Goal: Information Seeking & Learning: Compare options

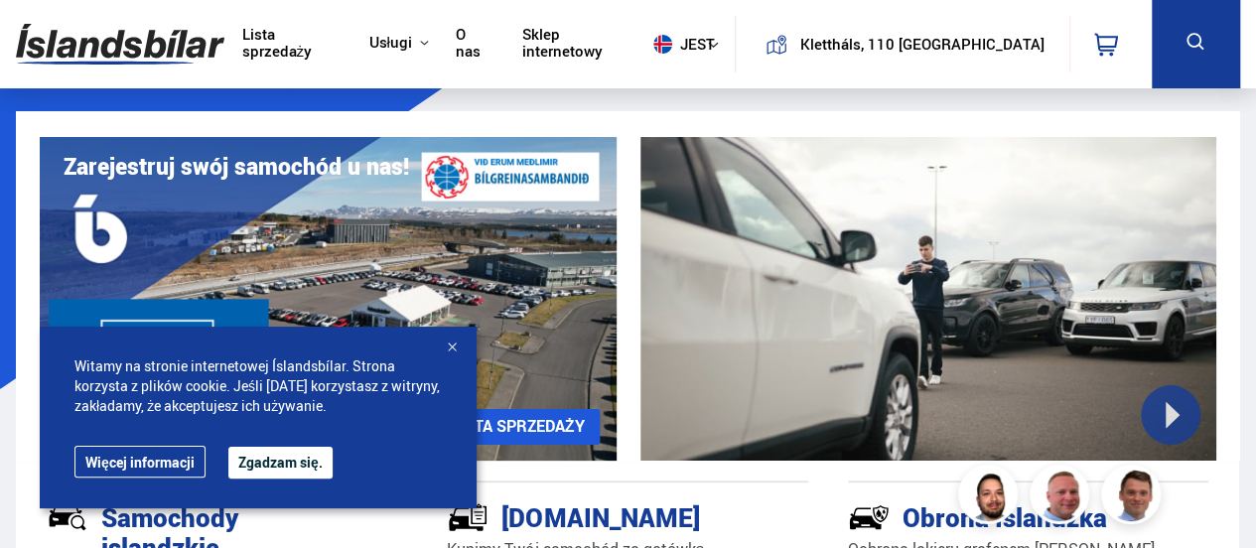
click at [289, 460] on font "Zgadzam się." at bounding box center [280, 462] width 84 height 19
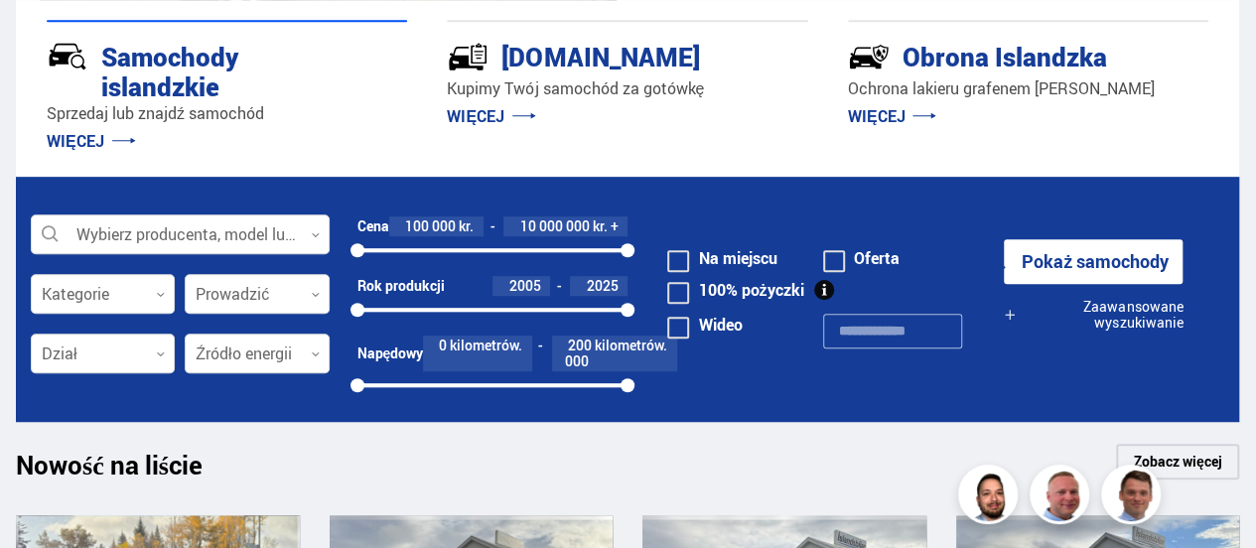
scroll to position [465, 0]
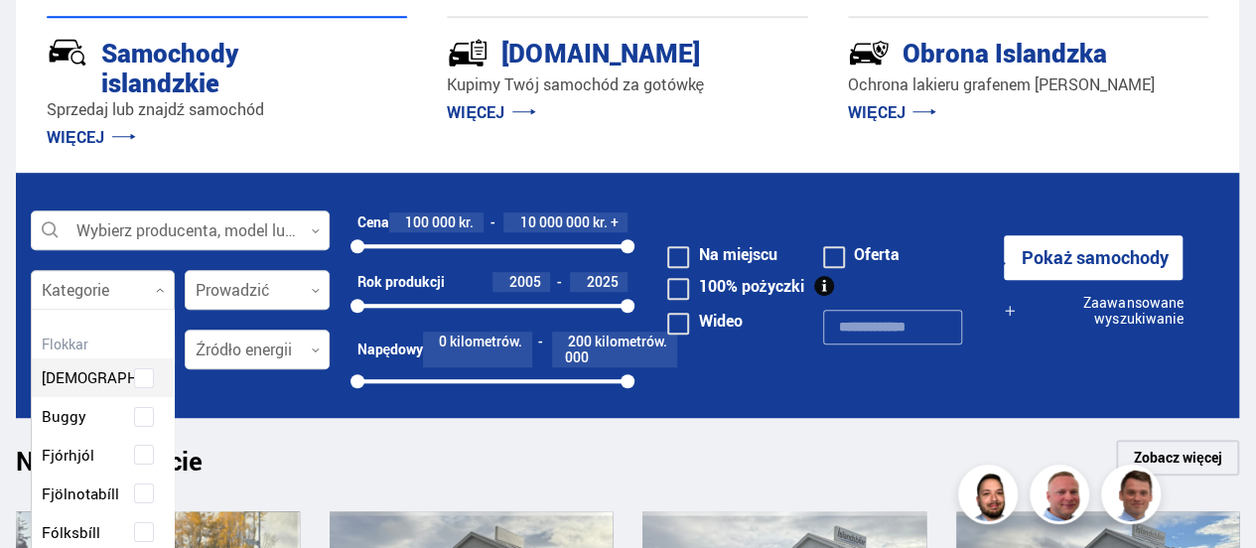
click at [166, 288] on div at bounding box center [103, 291] width 144 height 40
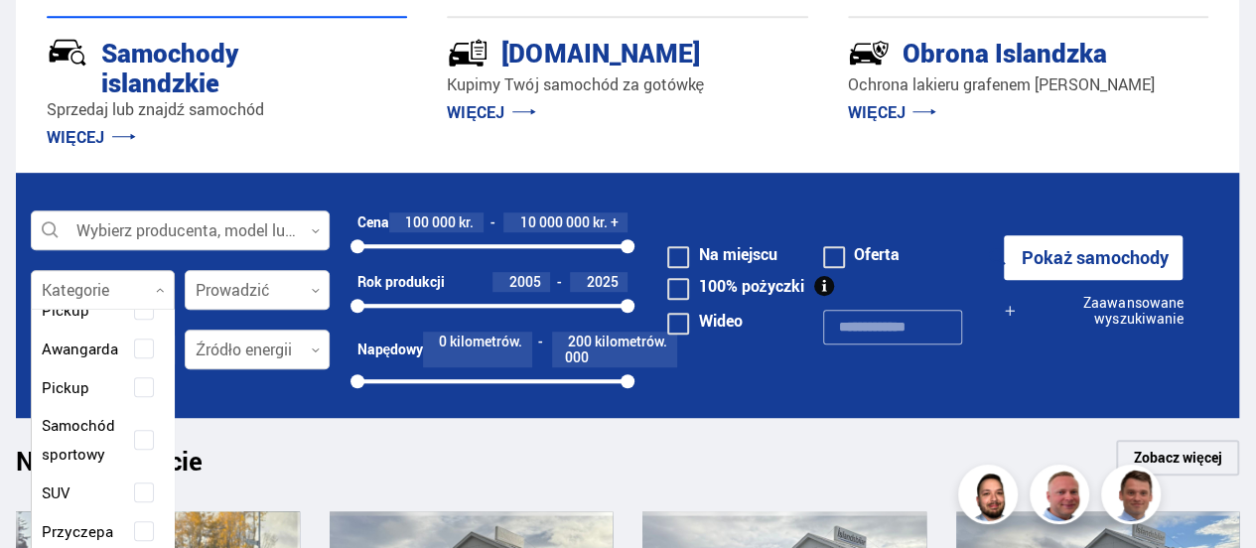
scroll to position [502, 0]
click at [140, 488] on span at bounding box center [144, 491] width 8 height 8
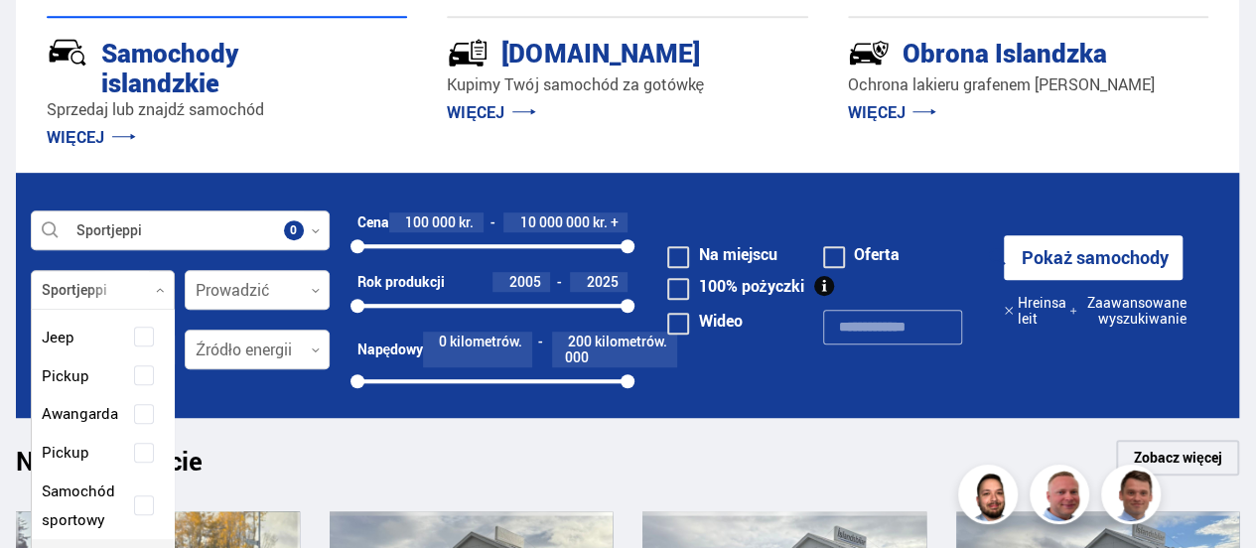
scroll to position [570, 0]
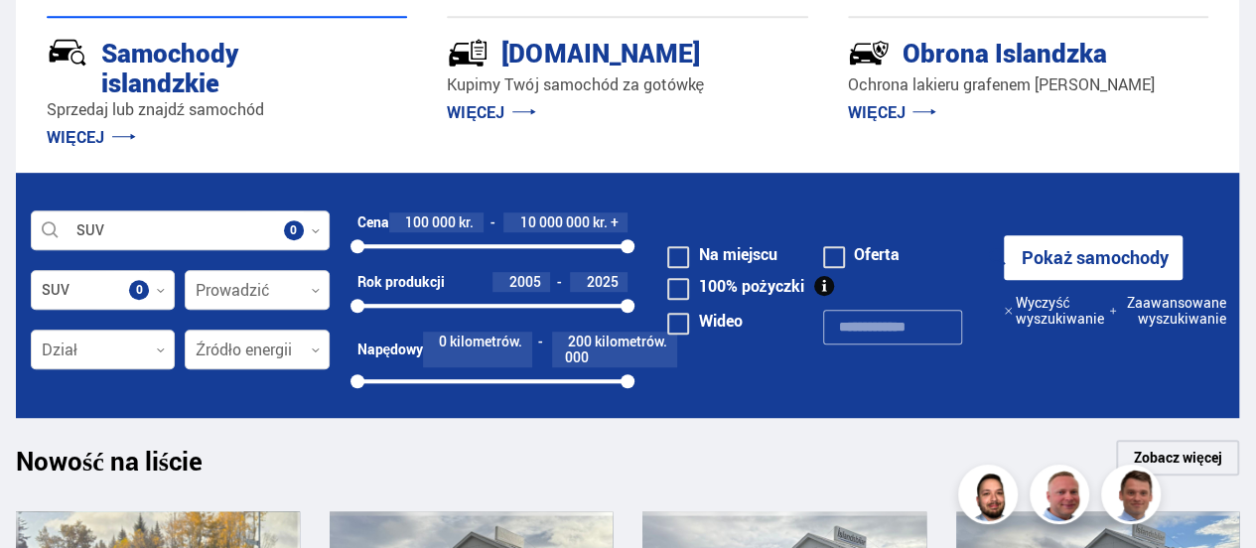
click at [298, 458] on div "Nowość na liście Zobacz więcej" at bounding box center [627, 464] width 1223 height 48
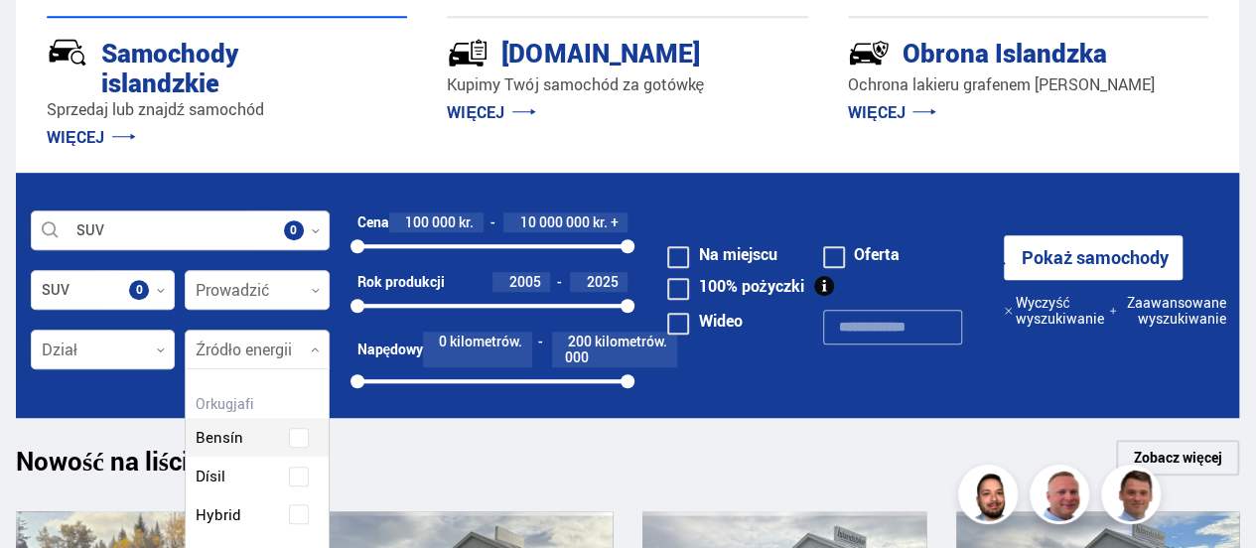
click at [319, 350] on icon at bounding box center [315, 350] width 9 height 9
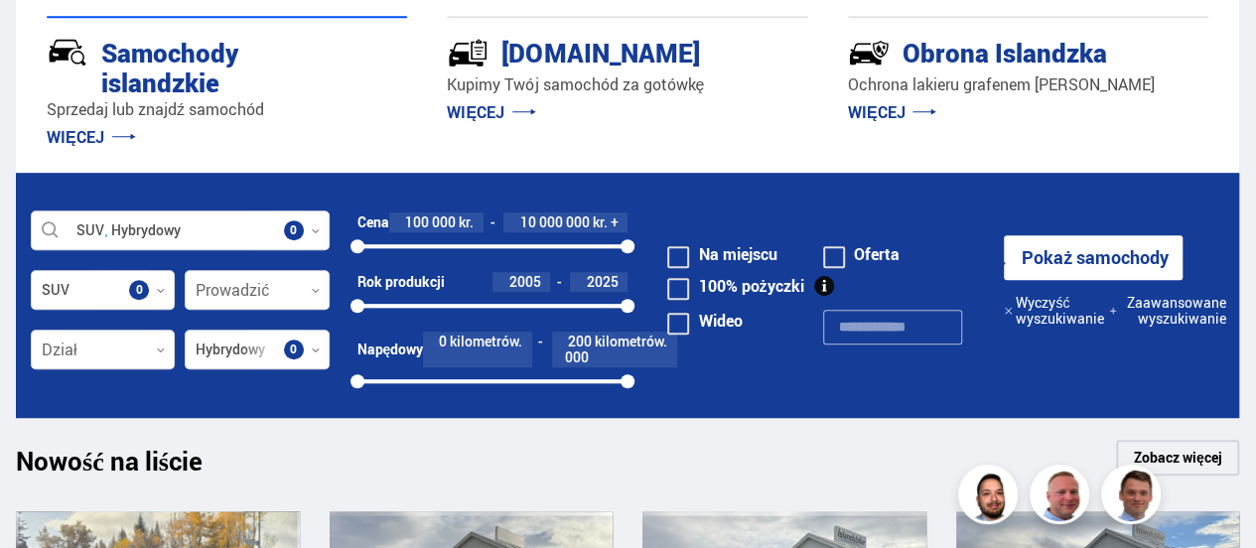
click at [387, 472] on div "Nowość na liście Zobacz więcej" at bounding box center [627, 464] width 1223 height 48
click at [162, 346] on icon at bounding box center [160, 350] width 9 height 9
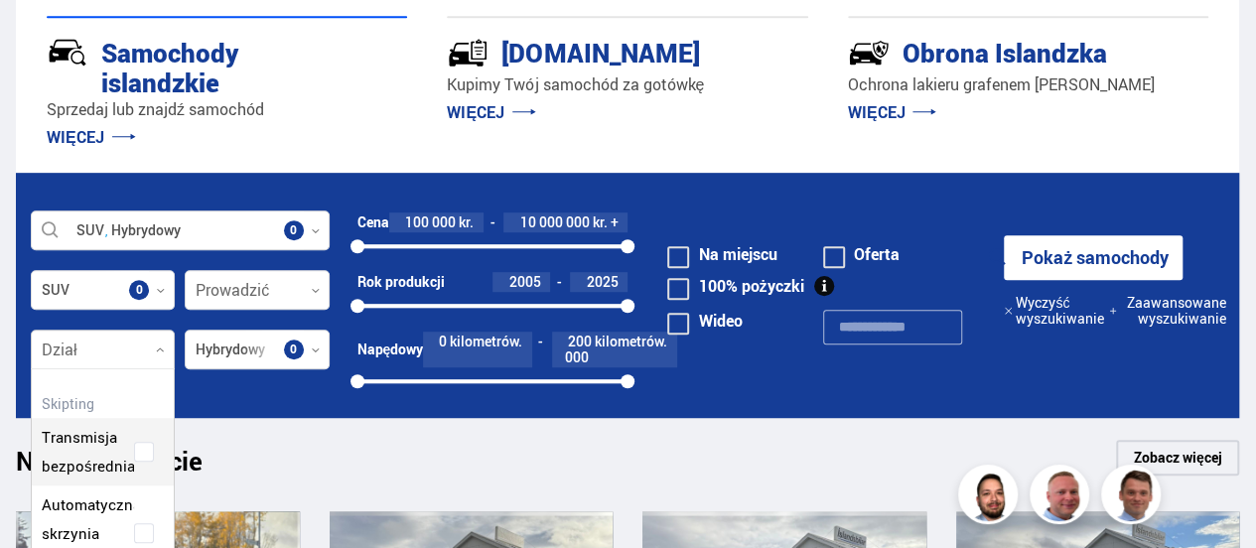
scroll to position [270, 143]
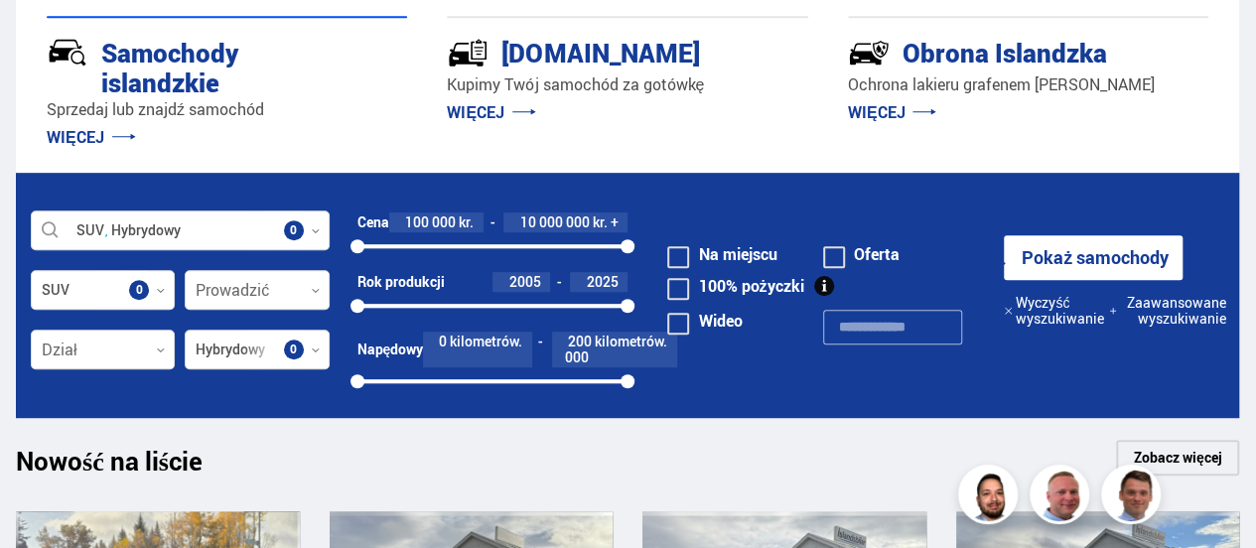
click at [303, 461] on div "Nowość na liście Zobacz więcej" at bounding box center [627, 464] width 1223 height 48
click at [1058, 257] on font "Pokaż samochody" at bounding box center [1095, 257] width 147 height 24
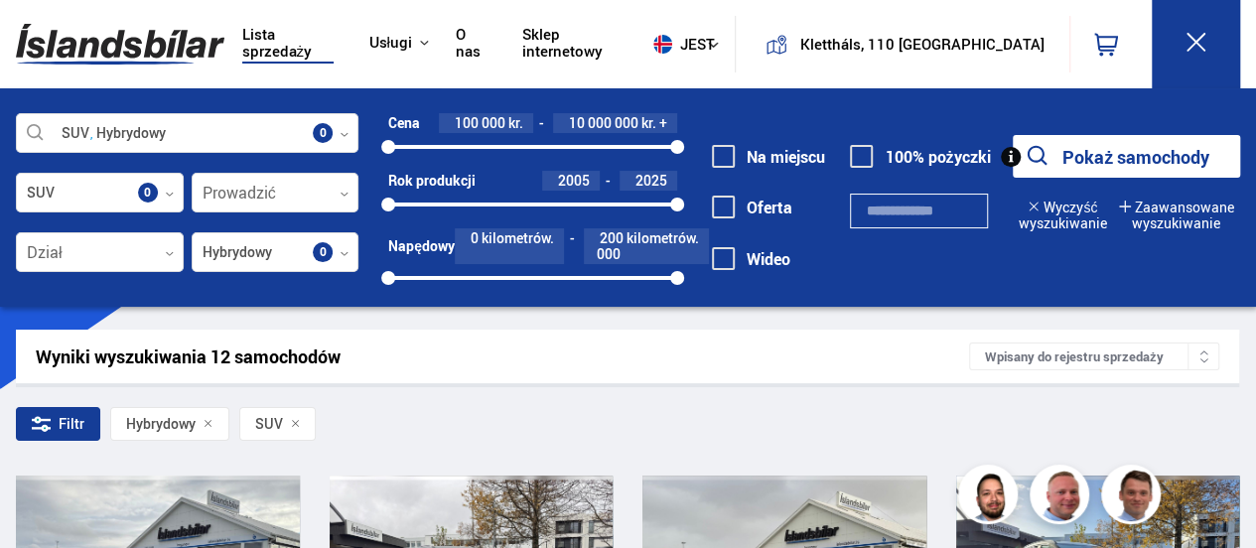
drag, startPoint x: 1246, startPoint y: 72, endPoint x: 1247, endPoint y: 86, distance: 13.9
click at [1247, 86] on div "Lista sprzedaży Usługi Samochody islandzkie [DOMAIN_NAME] Obrona [GEOGRAPHIC_DA…" at bounding box center [628, 44] width 1256 height 88
drag, startPoint x: 1255, startPoint y: 139, endPoint x: 1255, endPoint y: 176, distance: 36.7
click at [344, 130] on icon at bounding box center [344, 134] width 9 height 9
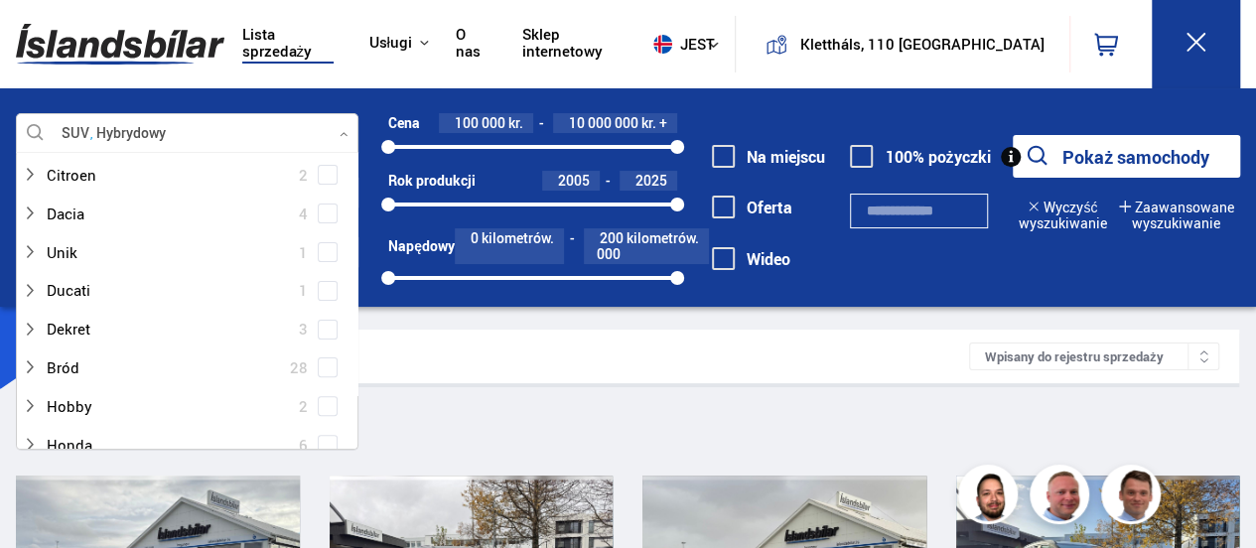
scroll to position [292, 0]
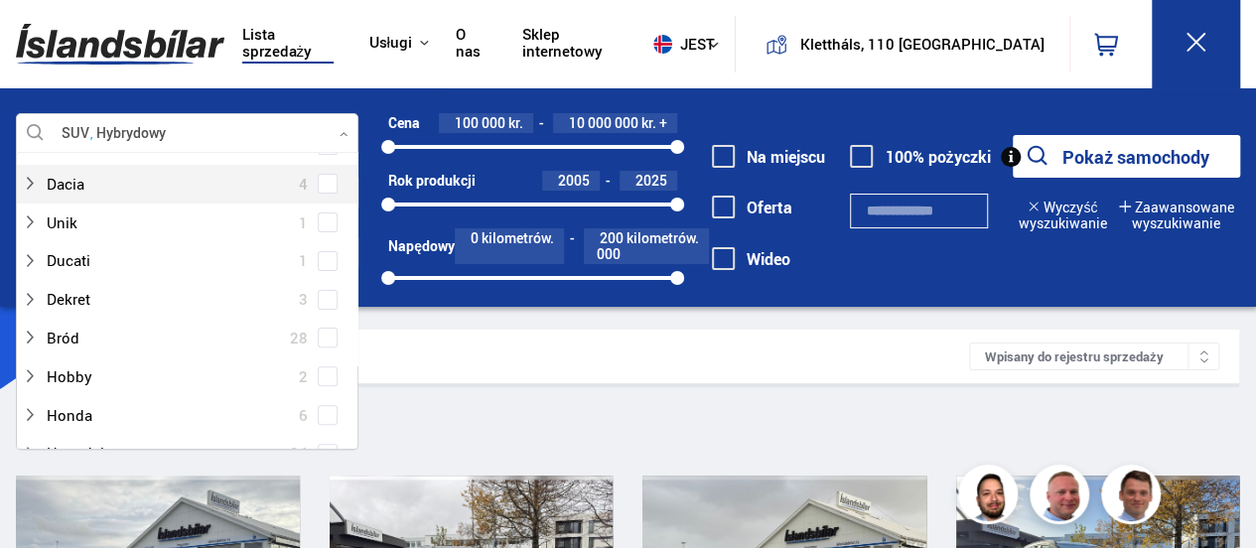
click at [324, 182] on span at bounding box center [328, 184] width 8 height 8
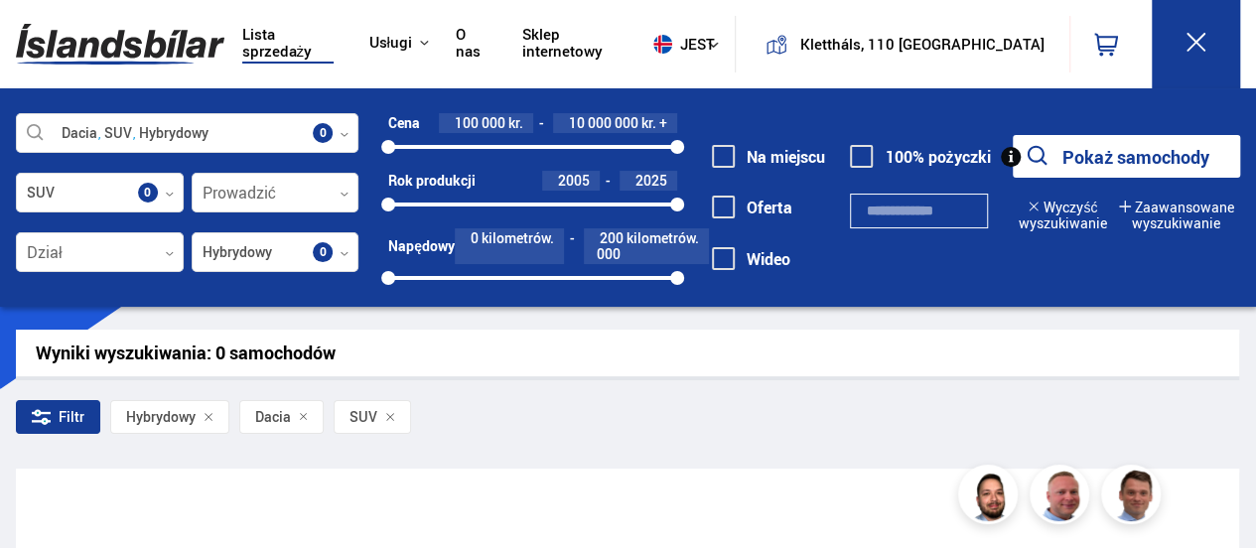
click at [1248, 49] on div "Lista sprzedaży Usługi Samochody islandzkie [DOMAIN_NAME] Obrona [GEOGRAPHIC_DA…" at bounding box center [628, 44] width 1256 height 88
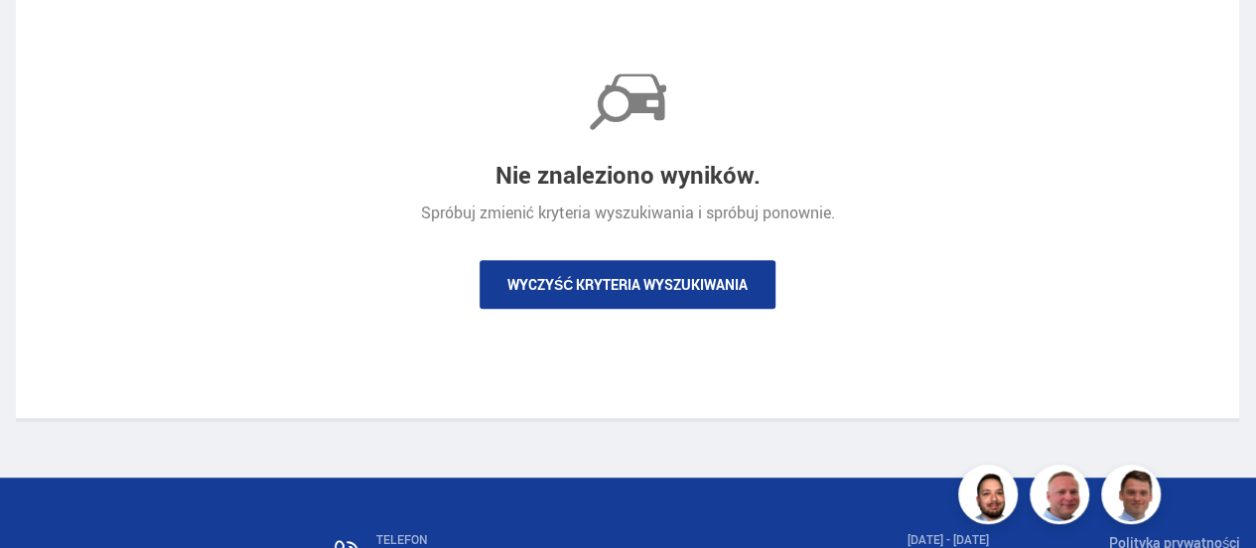
click at [630, 278] on font "Wyczyść kryteria wyszukiwania" at bounding box center [627, 284] width 240 height 19
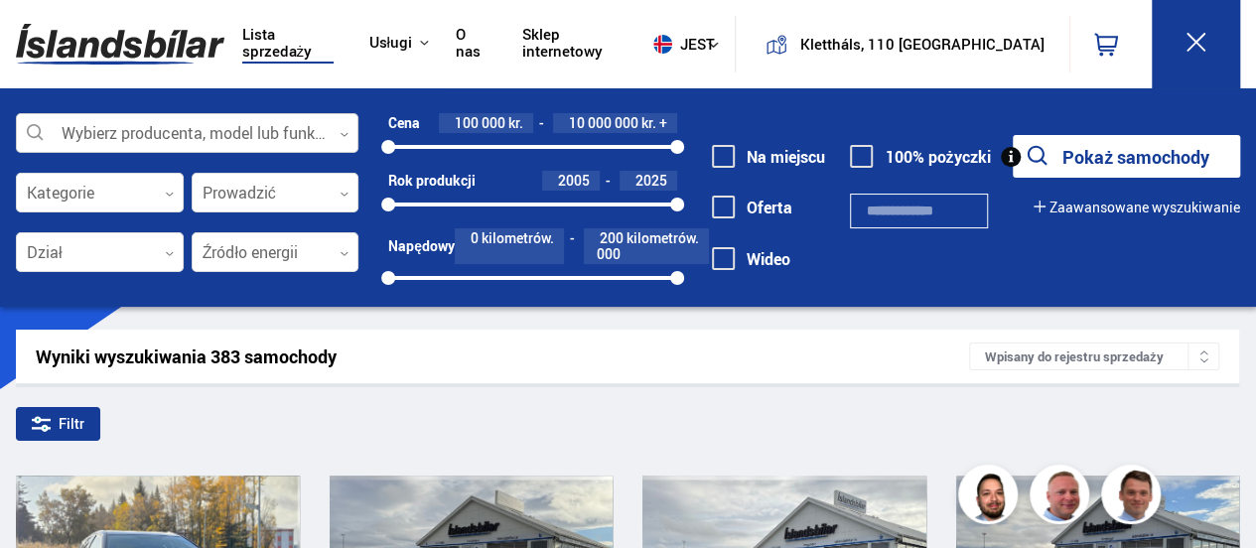
click at [346, 130] on icon at bounding box center [344, 134] width 9 height 9
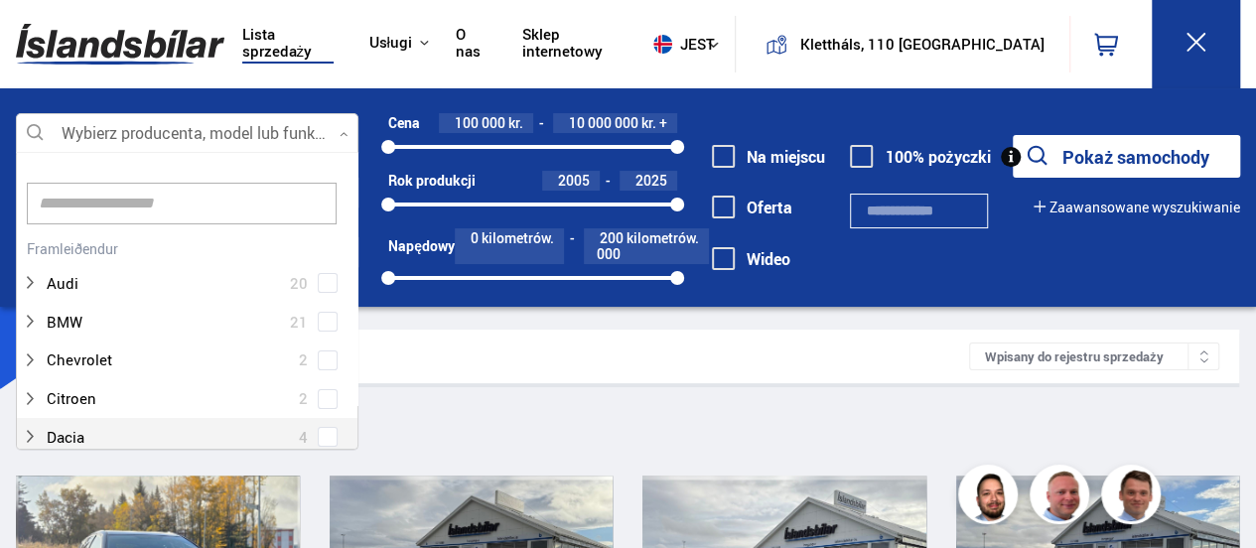
scroll to position [296, 336]
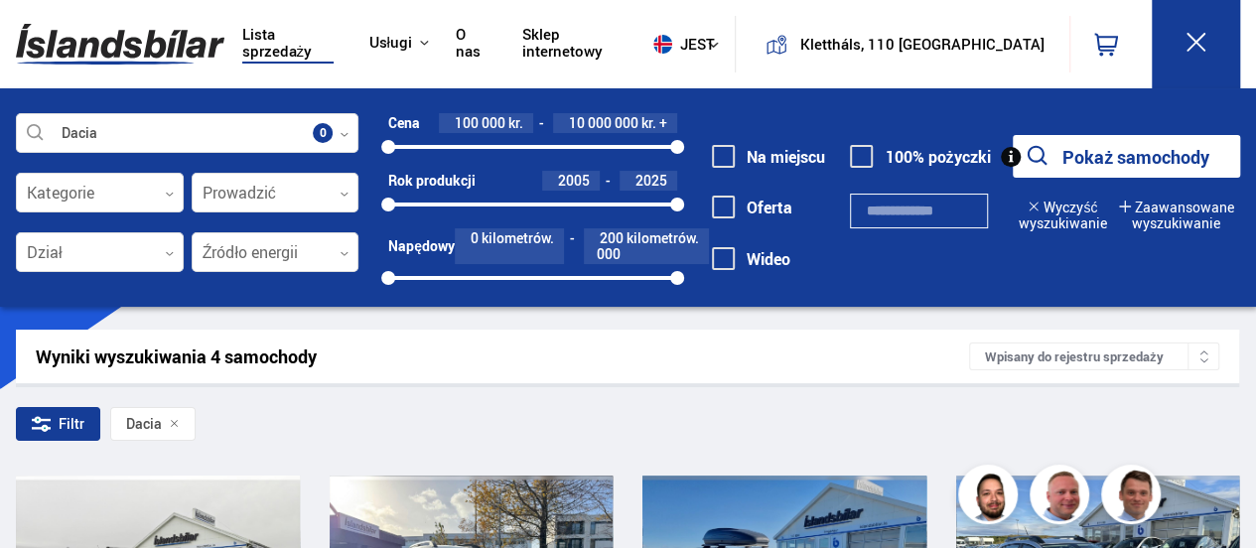
scroll to position [480, 0]
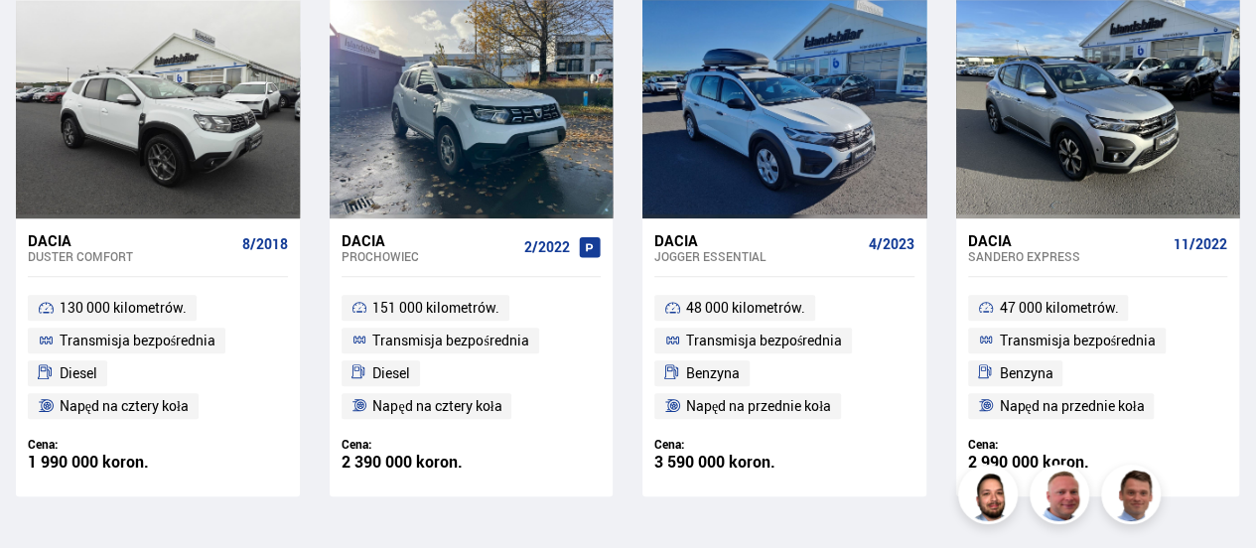
click at [373, 239] on font "Dacia" at bounding box center [364, 240] width 44 height 20
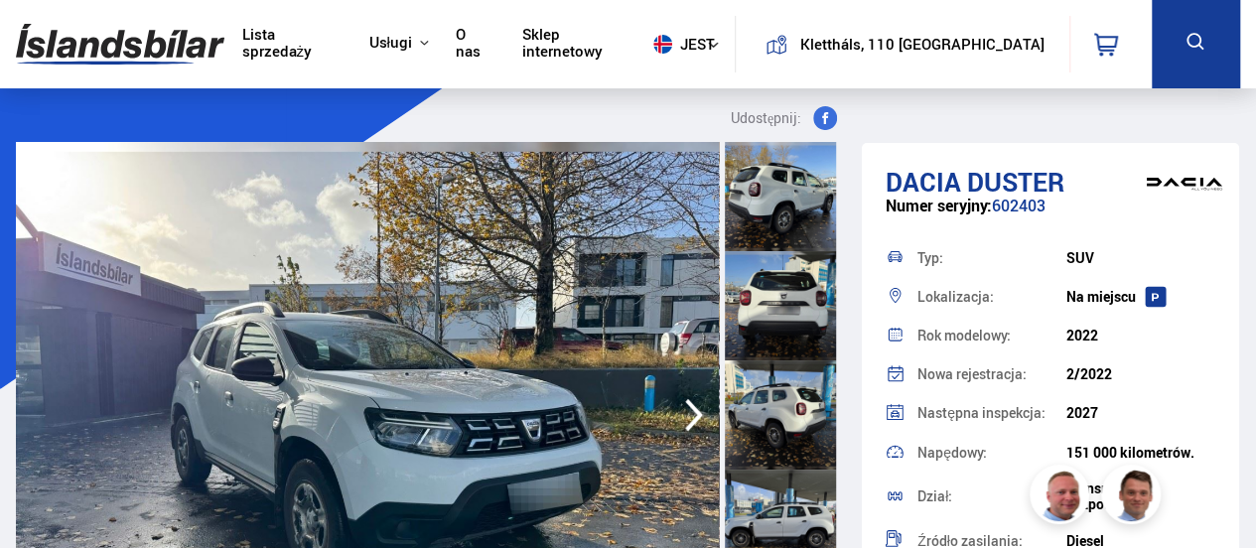
scroll to position [224, 0]
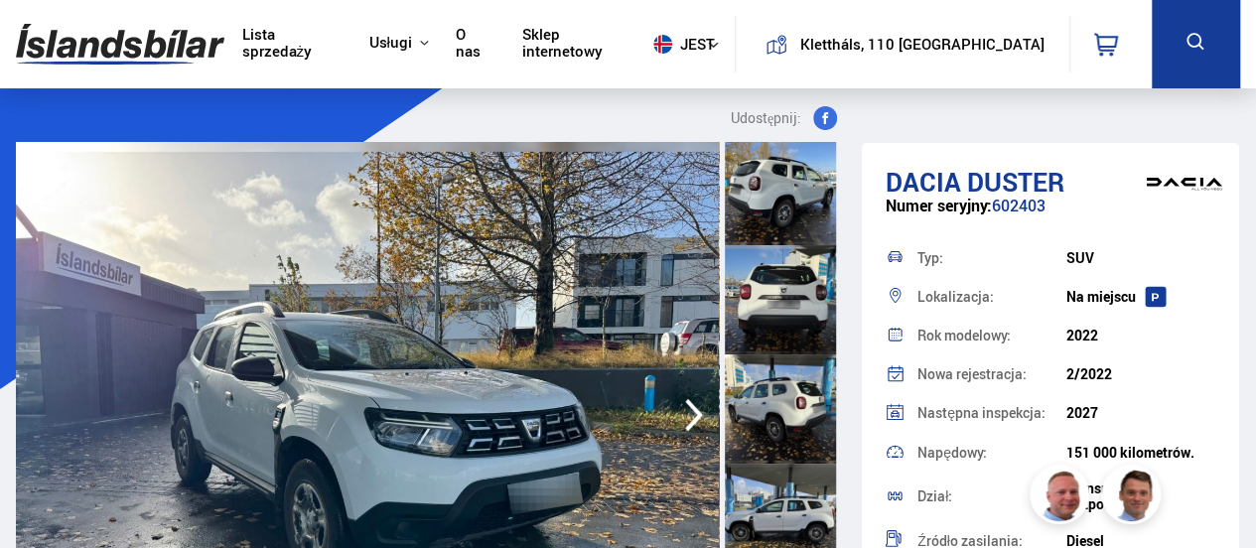
click at [761, 283] on div at bounding box center [780, 299] width 111 height 109
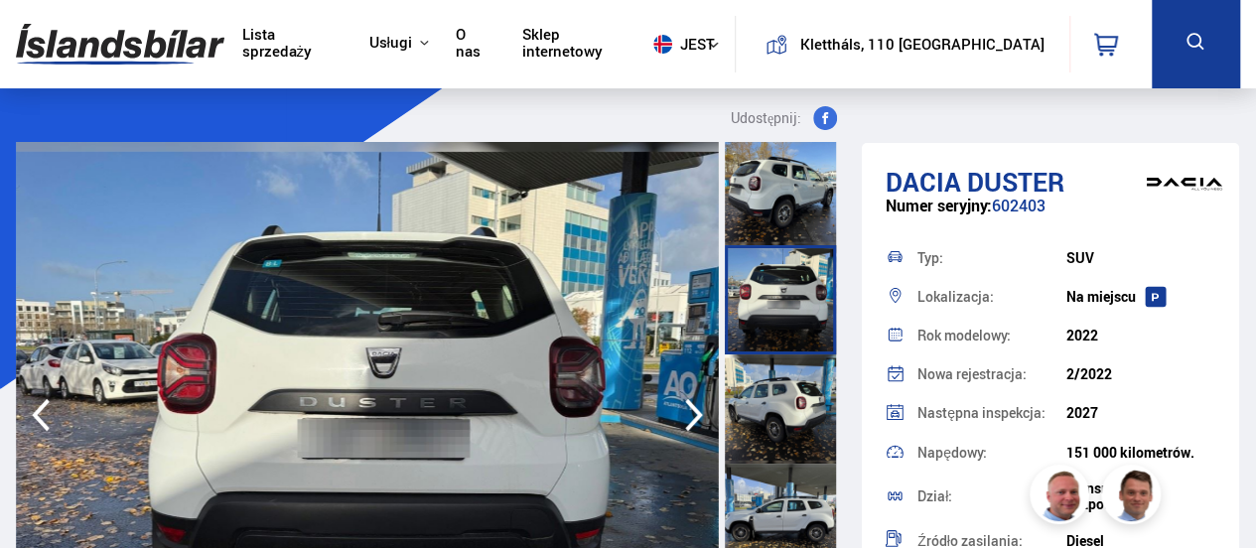
click at [790, 383] on div at bounding box center [780, 408] width 111 height 109
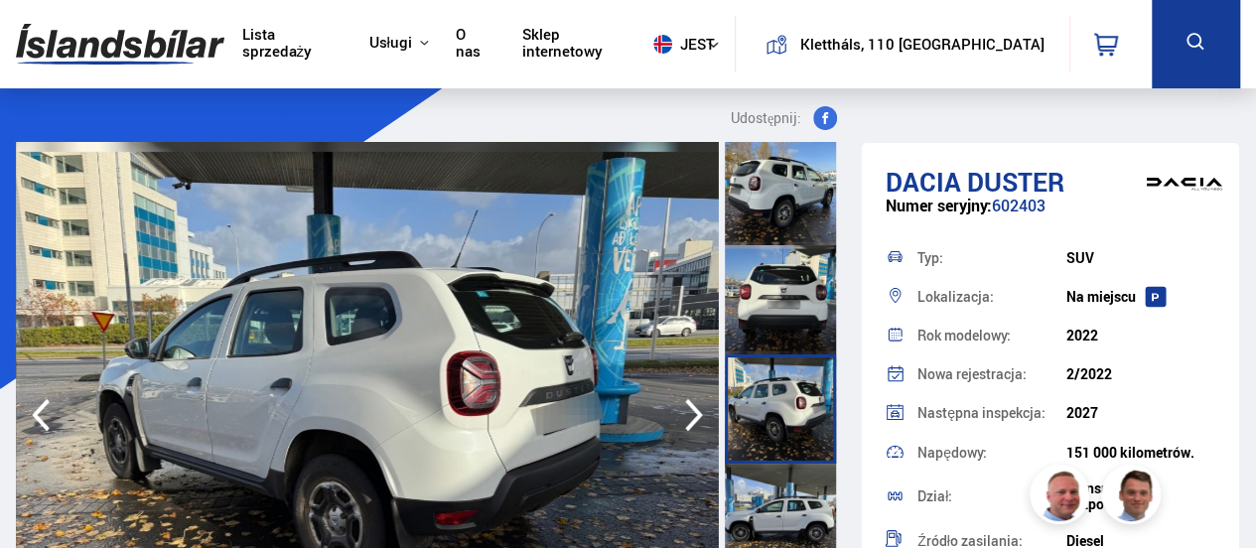
click at [791, 509] on div at bounding box center [780, 518] width 111 height 109
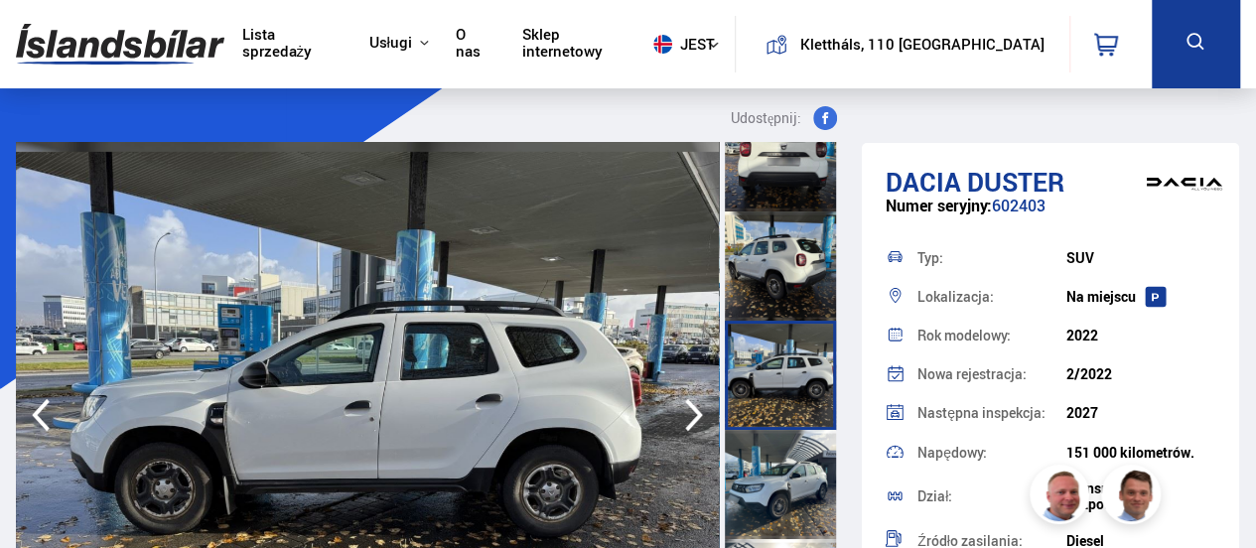
scroll to position [360, 0]
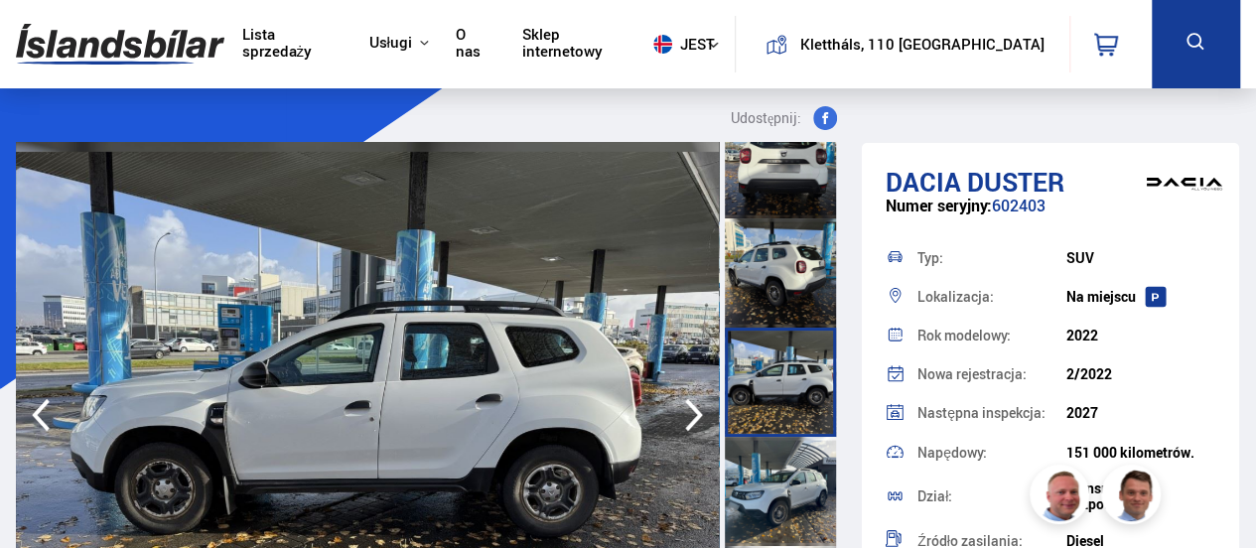
click at [781, 256] on div at bounding box center [780, 272] width 111 height 109
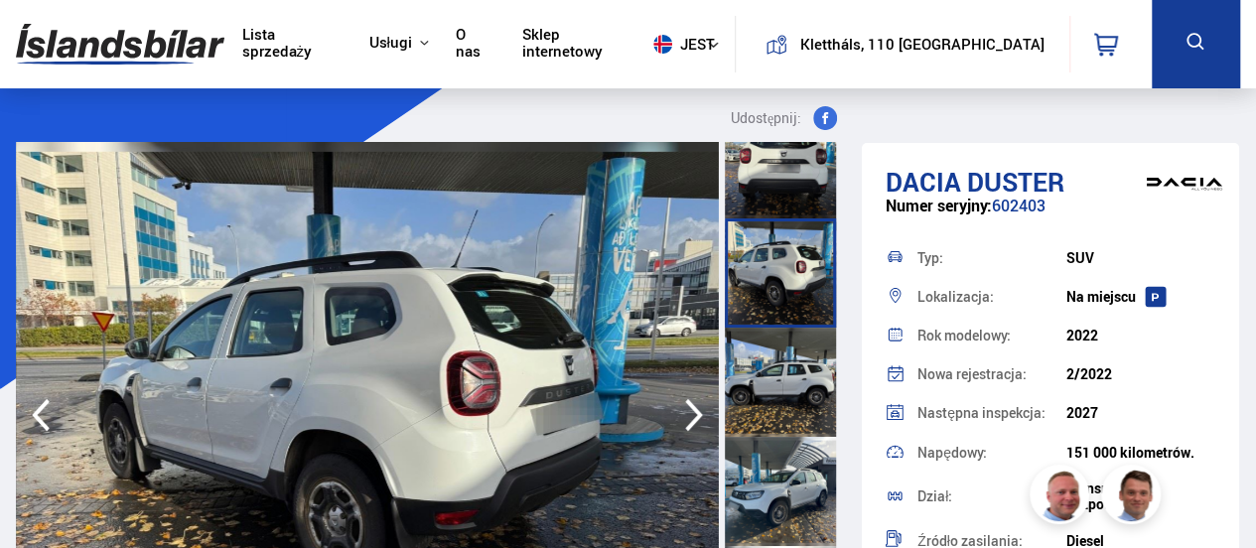
click at [695, 411] on icon "button" at bounding box center [694, 415] width 18 height 33
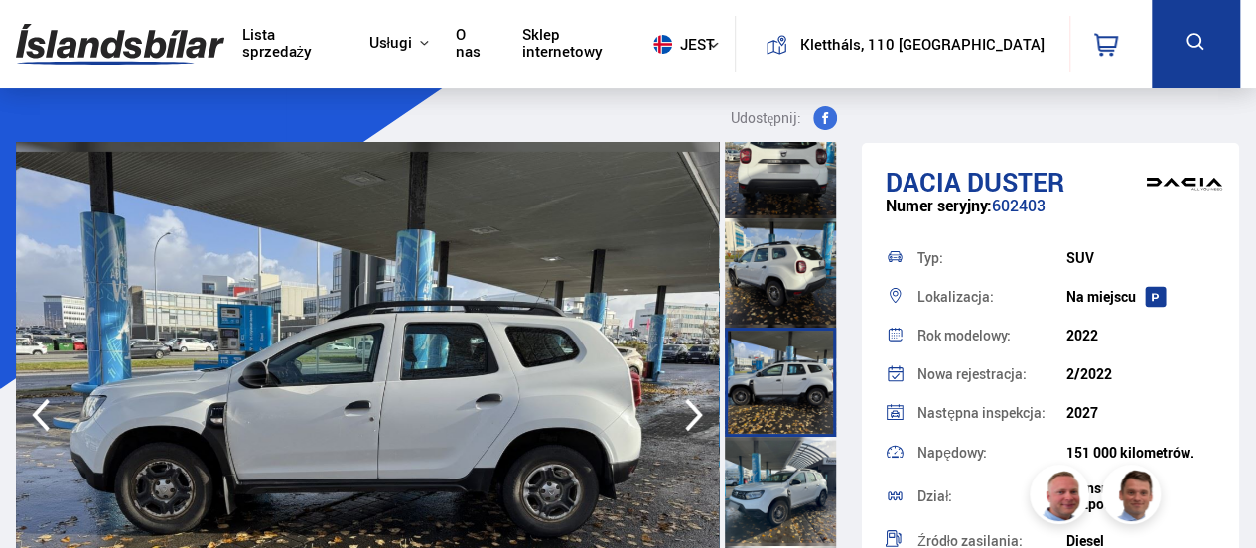
click at [695, 411] on icon "button" at bounding box center [694, 415] width 18 height 33
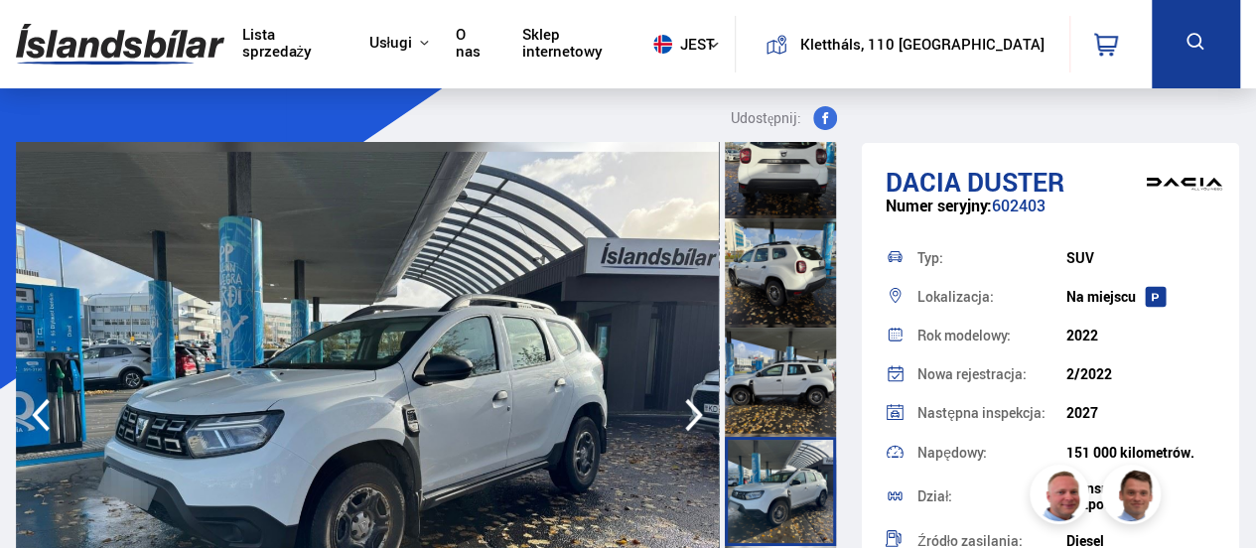
click at [695, 411] on icon "button" at bounding box center [694, 415] width 18 height 33
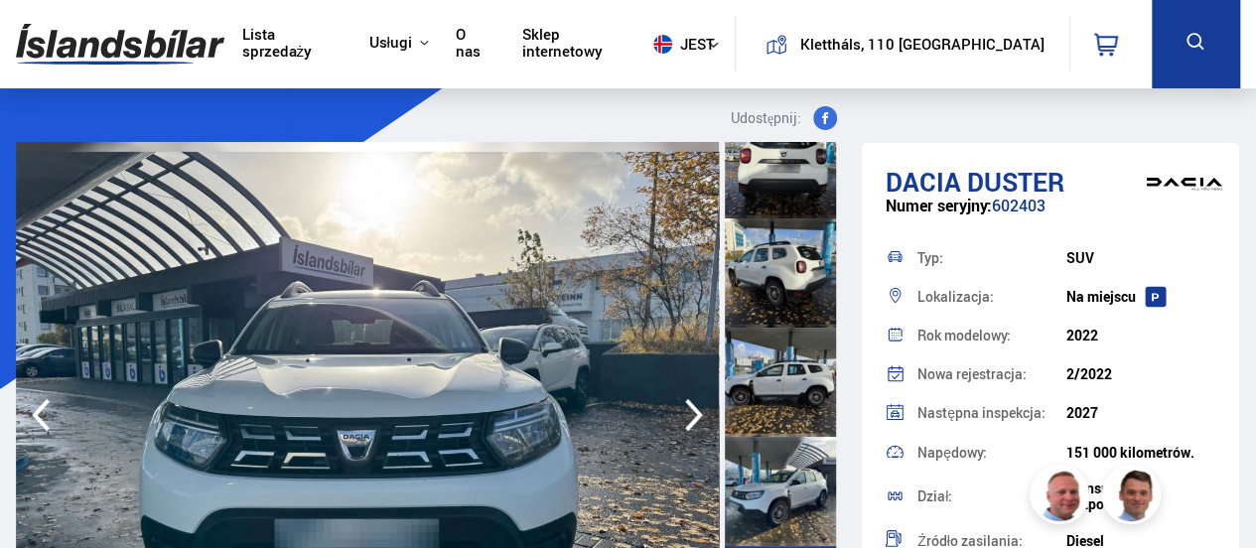
click at [695, 411] on icon "button" at bounding box center [694, 415] width 18 height 33
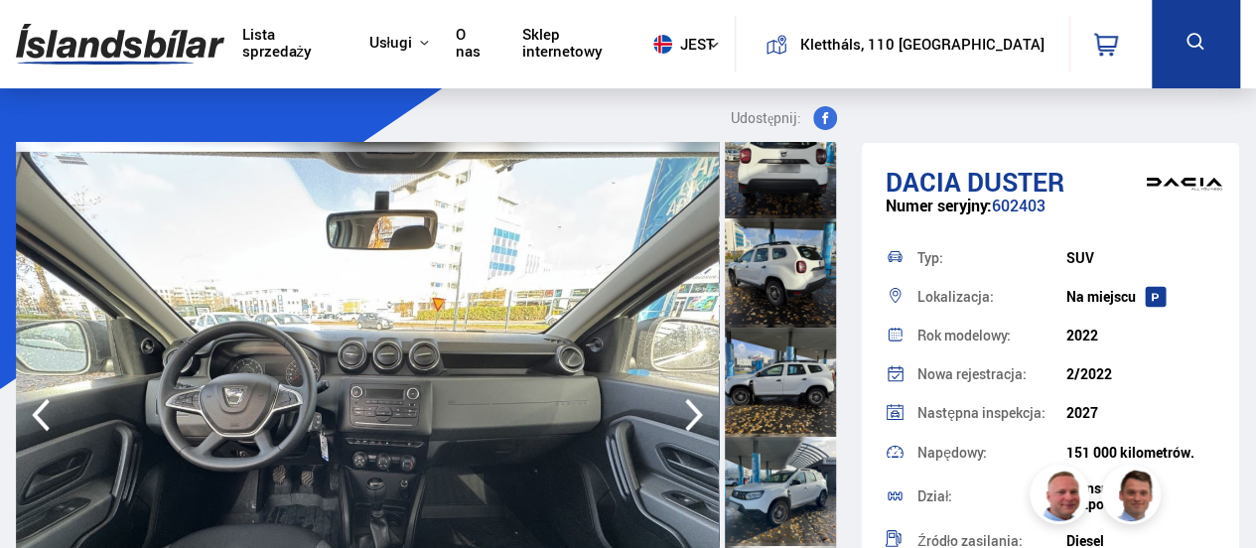
click at [695, 411] on icon "button" at bounding box center [694, 415] width 18 height 33
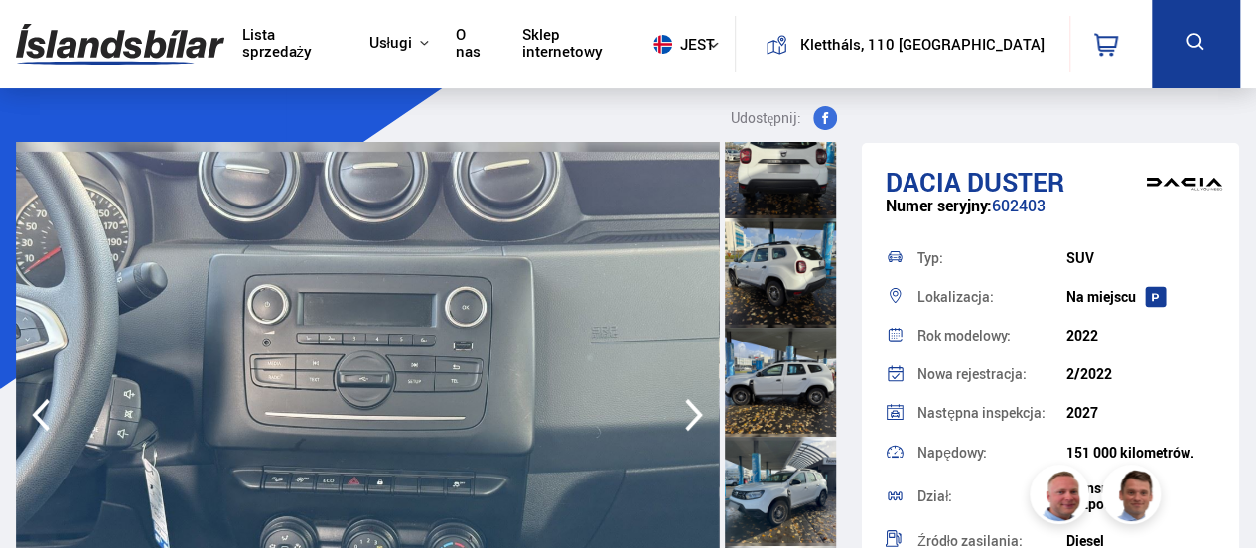
click at [695, 411] on icon "button" at bounding box center [694, 415] width 18 height 33
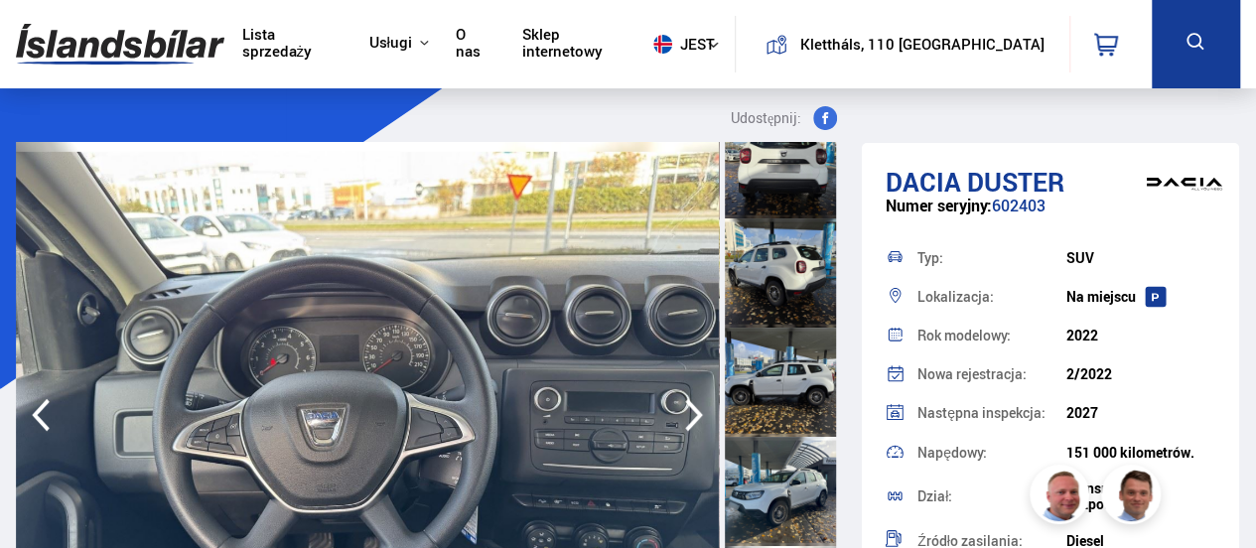
click at [695, 411] on icon "button" at bounding box center [694, 415] width 18 height 33
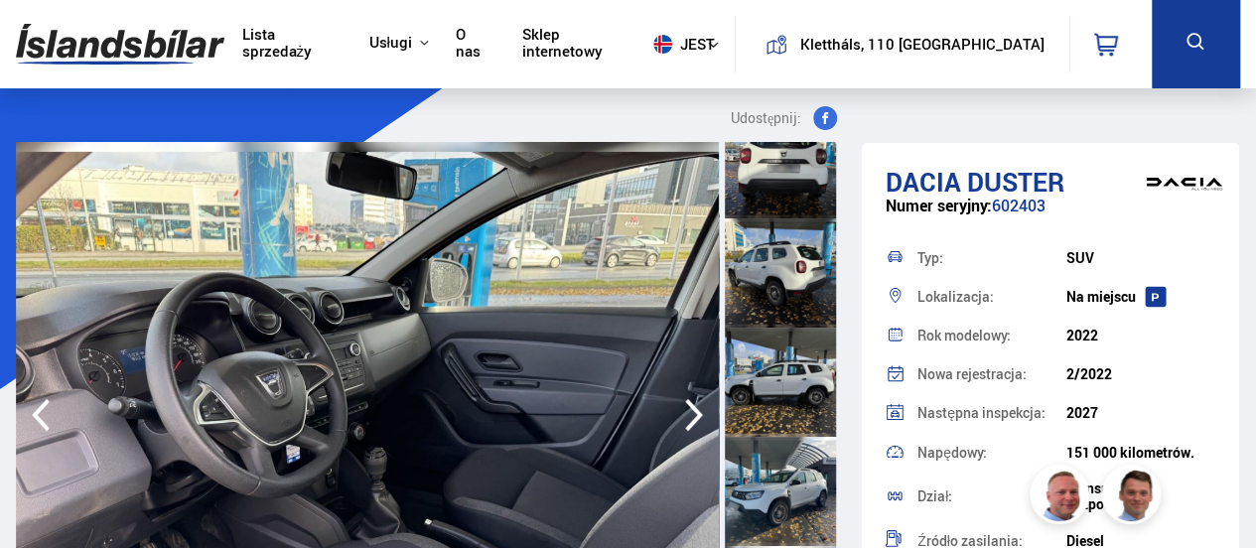
click at [695, 411] on icon "button" at bounding box center [694, 415] width 18 height 33
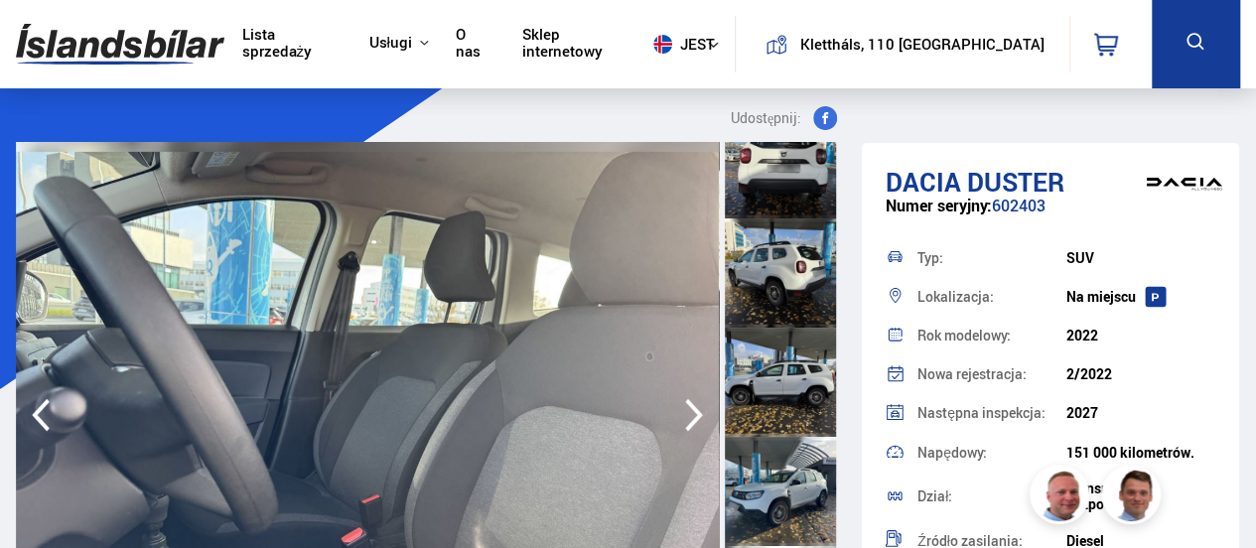
click at [695, 411] on icon "button" at bounding box center [694, 415] width 18 height 33
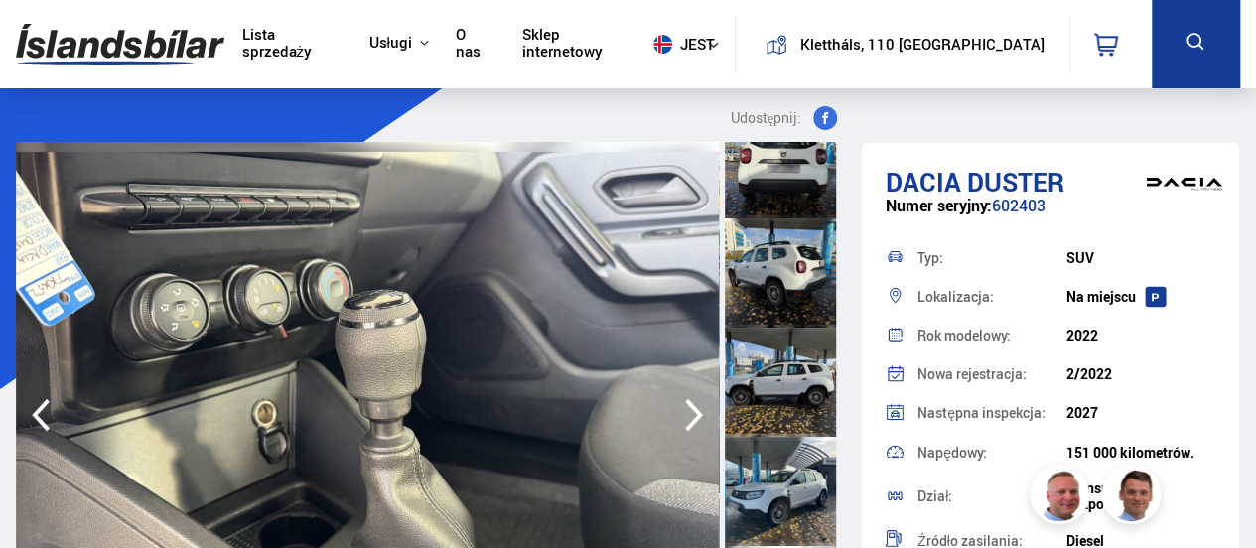
click at [695, 411] on icon "button" at bounding box center [694, 415] width 18 height 33
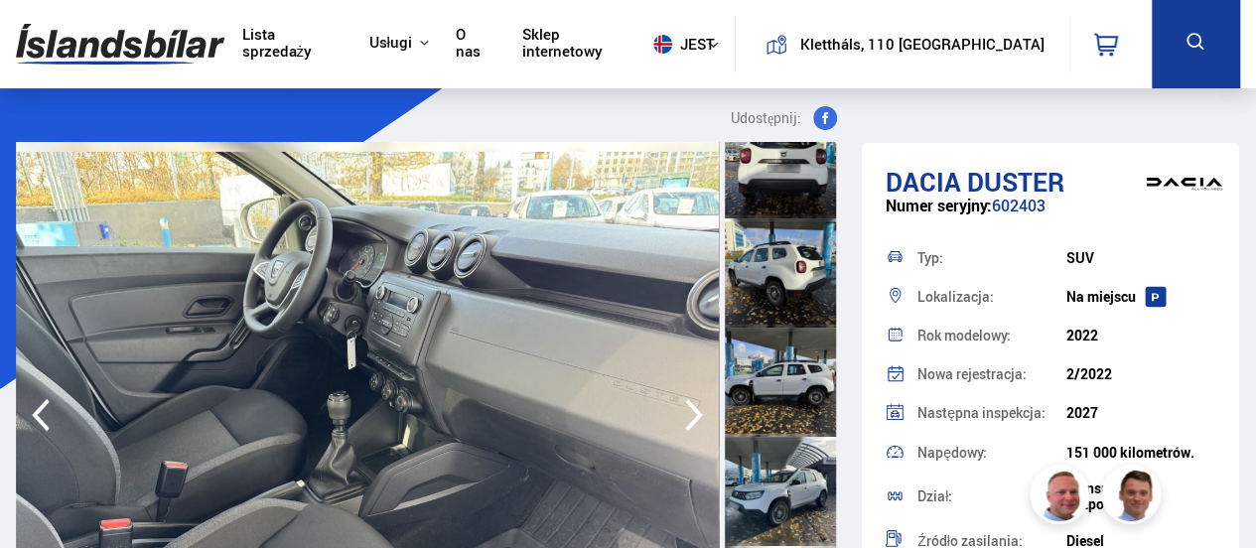
click at [695, 411] on icon "button" at bounding box center [694, 415] width 18 height 33
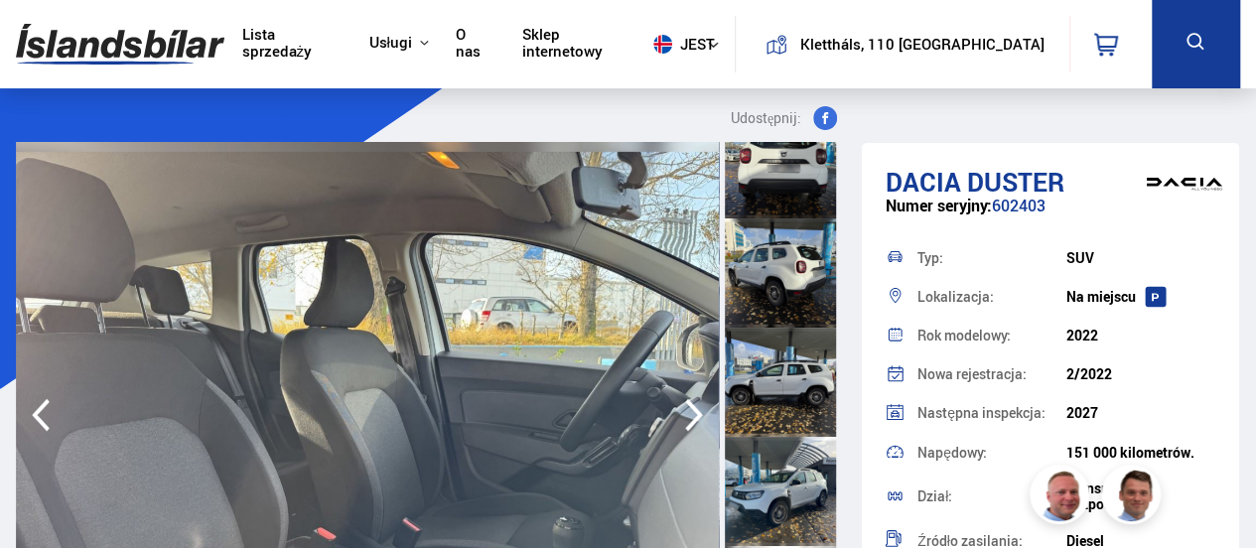
click at [695, 411] on icon "button" at bounding box center [694, 415] width 18 height 33
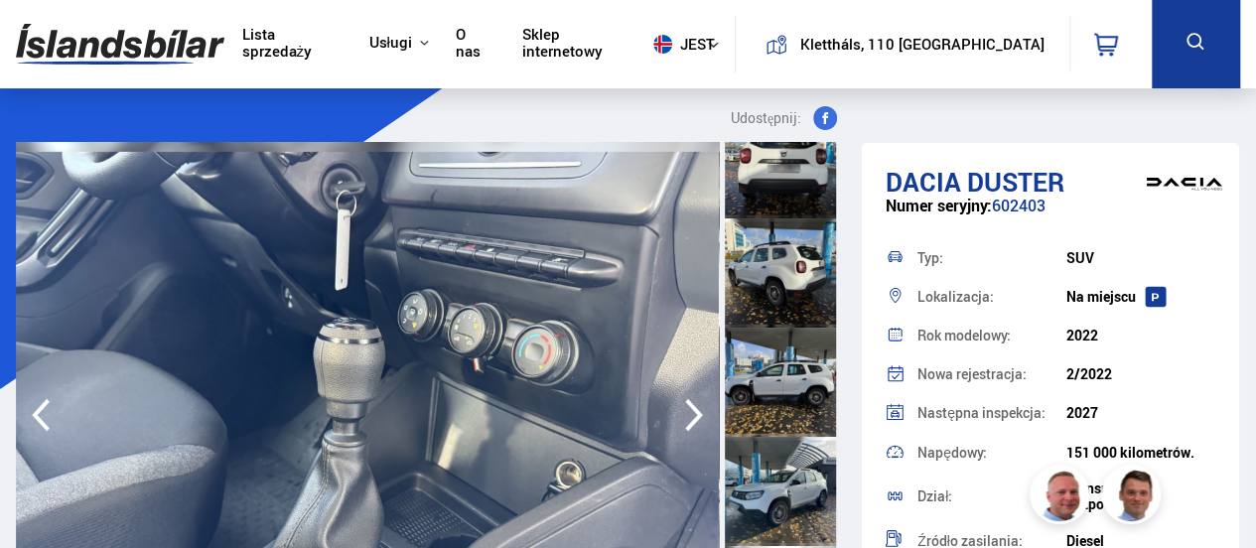
click at [695, 411] on icon "button" at bounding box center [694, 415] width 18 height 33
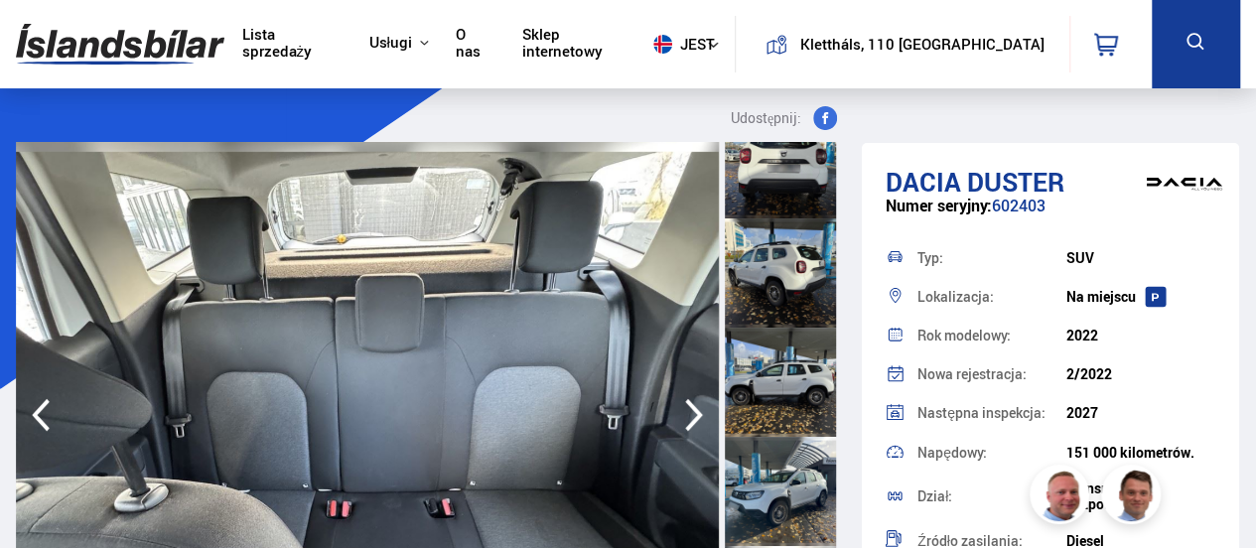
click at [695, 411] on icon "button" at bounding box center [694, 415] width 18 height 33
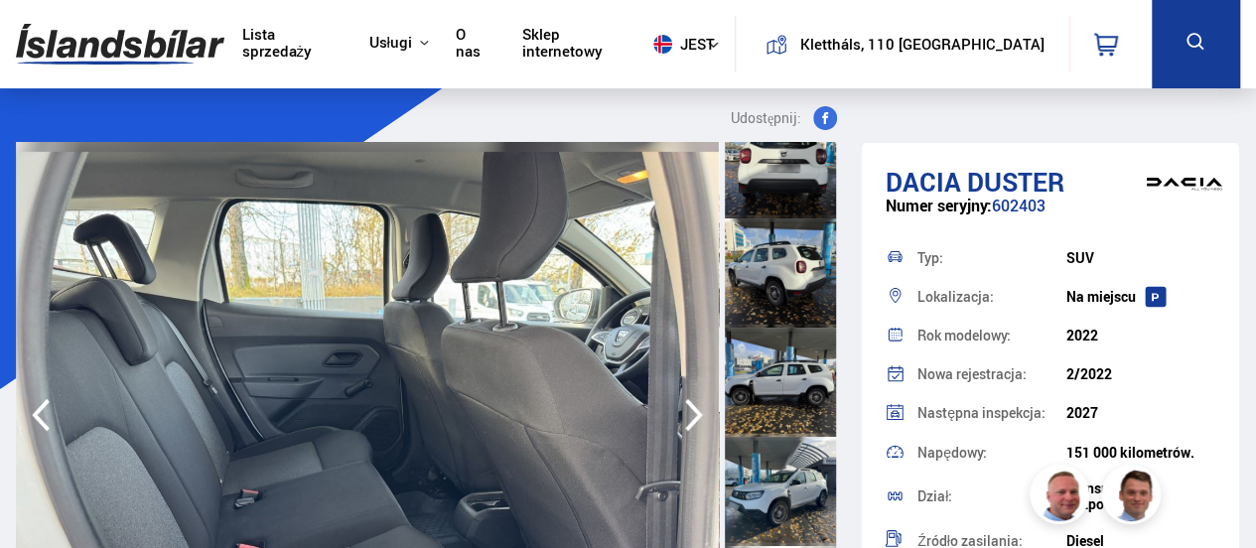
click at [695, 411] on icon "button" at bounding box center [694, 415] width 18 height 33
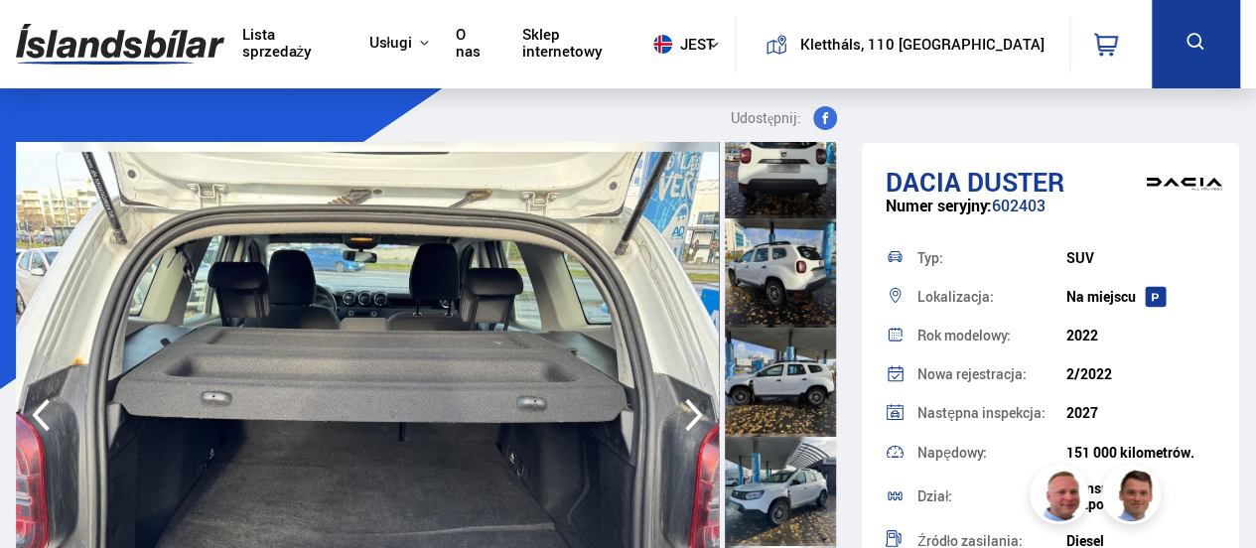
click at [695, 411] on icon "button" at bounding box center [694, 415] width 18 height 33
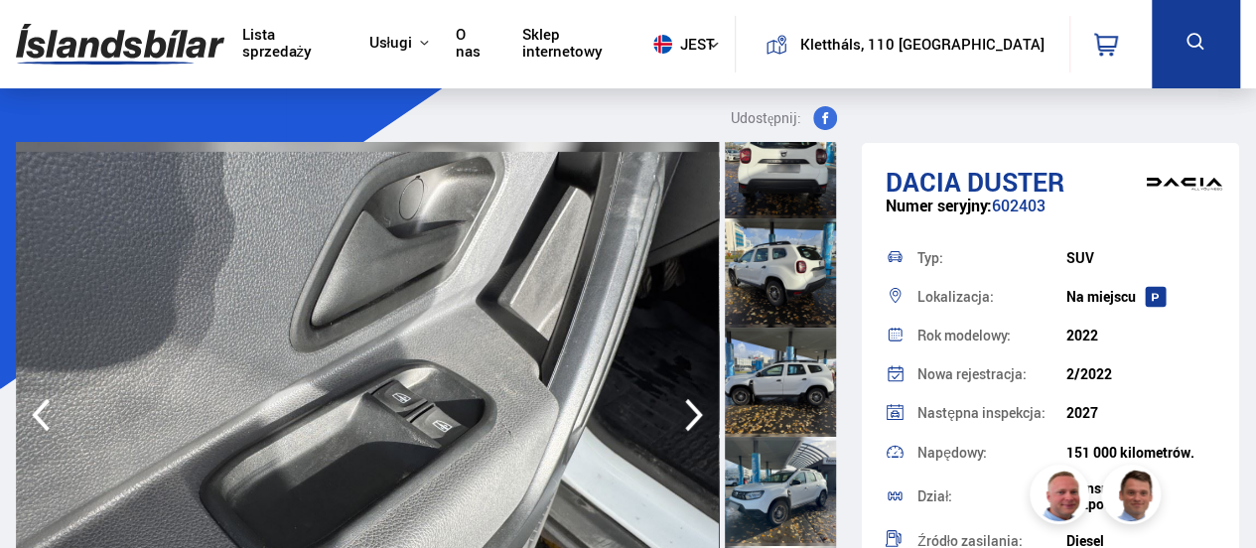
click at [695, 411] on icon "button" at bounding box center [694, 415] width 18 height 33
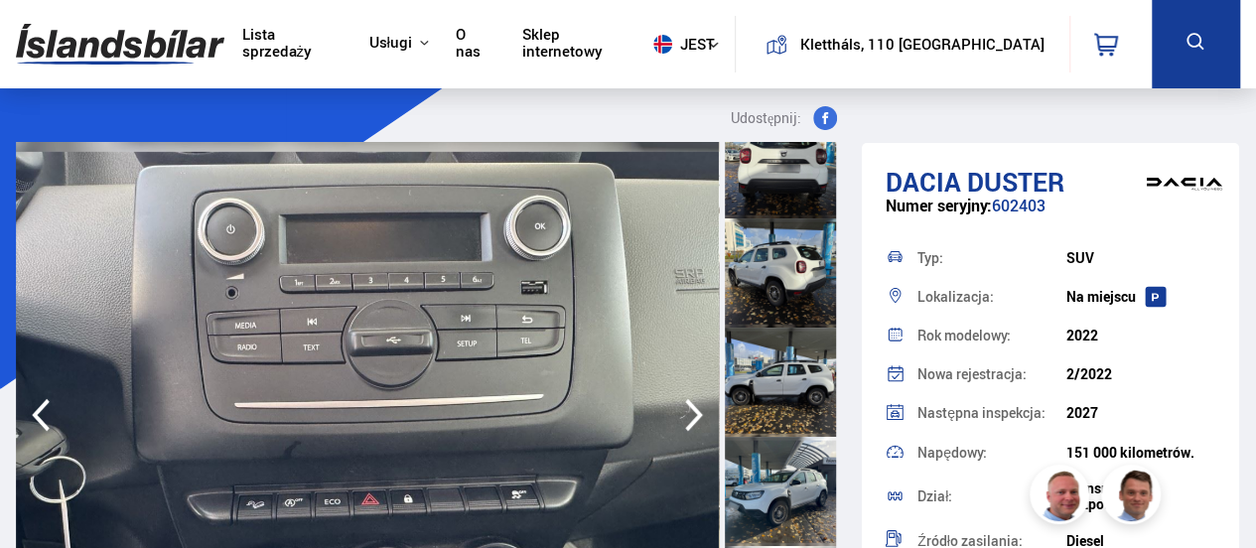
click at [695, 411] on icon "button" at bounding box center [694, 415] width 18 height 33
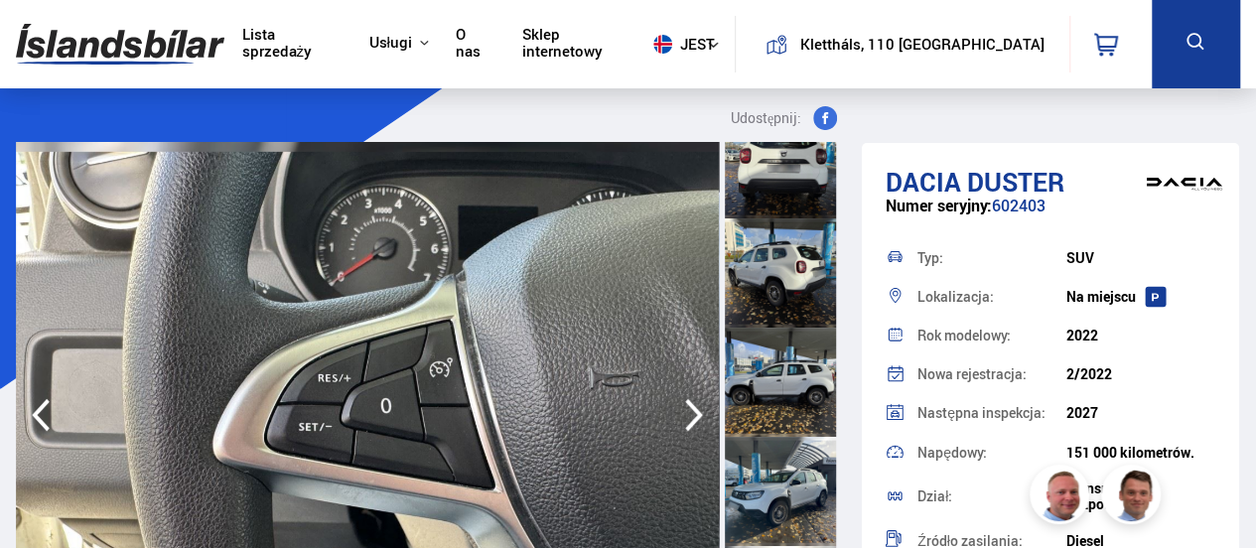
click at [695, 411] on icon "button" at bounding box center [694, 415] width 18 height 33
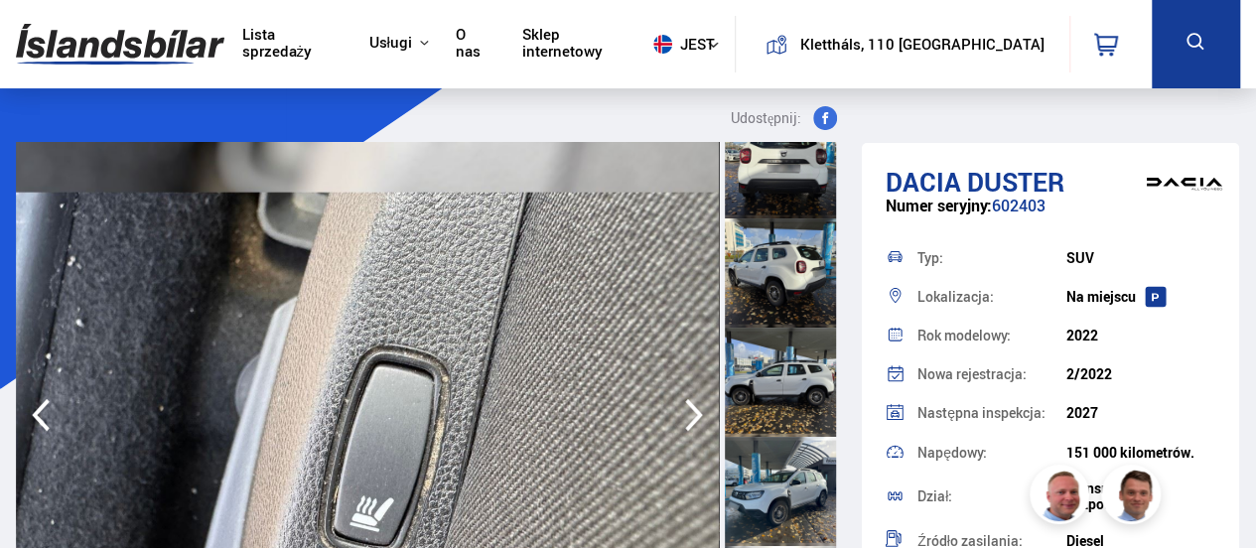
click at [695, 411] on icon "button" at bounding box center [694, 415] width 18 height 33
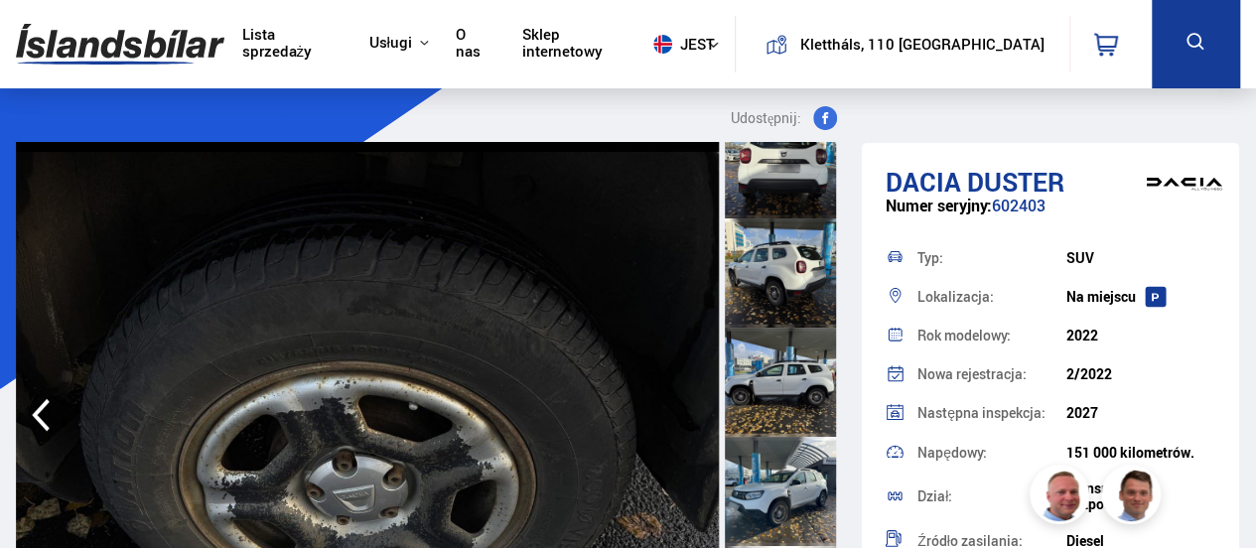
click at [695, 411] on img at bounding box center [367, 415] width 703 height 546
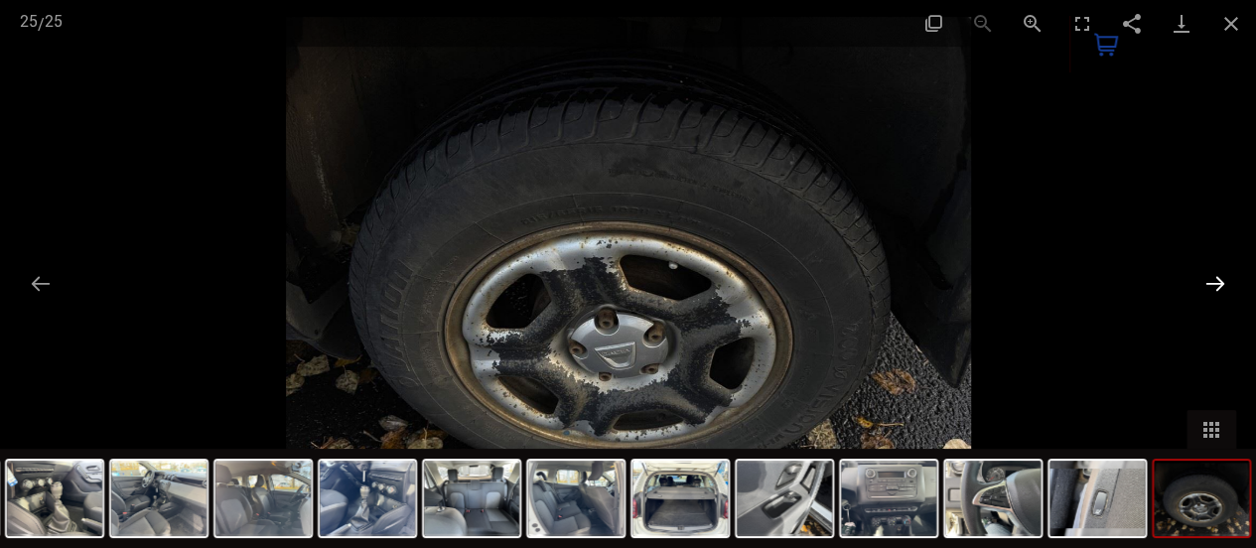
click at [1218, 283] on button "Następny slajd" at bounding box center [1215, 283] width 42 height 39
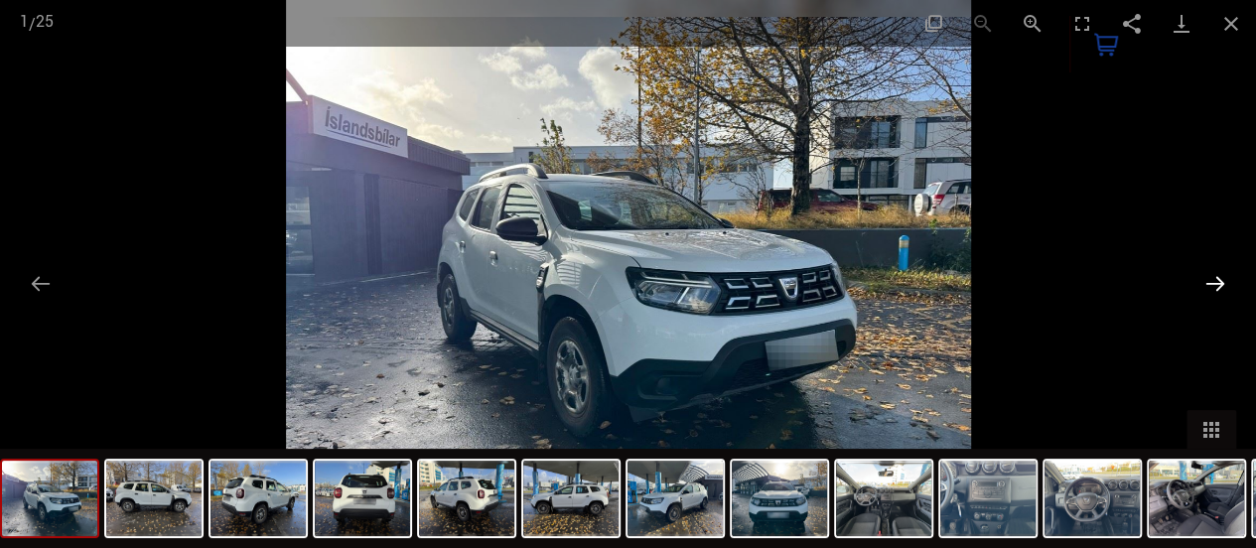
click at [1218, 283] on button "Następny slajd" at bounding box center [1215, 283] width 42 height 39
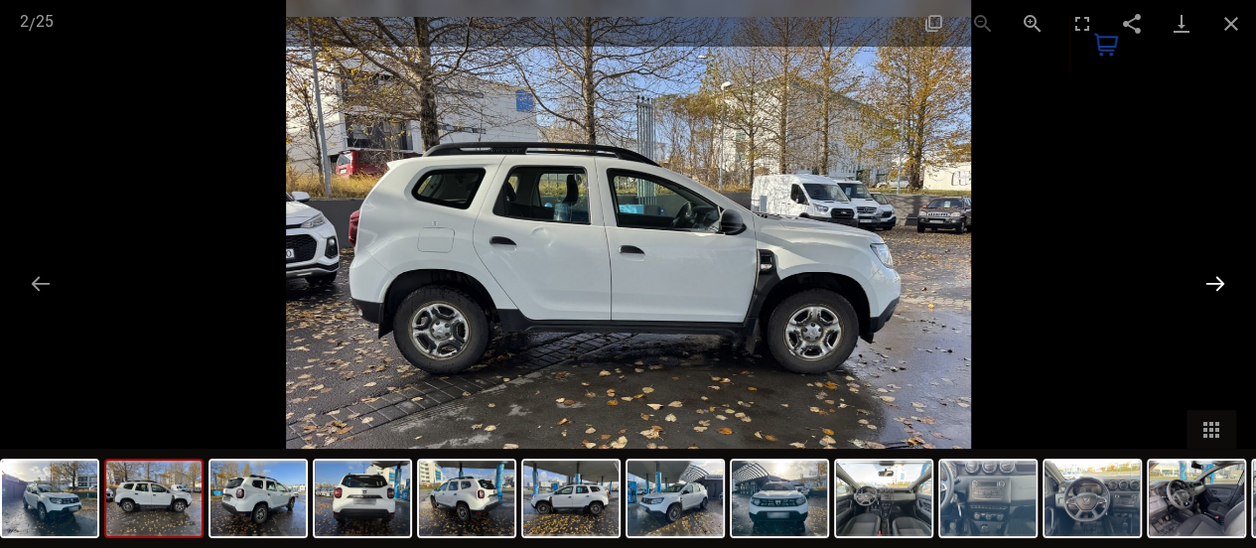
click at [1218, 283] on button "Następny slajd" at bounding box center [1215, 283] width 42 height 39
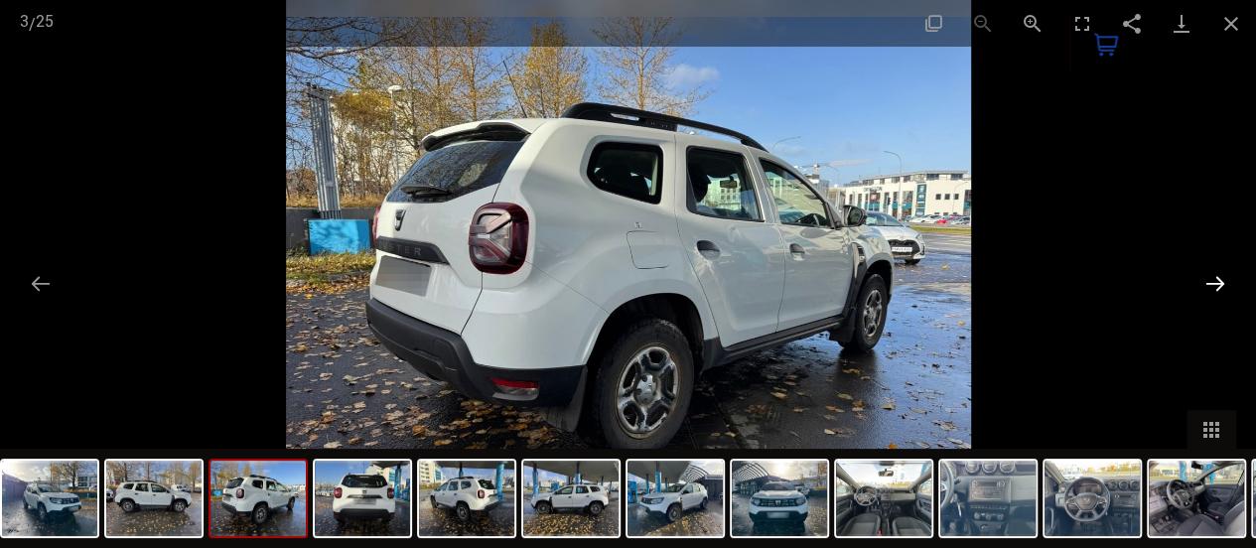
click at [1218, 283] on button "Następny slajd" at bounding box center [1215, 283] width 42 height 39
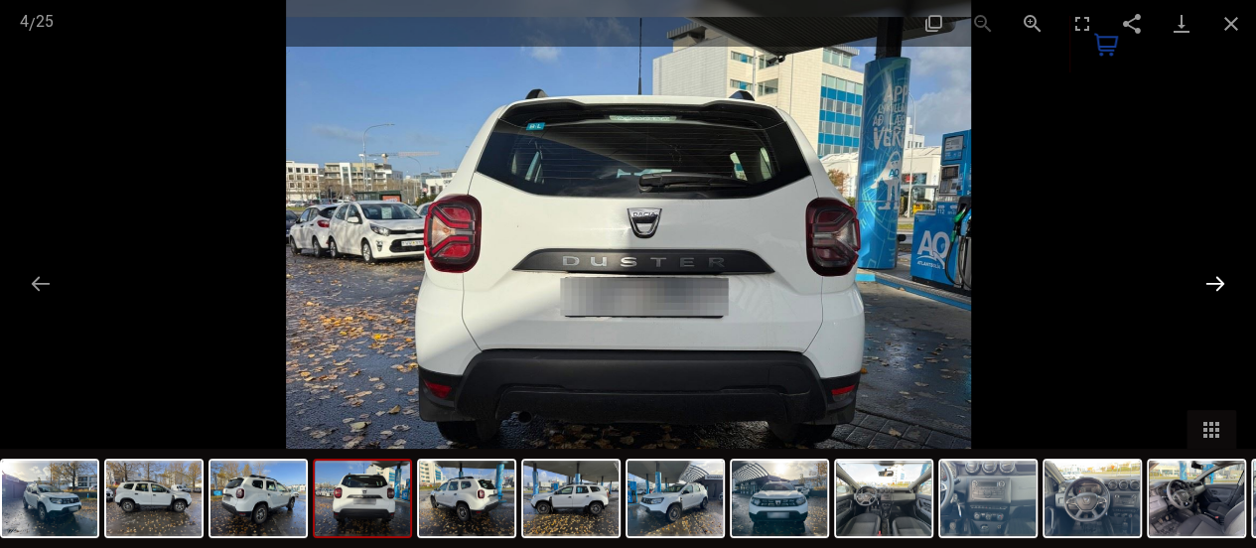
click at [1218, 283] on button "Następny slajd" at bounding box center [1215, 283] width 42 height 39
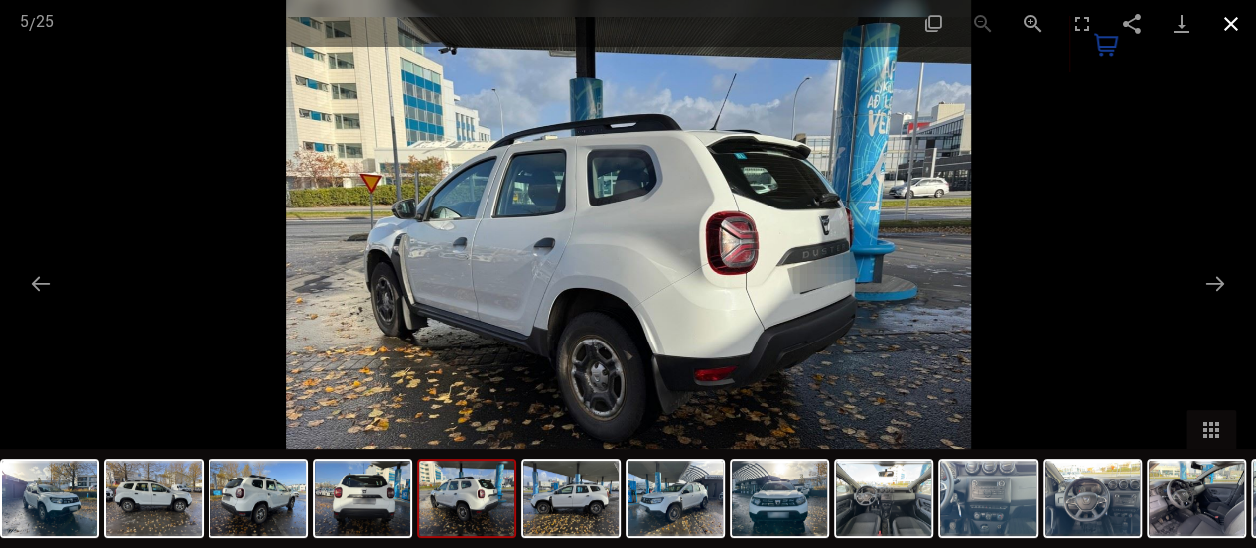
click at [1231, 21] on button "Zamknij galerię" at bounding box center [1231, 23] width 50 height 47
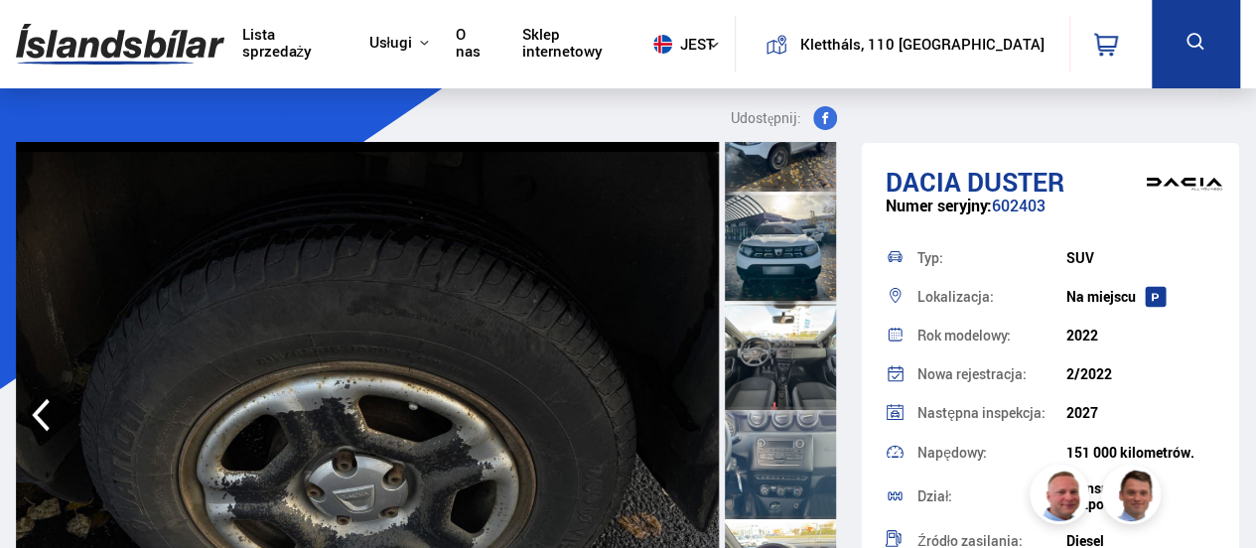
scroll to position [711, 0]
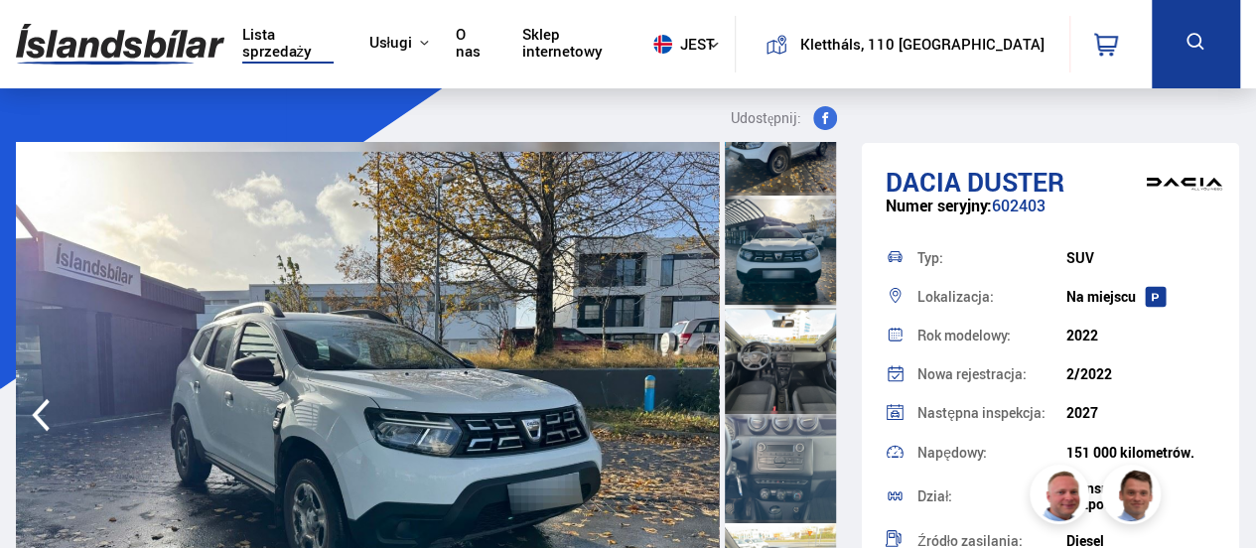
scroll to position [699, 0]
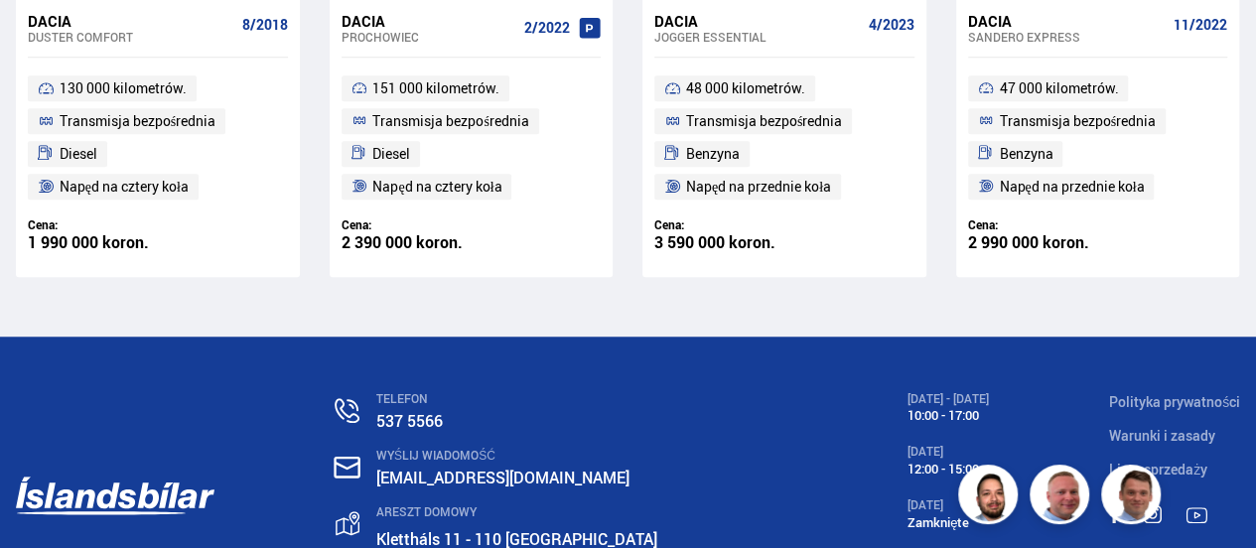
click at [759, 40] on font "Jogger ESSENTIAL" at bounding box center [710, 37] width 112 height 16
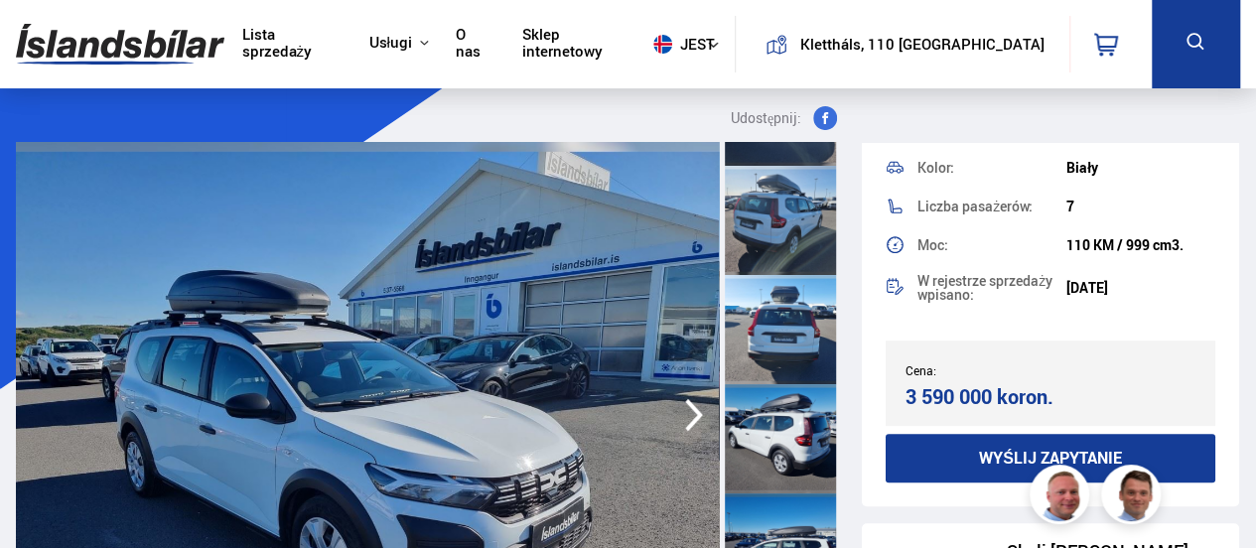
click at [798, 227] on div at bounding box center [780, 220] width 111 height 109
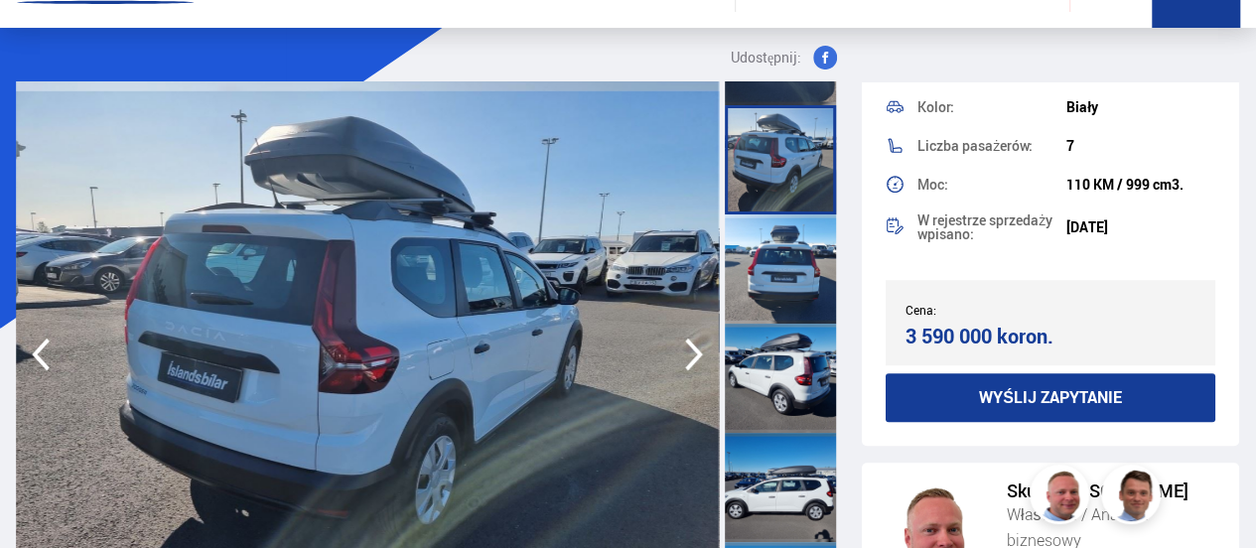
scroll to position [91, 0]
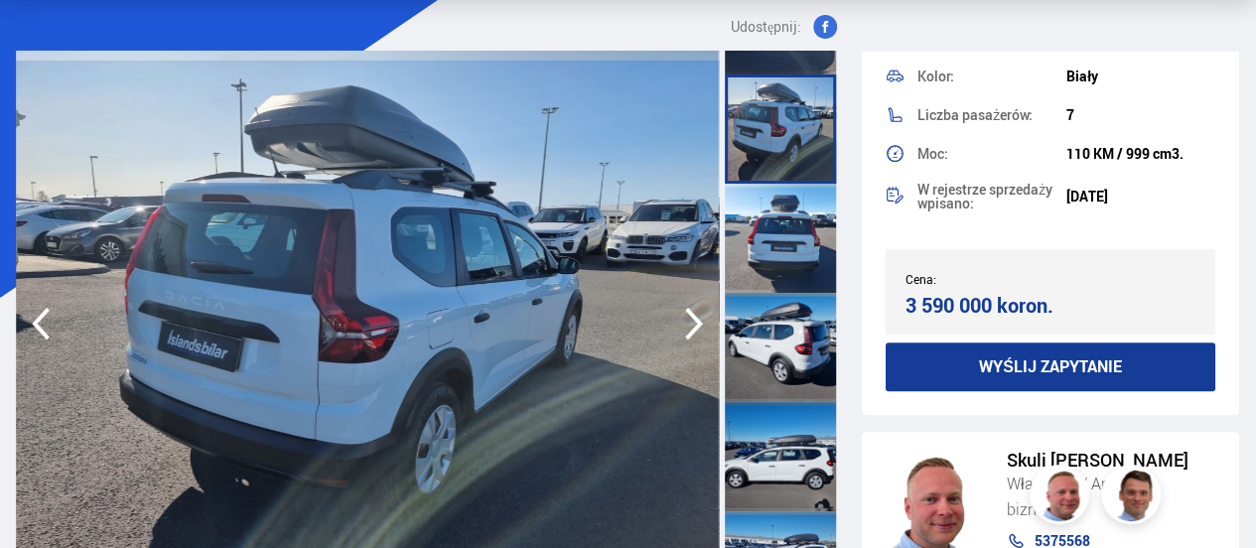
click at [691, 317] on icon "button" at bounding box center [694, 324] width 40 height 48
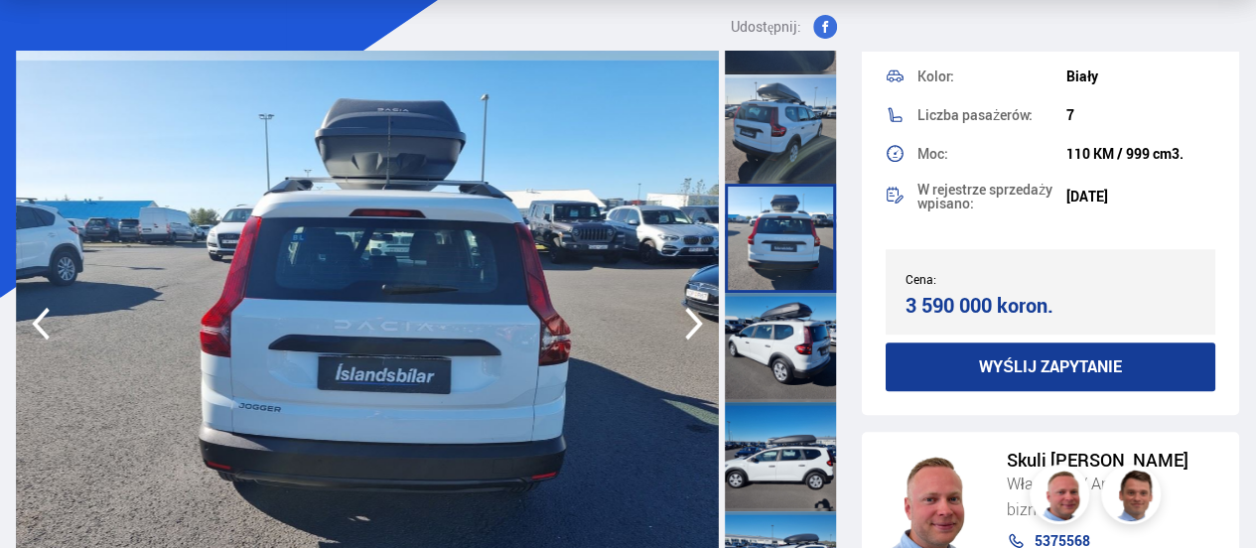
click at [691, 317] on icon "button" at bounding box center [694, 324] width 40 height 48
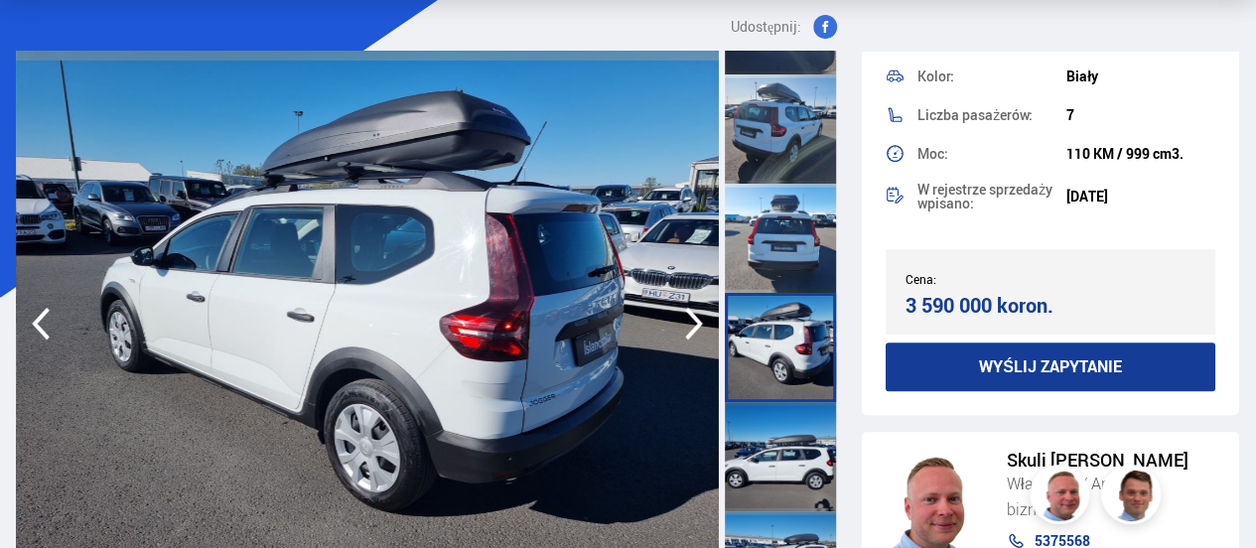
click at [691, 317] on icon "button" at bounding box center [694, 324] width 40 height 48
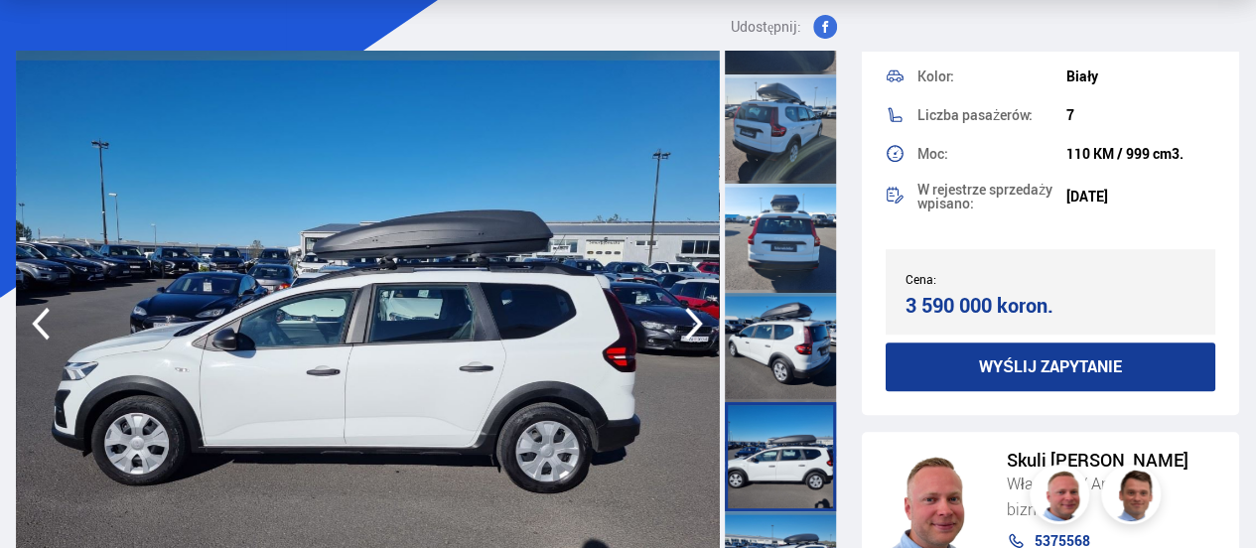
click at [691, 317] on icon "button" at bounding box center [694, 324] width 40 height 48
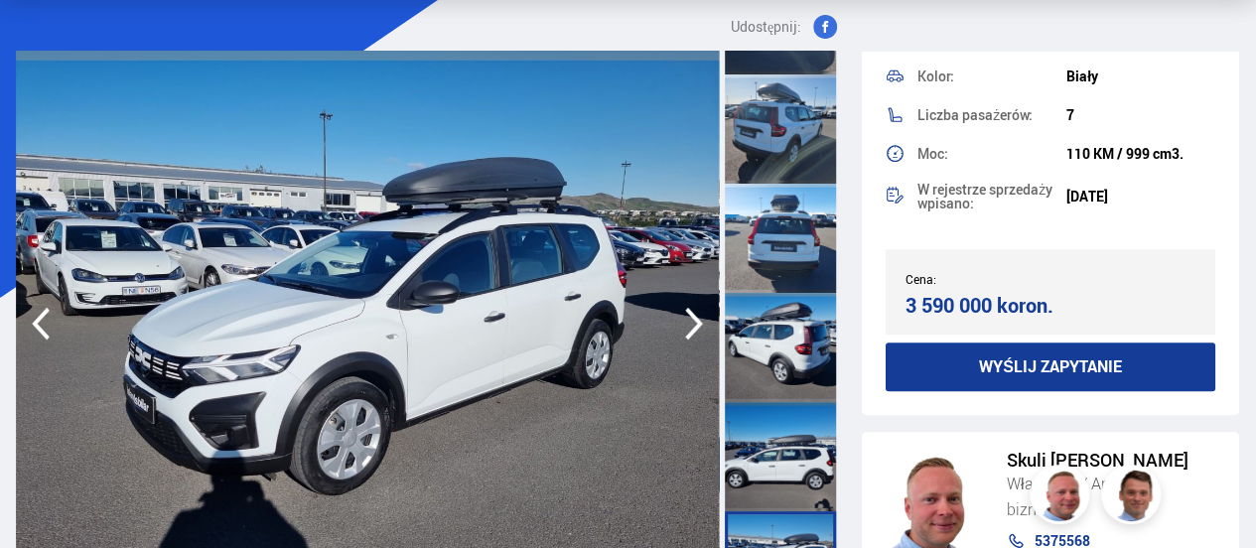
click at [691, 317] on icon "button" at bounding box center [694, 324] width 40 height 48
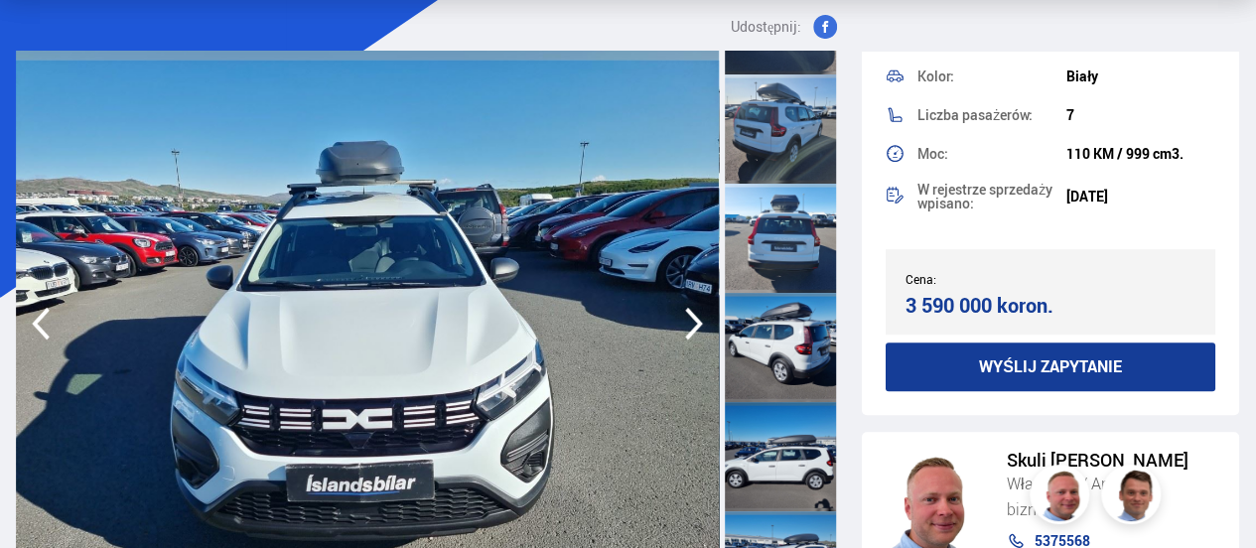
click at [691, 317] on icon "button" at bounding box center [694, 324] width 40 height 48
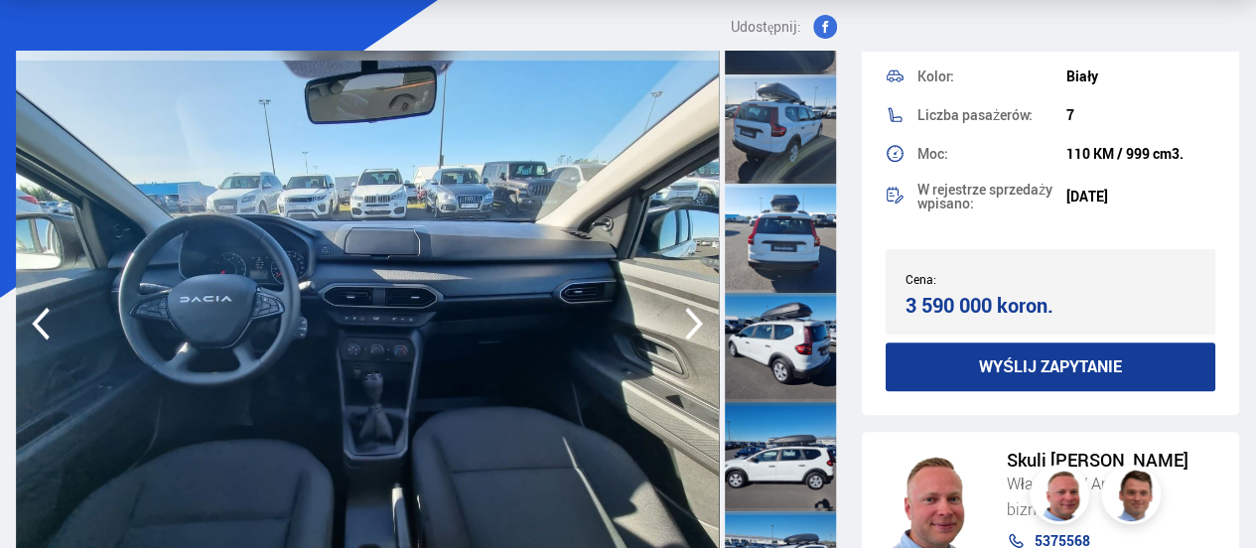
click at [691, 317] on icon "button" at bounding box center [694, 324] width 40 height 48
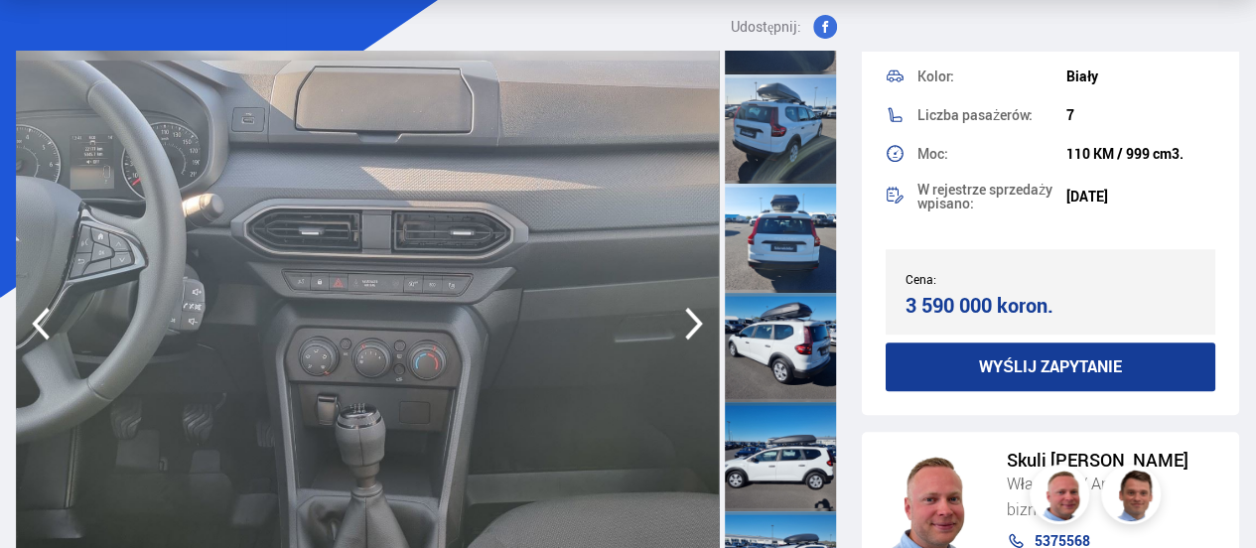
click at [691, 317] on icon "button" at bounding box center [694, 324] width 40 height 48
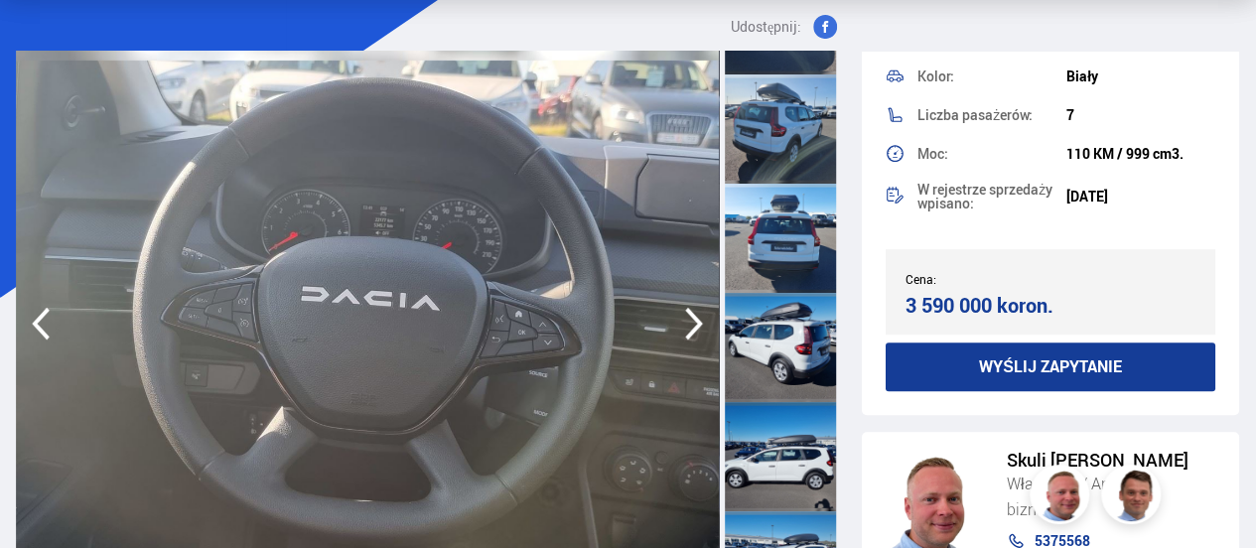
click at [691, 317] on icon "button" at bounding box center [694, 324] width 40 height 48
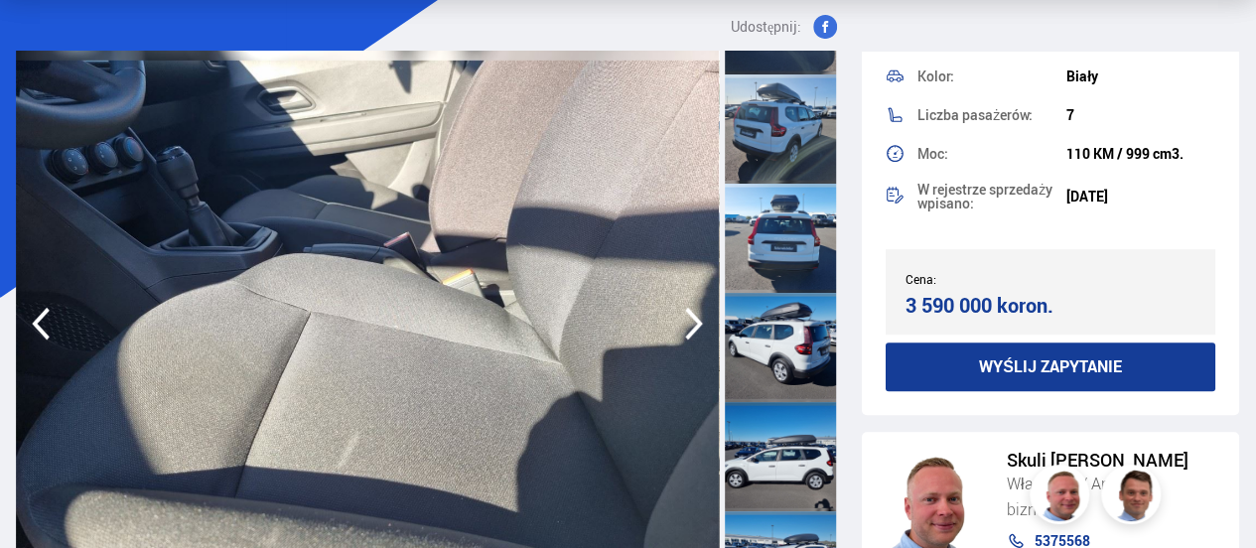
click at [50, 323] on icon "button" at bounding box center [41, 324] width 40 height 48
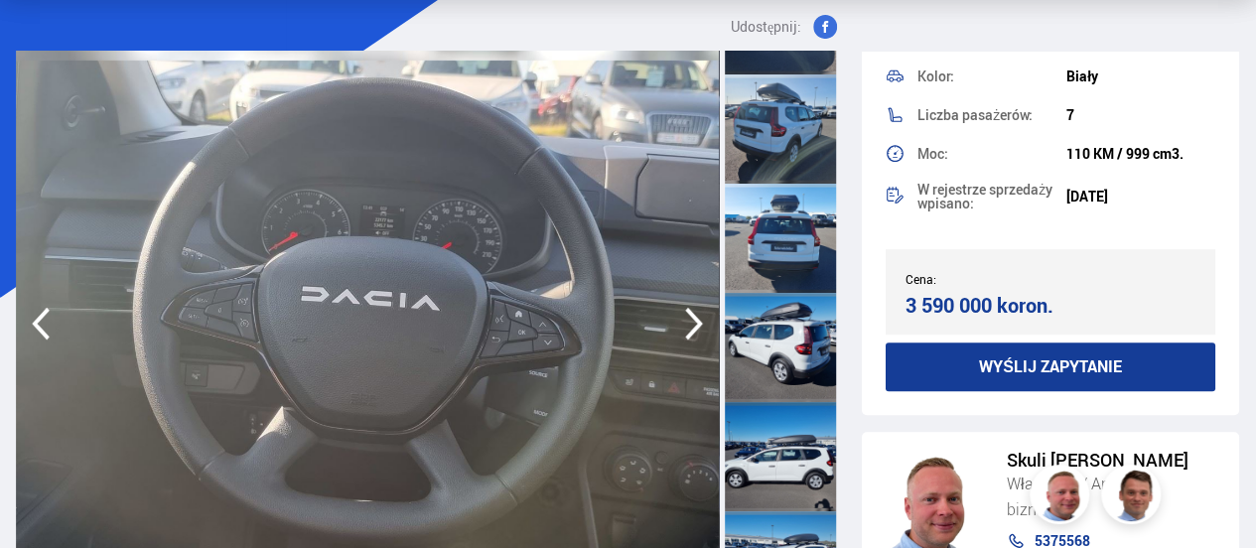
click at [696, 322] on icon "button" at bounding box center [694, 324] width 18 height 33
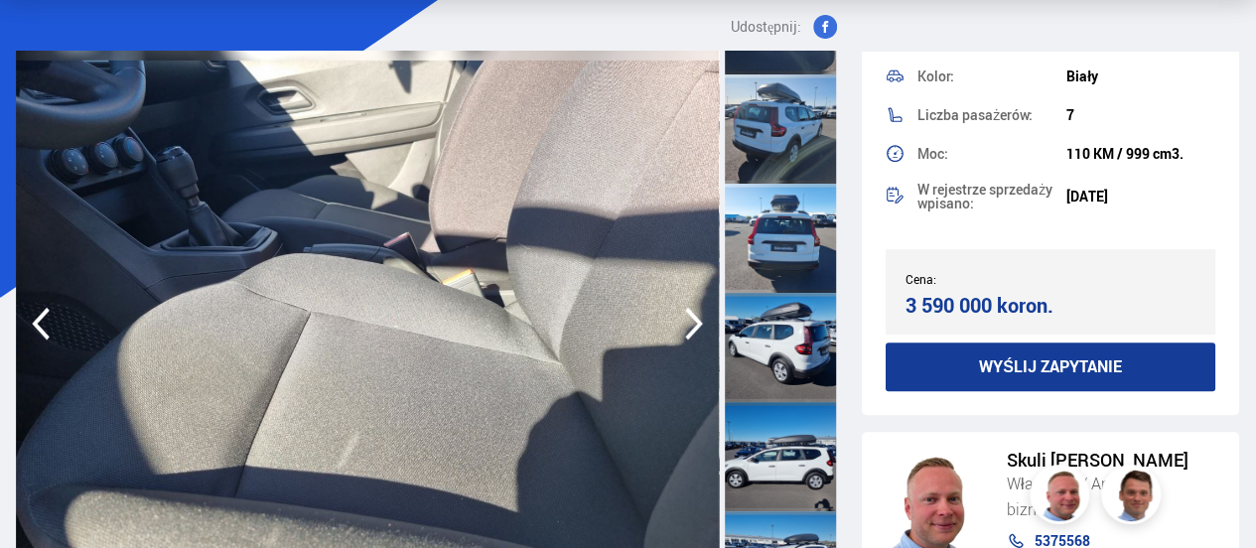
click at [696, 322] on icon "button" at bounding box center [694, 324] width 18 height 33
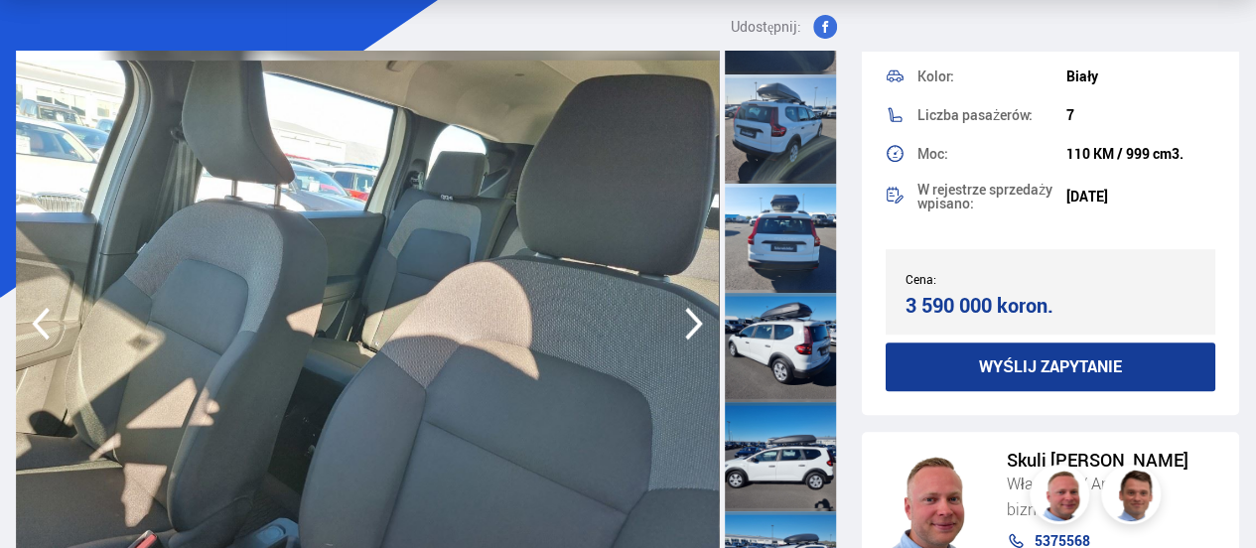
click at [696, 322] on icon "button" at bounding box center [694, 324] width 18 height 33
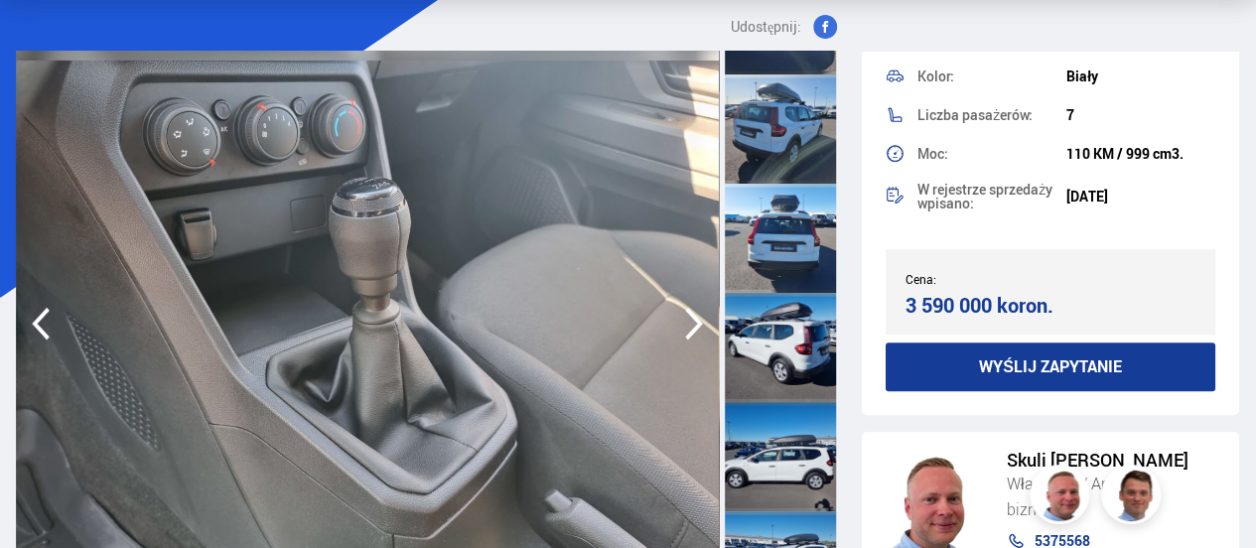
click at [696, 322] on icon "button" at bounding box center [694, 324] width 18 height 33
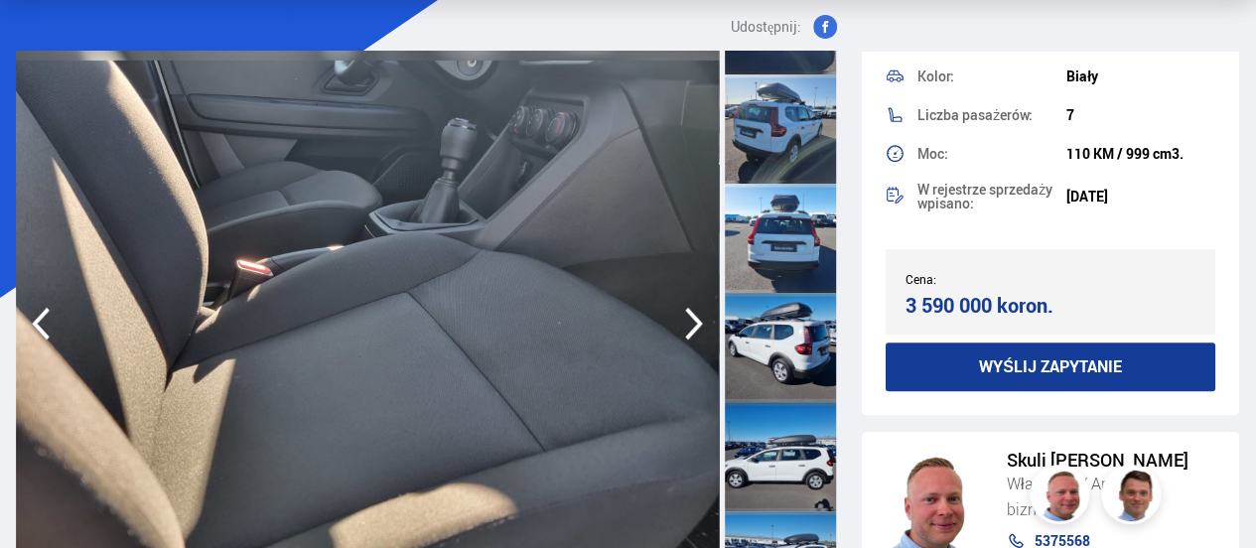
click at [696, 322] on icon "button" at bounding box center [694, 324] width 18 height 33
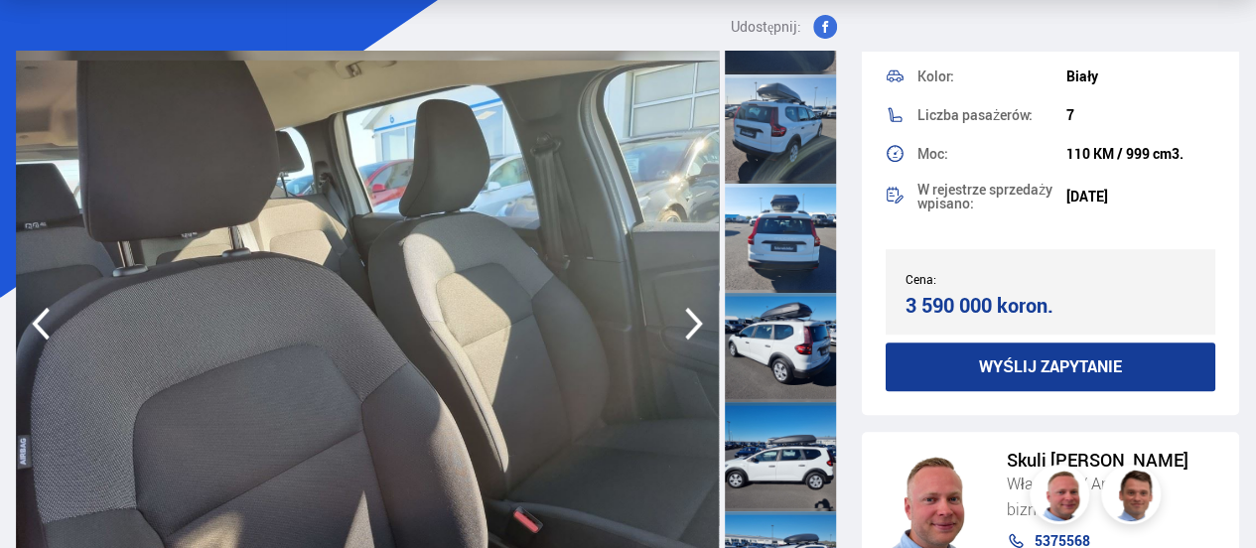
click at [696, 322] on icon "button" at bounding box center [694, 324] width 18 height 33
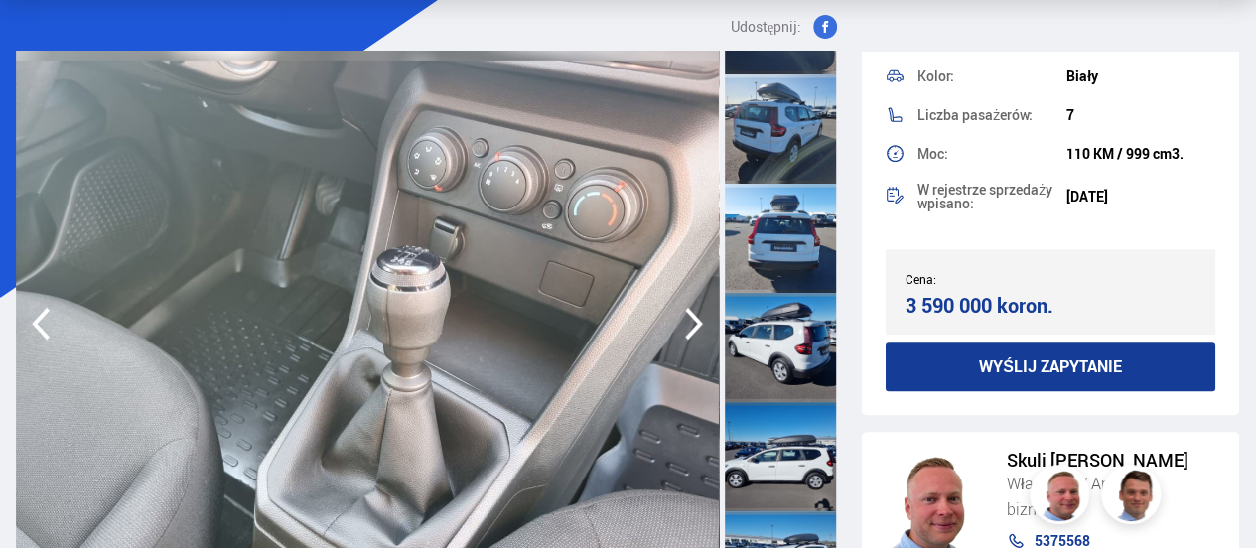
click at [696, 322] on icon "button" at bounding box center [694, 324] width 18 height 33
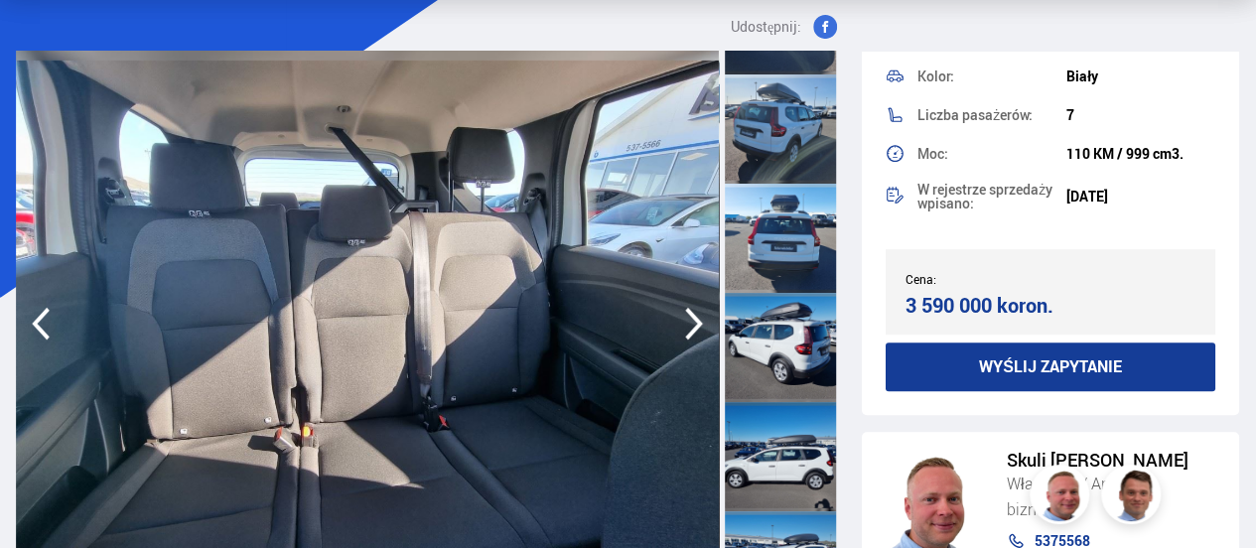
click at [696, 322] on icon "button" at bounding box center [694, 324] width 18 height 33
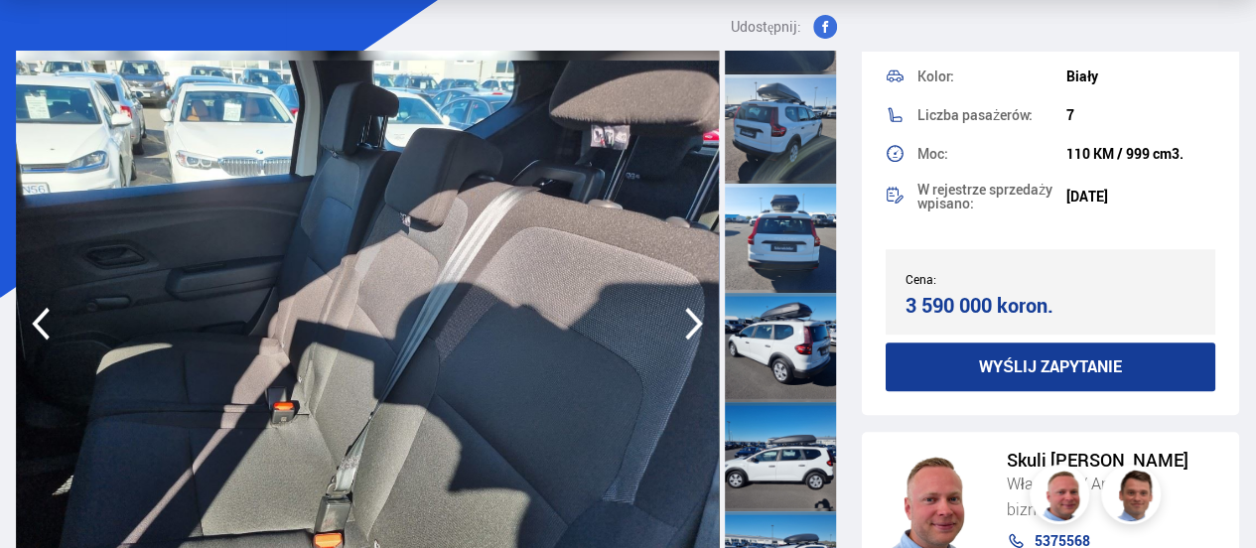
click at [696, 322] on icon "button" at bounding box center [694, 324] width 18 height 33
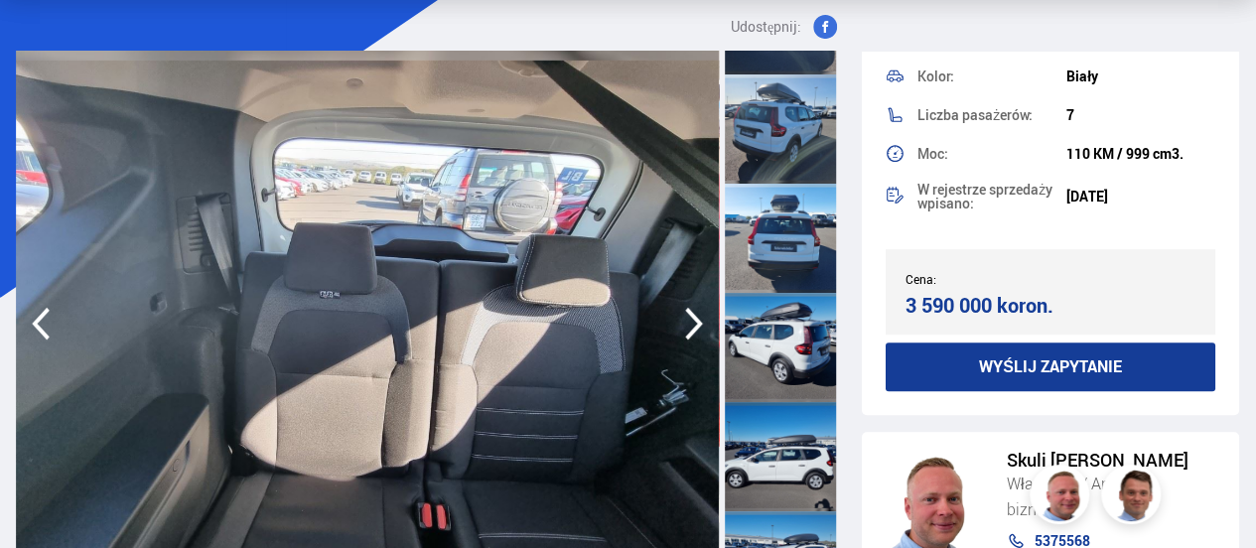
click at [696, 322] on icon "button" at bounding box center [694, 324] width 18 height 33
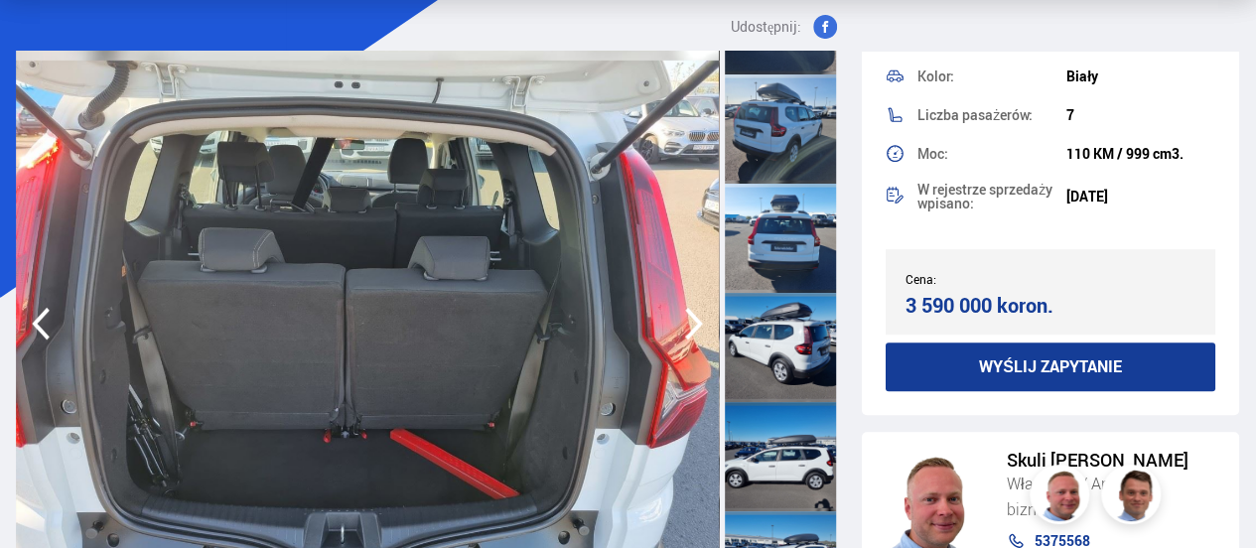
click at [696, 322] on icon "button" at bounding box center [694, 324] width 18 height 33
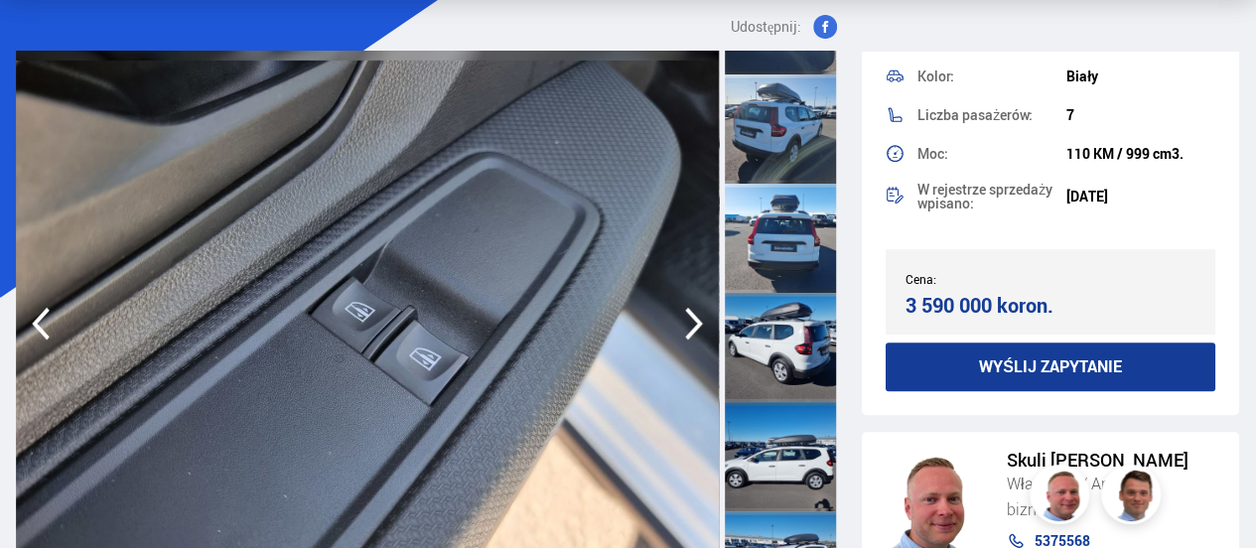
click at [696, 322] on icon "button" at bounding box center [694, 324] width 18 height 33
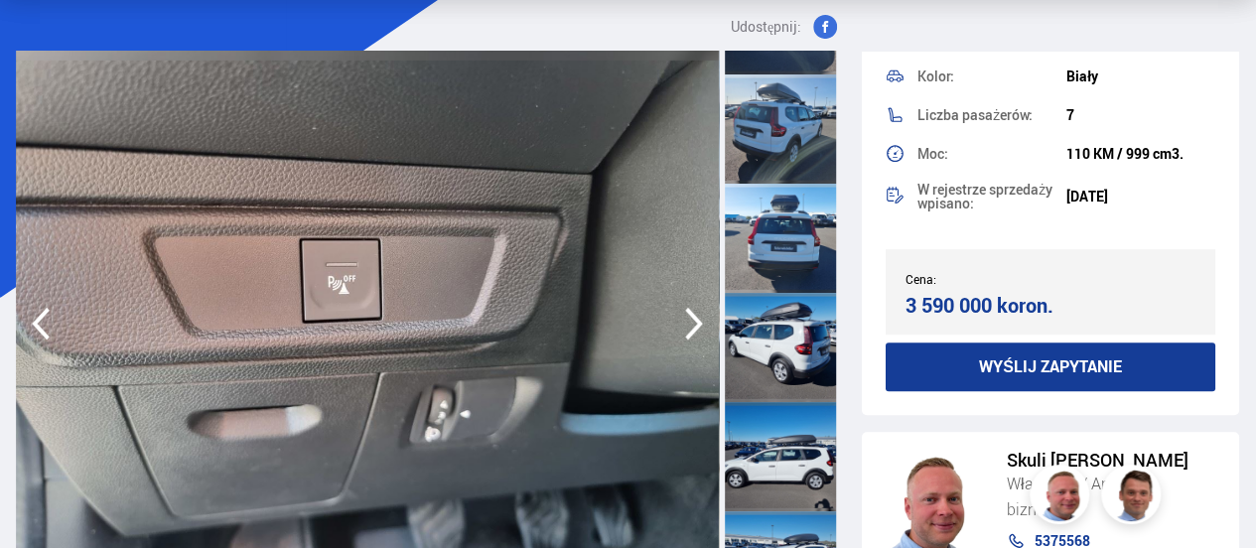
click at [696, 322] on icon "button" at bounding box center [694, 324] width 18 height 33
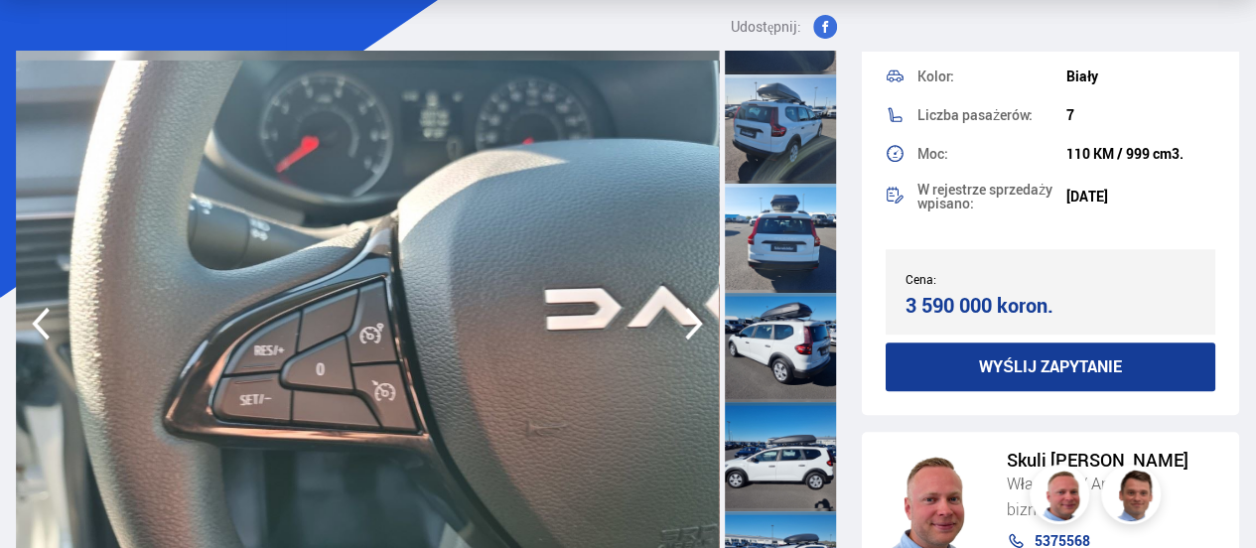
click at [696, 322] on icon "button" at bounding box center [694, 324] width 18 height 33
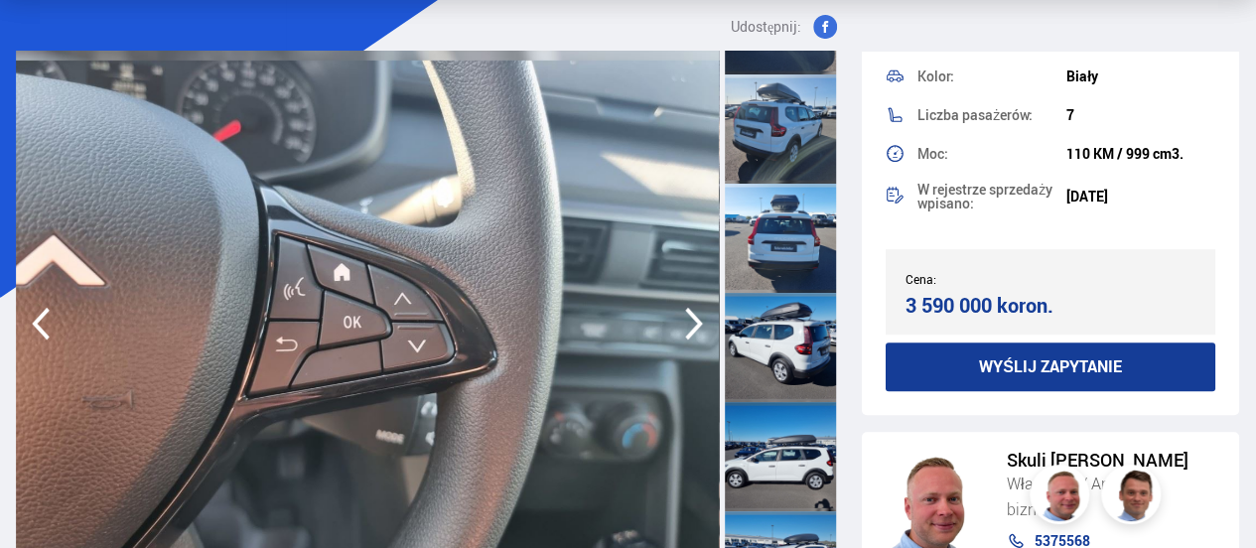
click at [696, 322] on icon "button" at bounding box center [694, 324] width 18 height 33
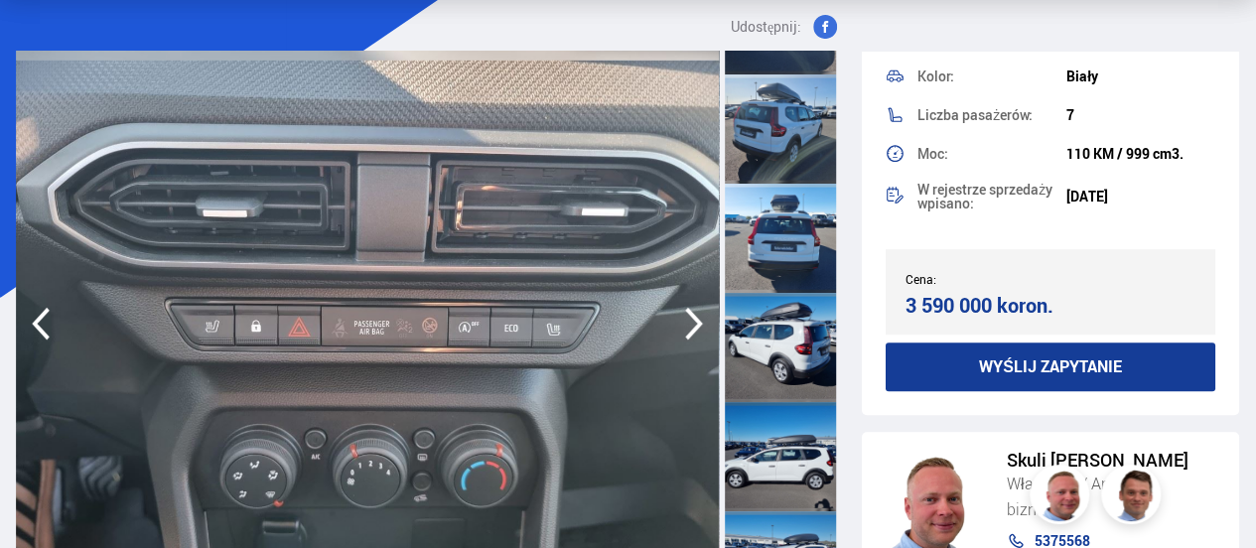
click at [696, 322] on icon "button" at bounding box center [694, 324] width 18 height 33
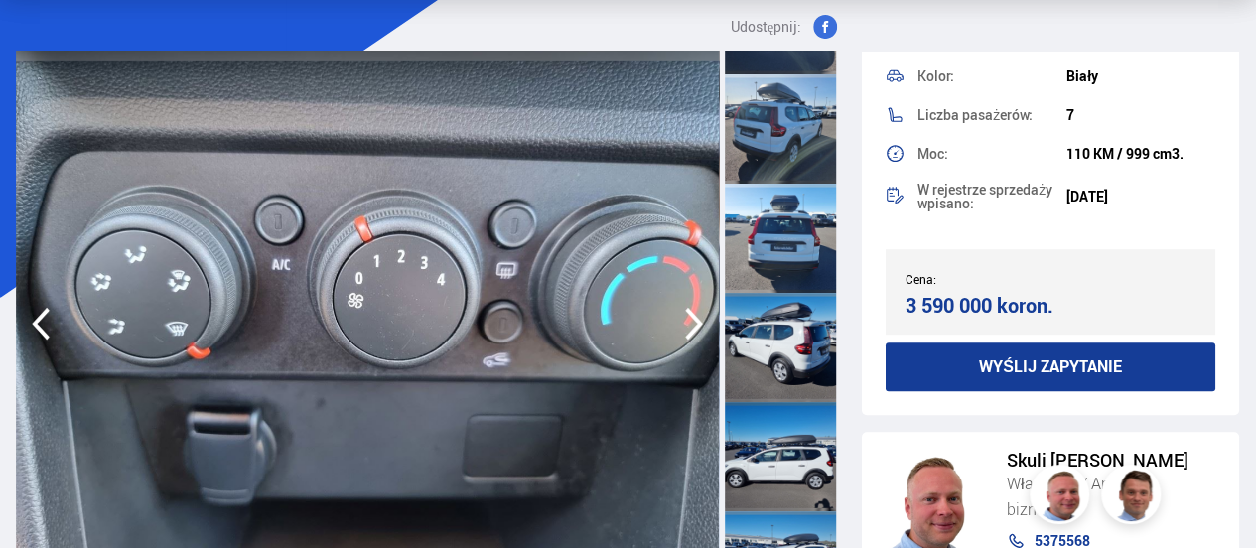
click at [696, 322] on icon "button" at bounding box center [694, 324] width 18 height 33
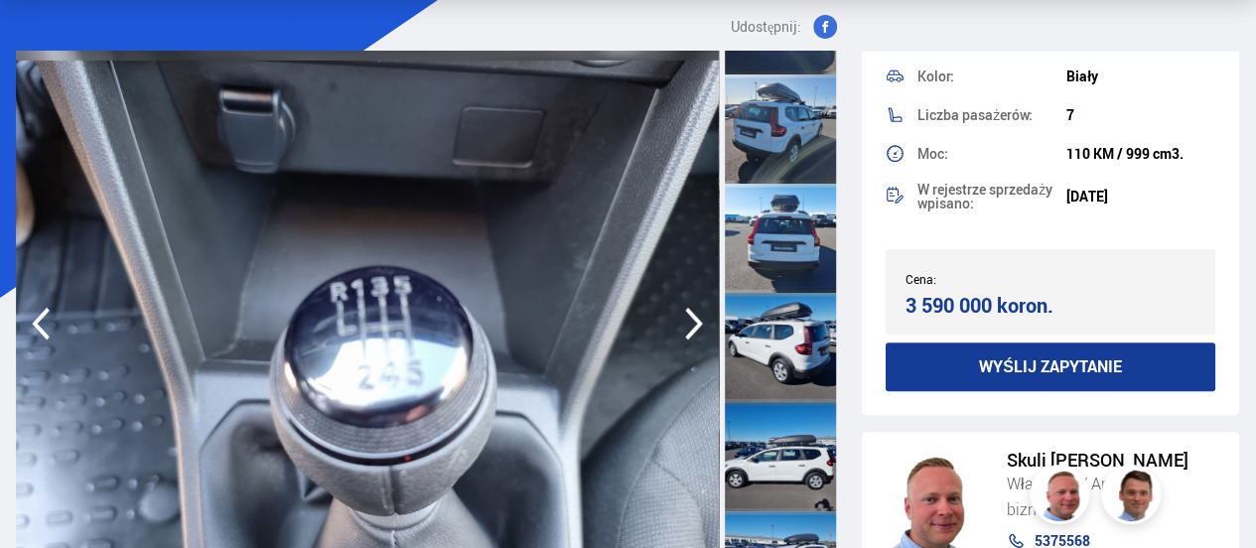
click at [696, 322] on icon "button" at bounding box center [694, 324] width 18 height 33
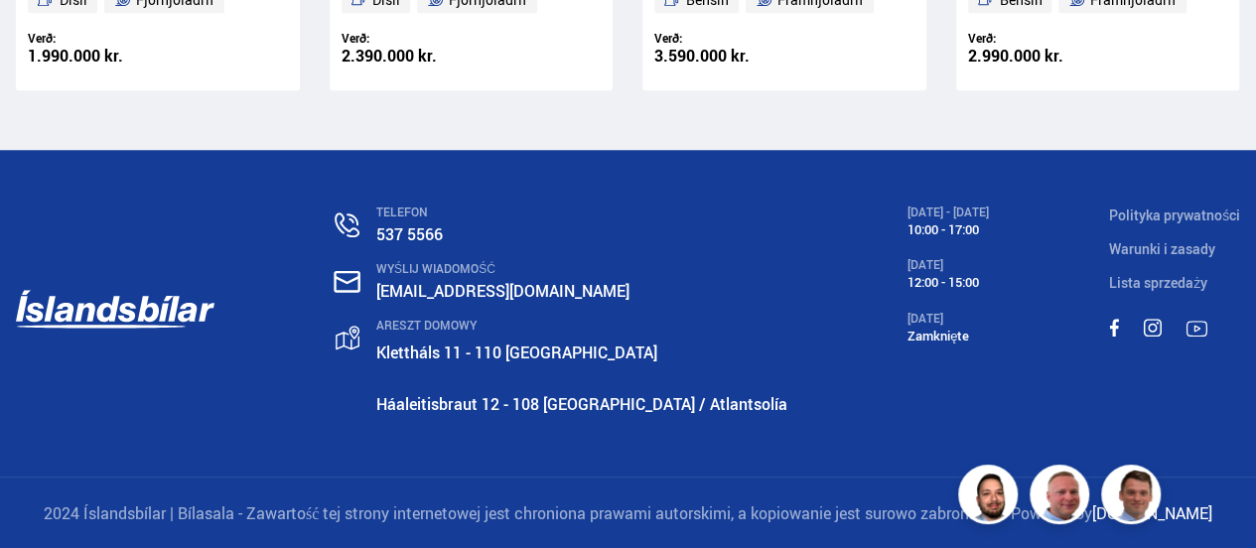
scroll to position [854, 0]
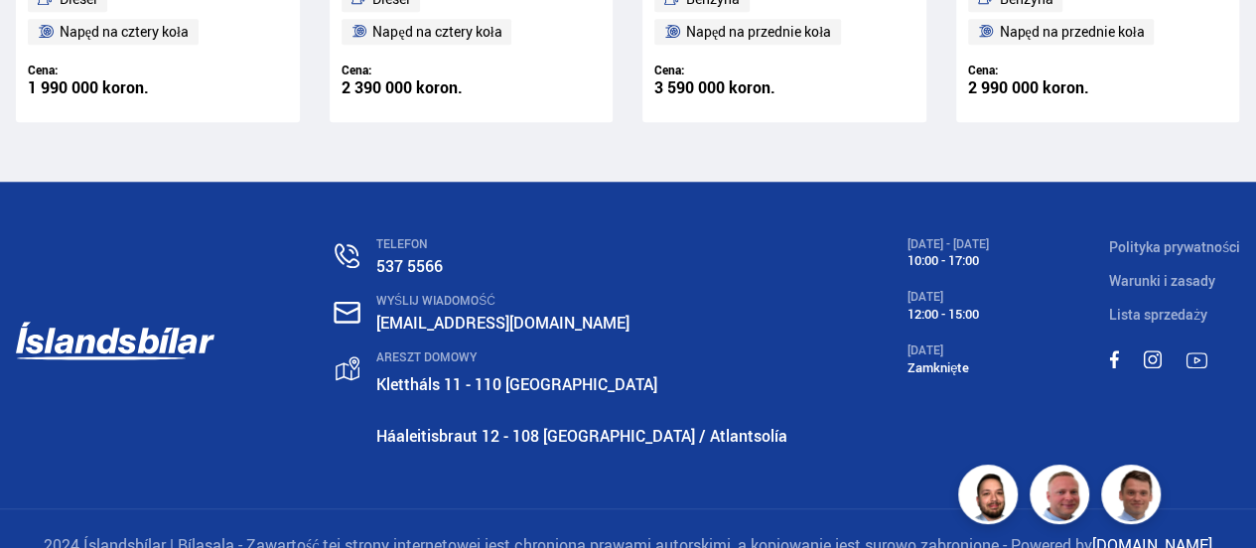
drag, startPoint x: 1253, startPoint y: 245, endPoint x: 1243, endPoint y: 134, distance: 111.7
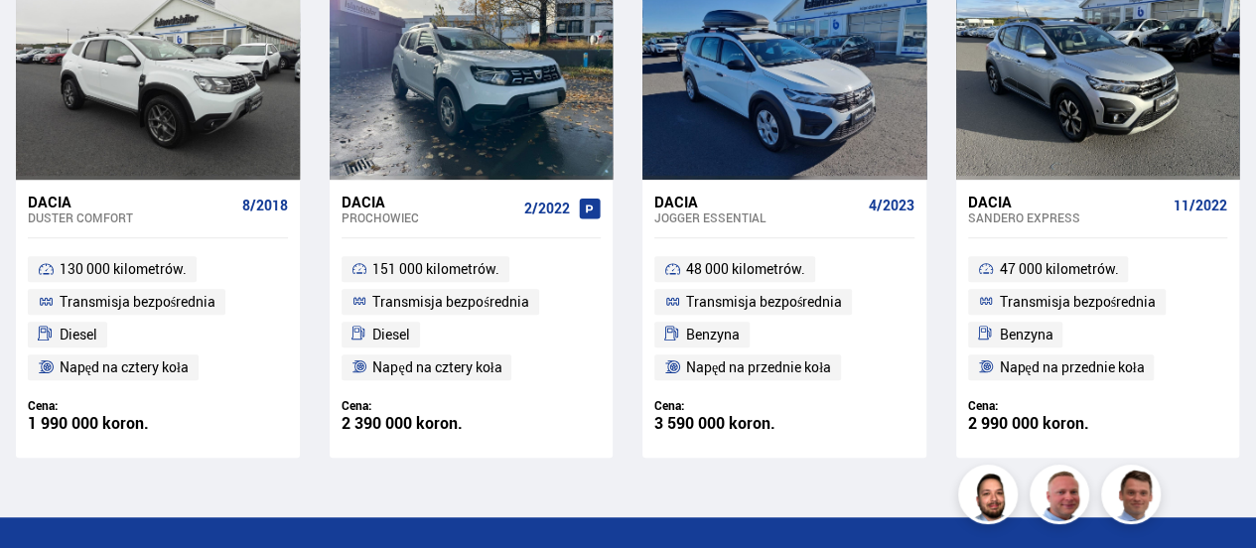
scroll to position [513, 0]
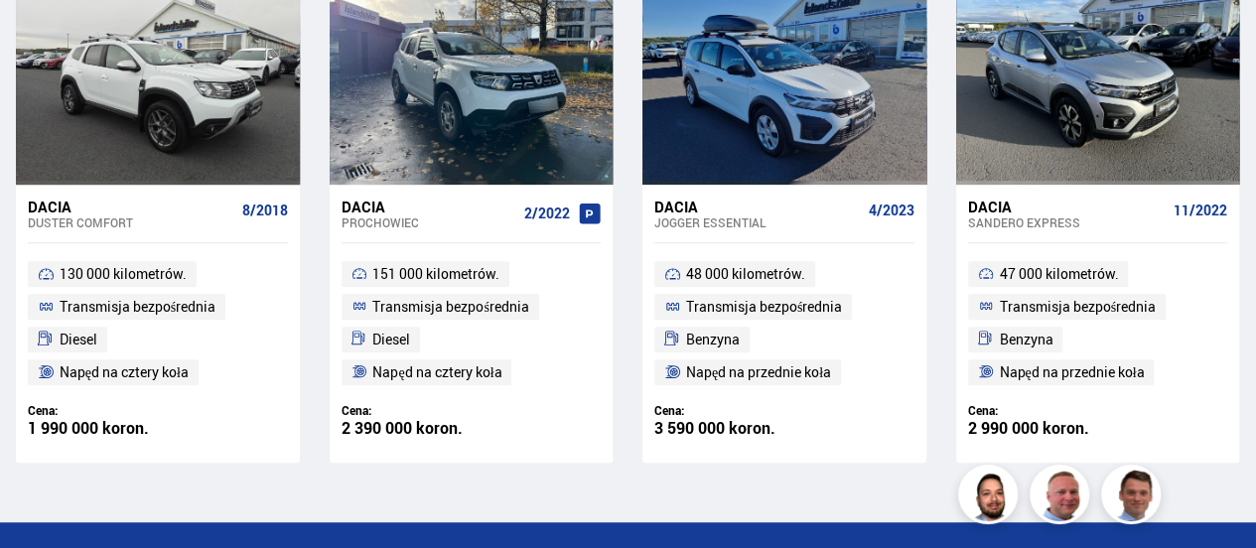
click at [70, 204] on font "Dacia" at bounding box center [50, 207] width 44 height 20
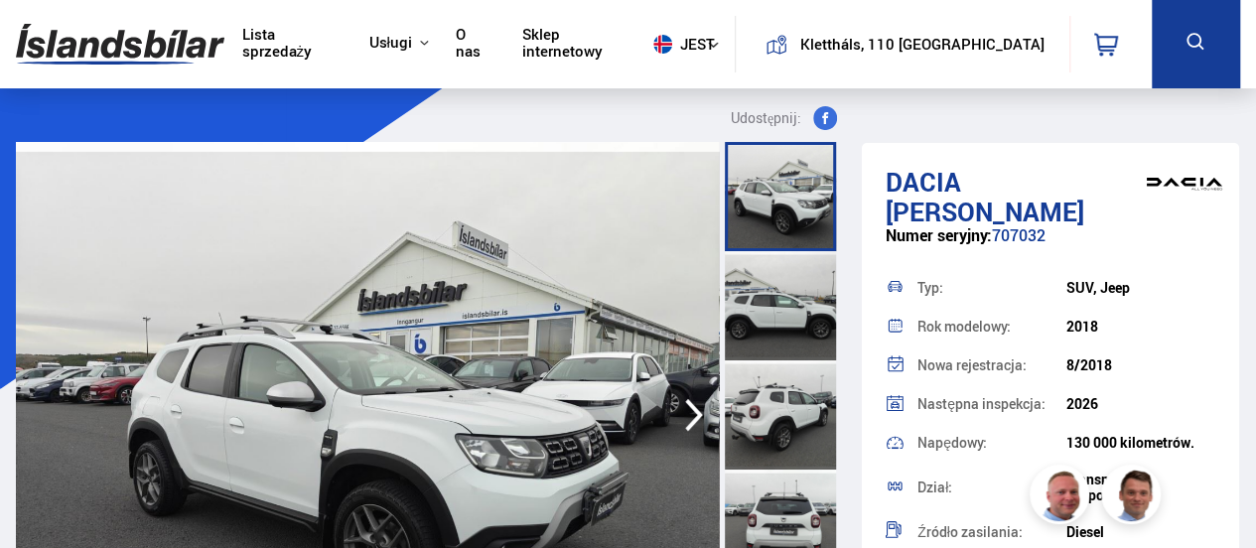
click at [752, 233] on div at bounding box center [780, 196] width 111 height 109
click at [788, 186] on div at bounding box center [780, 196] width 111 height 109
click at [789, 207] on div at bounding box center [780, 196] width 111 height 109
click at [687, 414] on icon "button" at bounding box center [694, 415] width 40 height 48
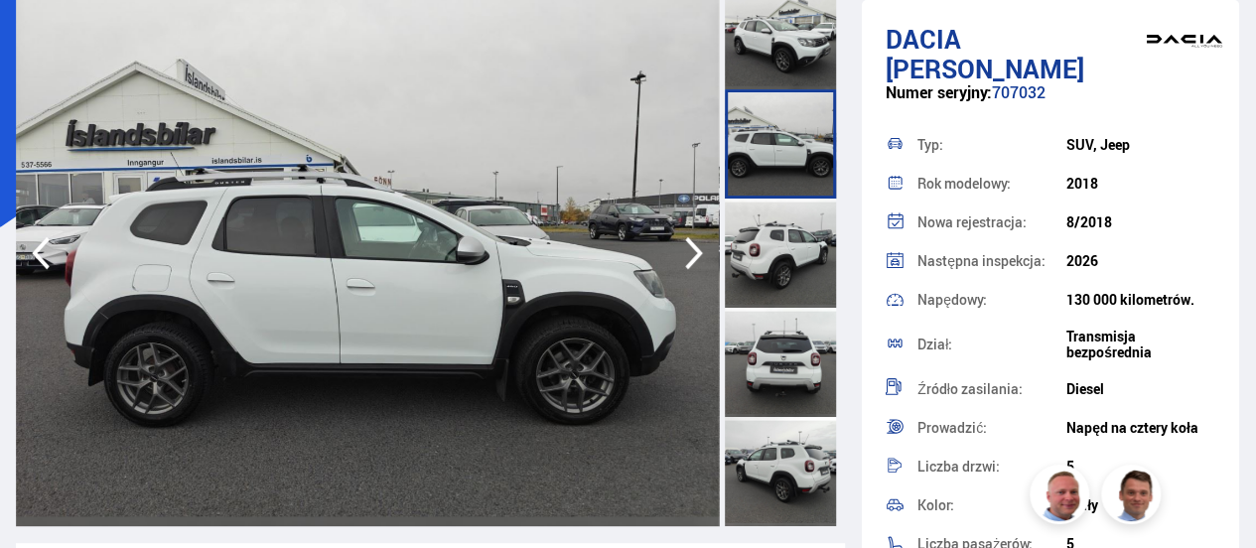
scroll to position [194, 0]
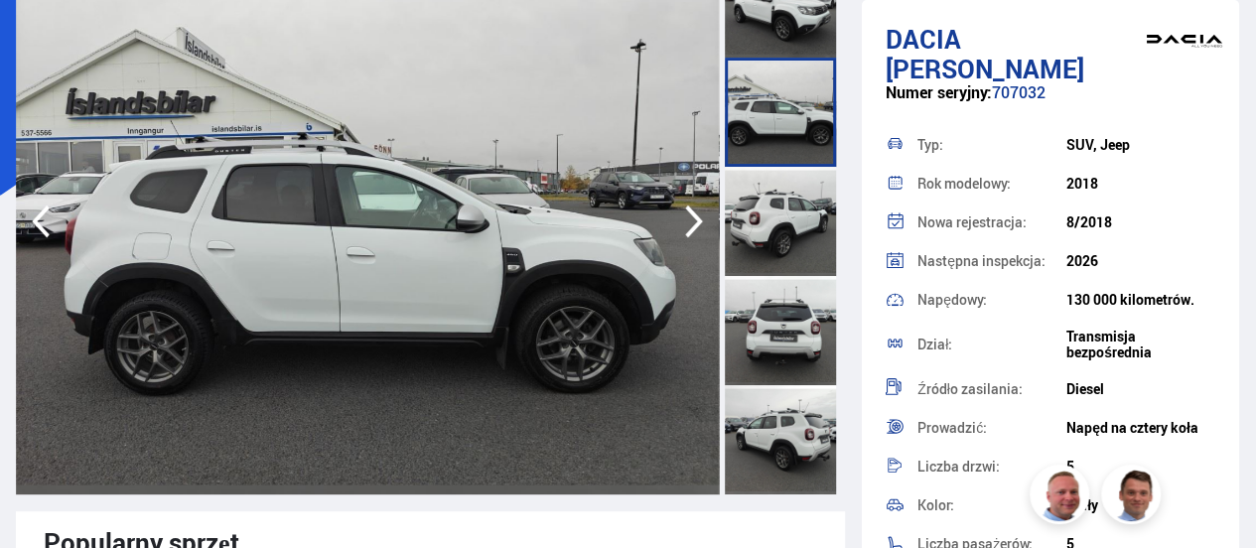
click at [691, 211] on icon "button" at bounding box center [694, 222] width 18 height 33
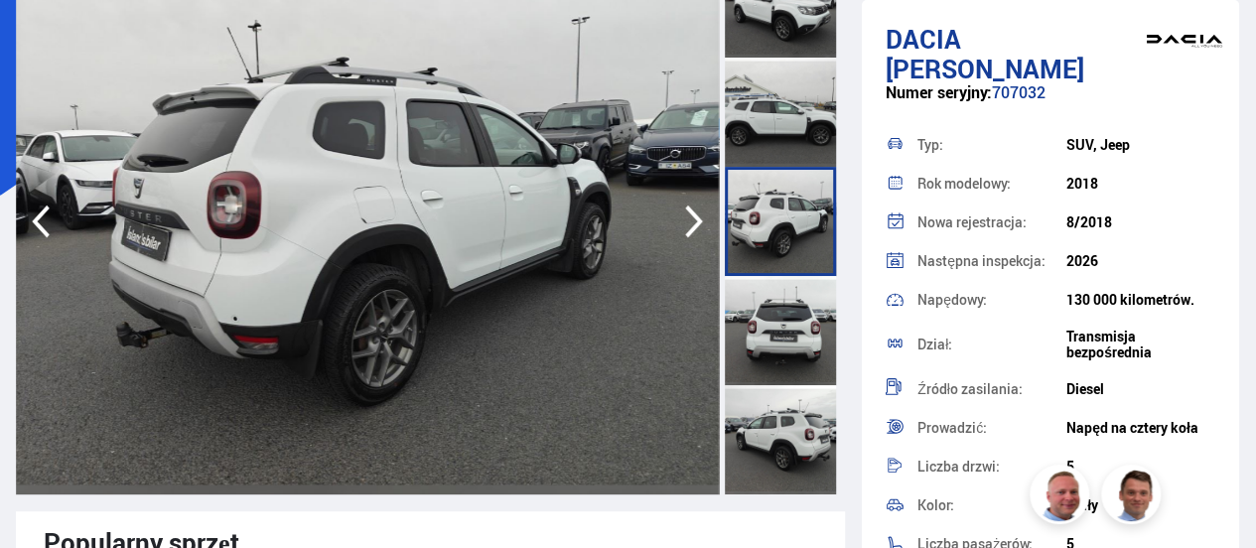
click at [691, 211] on icon "button" at bounding box center [694, 222] width 18 height 33
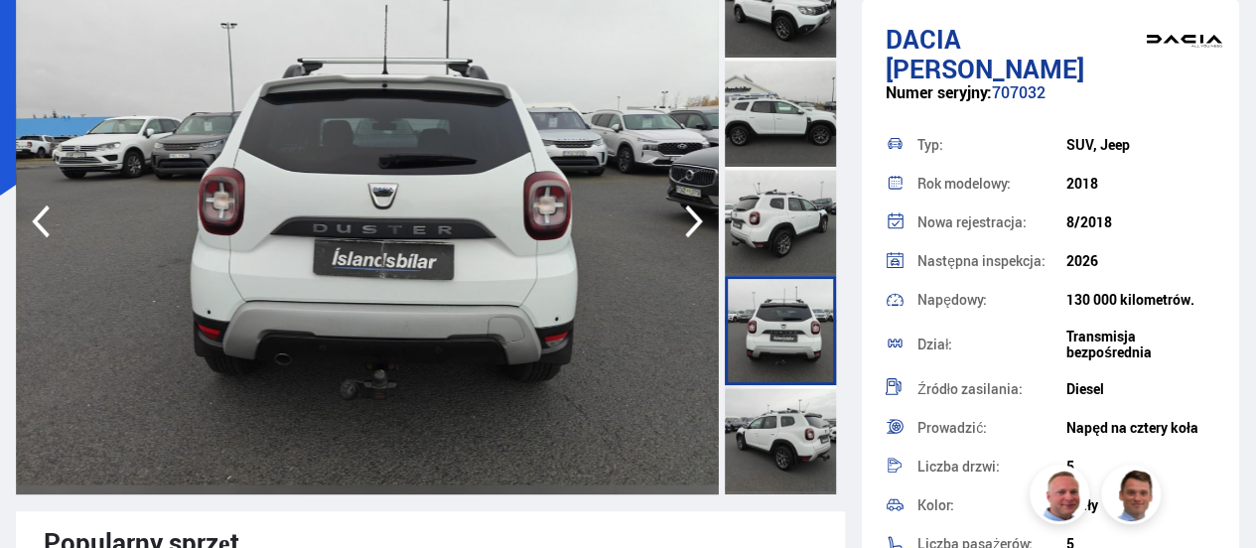
click at [691, 211] on icon "button" at bounding box center [694, 222] width 18 height 33
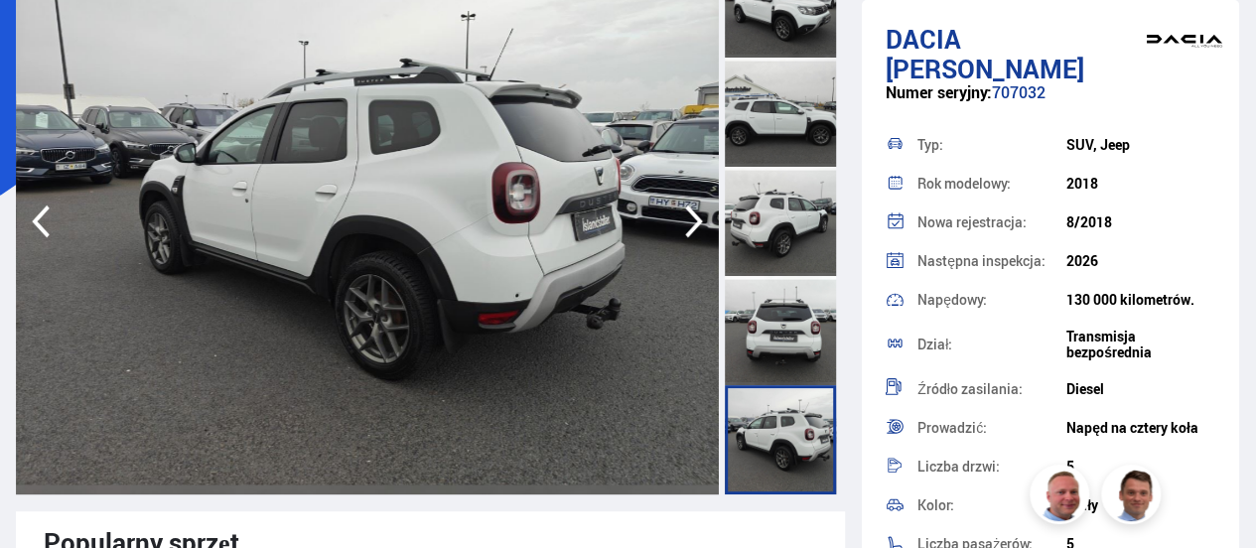
click at [691, 211] on icon "button" at bounding box center [694, 222] width 18 height 33
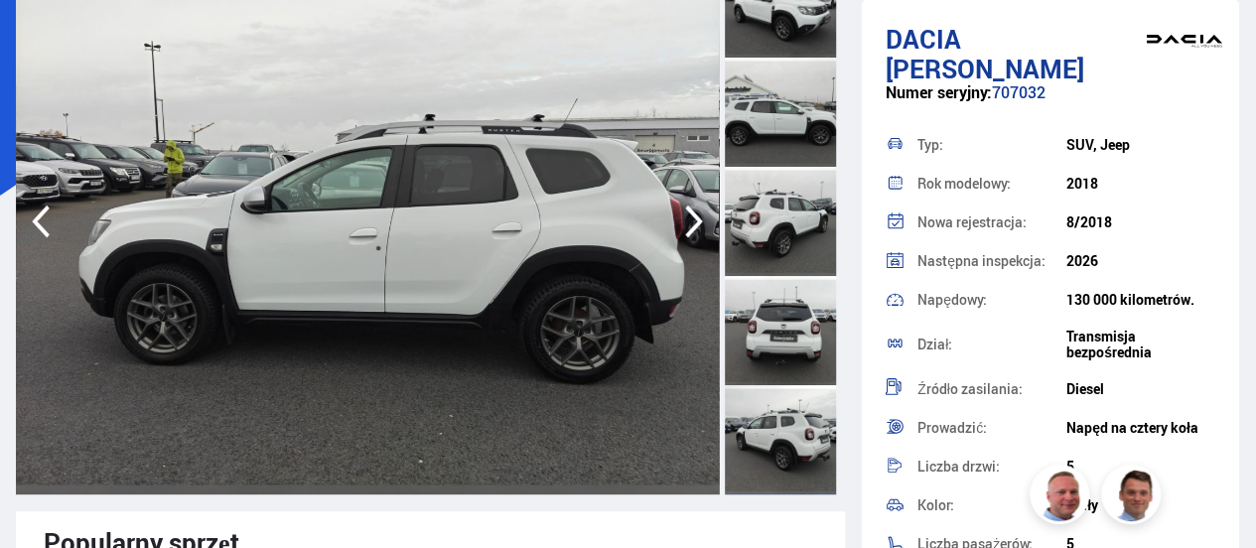
click at [691, 211] on icon "button" at bounding box center [694, 222] width 18 height 33
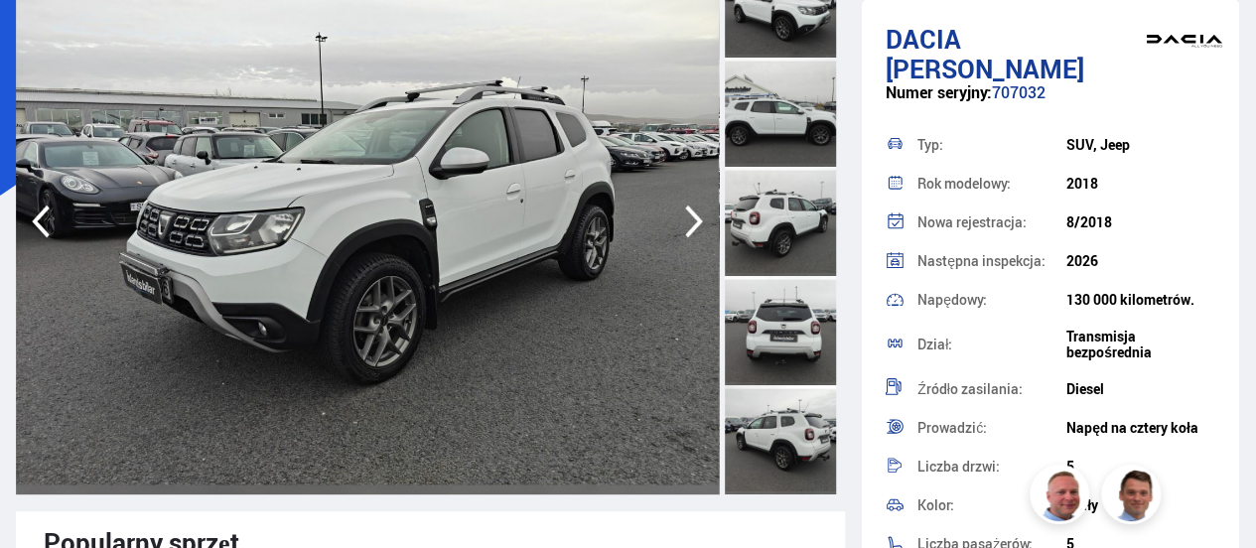
click at [691, 211] on icon "button" at bounding box center [694, 222] width 18 height 33
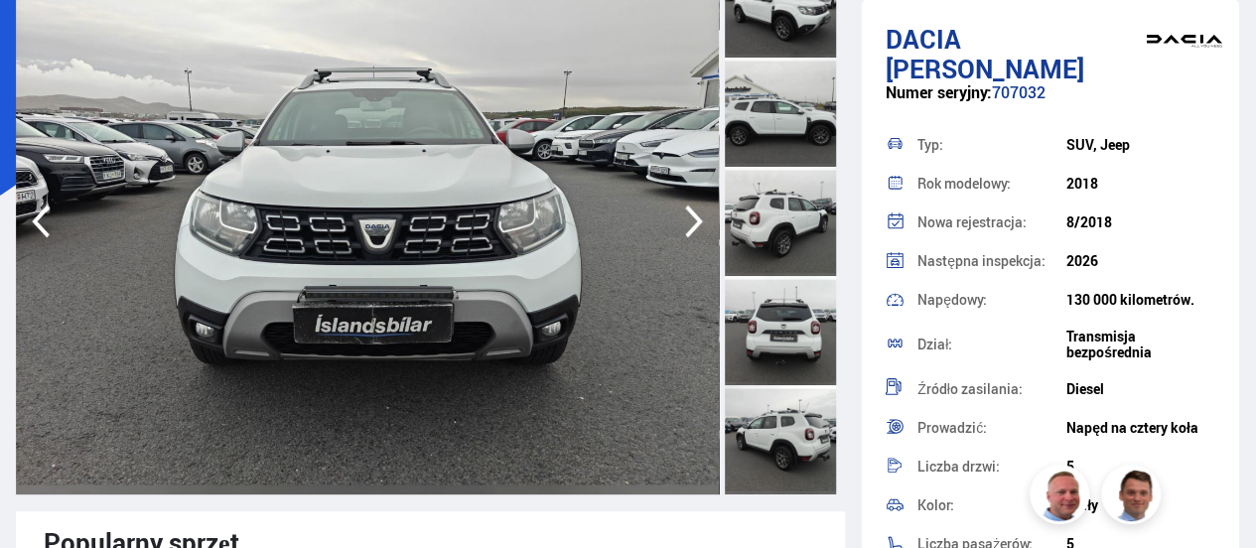
click at [691, 211] on icon "button" at bounding box center [694, 222] width 18 height 33
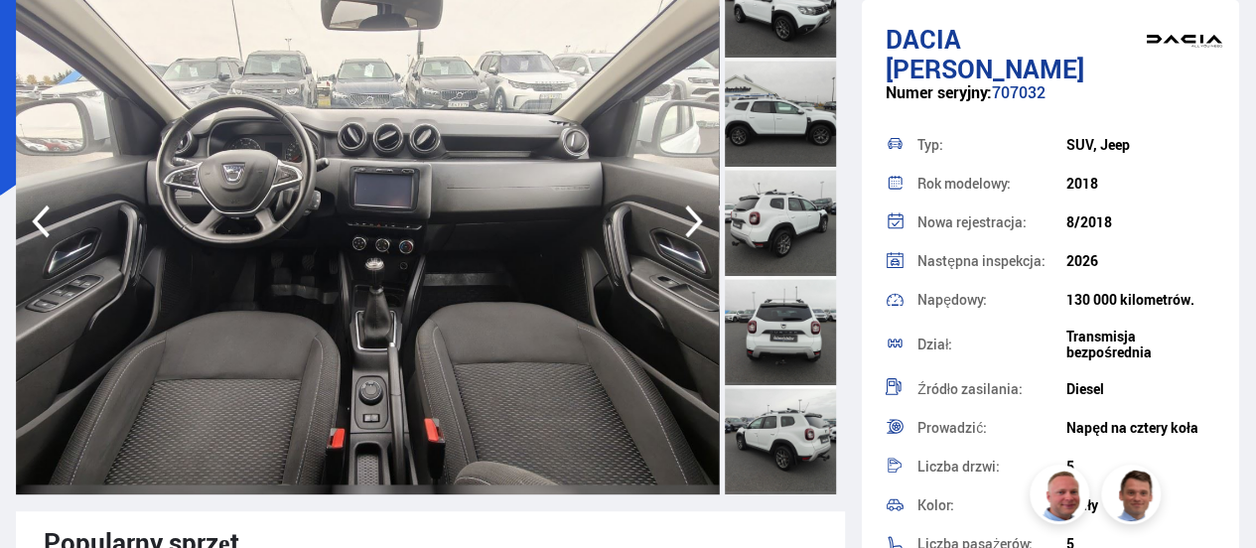
click at [691, 211] on icon "button" at bounding box center [694, 222] width 18 height 33
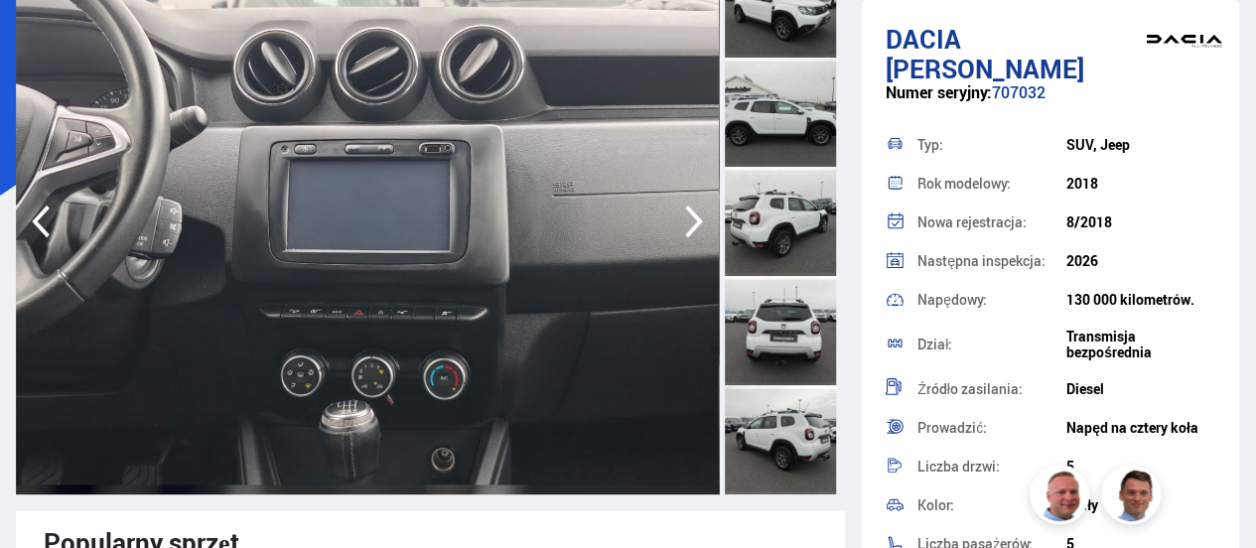
click at [691, 211] on icon "button" at bounding box center [694, 222] width 18 height 33
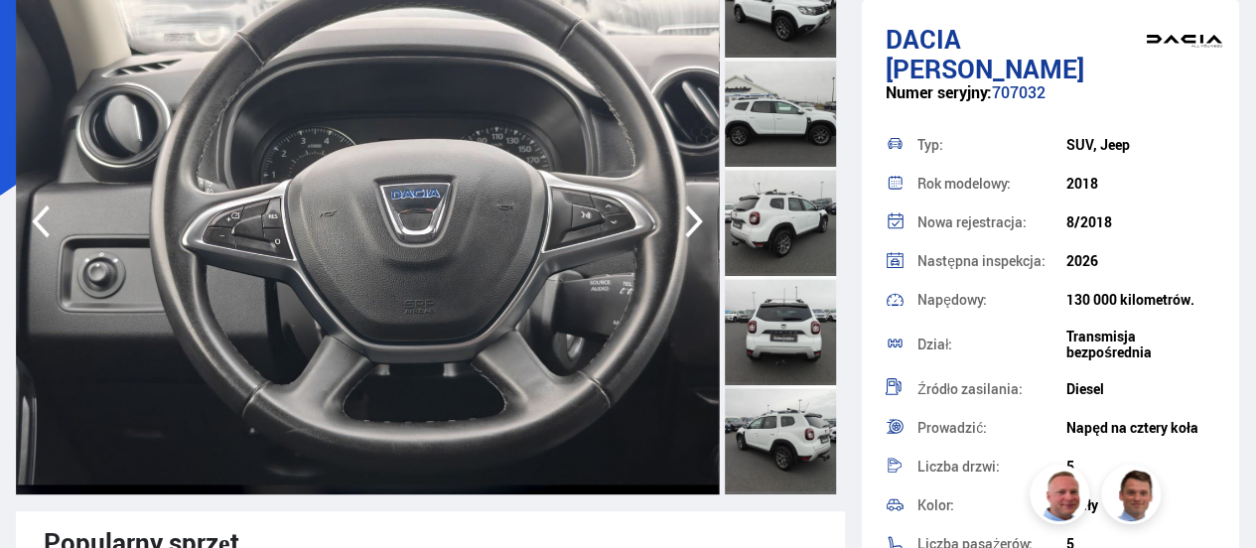
click at [691, 211] on icon "button" at bounding box center [694, 222] width 18 height 33
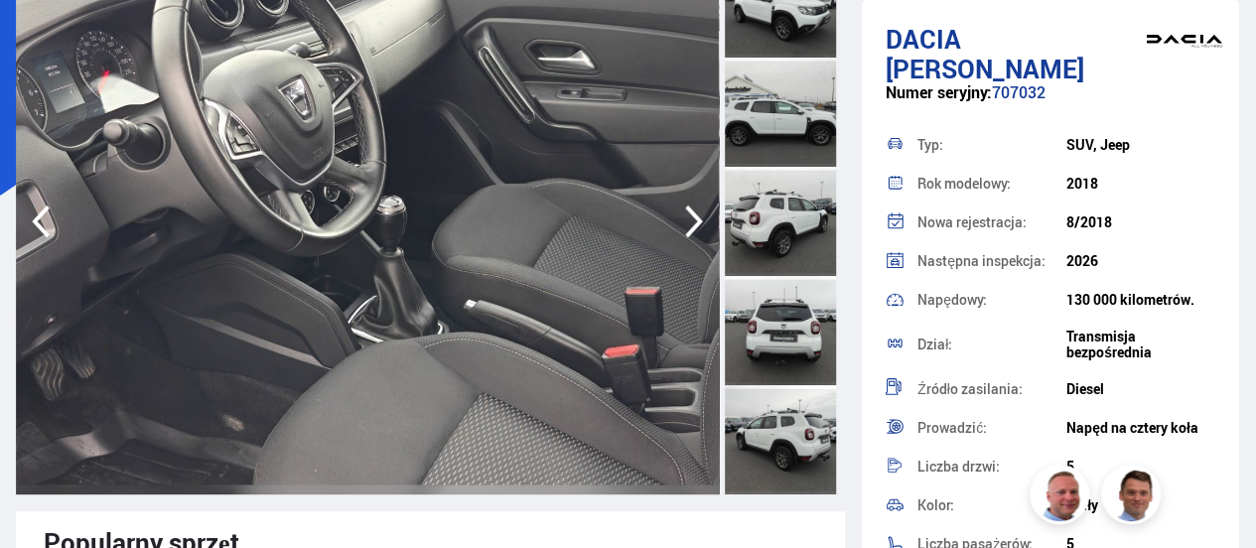
click at [691, 211] on icon "button" at bounding box center [694, 222] width 18 height 33
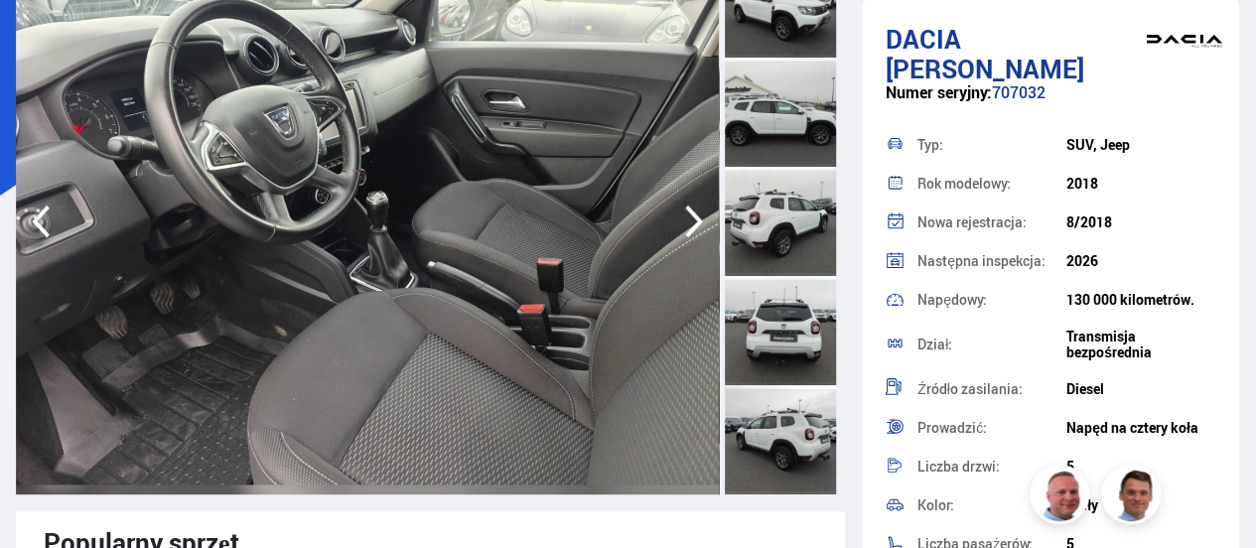
click at [691, 211] on icon "button" at bounding box center [694, 222] width 18 height 33
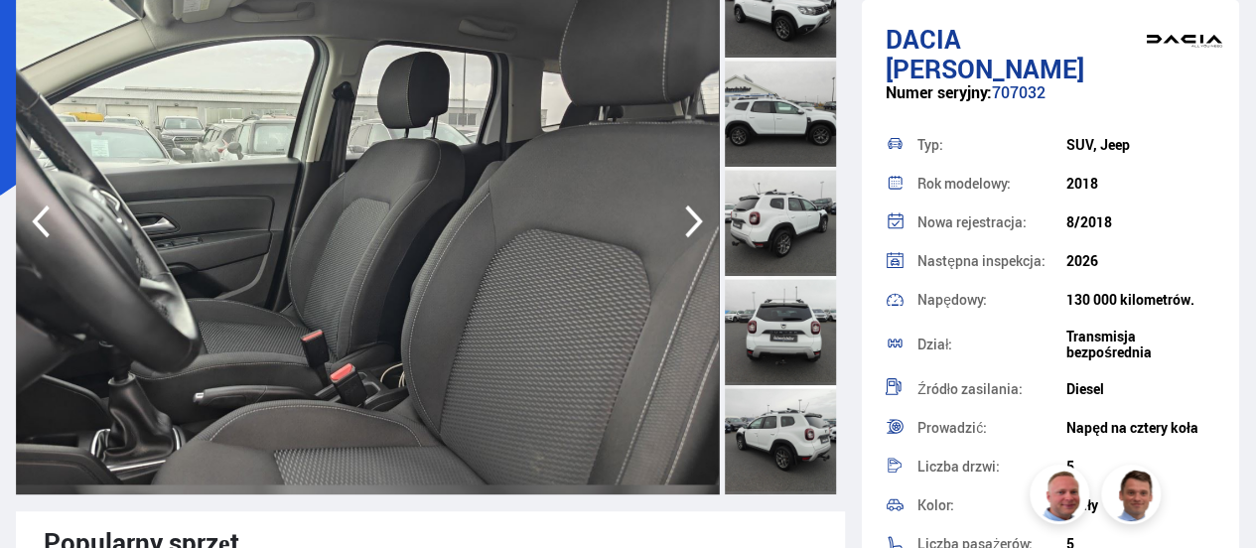
click at [691, 211] on icon "button" at bounding box center [694, 222] width 18 height 33
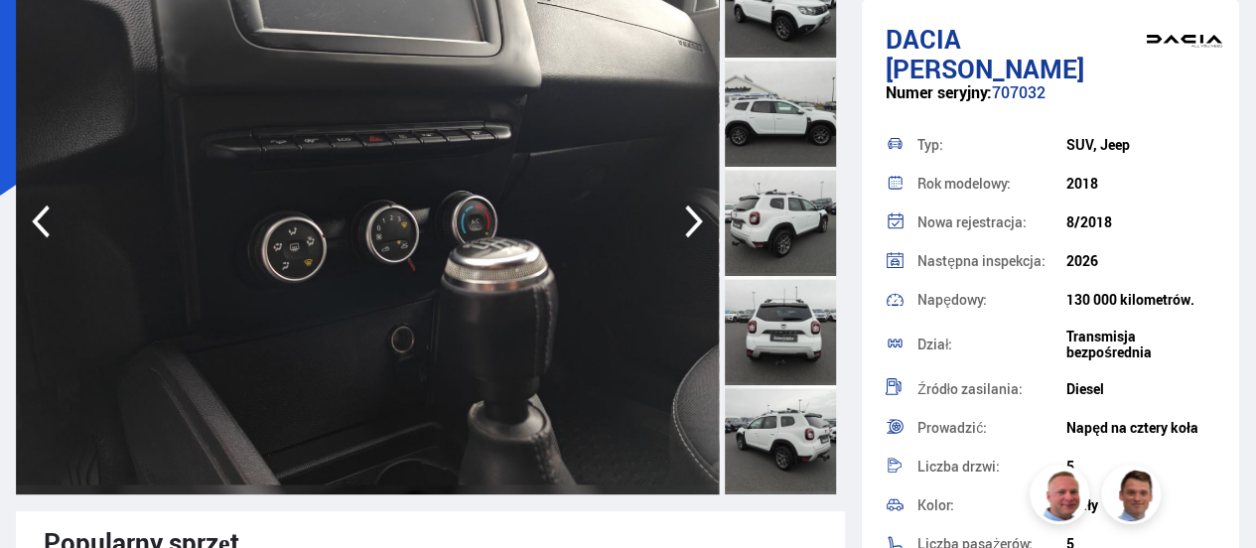
click at [691, 211] on icon "button" at bounding box center [694, 222] width 18 height 33
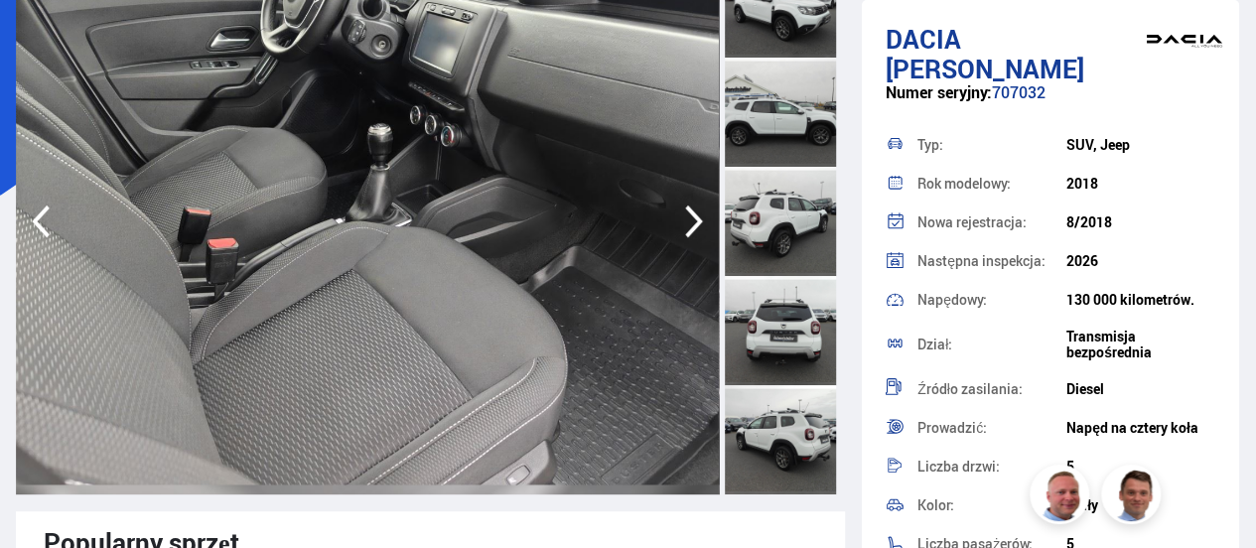
click at [691, 211] on icon "button" at bounding box center [694, 222] width 18 height 33
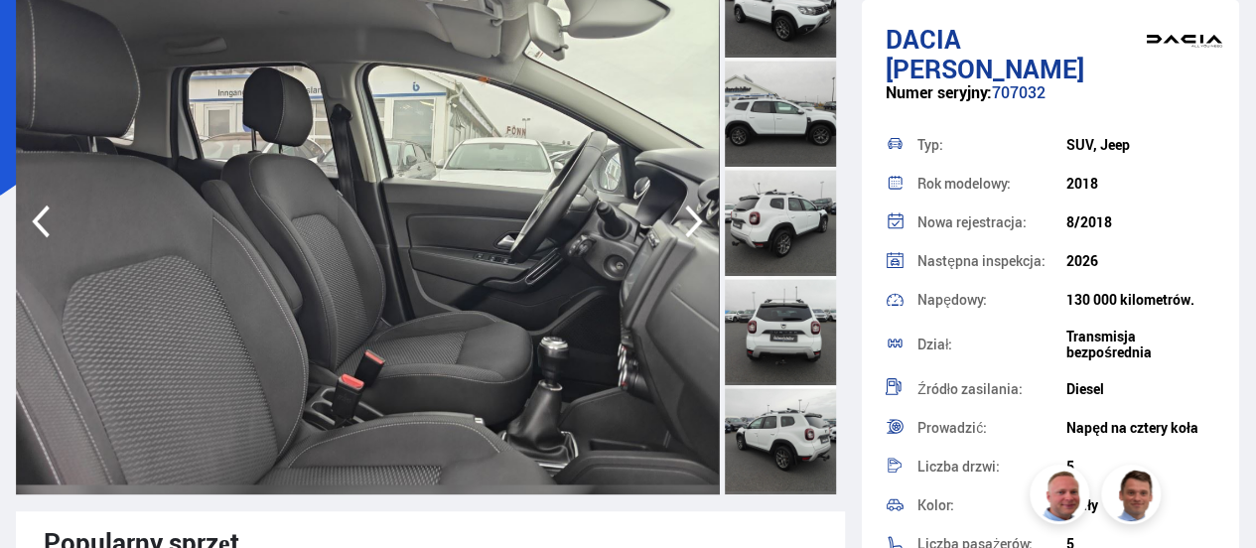
click at [691, 211] on icon "button" at bounding box center [694, 222] width 18 height 33
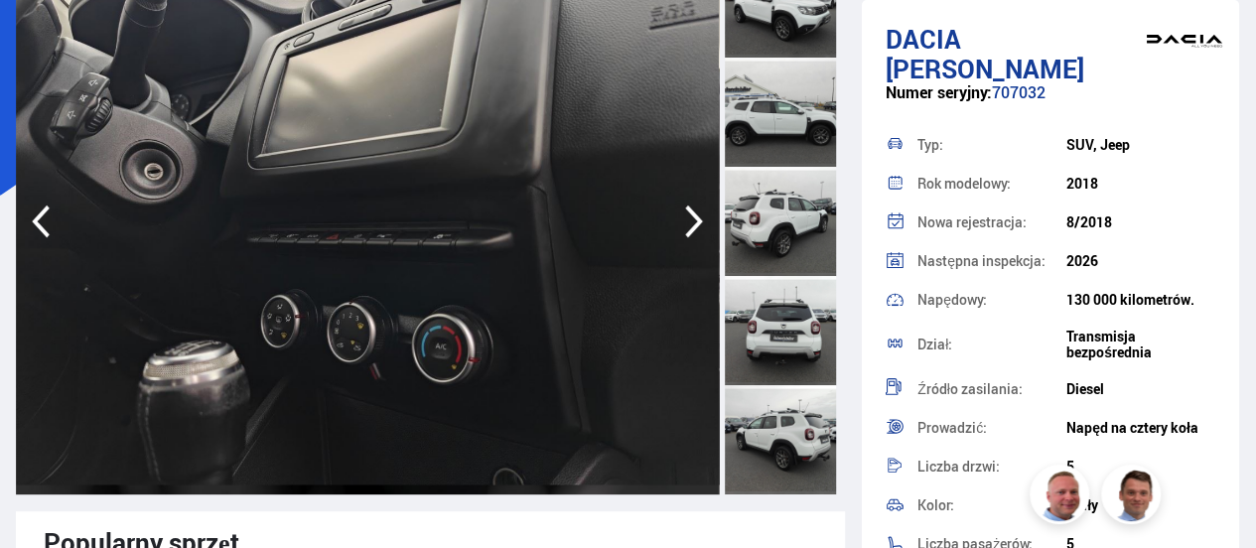
click at [691, 211] on icon "button" at bounding box center [694, 222] width 18 height 33
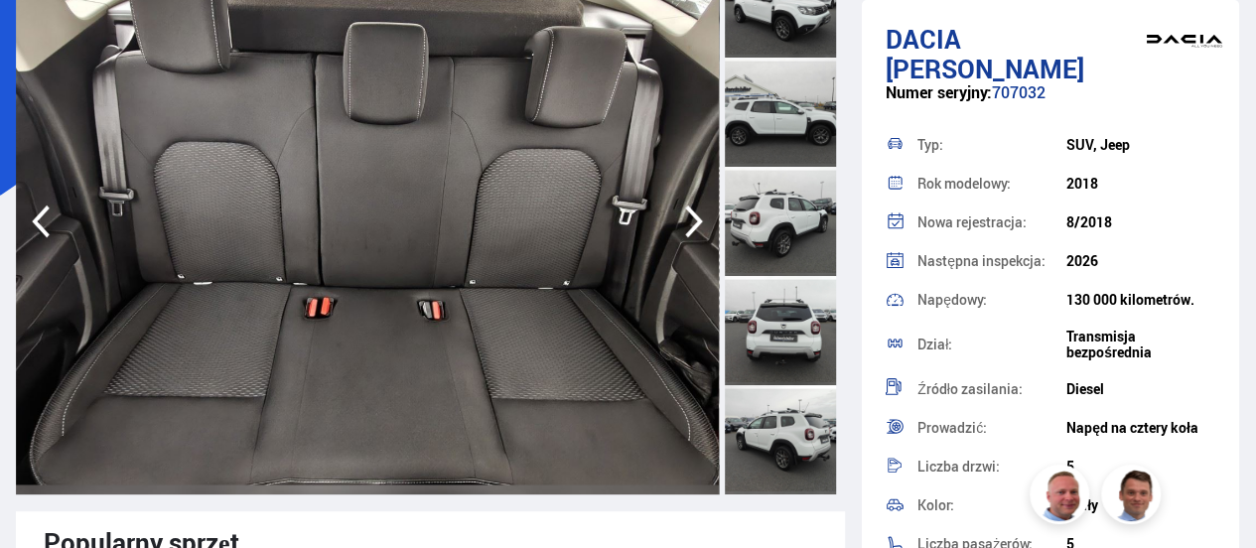
click at [691, 211] on icon "button" at bounding box center [694, 222] width 18 height 33
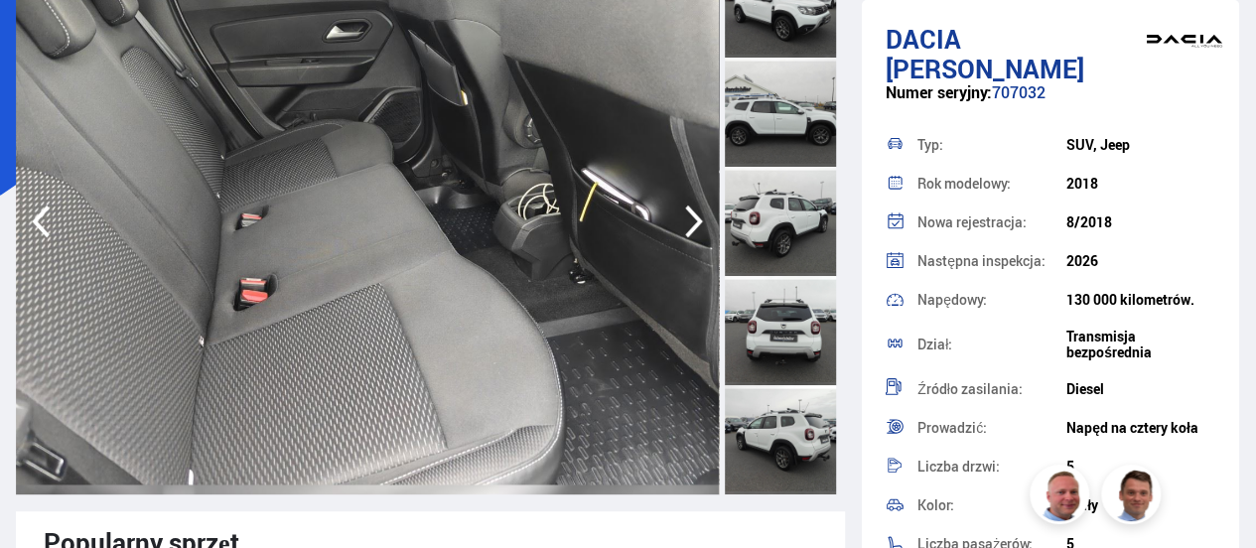
click at [691, 211] on icon "button" at bounding box center [694, 222] width 18 height 33
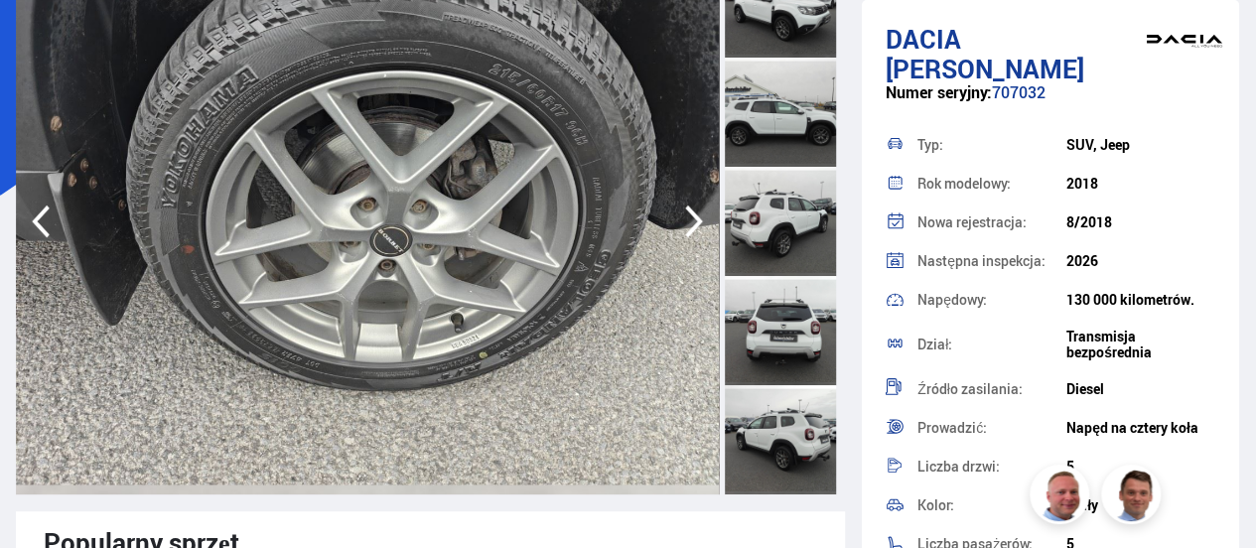
click at [691, 211] on icon "button" at bounding box center [694, 222] width 18 height 33
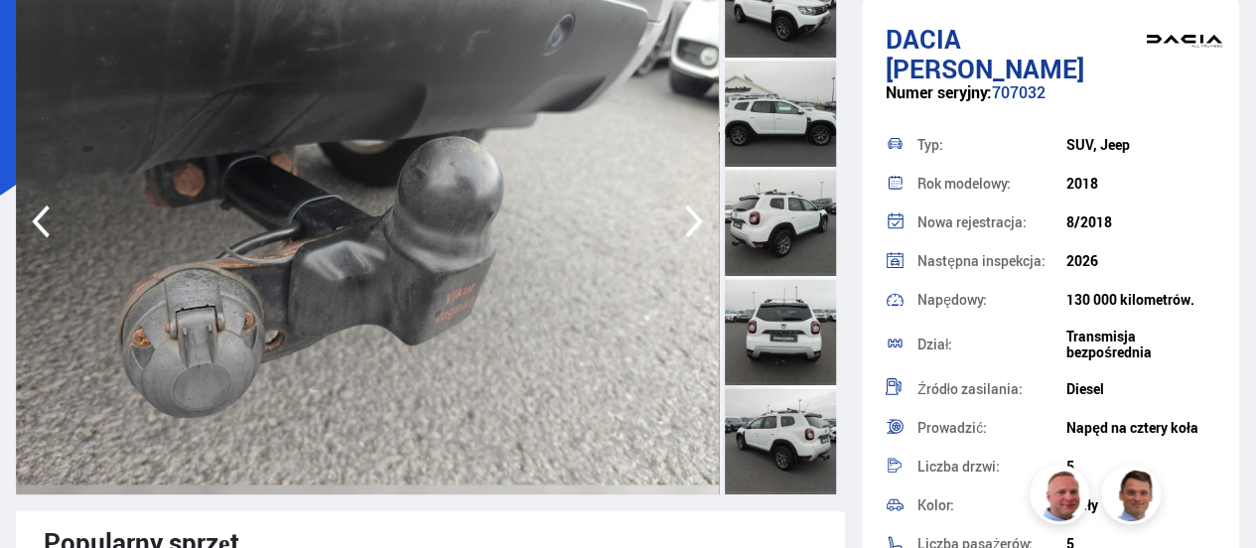
click at [691, 211] on icon "button" at bounding box center [694, 222] width 18 height 33
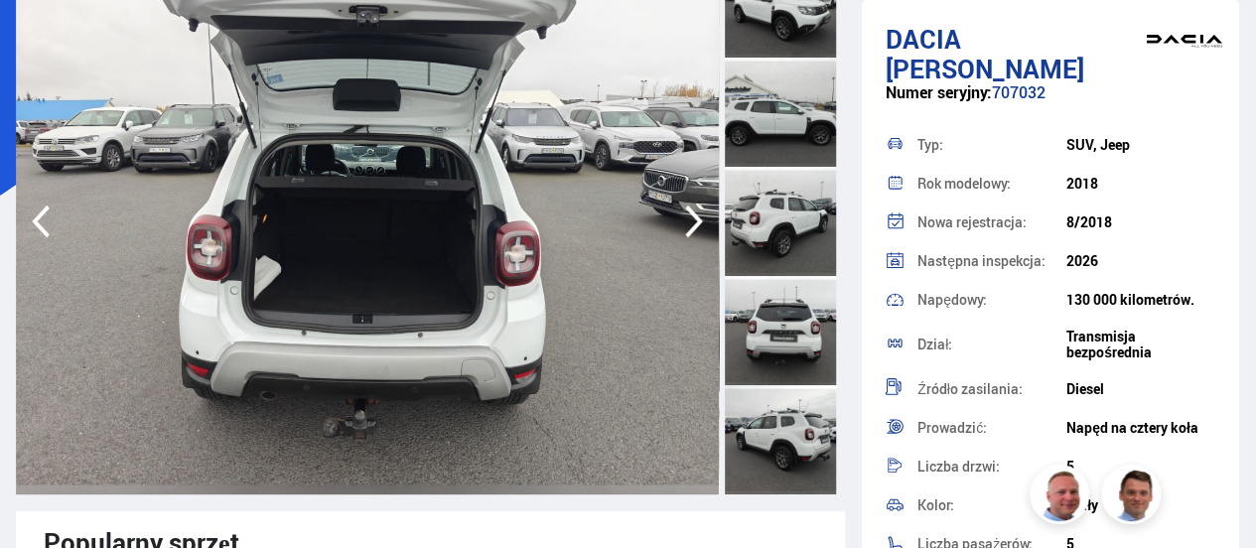
click at [691, 211] on icon "button" at bounding box center [694, 222] width 18 height 33
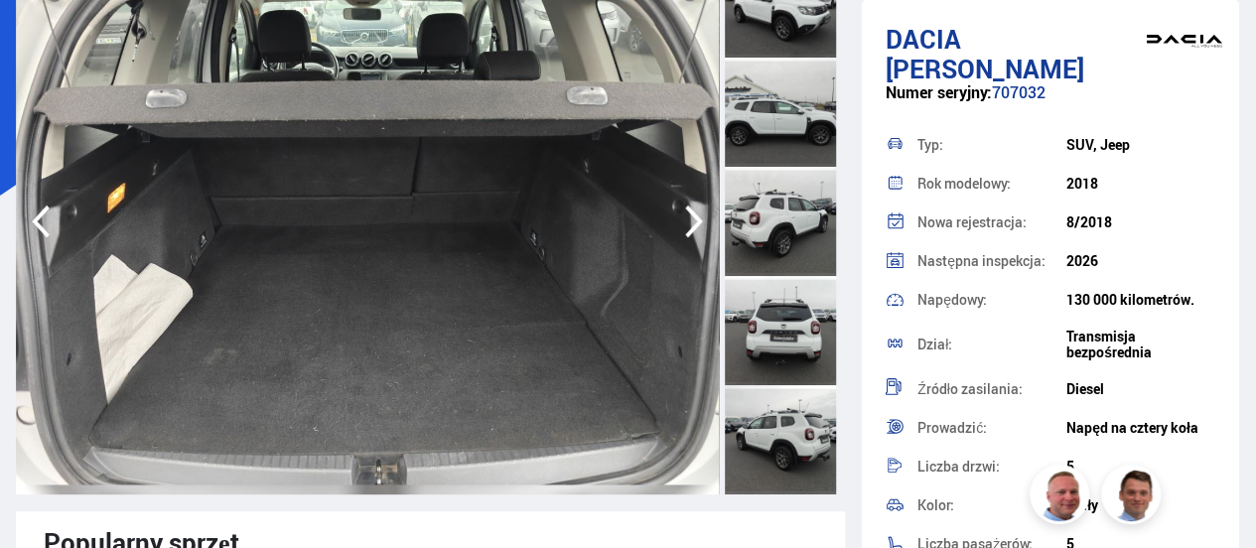
click at [45, 215] on icon "button" at bounding box center [41, 222] width 40 height 48
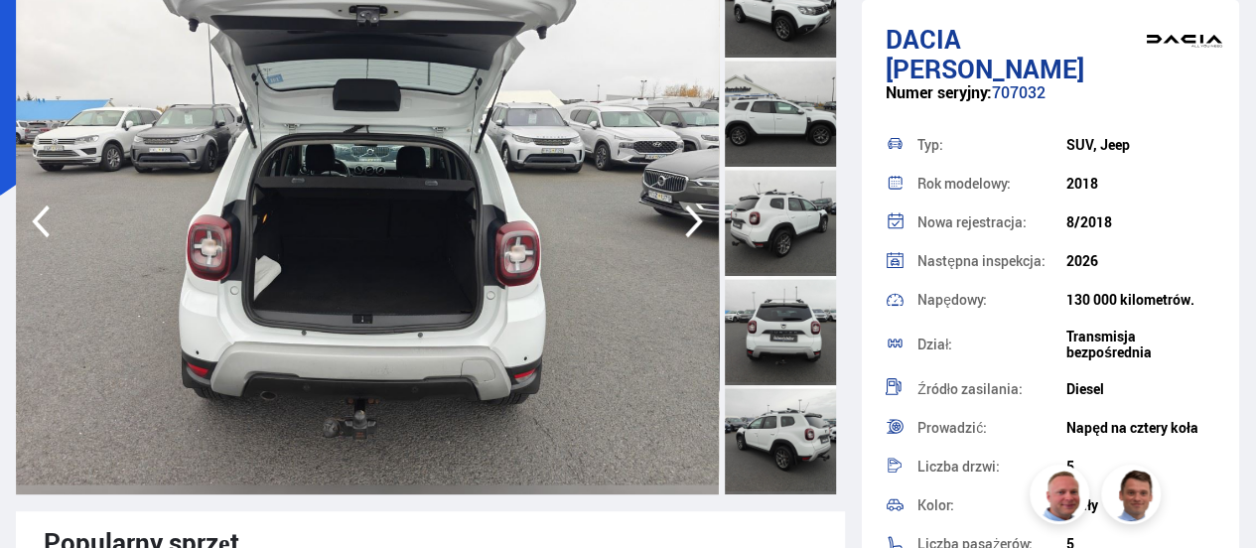
click at [685, 219] on icon "button" at bounding box center [694, 222] width 40 height 48
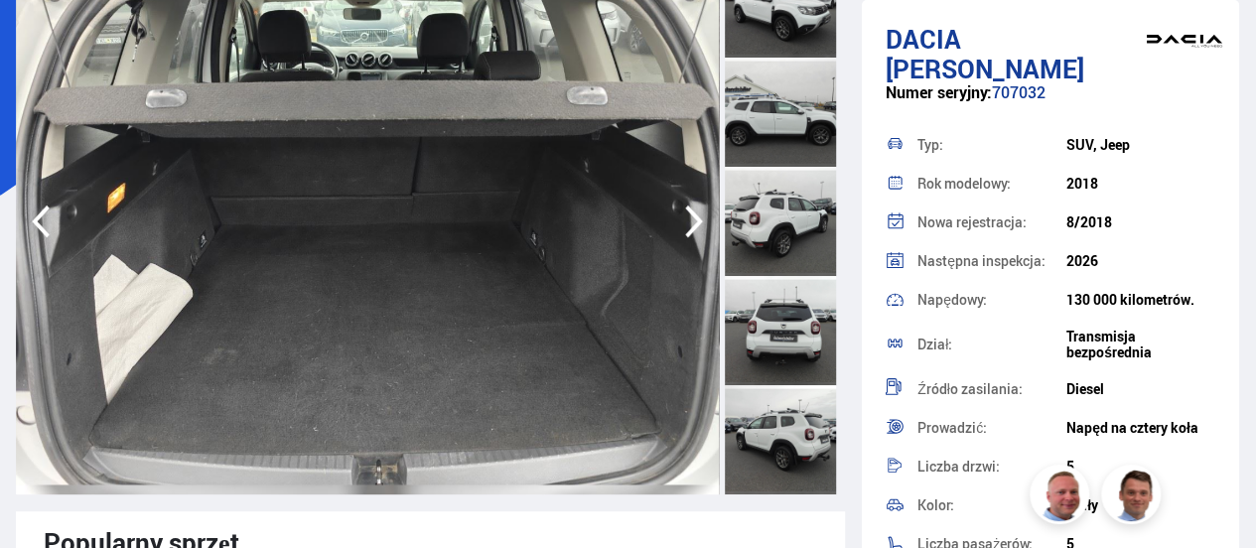
click at [685, 219] on icon "button" at bounding box center [694, 222] width 40 height 48
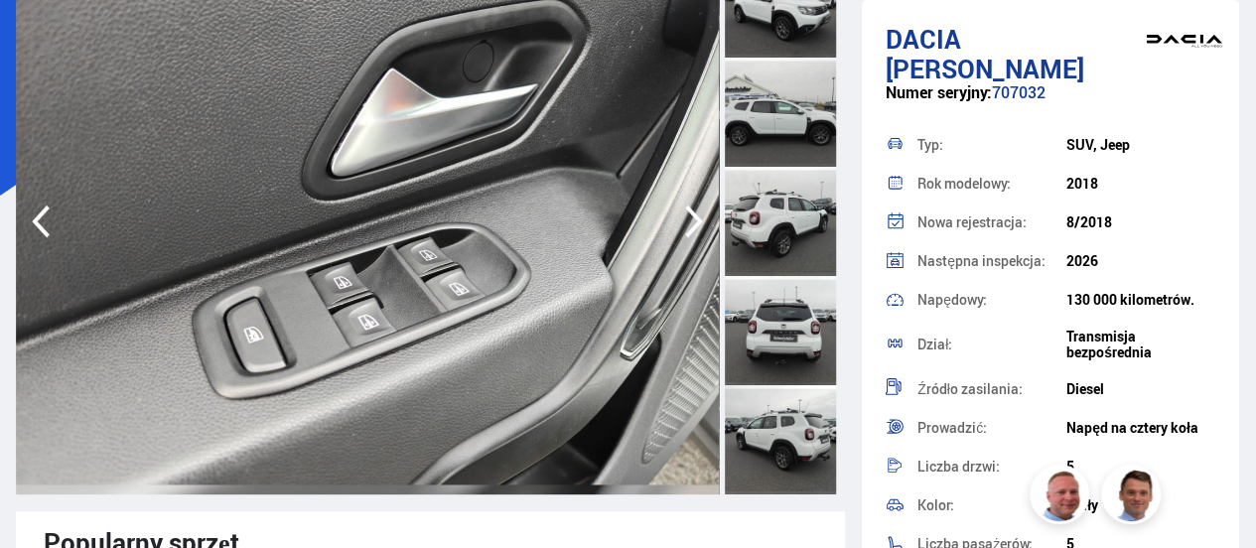
click at [685, 219] on icon "button" at bounding box center [694, 222] width 40 height 48
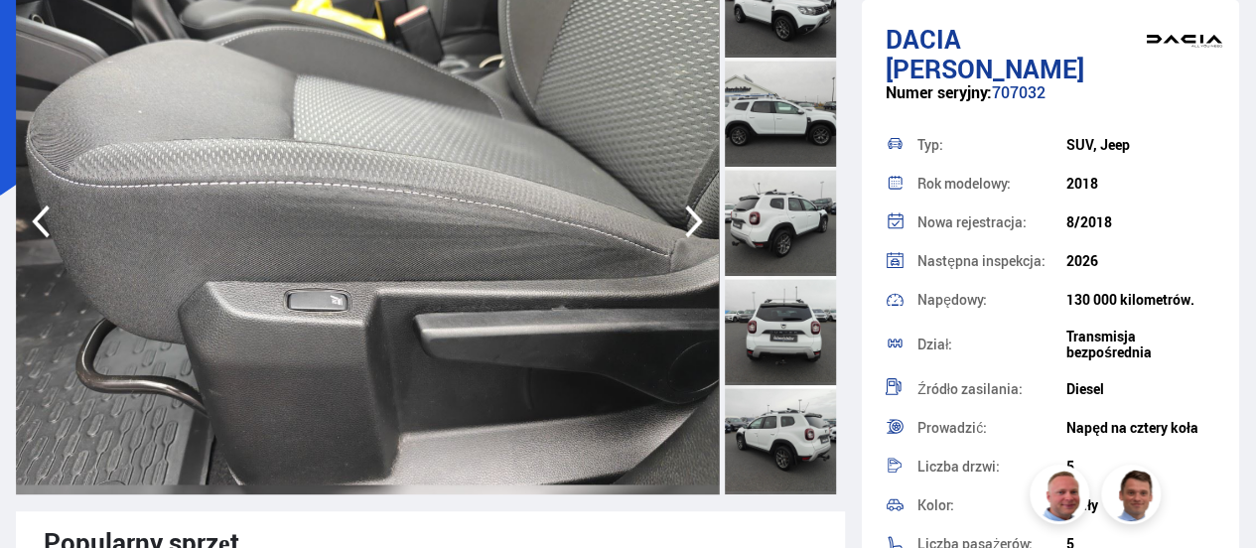
click at [685, 219] on icon "button" at bounding box center [694, 222] width 40 height 48
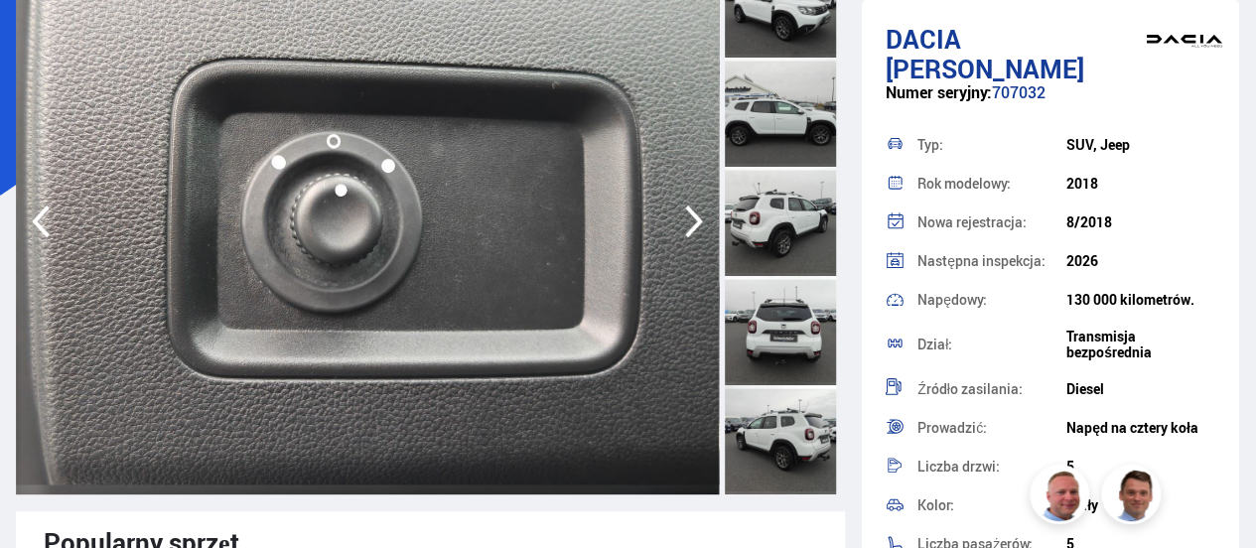
click at [685, 219] on icon "button" at bounding box center [694, 222] width 40 height 48
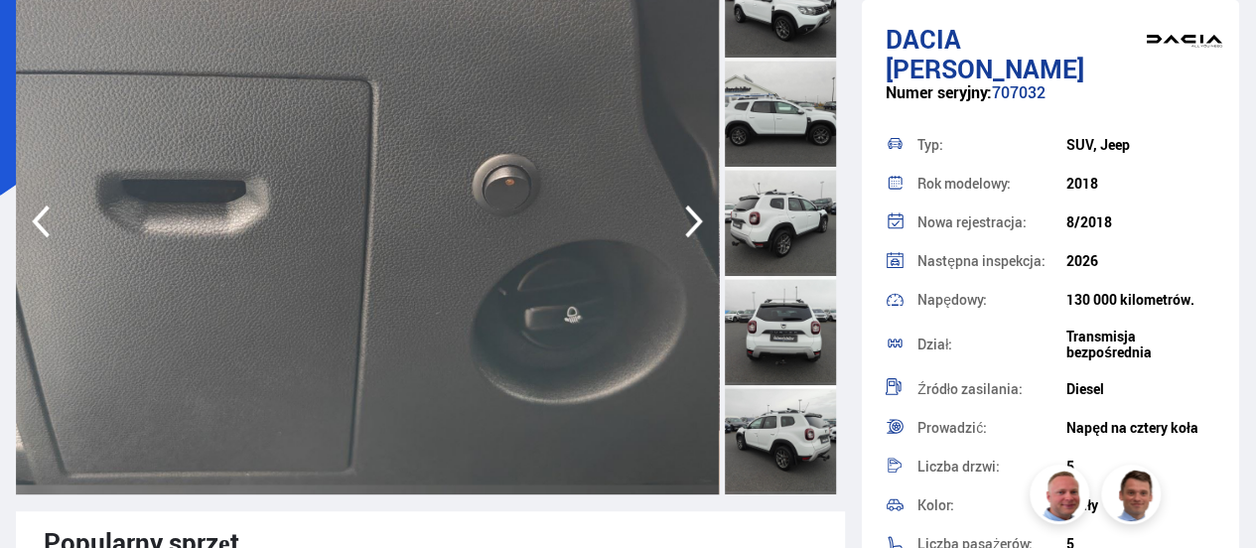
click at [685, 219] on icon "button" at bounding box center [694, 222] width 40 height 48
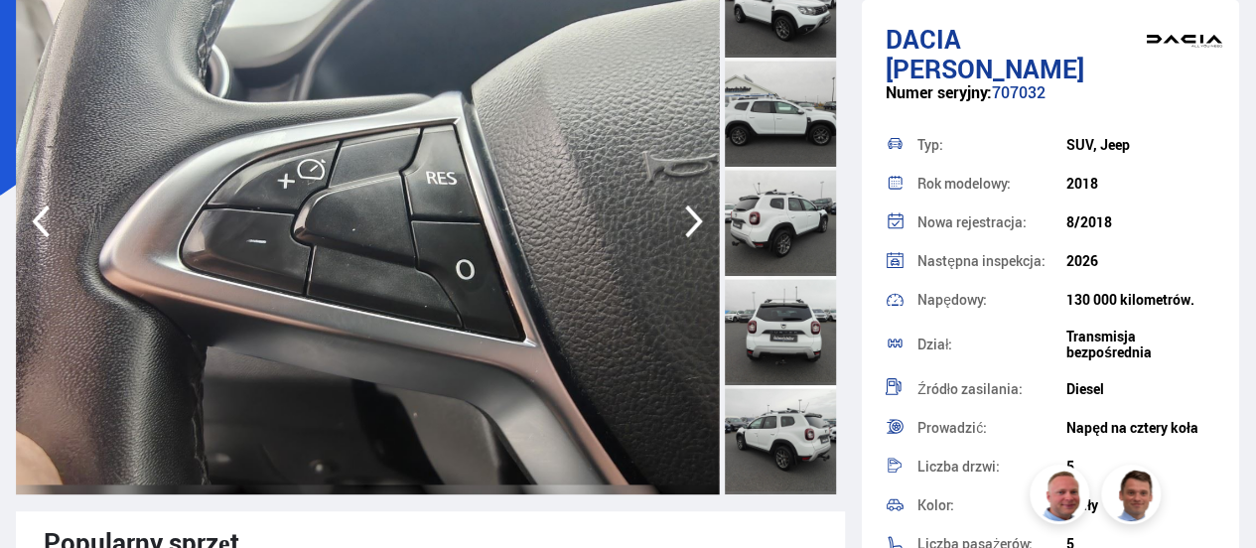
click at [685, 219] on icon "button" at bounding box center [694, 222] width 40 height 48
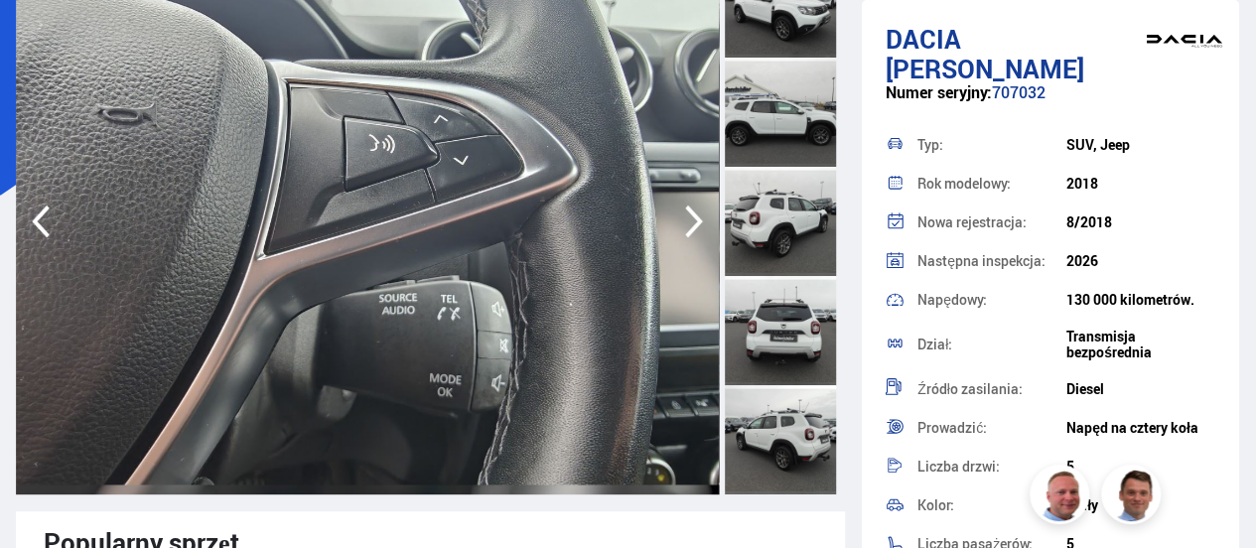
click at [685, 219] on icon "button" at bounding box center [694, 222] width 40 height 48
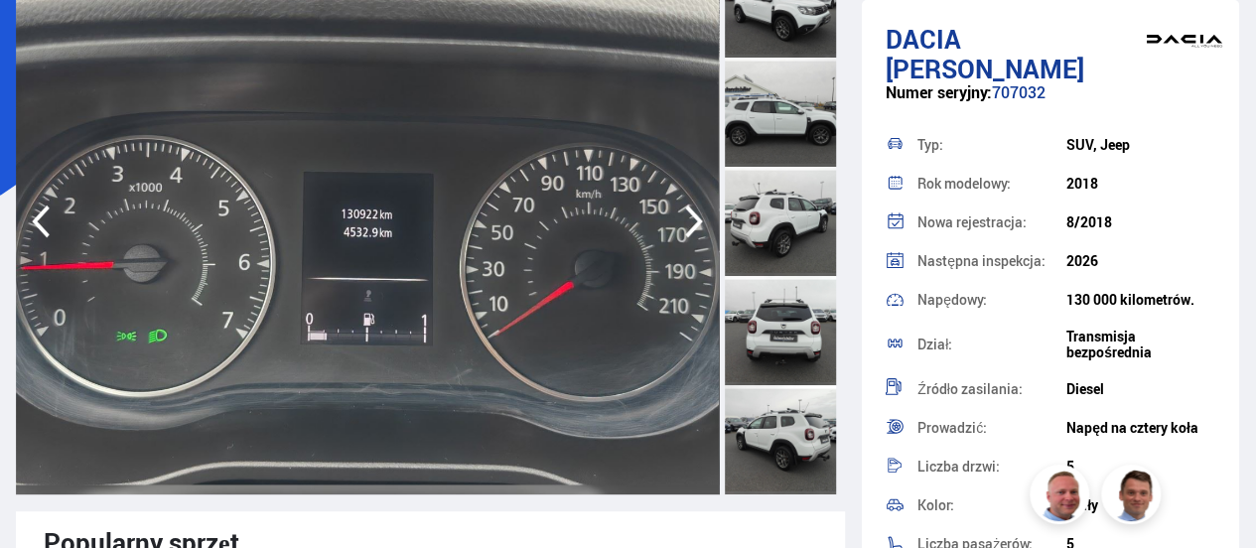
click at [685, 219] on icon "button" at bounding box center [694, 222] width 40 height 48
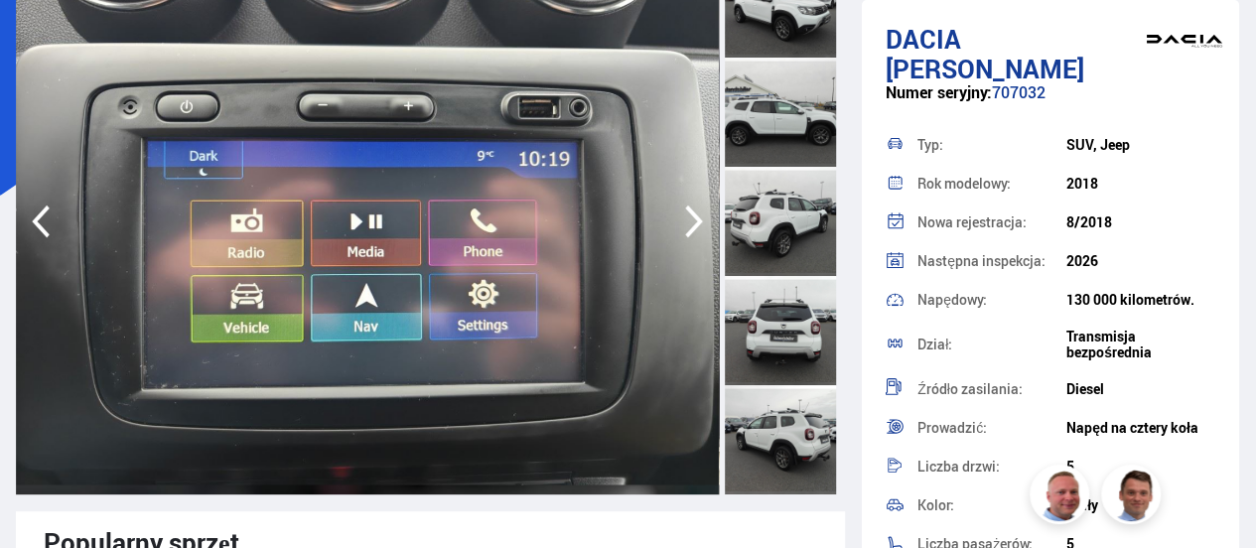
click at [685, 219] on icon "button" at bounding box center [694, 222] width 40 height 48
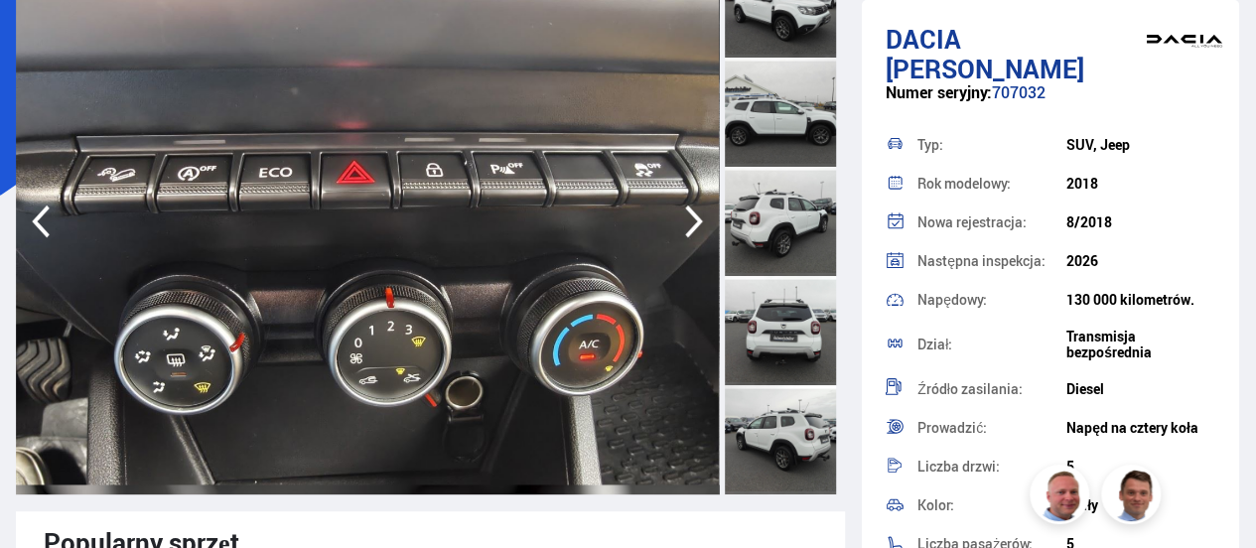
click at [685, 219] on icon "button" at bounding box center [694, 222] width 40 height 48
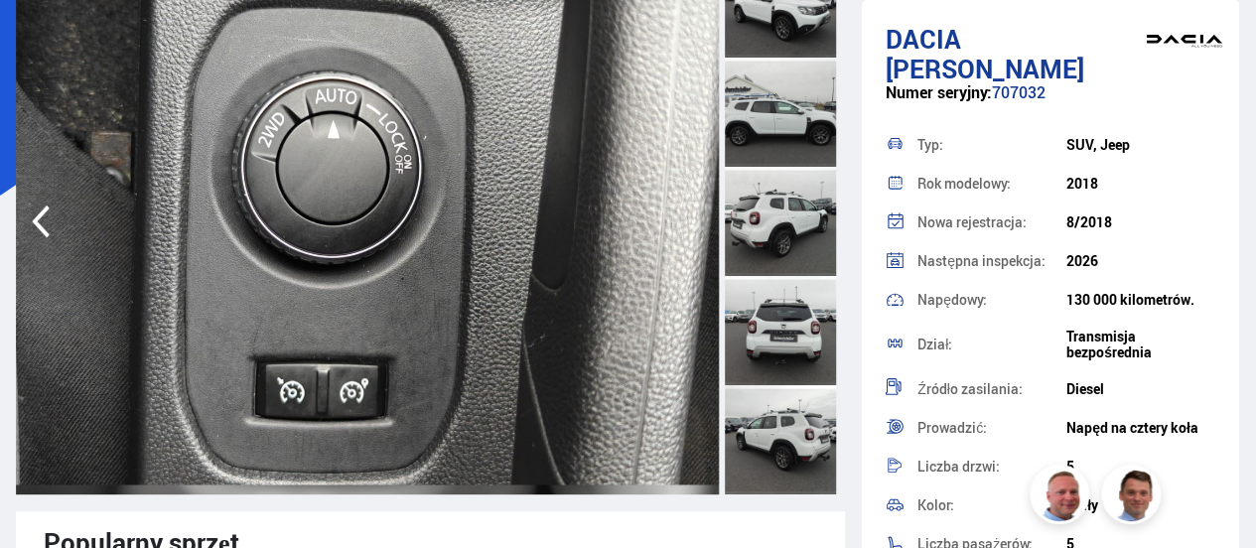
click at [685, 219] on img at bounding box center [367, 221] width 703 height 546
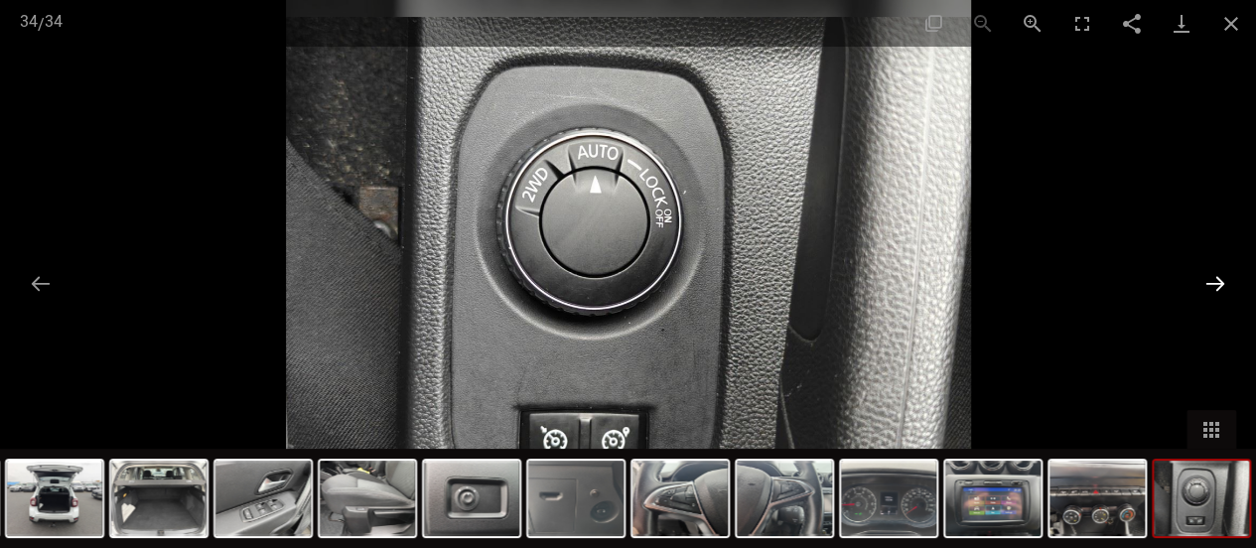
click at [1213, 280] on button "Następny slajd" at bounding box center [1215, 283] width 42 height 39
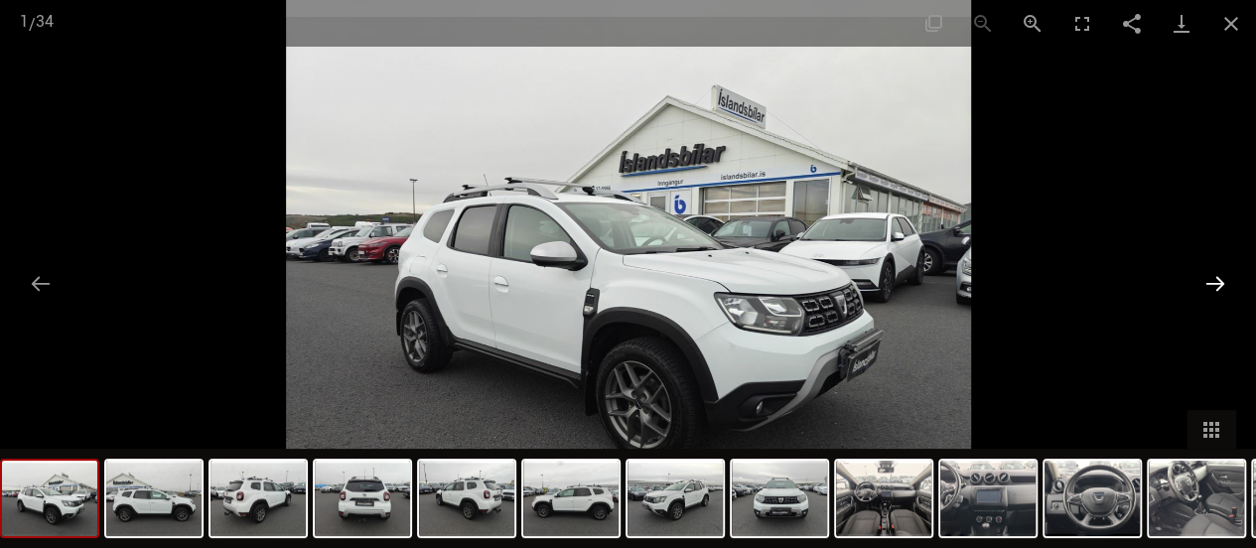
click at [1213, 280] on button "Następny slajd" at bounding box center [1215, 283] width 42 height 39
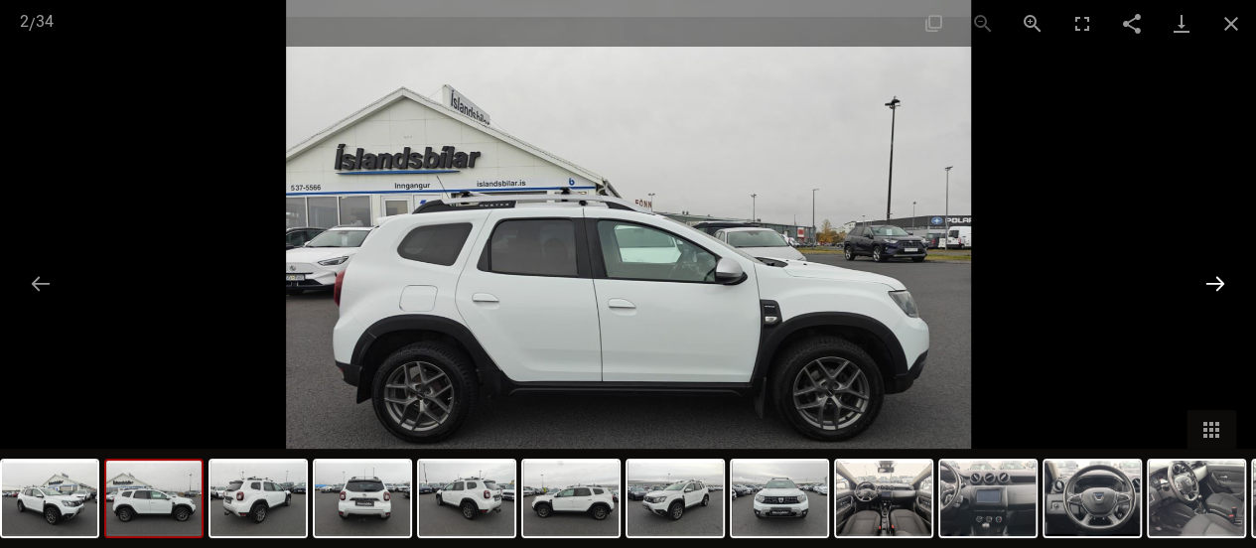
click at [1213, 280] on button "Następny slajd" at bounding box center [1215, 283] width 42 height 39
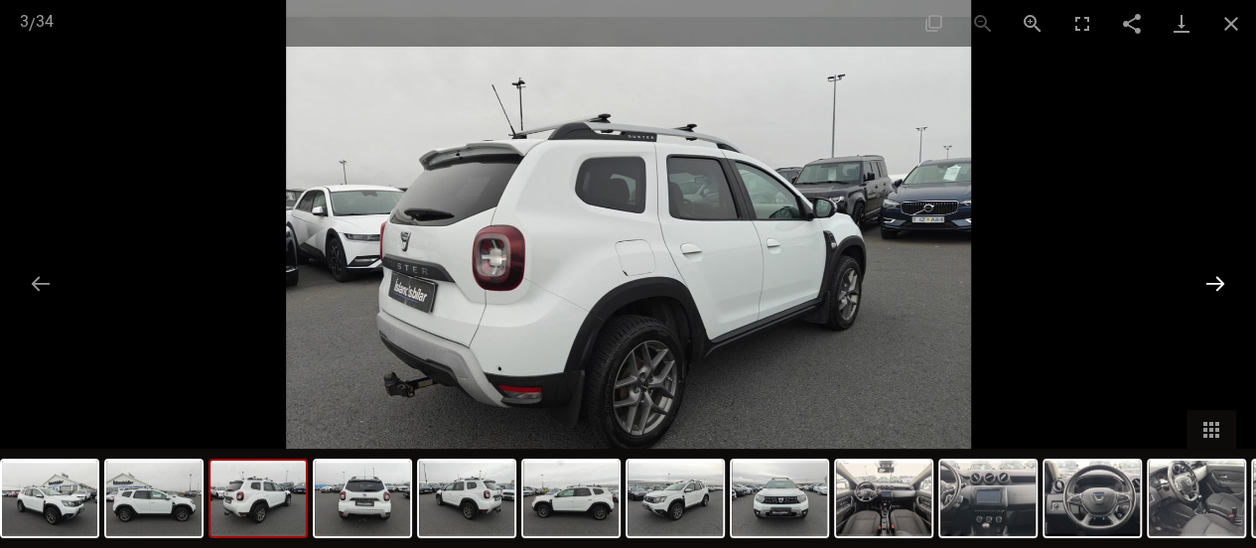
click at [1213, 280] on button "Następny slajd" at bounding box center [1215, 283] width 42 height 39
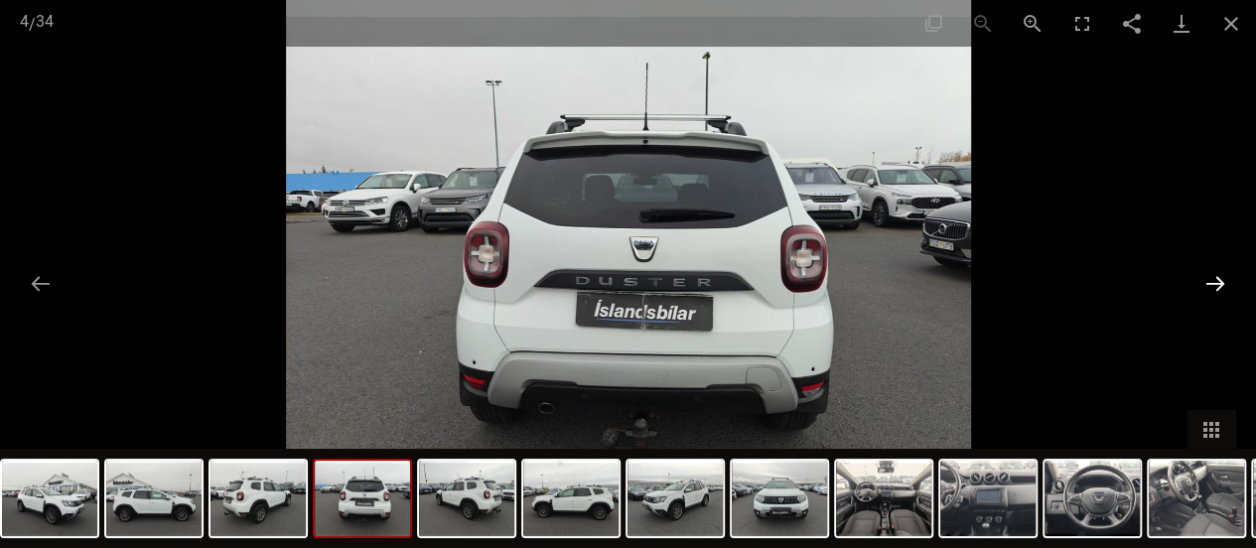
click at [1213, 280] on button "Następny slajd" at bounding box center [1215, 283] width 42 height 39
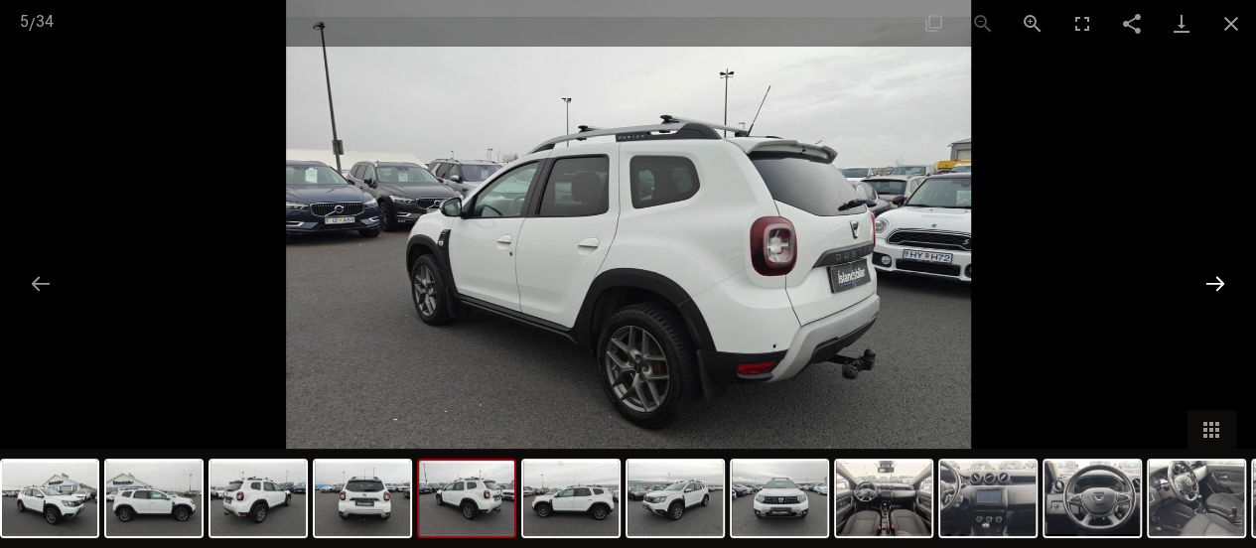
click at [1213, 280] on button "Następny slajd" at bounding box center [1215, 283] width 42 height 39
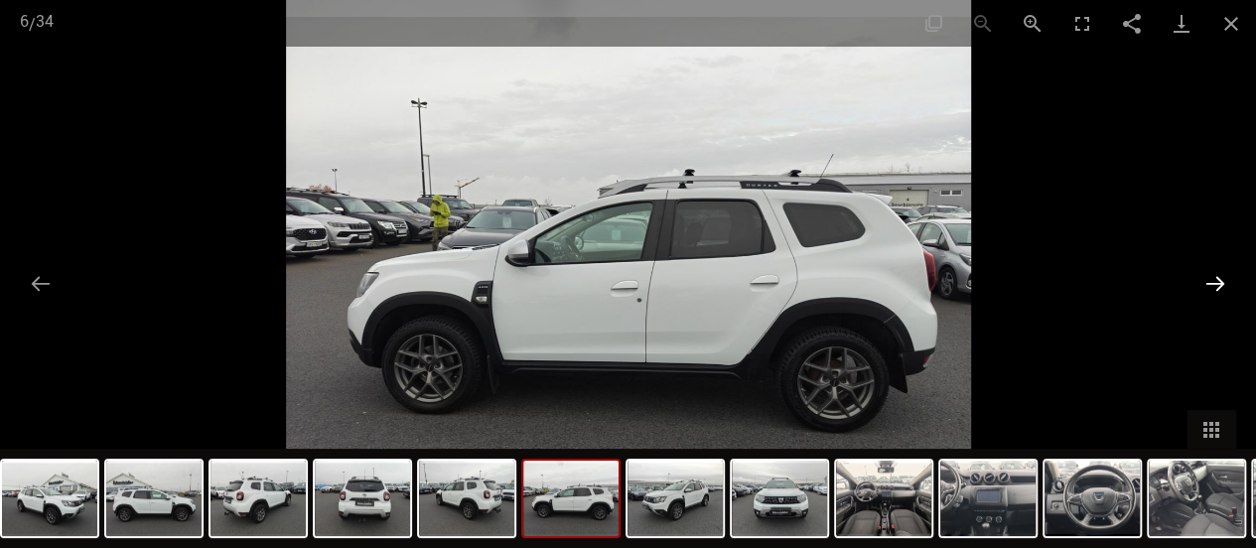
click at [1213, 280] on button "Następny slajd" at bounding box center [1215, 283] width 42 height 39
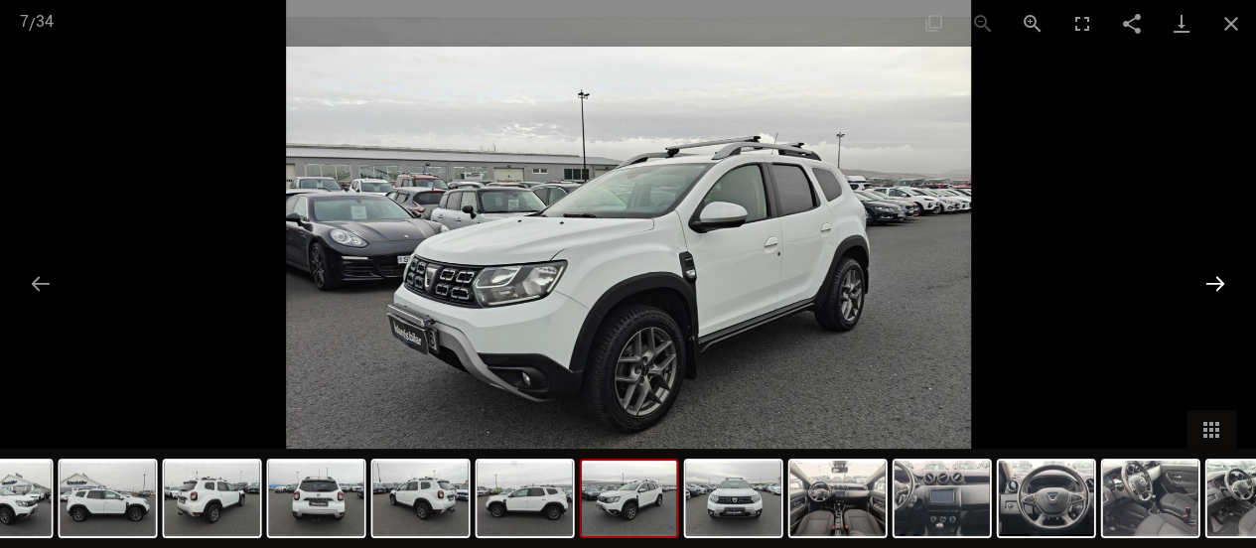
click at [1213, 280] on button "Następny slajd" at bounding box center [1215, 283] width 42 height 39
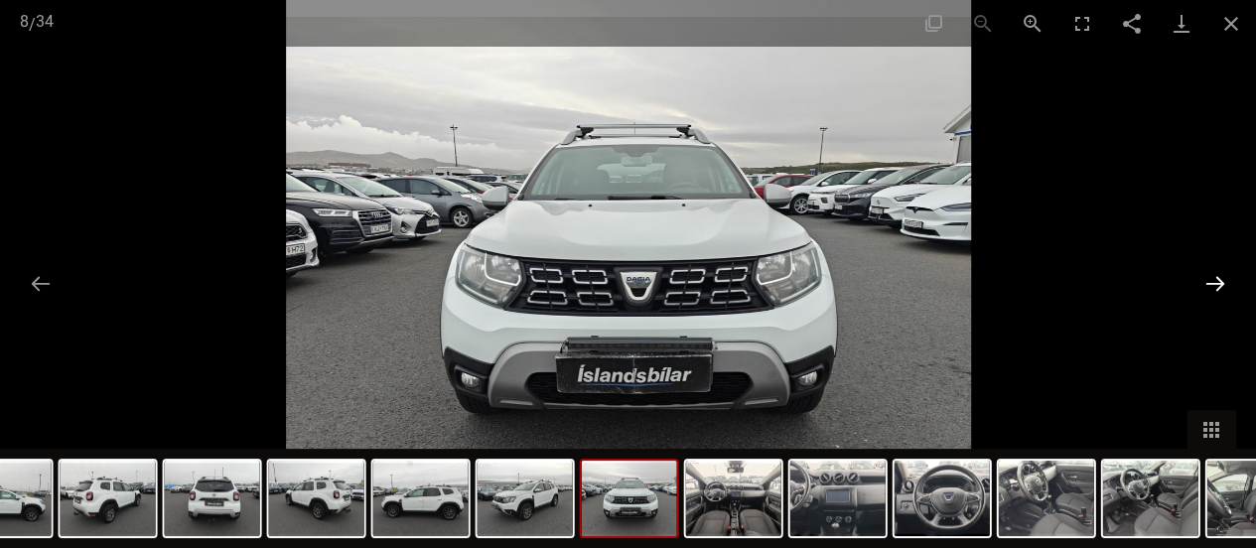
click at [1213, 280] on button "Następny slajd" at bounding box center [1215, 283] width 42 height 39
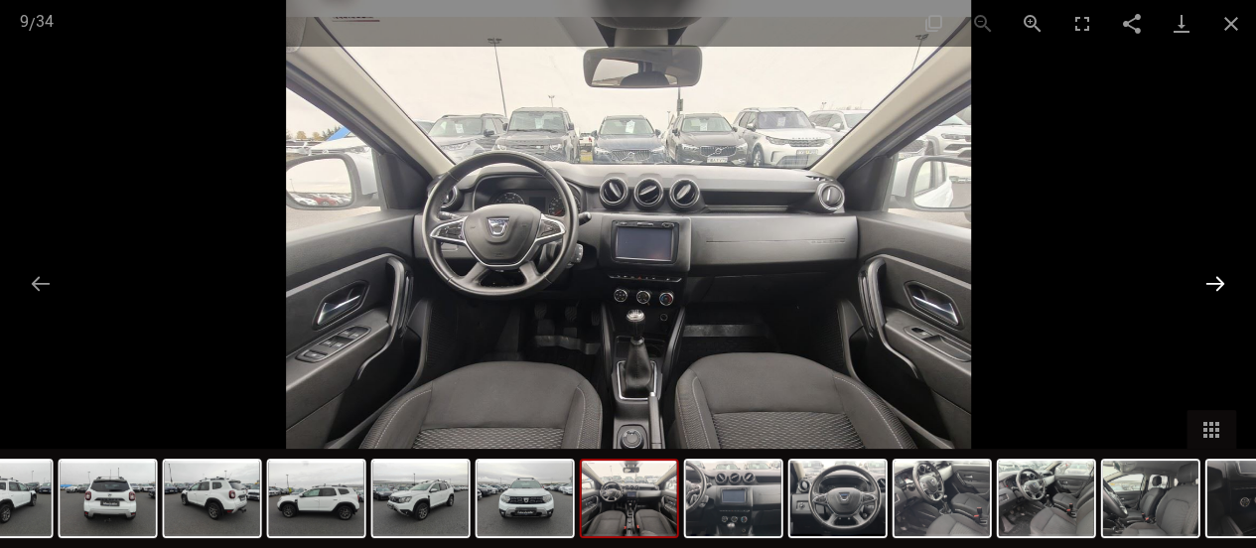
click at [1213, 280] on button "Następny slajd" at bounding box center [1215, 283] width 42 height 39
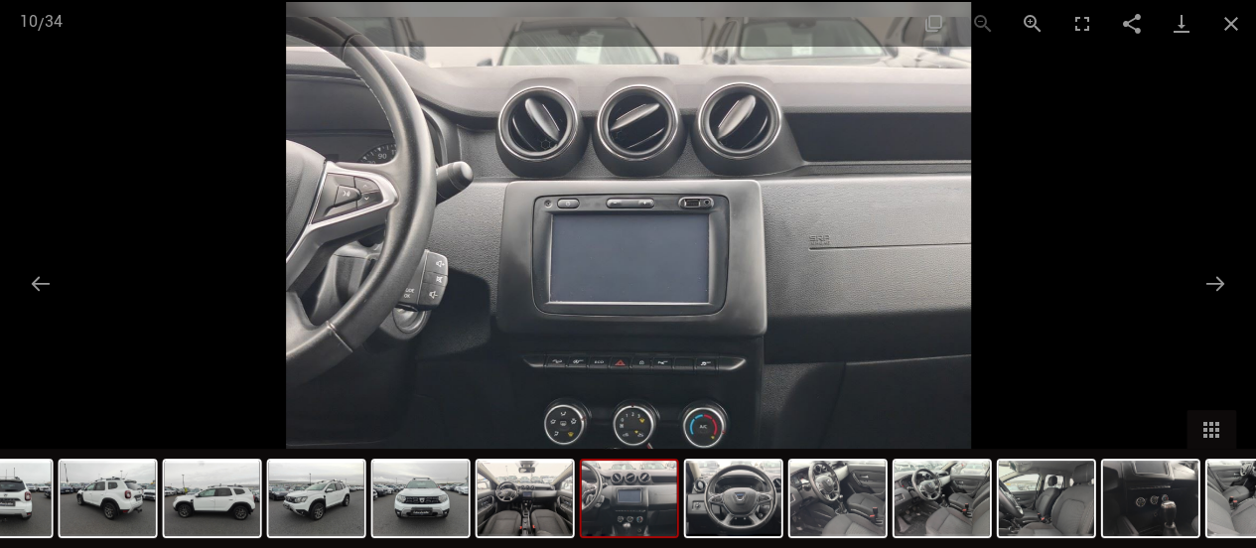
scroll to position [733, 0]
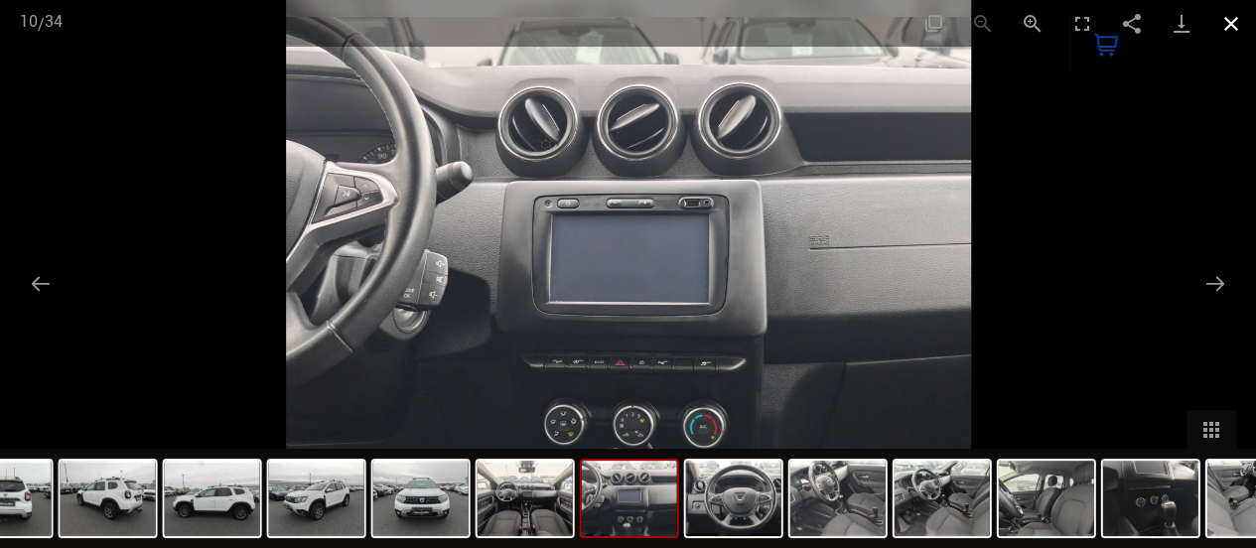
click at [1229, 26] on button "Zamknij galerię" at bounding box center [1231, 23] width 50 height 47
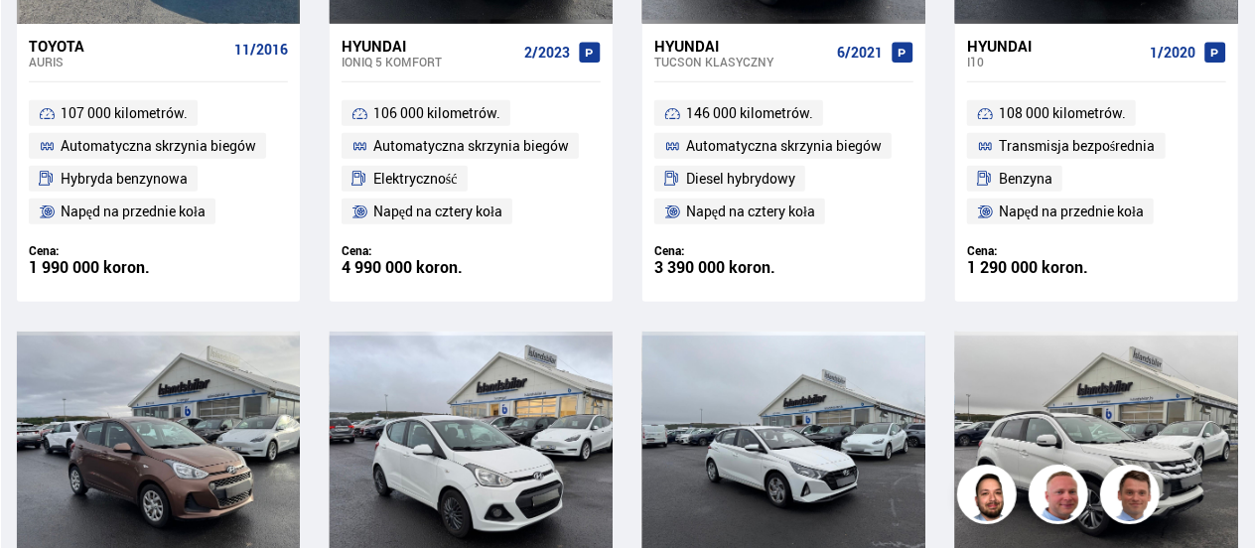
scroll to position [673, 0]
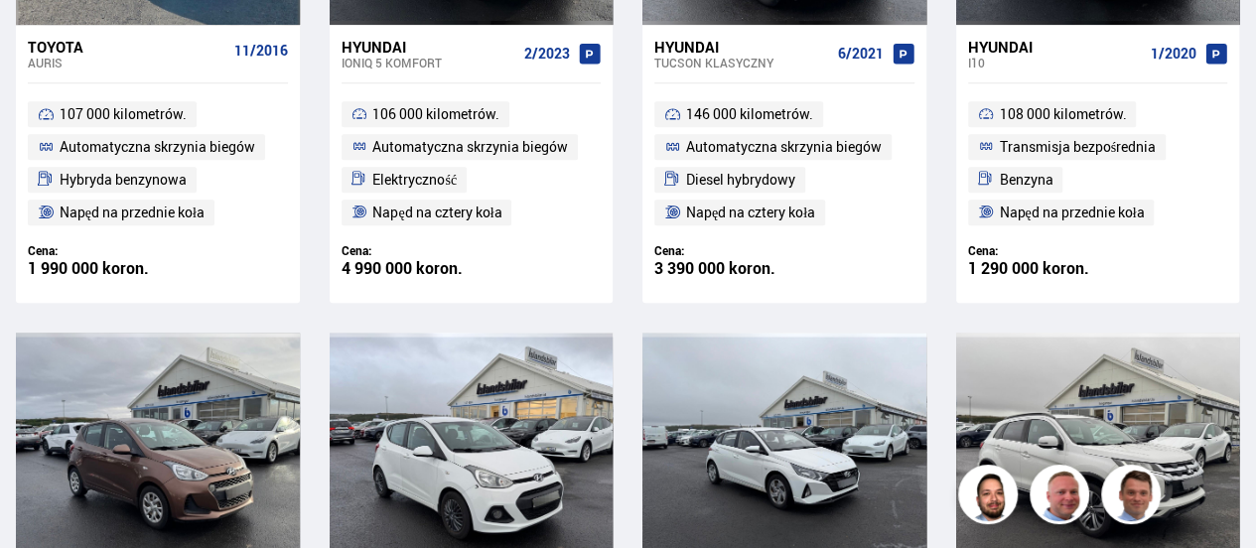
drag, startPoint x: 1255, startPoint y: 115, endPoint x: 1255, endPoint y: 56, distance: 59.6
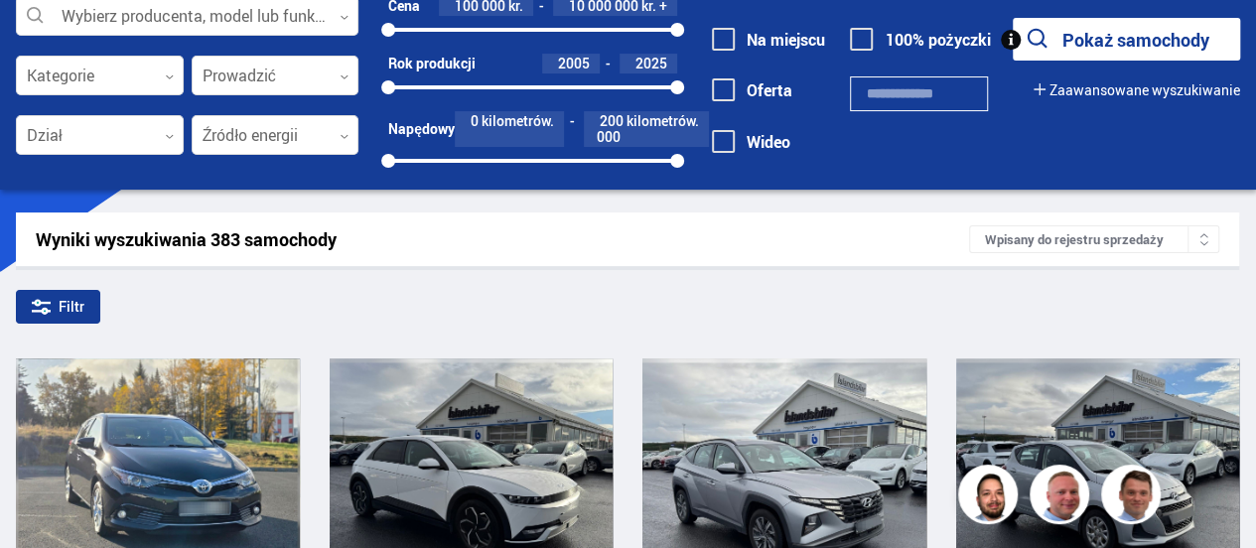
scroll to position [0, 0]
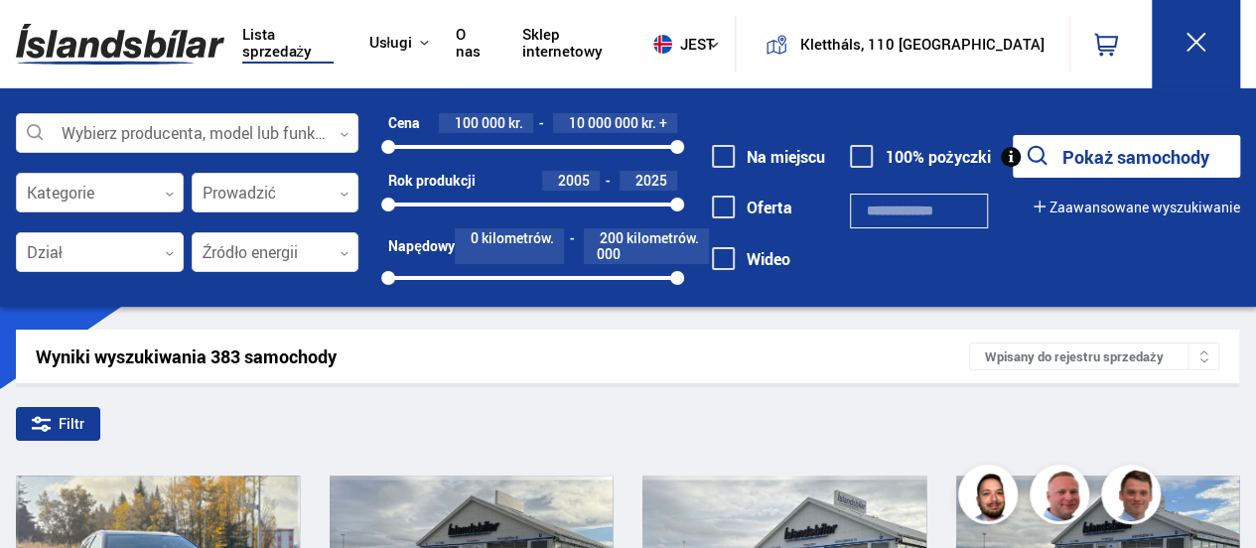
click at [173, 190] on icon at bounding box center [169, 194] width 9 height 9
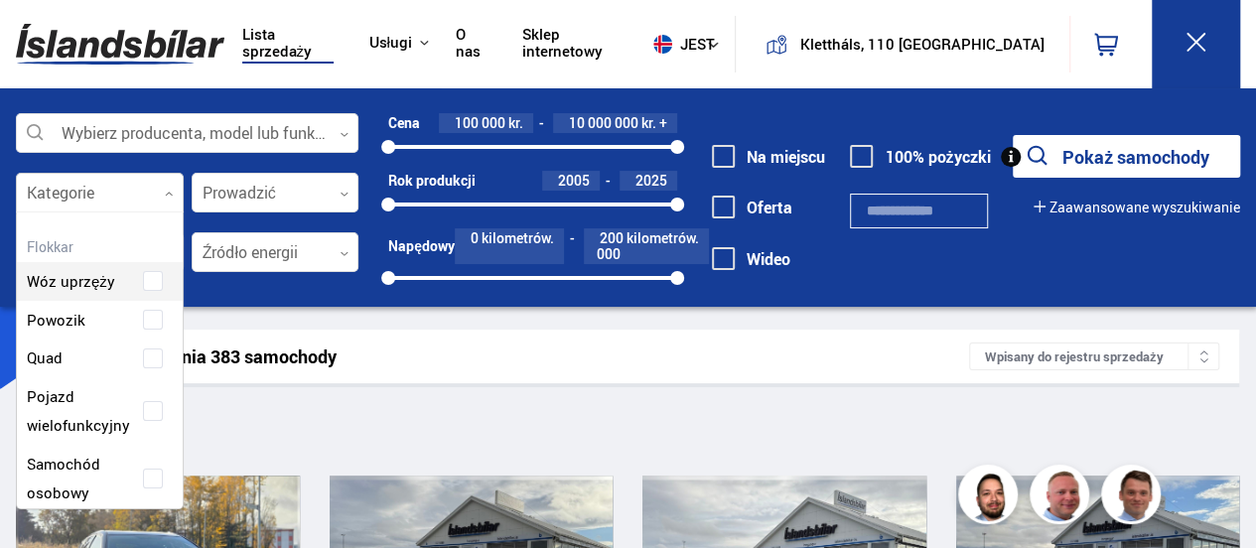
scroll to position [296, 161]
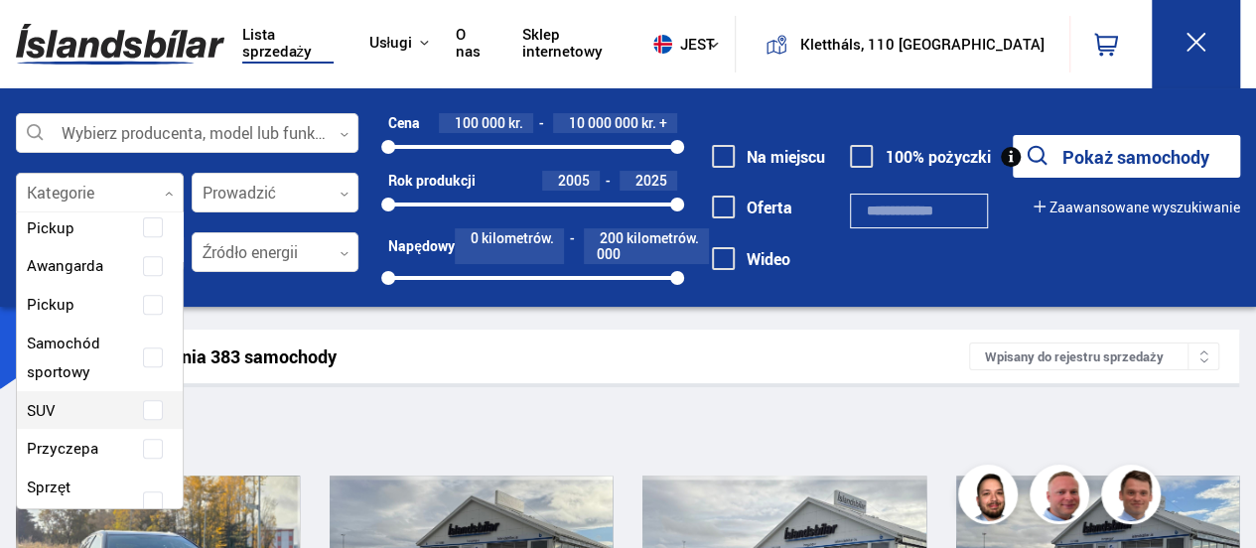
click at [149, 409] on span at bounding box center [153, 410] width 8 height 8
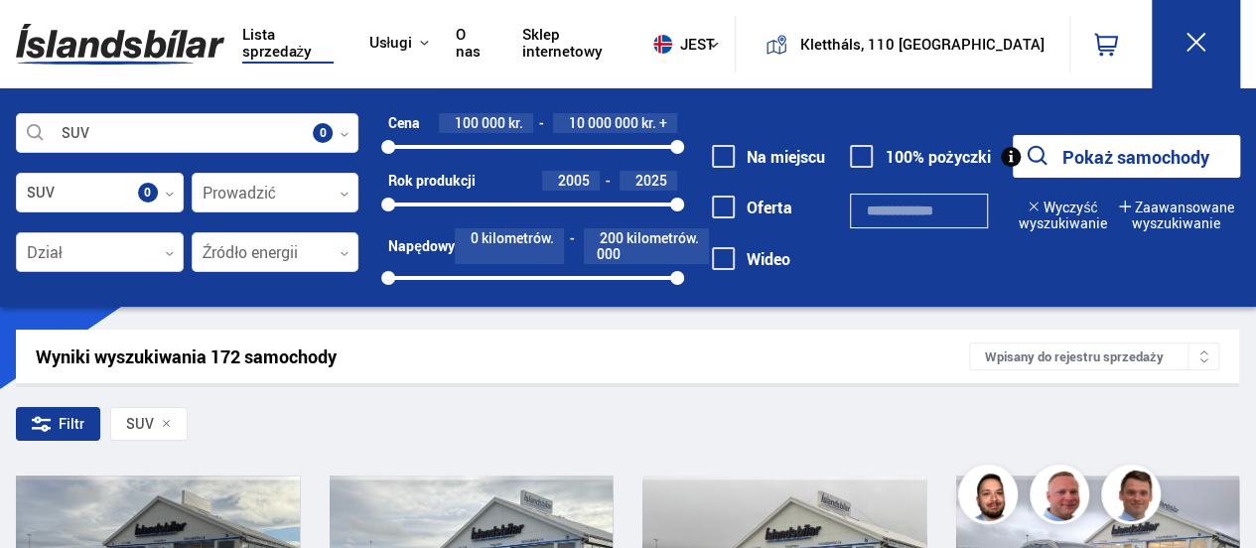
click at [172, 243] on div at bounding box center [100, 253] width 168 height 40
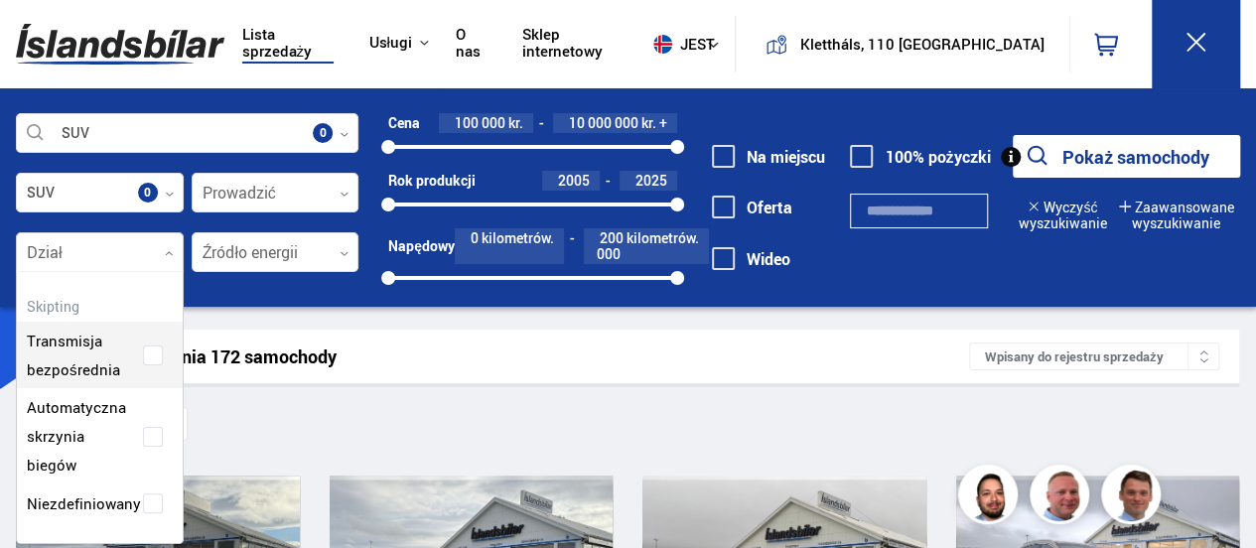
scroll to position [270, 166]
click at [268, 430] on div "Filtr SUV" at bounding box center [627, 428] width 1223 height 42
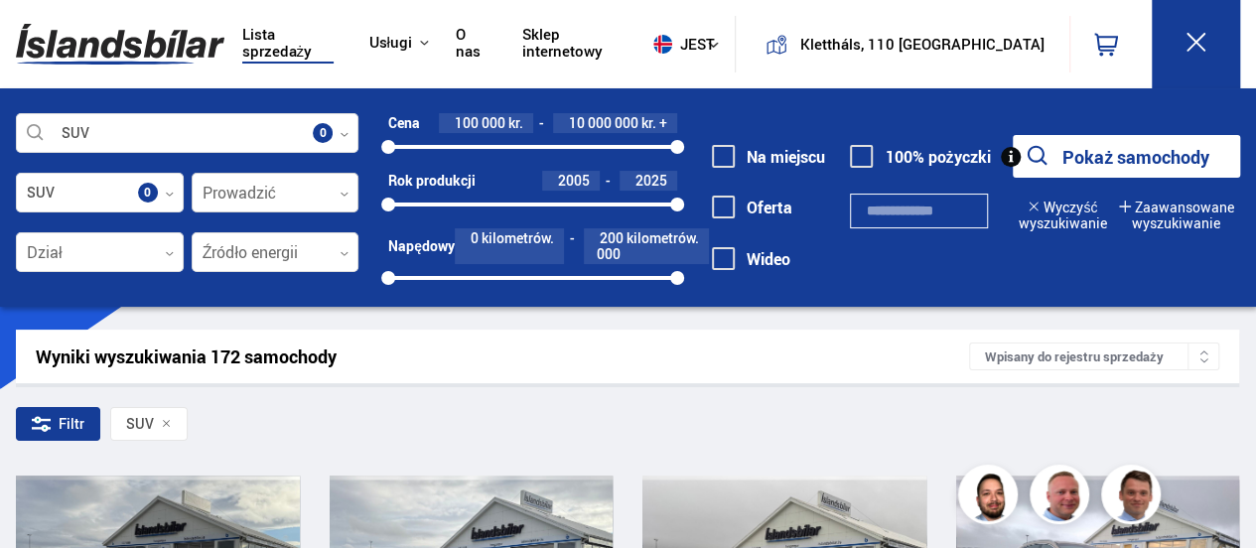
click at [346, 190] on icon at bounding box center [344, 194] width 9 height 9
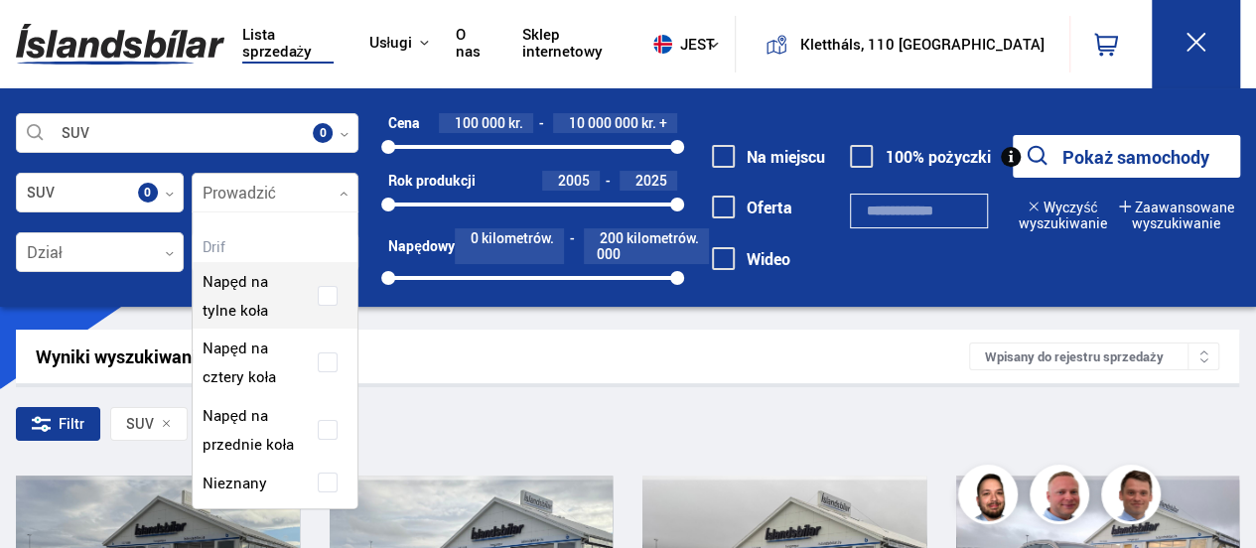
scroll to position [296, 161]
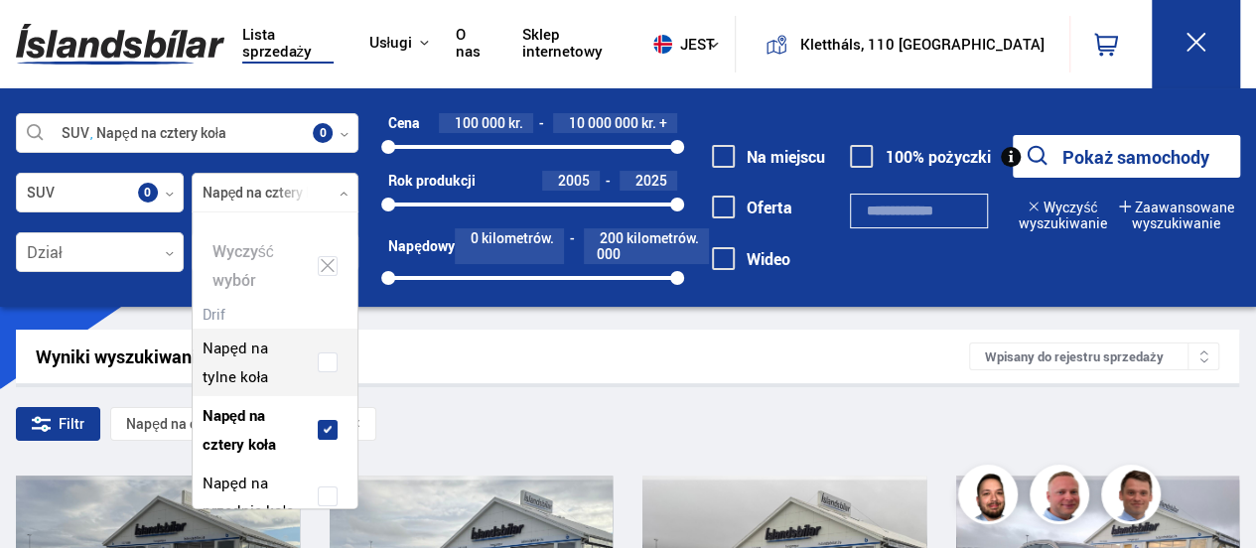
click at [475, 425] on div "Filtr Napęd na cztery koła SUV" at bounding box center [627, 428] width 1223 height 42
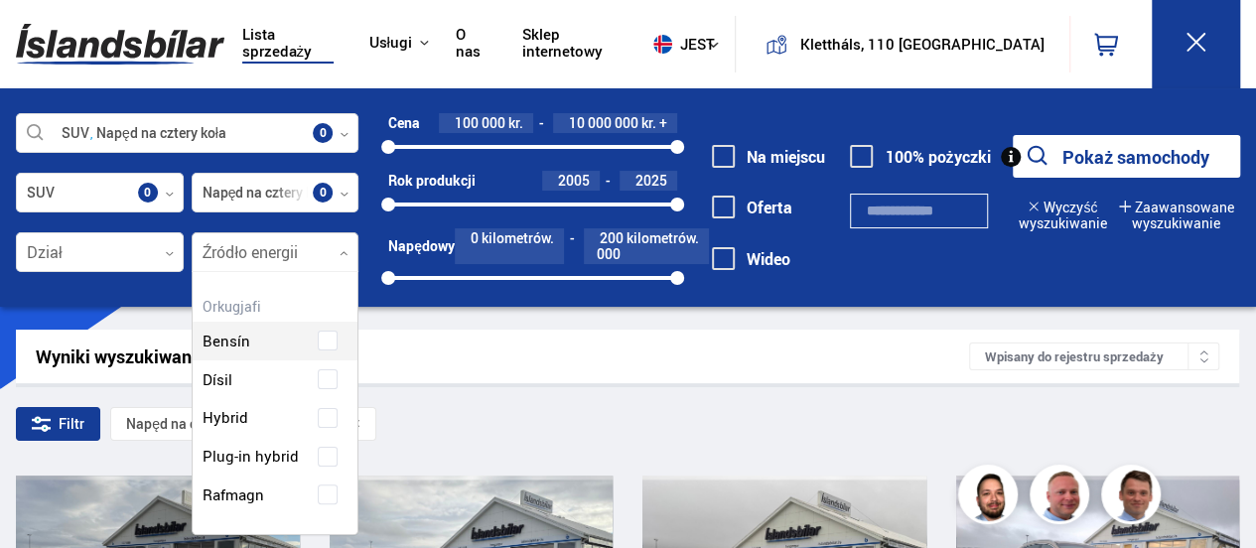
click at [341, 251] on icon at bounding box center [344, 253] width 9 height 9
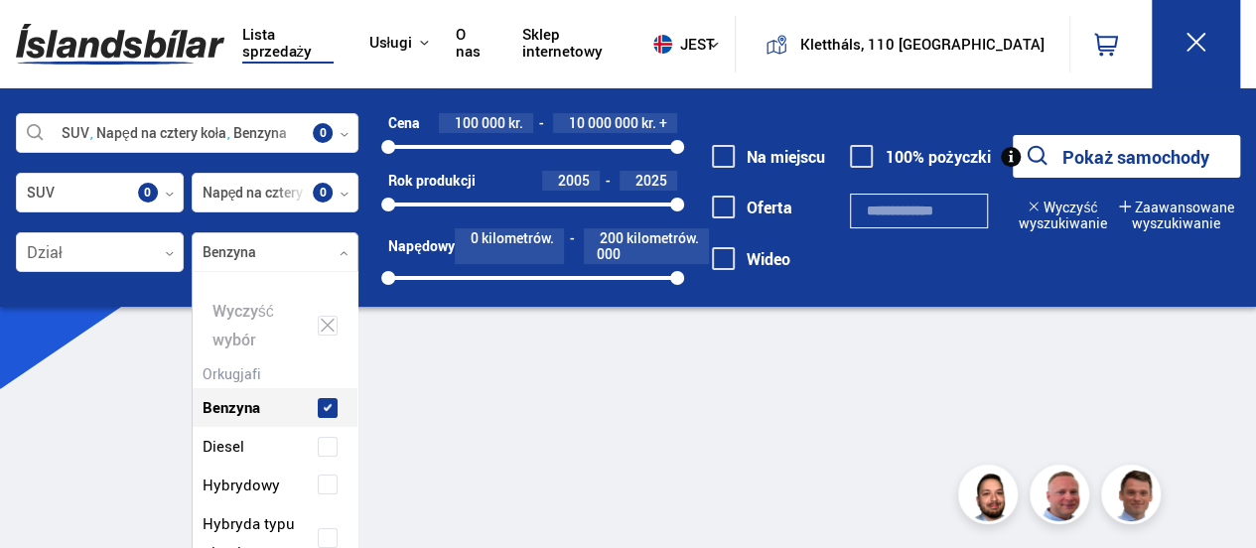
click at [457, 400] on main at bounding box center [628, 521] width 1256 height 383
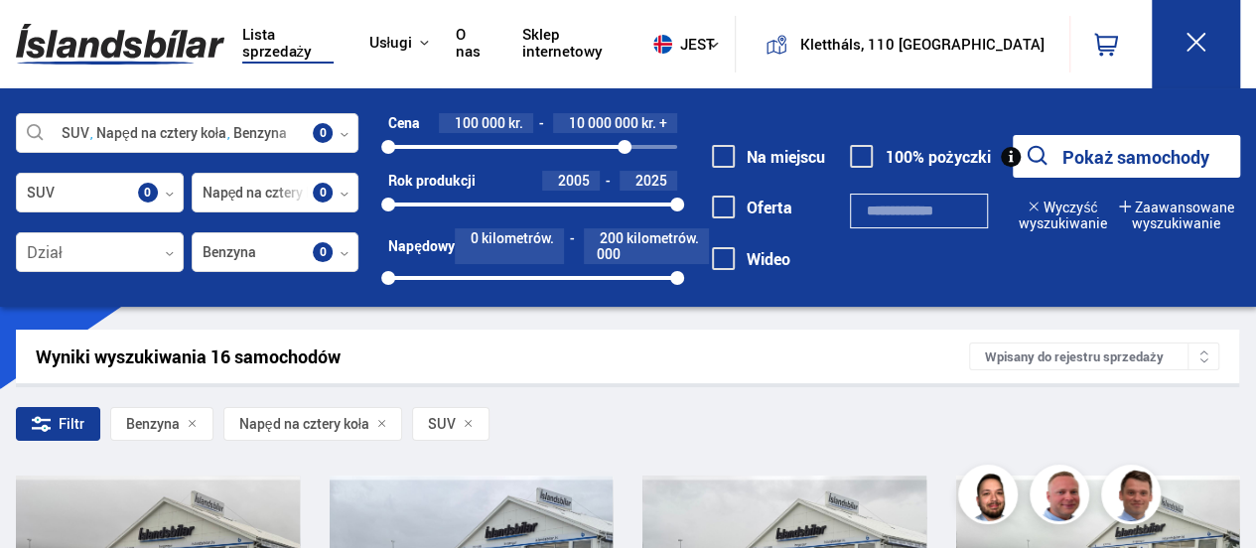
drag, startPoint x: 677, startPoint y: 146, endPoint x: 623, endPoint y: 148, distance: 54.6
click at [623, 148] on div at bounding box center [625, 147] width 14 height 14
drag, startPoint x: 624, startPoint y: 148, endPoint x: 555, endPoint y: 146, distance: 68.5
click at [555, 146] on div at bounding box center [555, 147] width 14 height 14
click at [556, 144] on div at bounding box center [555, 147] width 14 height 14
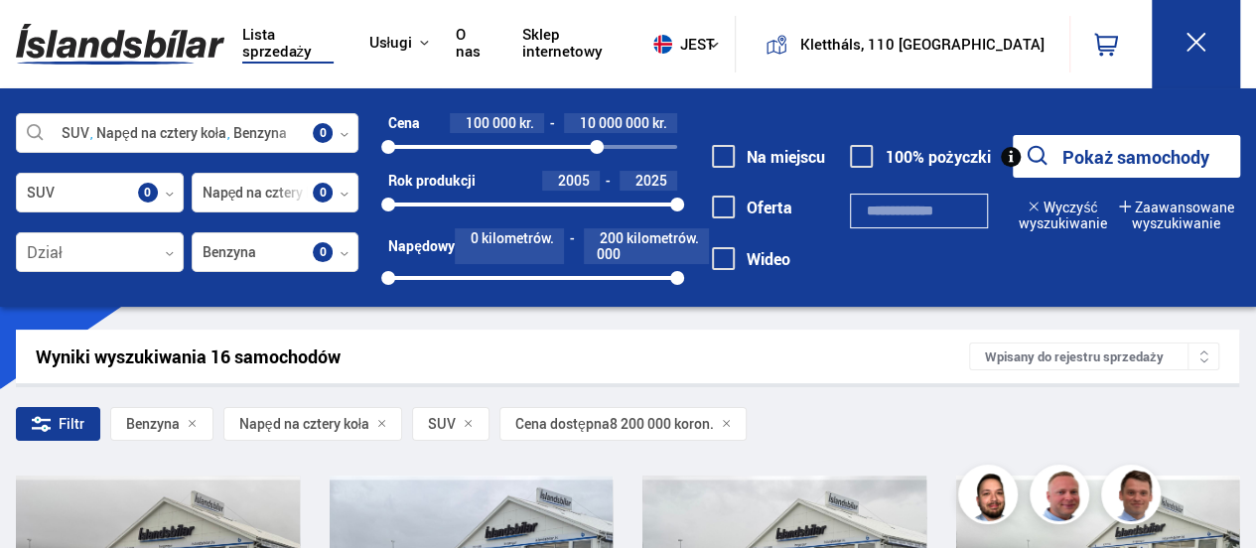
drag, startPoint x: 559, startPoint y: 143, endPoint x: 598, endPoint y: 144, distance: 38.7
click at [598, 144] on div at bounding box center [597, 147] width 14 height 14
drag, startPoint x: 600, startPoint y: 144, endPoint x: 676, endPoint y: 148, distance: 76.6
click at [676, 148] on div at bounding box center [677, 147] width 14 height 14
drag, startPoint x: 673, startPoint y: 143, endPoint x: 447, endPoint y: 146, distance: 226.4
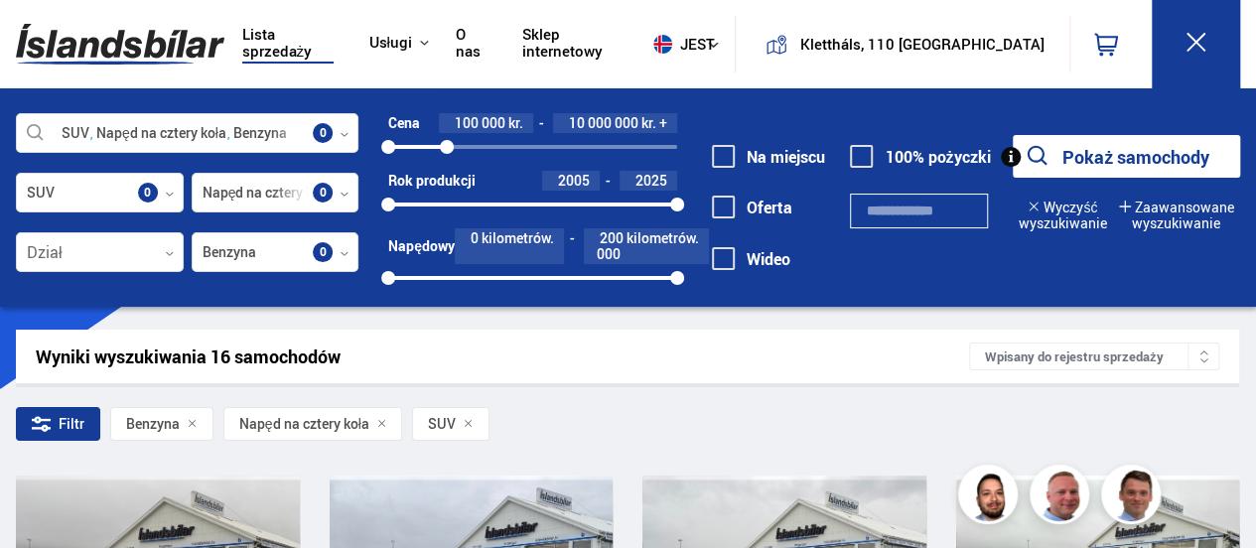
click at [447, 146] on div at bounding box center [447, 147] width 14 height 14
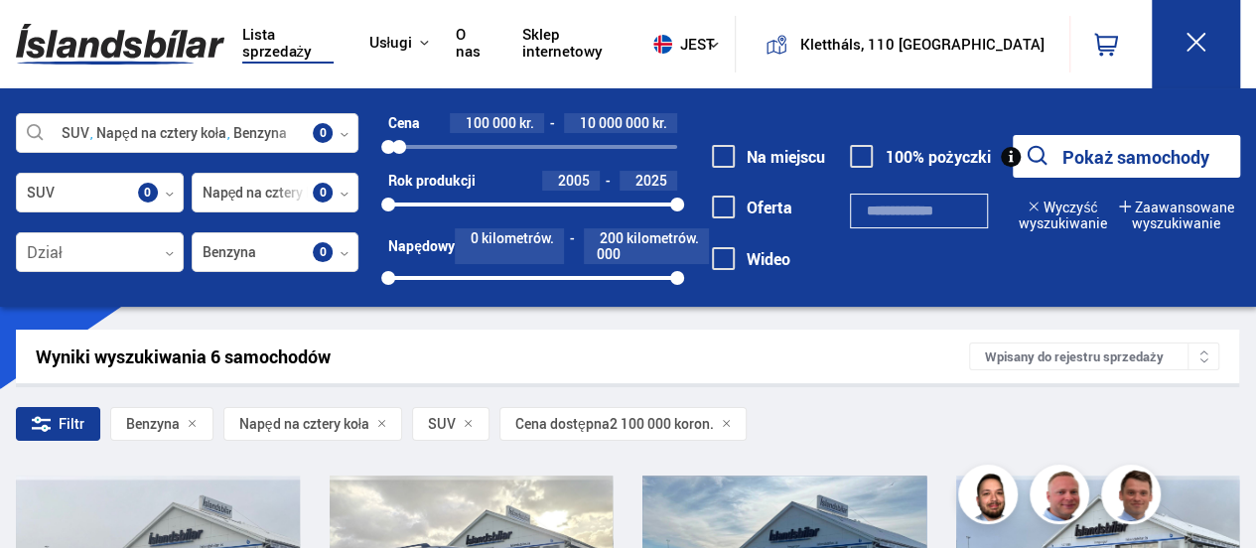
drag, startPoint x: 447, startPoint y: 146, endPoint x: 399, endPoint y: 142, distance: 47.8
click at [399, 142] on div at bounding box center [399, 147] width 14 height 14
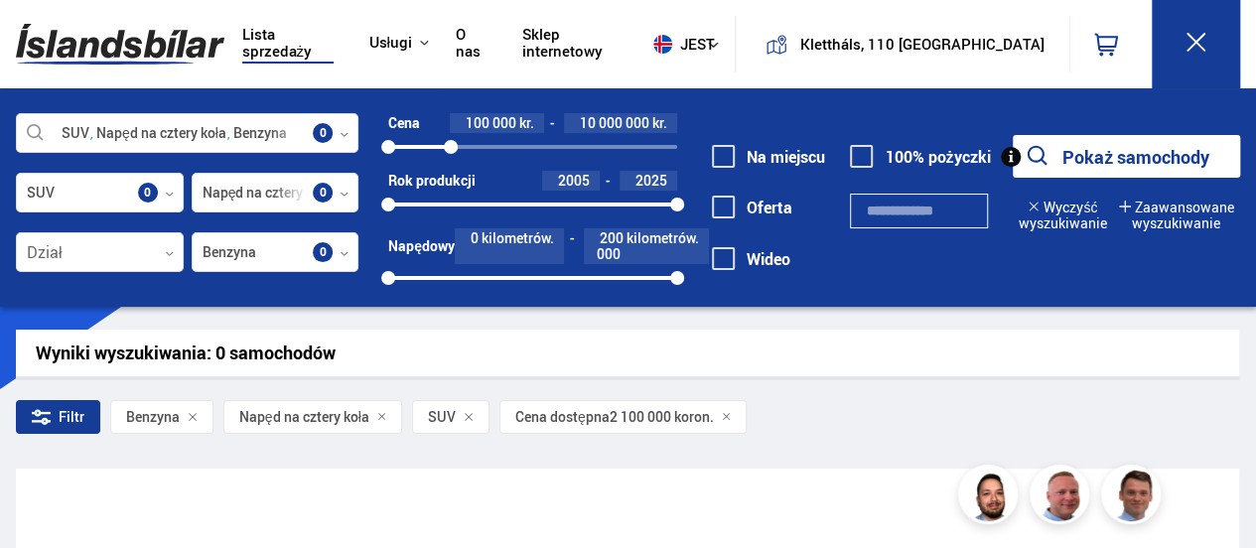
drag, startPoint x: 403, startPoint y: 142, endPoint x: 451, endPoint y: 146, distance: 47.8
click at [451, 146] on div at bounding box center [451, 147] width 14 height 14
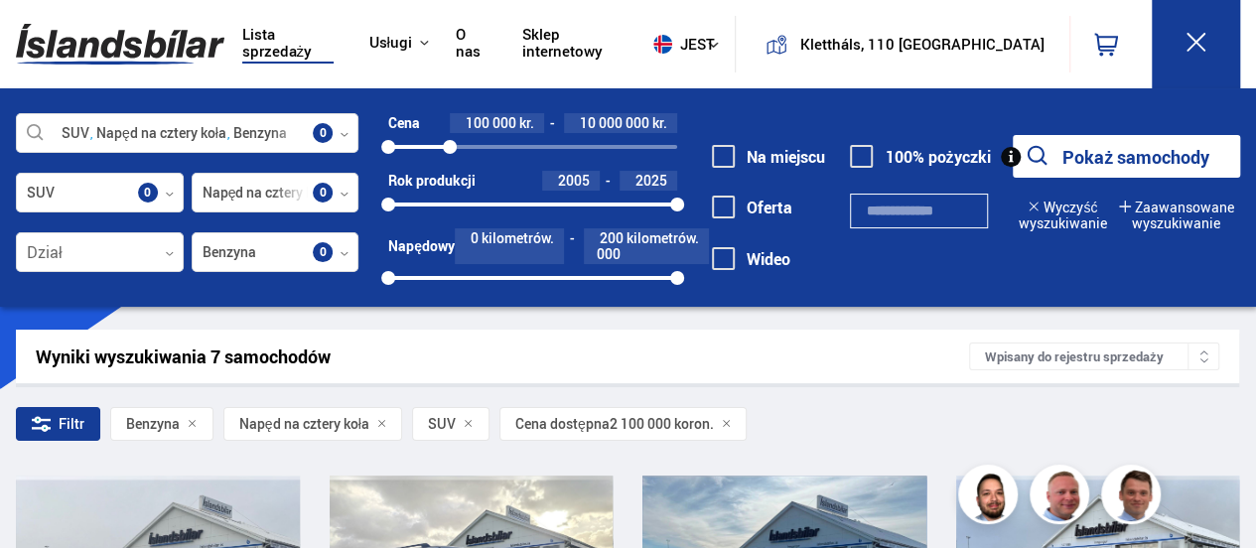
click at [1087, 154] on font "Pokaż samochody" at bounding box center [1135, 157] width 147 height 24
click at [1100, 149] on font "Pokaż samochody" at bounding box center [1135, 157] width 147 height 24
drag, startPoint x: 1246, startPoint y: 56, endPoint x: 1249, endPoint y: 106, distance: 50.7
click at [1249, 106] on div "Lista sprzedaży Usługi Samochody islandzkie [DOMAIN_NAME] Obrona [GEOGRAPHIC_DA…" at bounding box center [628, 153] width 1256 height 307
click at [578, 281] on div at bounding box center [578, 278] width 14 height 14
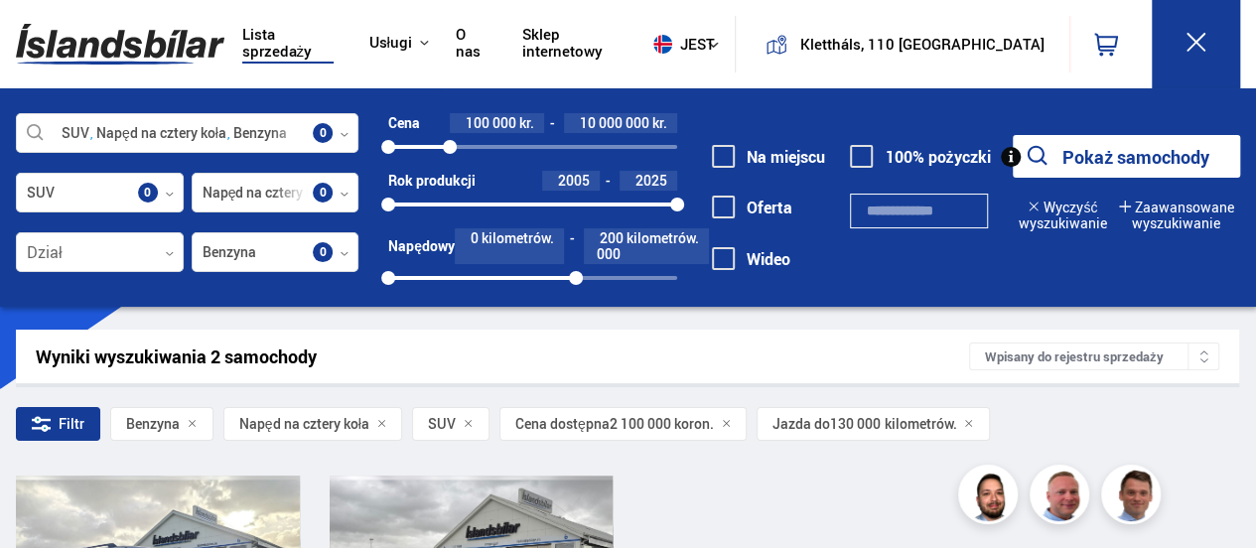
click at [451, 275] on div "0 200000" at bounding box center [532, 278] width 289 height 18
click at [531, 255] on span "kilometrów." at bounding box center [518, 246] width 72 height 32
click at [631, 244] on font "kilometrów." at bounding box center [663, 237] width 72 height 19
click at [624, 250] on div "200 000 kilometrów." at bounding box center [646, 246] width 125 height 36
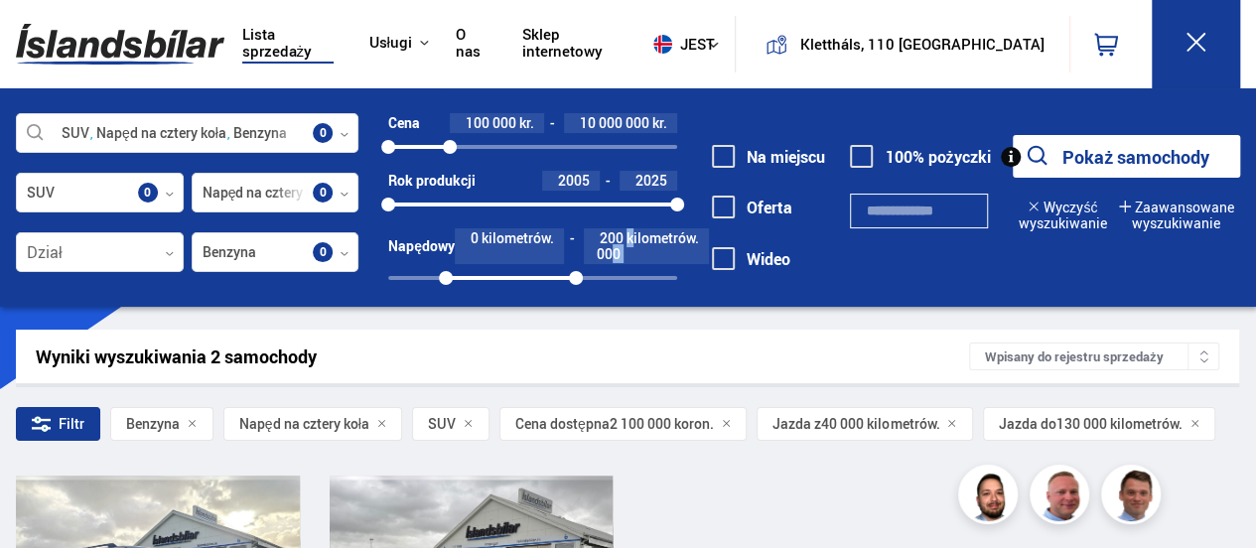
drag, startPoint x: 616, startPoint y: 253, endPoint x: 632, endPoint y: 239, distance: 21.1
click at [632, 239] on div "200 000 kilometrów." at bounding box center [646, 246] width 125 height 36
click at [632, 239] on font "kilometrów." at bounding box center [663, 237] width 72 height 19
drag, startPoint x: 443, startPoint y: 281, endPoint x: 389, endPoint y: 272, distance: 54.4
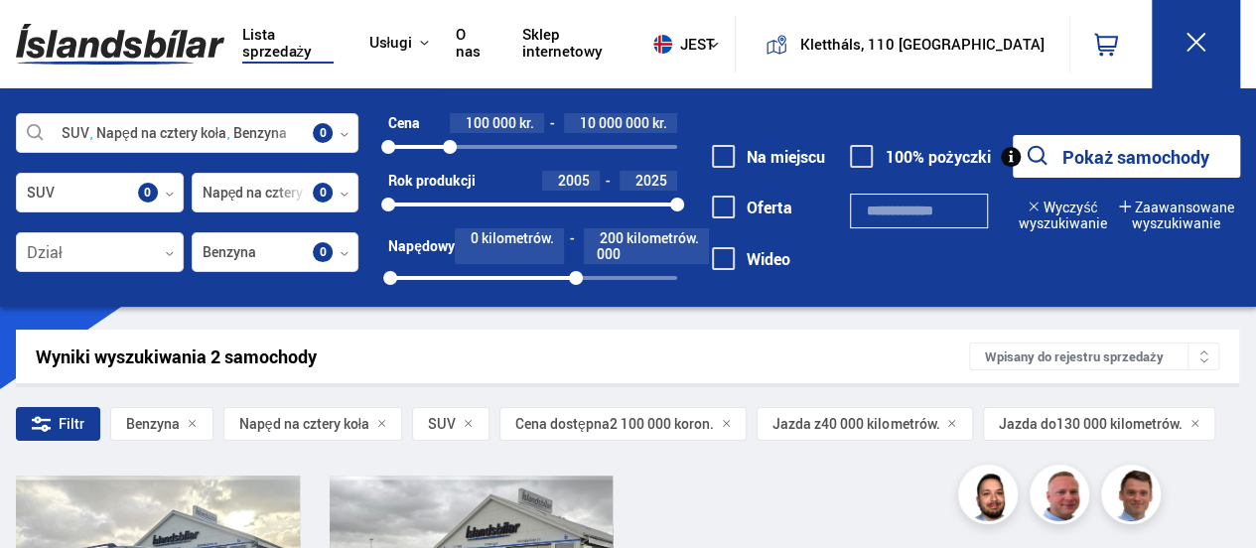
click at [389, 272] on div at bounding box center [390, 278] width 14 height 14
drag, startPoint x: 579, startPoint y: 277, endPoint x: 677, endPoint y: 273, distance: 98.4
click at [677, 273] on div at bounding box center [677, 278] width 14 height 14
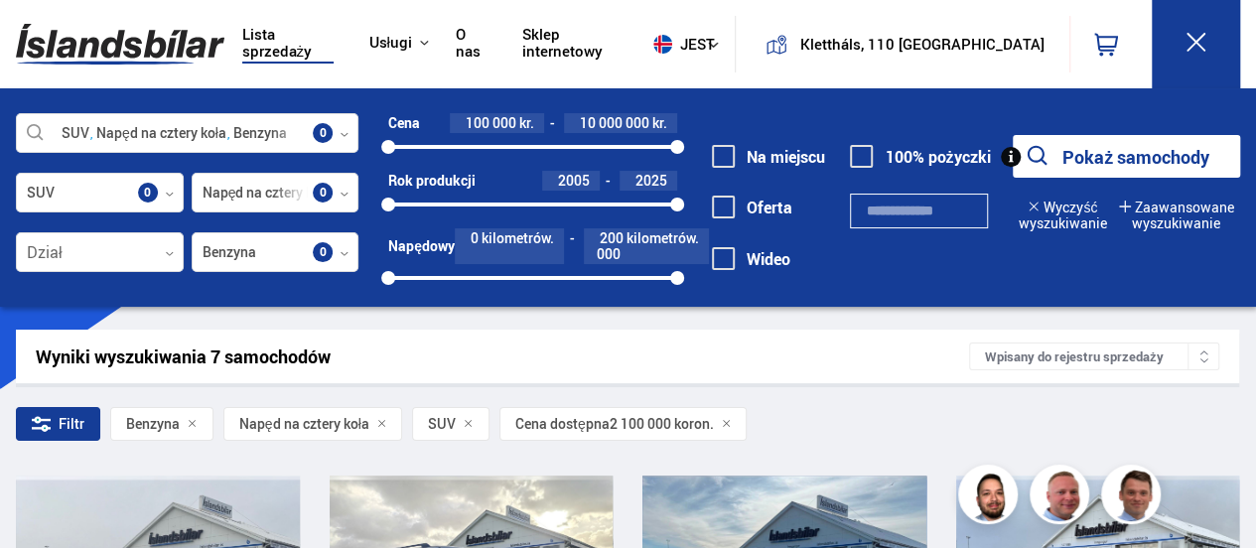
drag, startPoint x: 449, startPoint y: 146, endPoint x: 683, endPoint y: 146, distance: 234.3
click at [683, 146] on div at bounding box center [677, 147] width 14 height 14
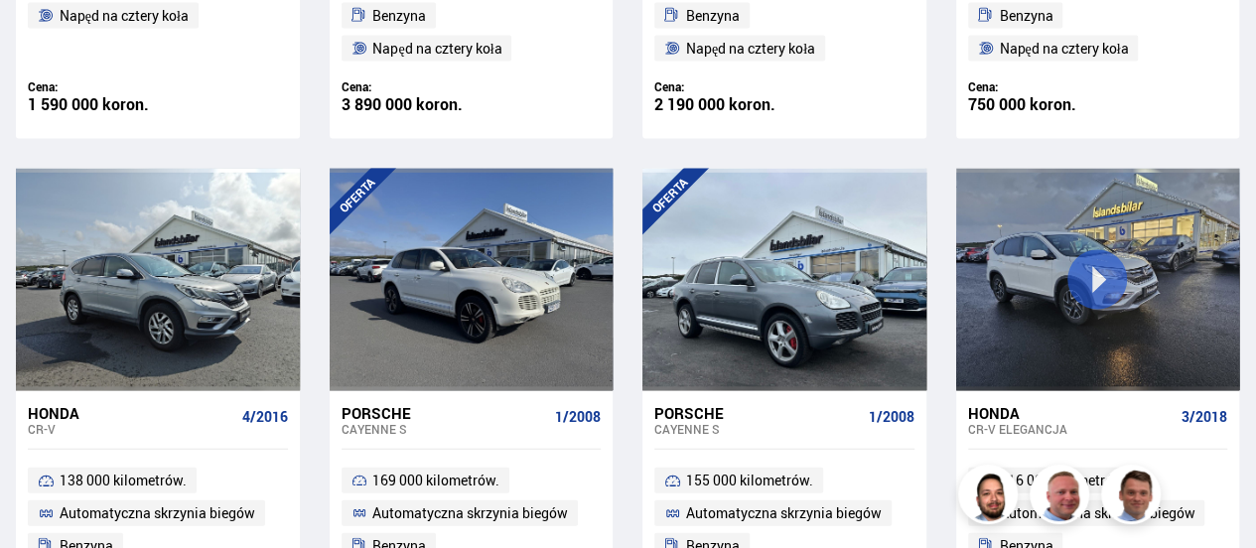
scroll to position [1926, 0]
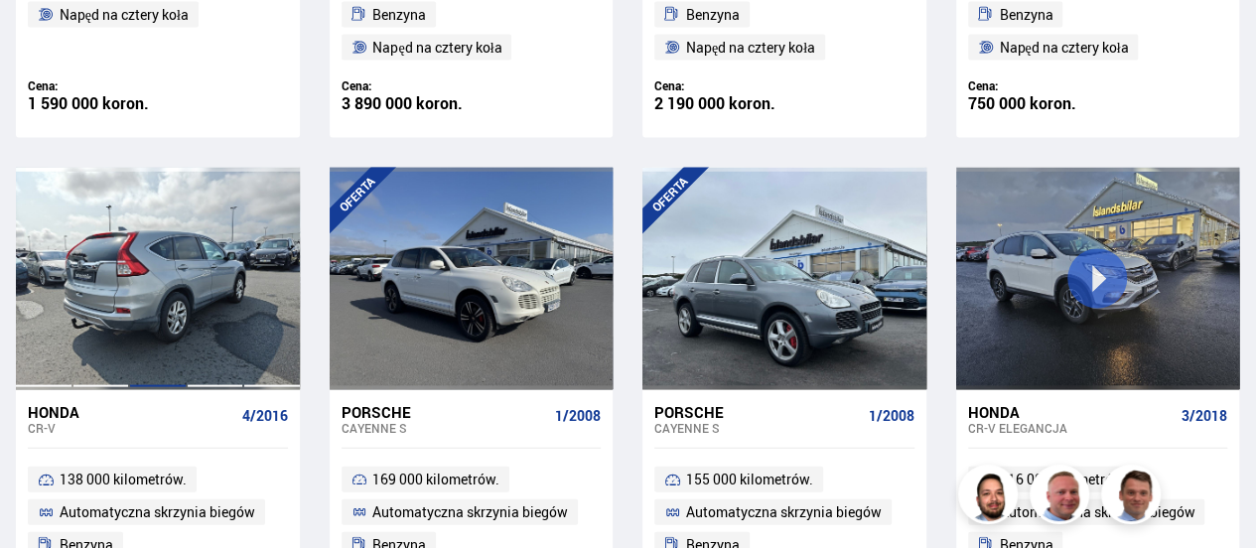
click at [183, 289] on div at bounding box center [158, 279] width 58 height 222
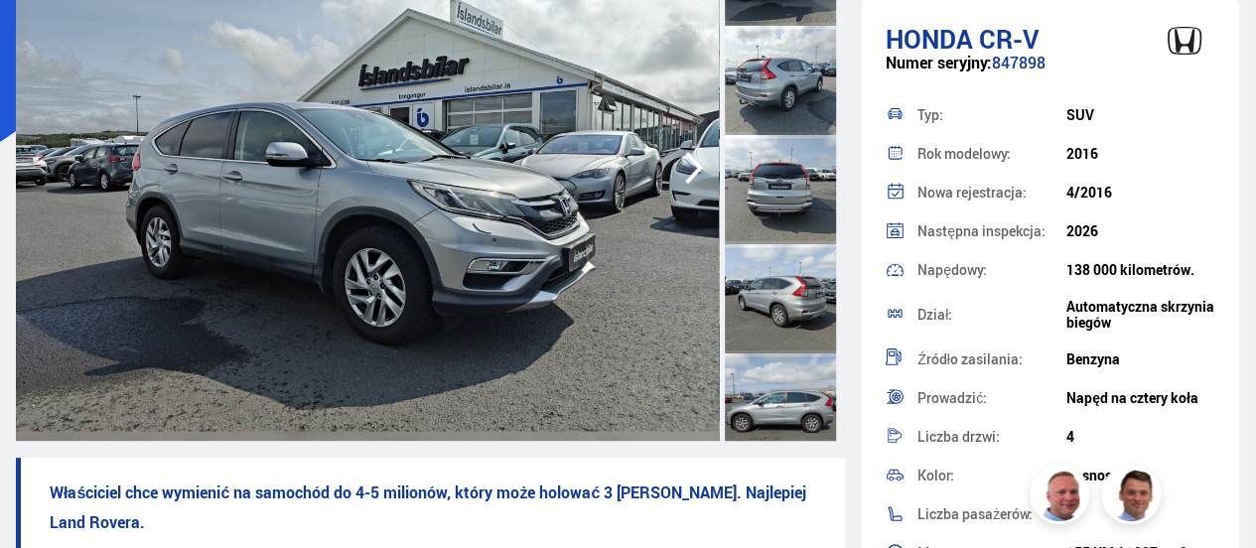
scroll to position [216, 0]
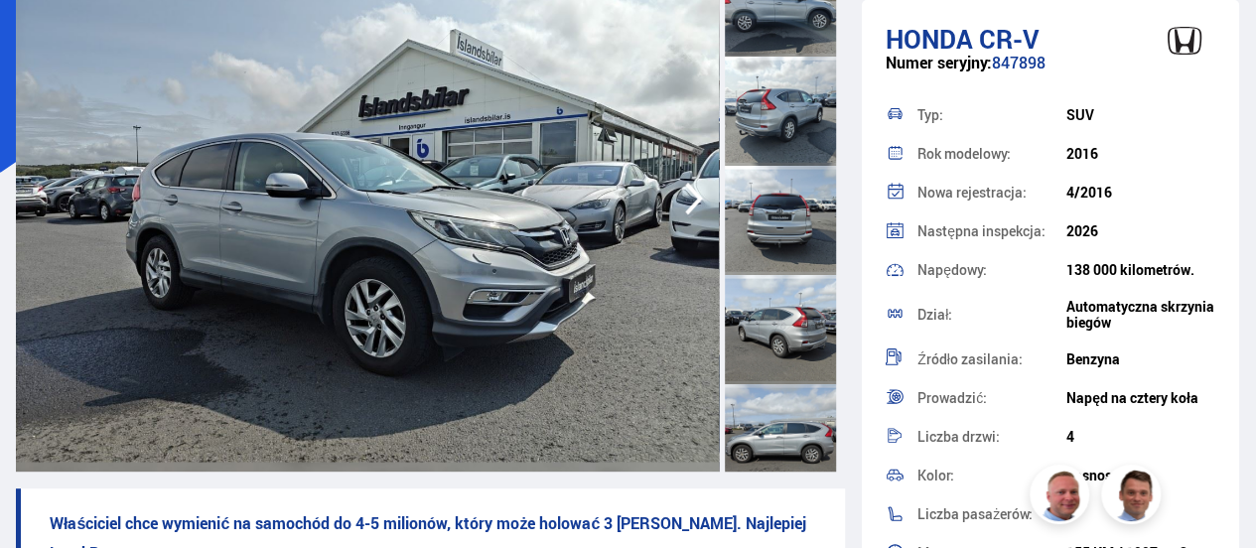
click at [694, 200] on icon "button" at bounding box center [694, 199] width 40 height 48
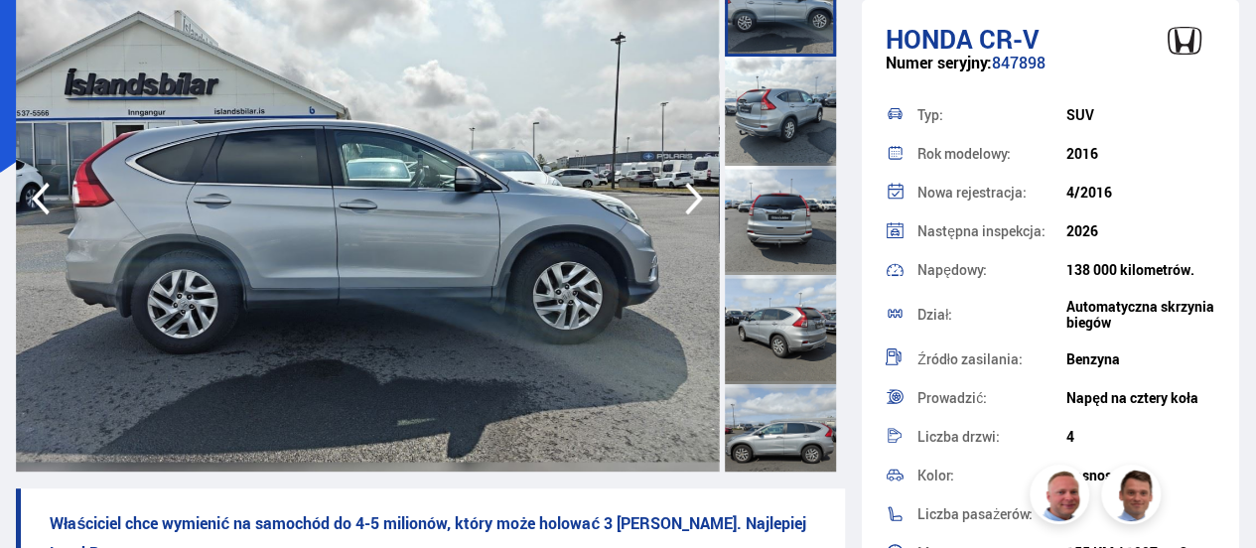
click at [694, 200] on icon "button" at bounding box center [694, 199] width 40 height 48
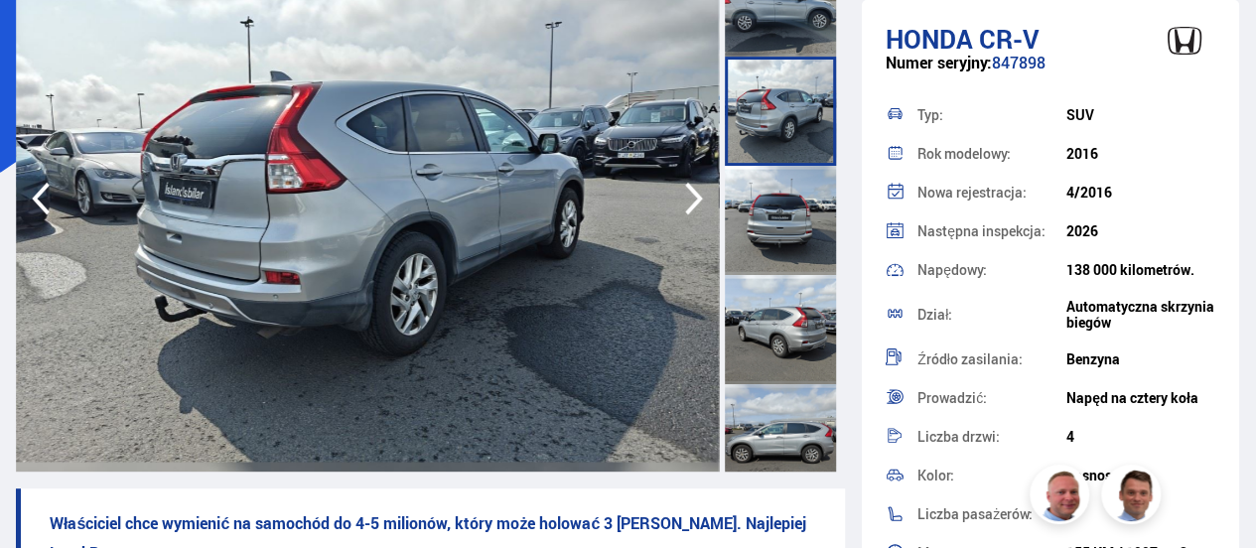
click at [694, 200] on icon "button" at bounding box center [694, 199] width 40 height 48
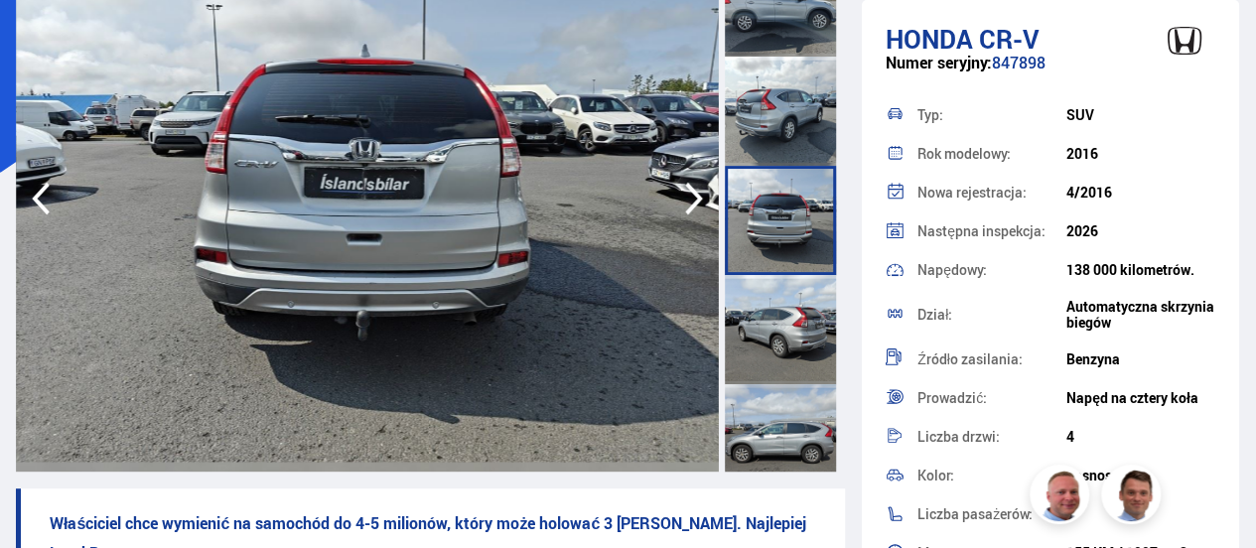
click at [694, 200] on icon "button" at bounding box center [694, 199] width 40 height 48
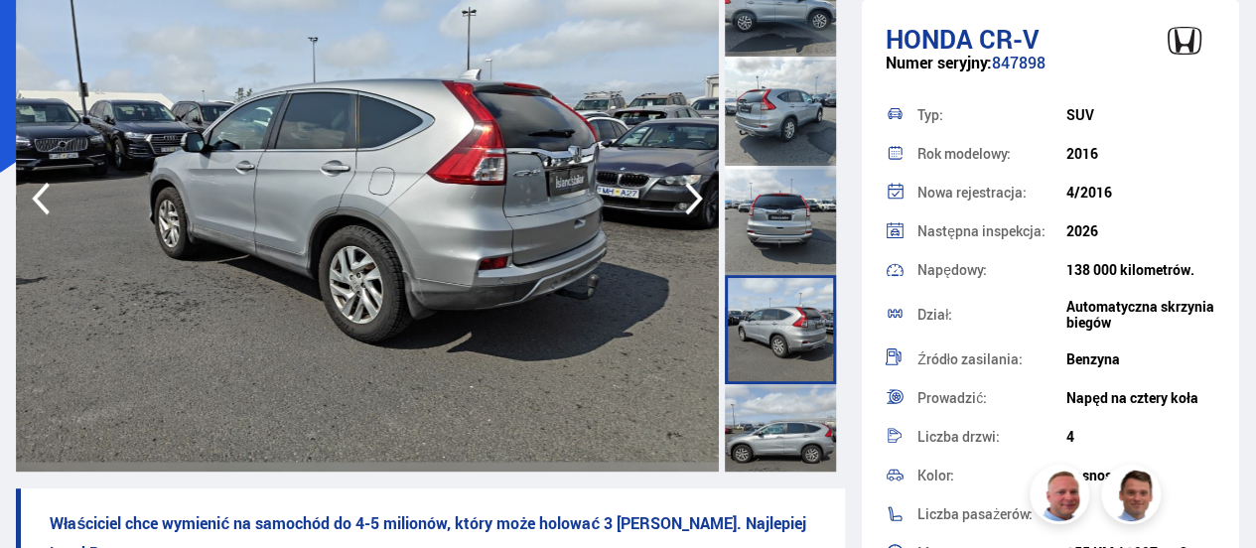
click at [694, 200] on icon "button" at bounding box center [694, 199] width 40 height 48
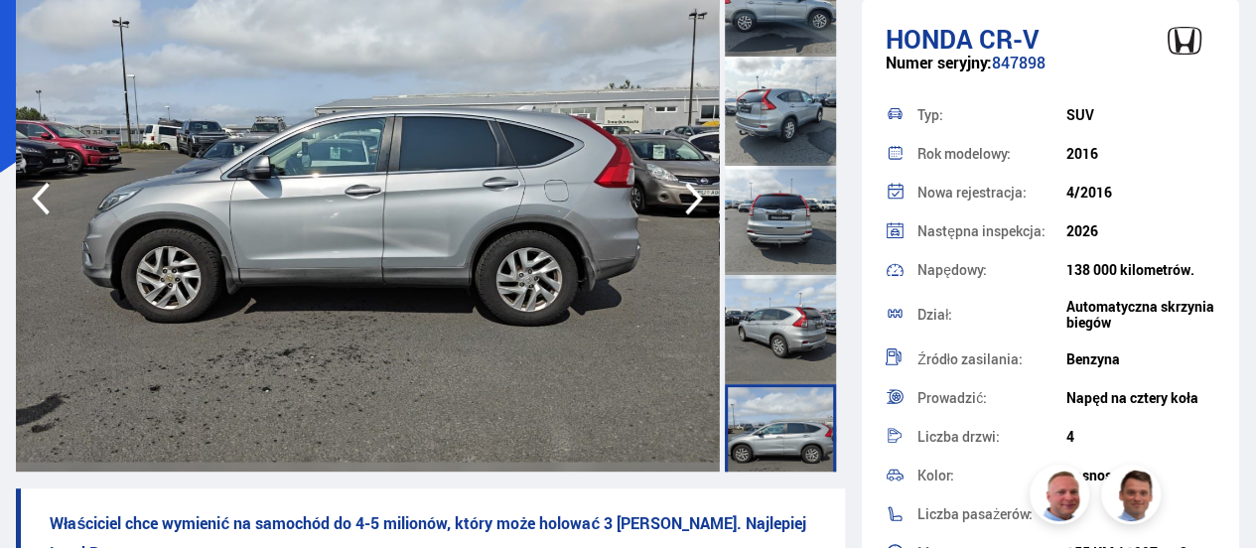
click at [694, 200] on icon "button" at bounding box center [694, 199] width 40 height 48
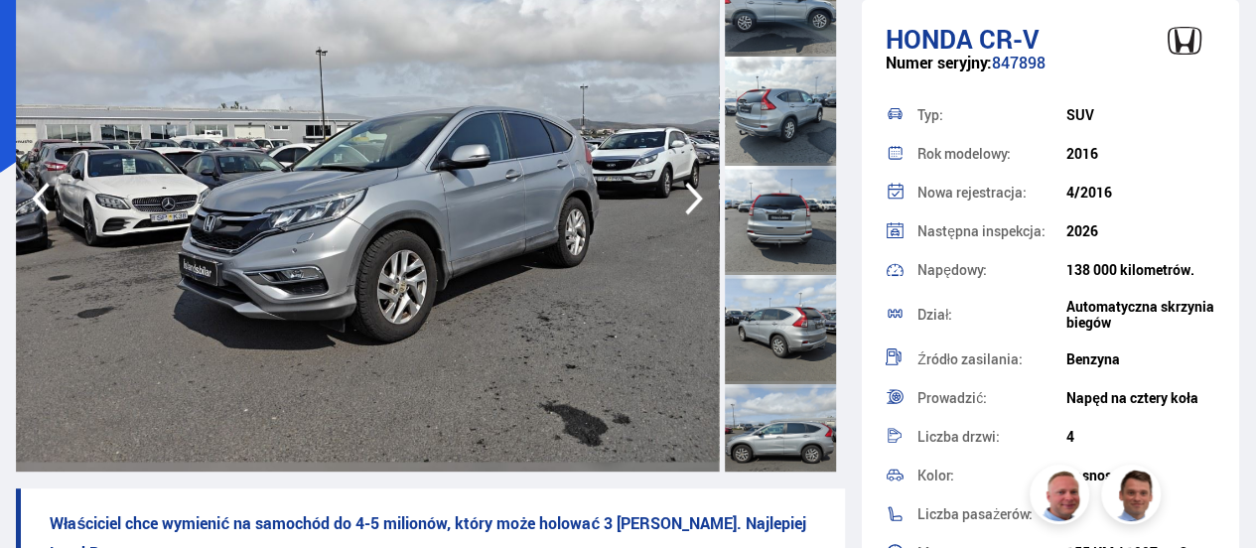
click at [694, 200] on icon "button" at bounding box center [694, 199] width 40 height 48
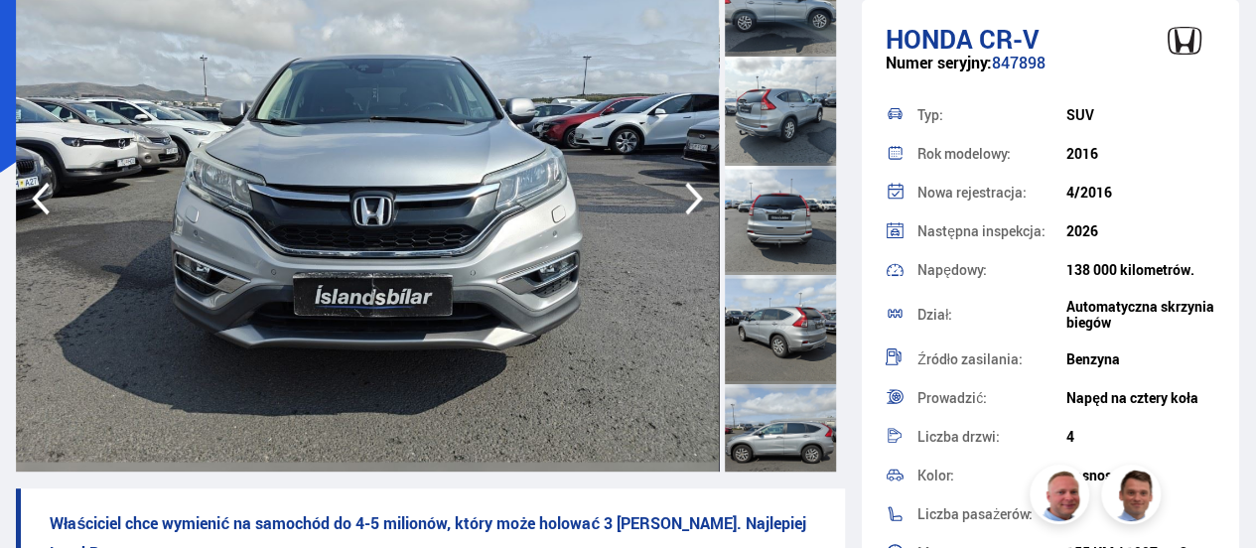
click at [694, 200] on icon "button" at bounding box center [694, 199] width 40 height 48
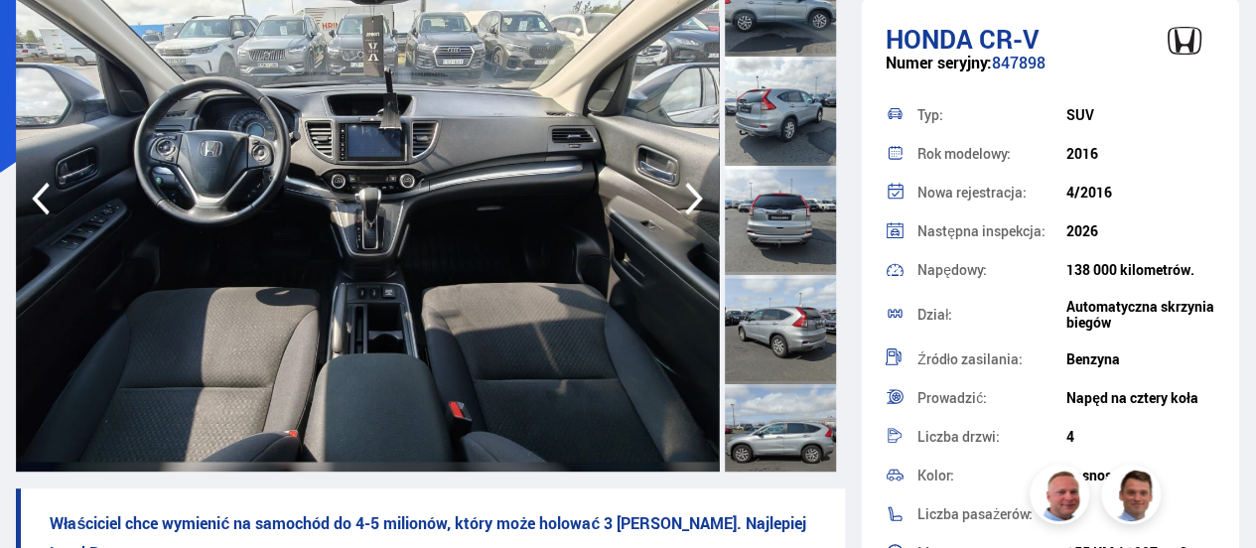
click at [694, 200] on icon "button" at bounding box center [694, 199] width 40 height 48
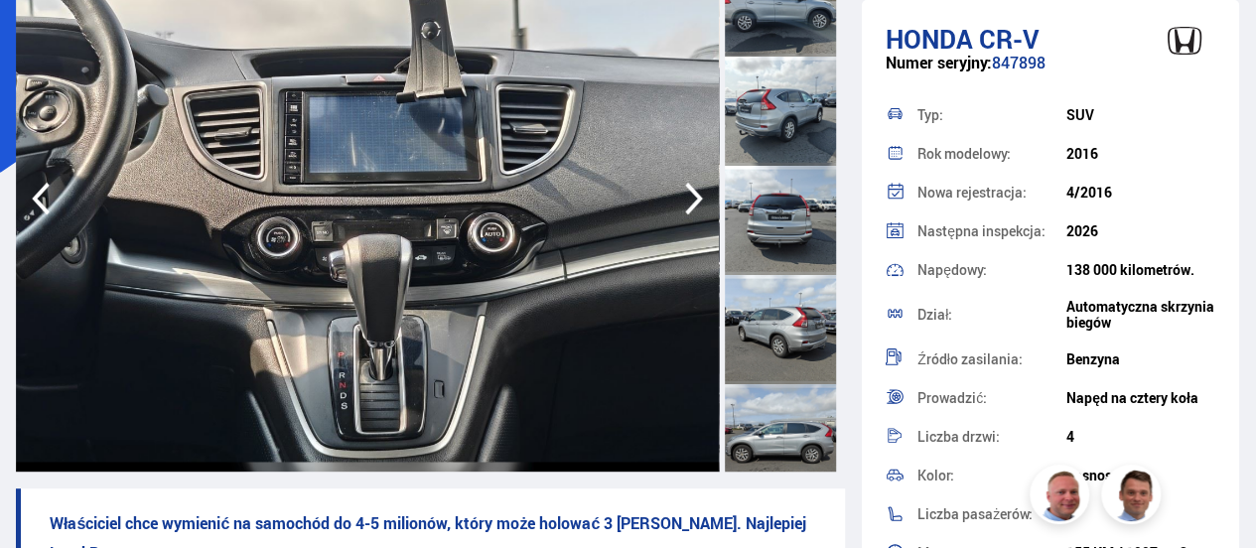
click at [694, 200] on icon "button" at bounding box center [694, 199] width 40 height 48
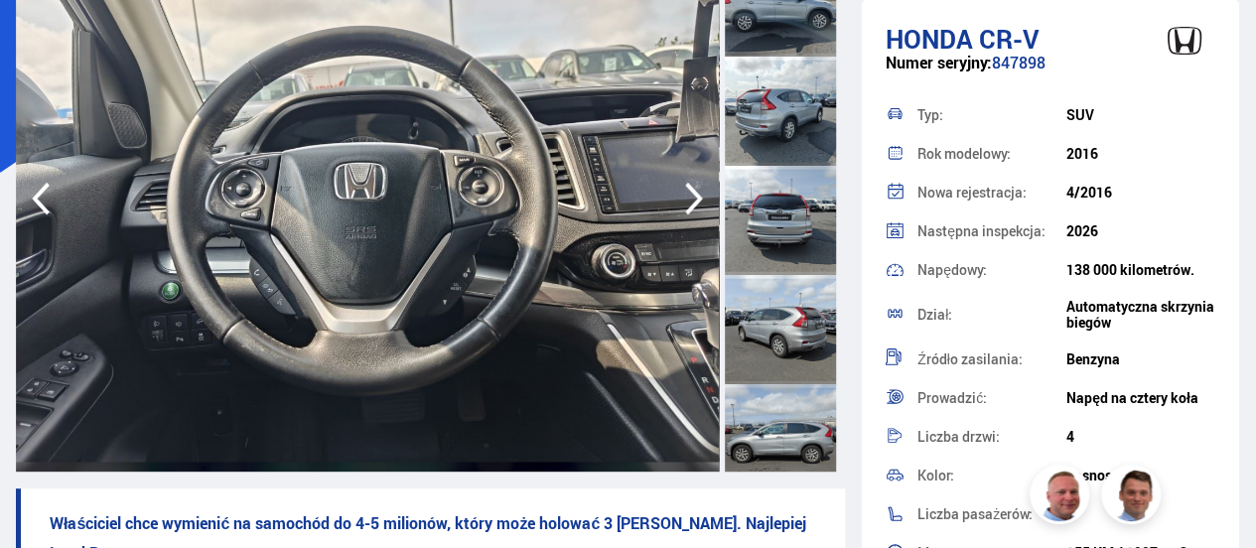
click at [694, 200] on icon "button" at bounding box center [694, 199] width 40 height 48
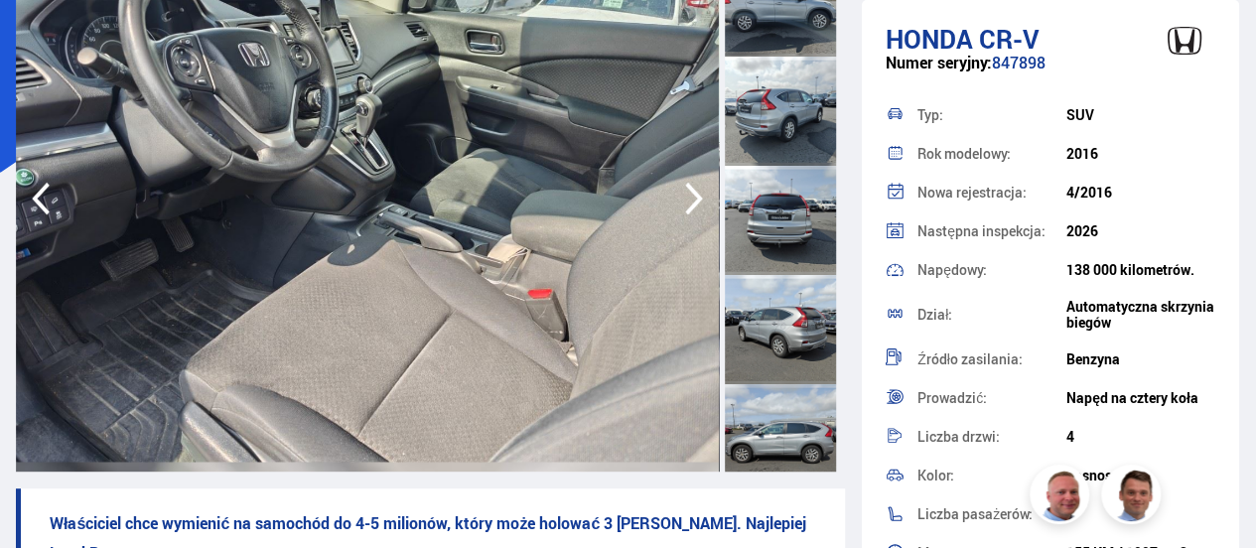
click at [694, 200] on icon "button" at bounding box center [694, 199] width 40 height 48
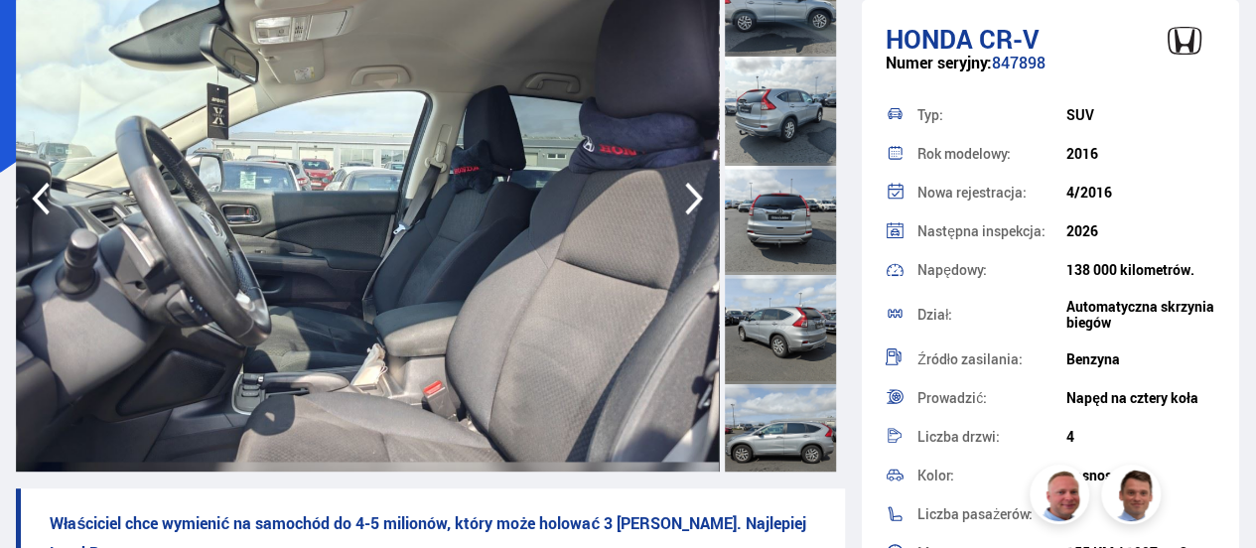
click at [694, 200] on icon "button" at bounding box center [694, 199] width 40 height 48
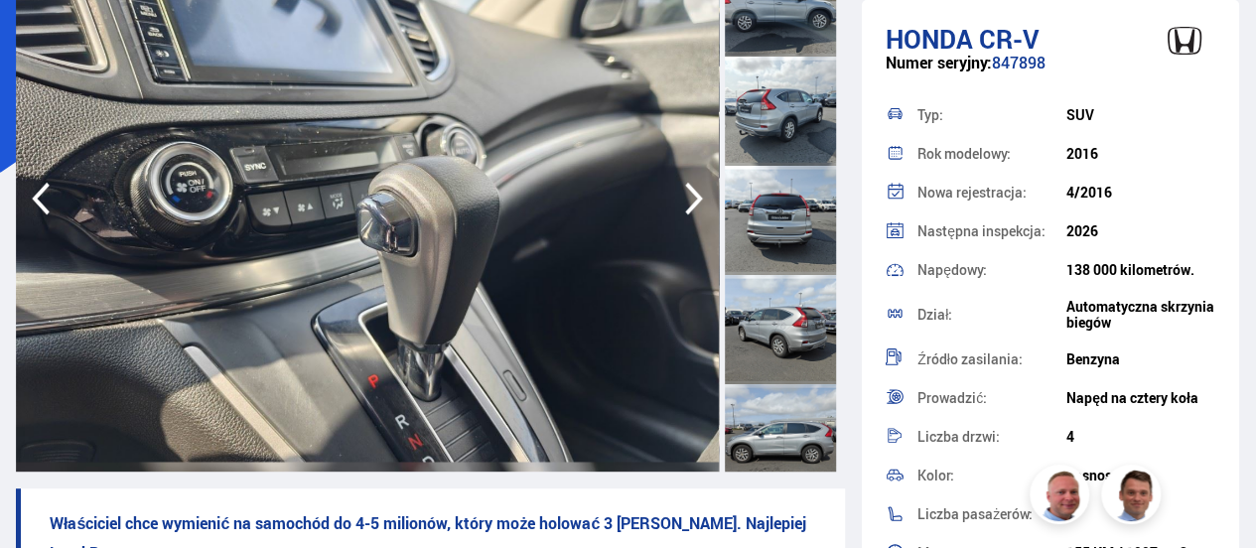
click at [694, 200] on icon "button" at bounding box center [694, 199] width 40 height 48
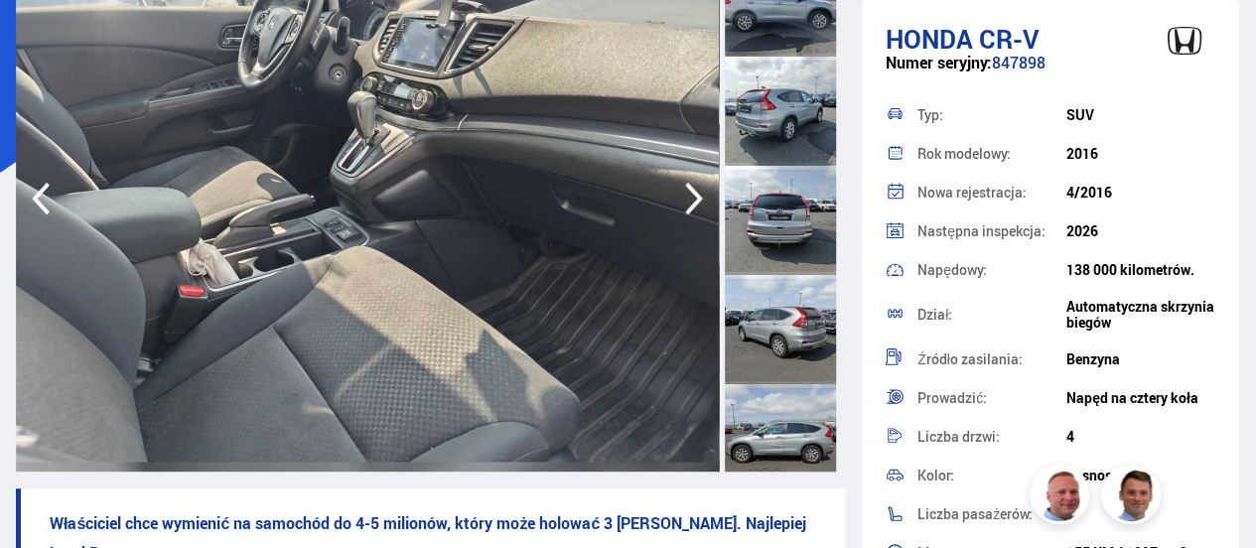
click at [694, 200] on icon "button" at bounding box center [694, 199] width 40 height 48
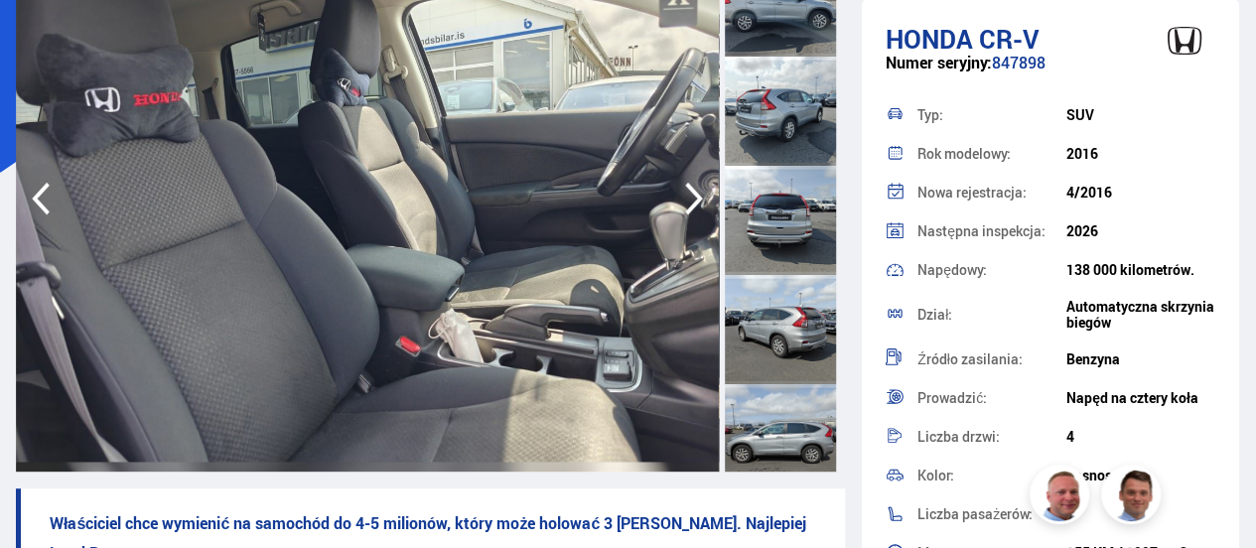
click at [694, 200] on icon "button" at bounding box center [694, 199] width 40 height 48
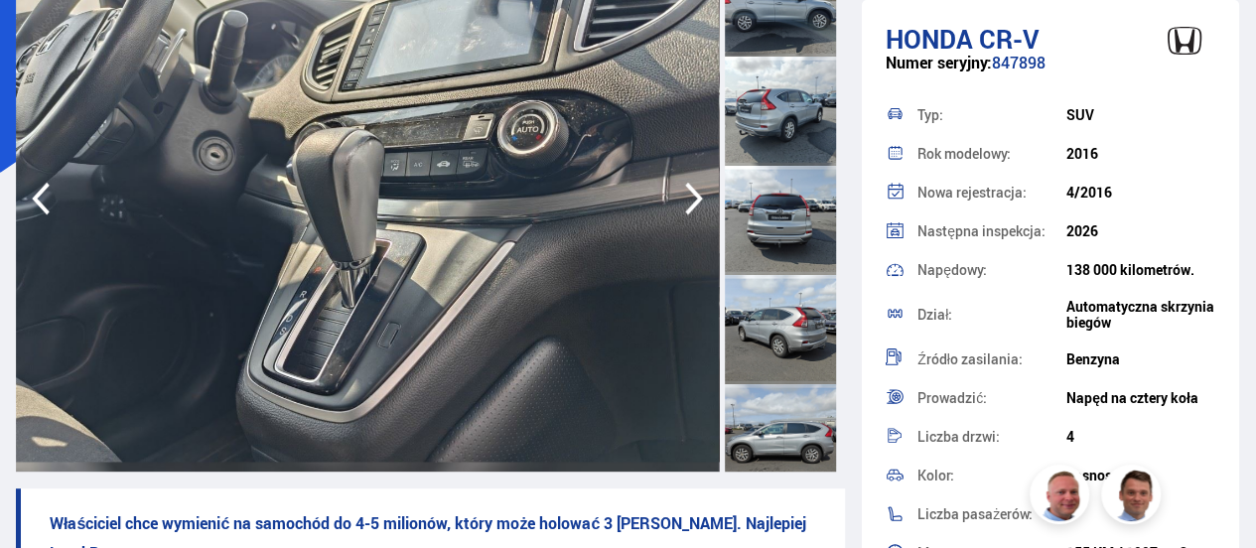
click at [694, 200] on icon "button" at bounding box center [694, 199] width 40 height 48
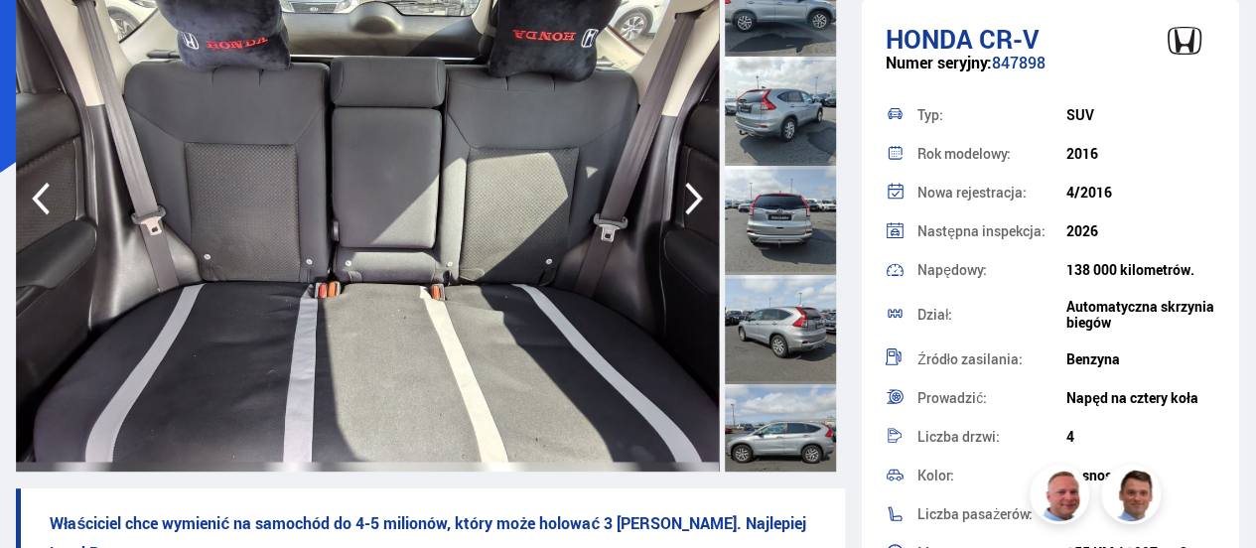
click at [694, 200] on icon "button" at bounding box center [694, 199] width 40 height 48
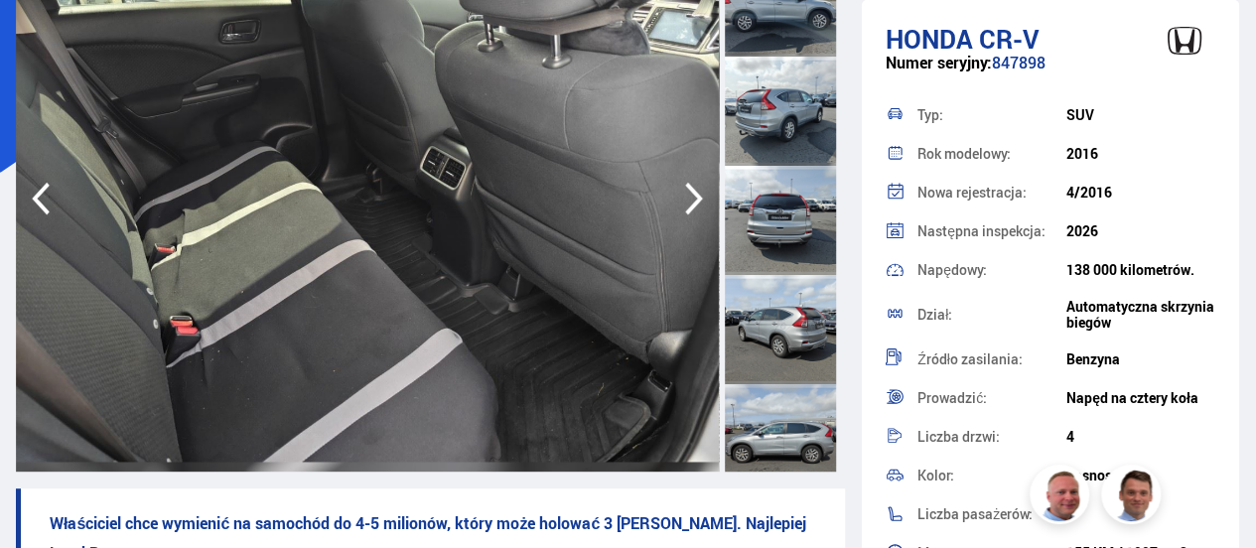
click at [694, 200] on icon "button" at bounding box center [694, 199] width 40 height 48
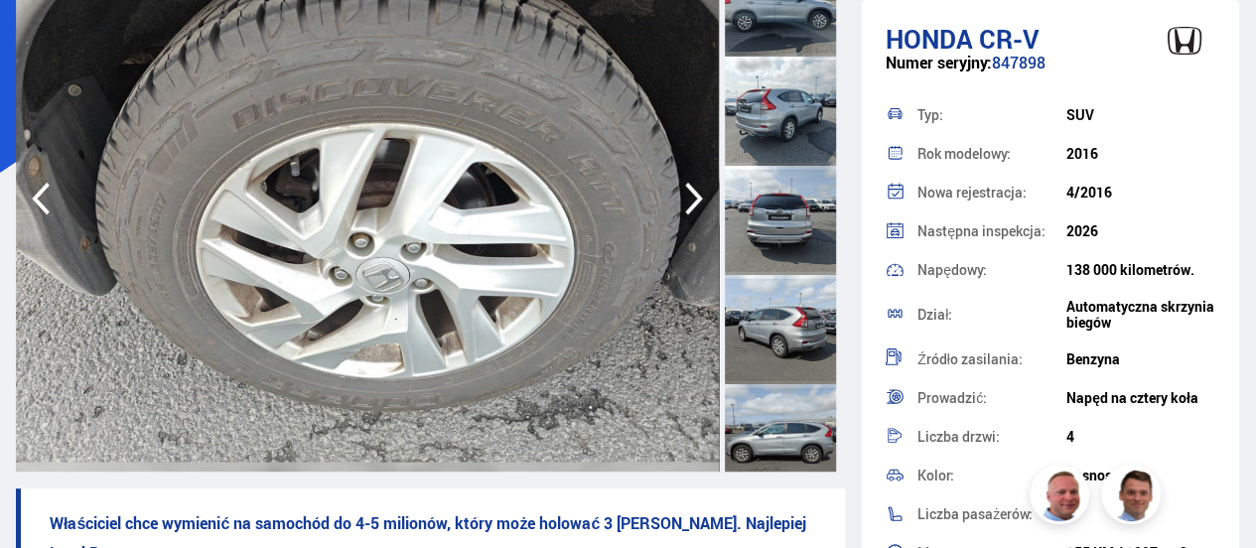
click at [694, 200] on icon "button" at bounding box center [694, 199] width 40 height 48
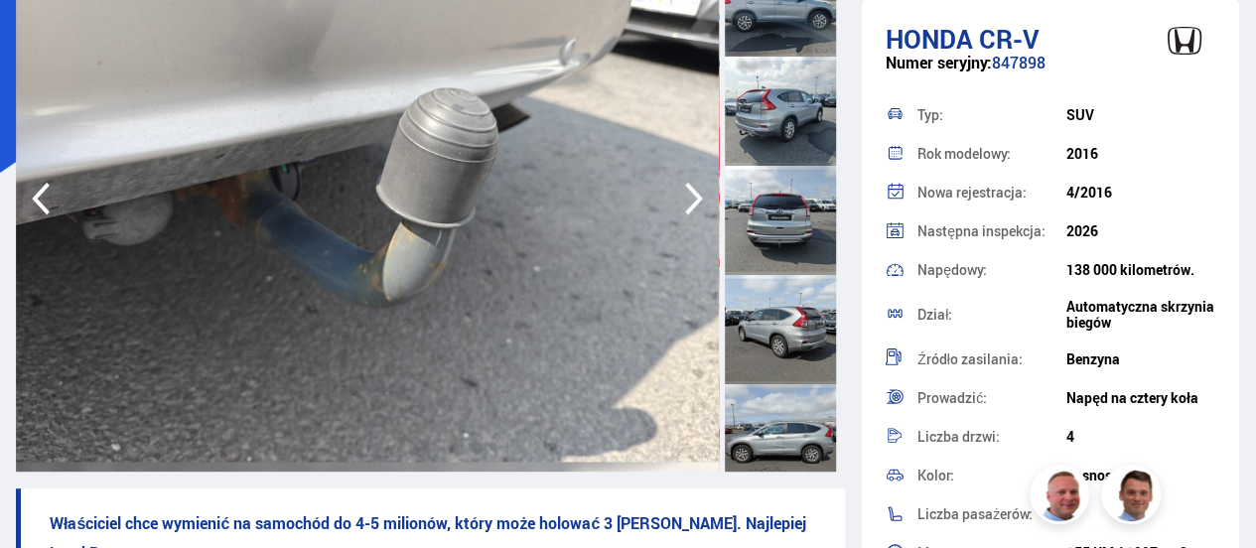
click at [694, 200] on icon "button" at bounding box center [694, 199] width 40 height 48
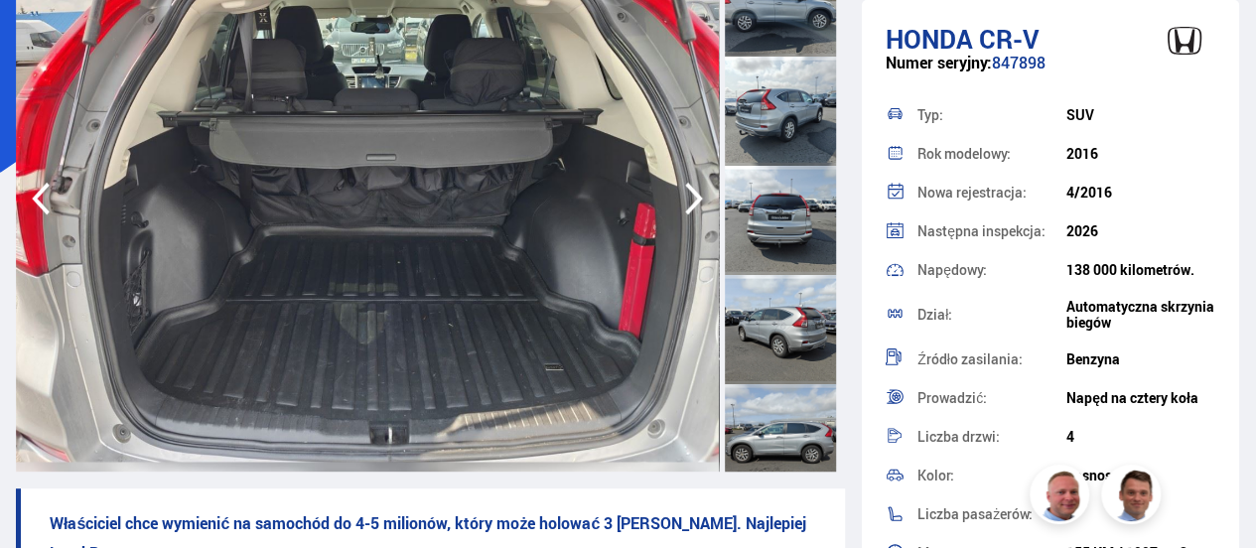
click at [694, 200] on icon "button" at bounding box center [694, 199] width 40 height 48
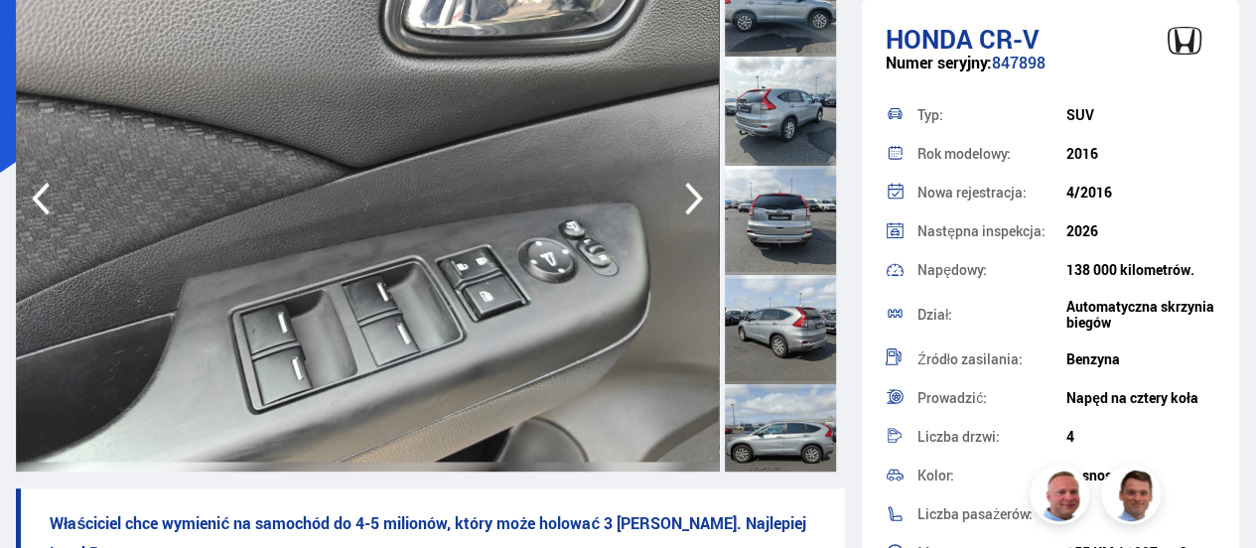
click at [694, 200] on icon "button" at bounding box center [694, 199] width 40 height 48
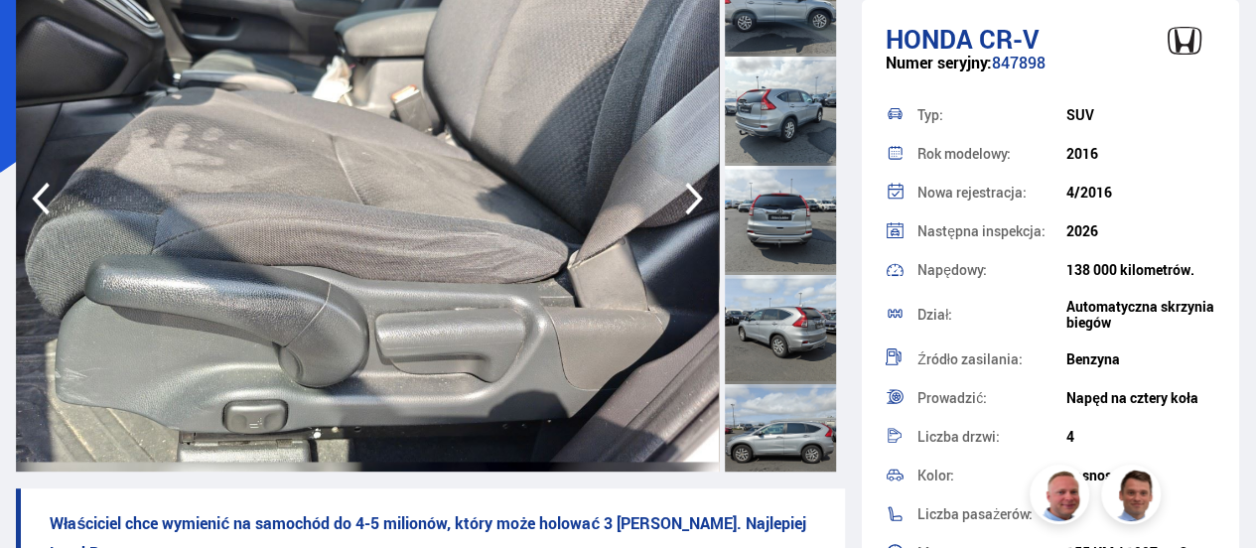
click at [694, 200] on icon "button" at bounding box center [694, 199] width 40 height 48
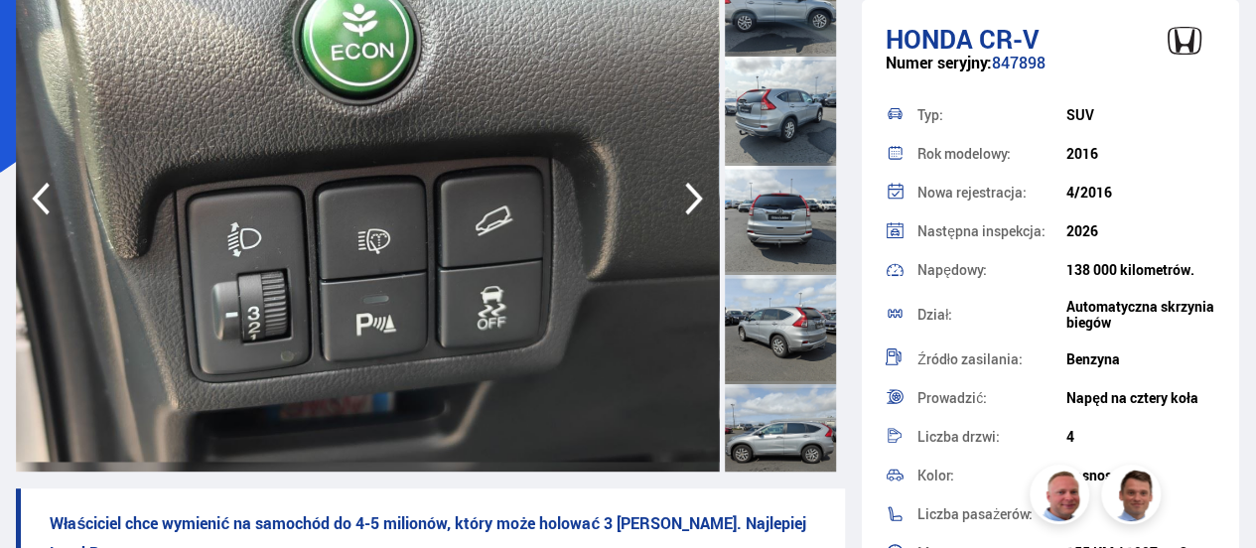
click at [694, 200] on icon "button" at bounding box center [694, 199] width 40 height 48
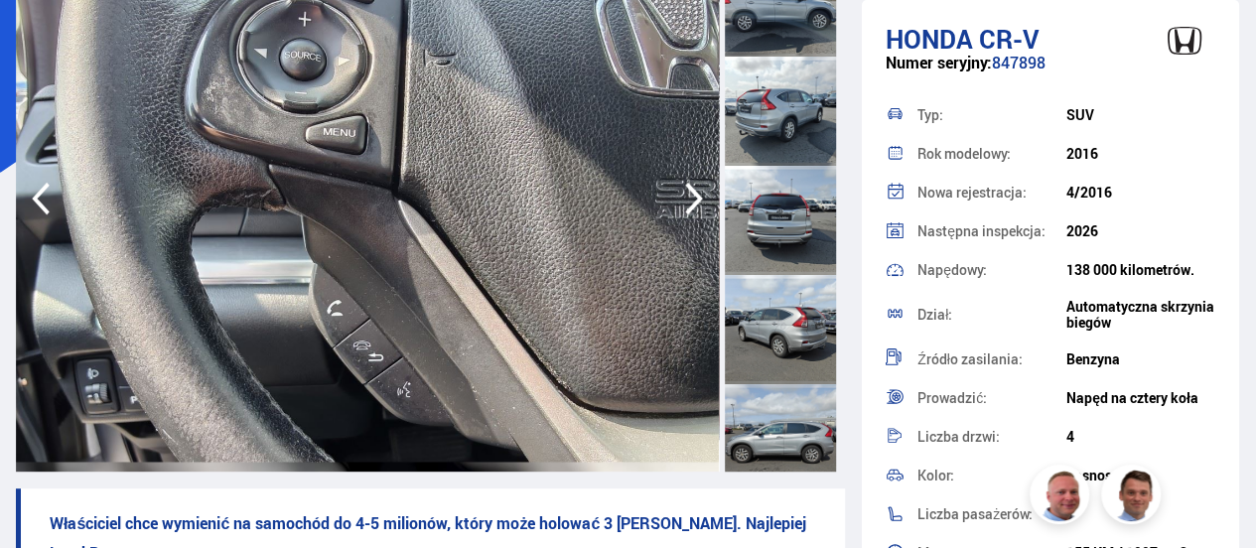
click at [694, 200] on icon "button" at bounding box center [694, 199] width 40 height 48
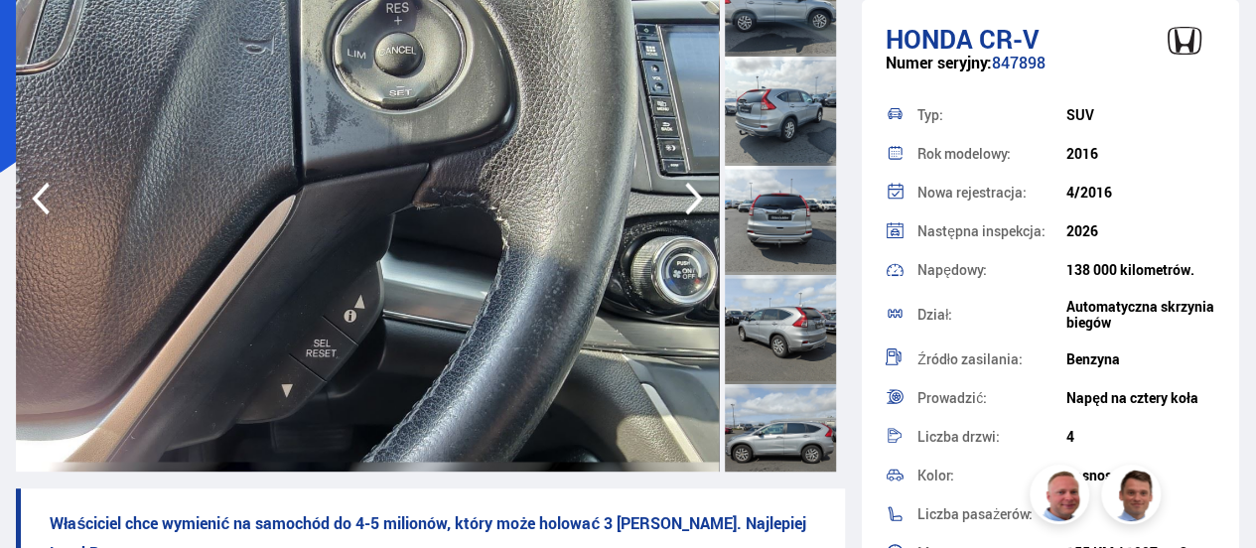
click at [694, 200] on icon "button" at bounding box center [694, 199] width 40 height 48
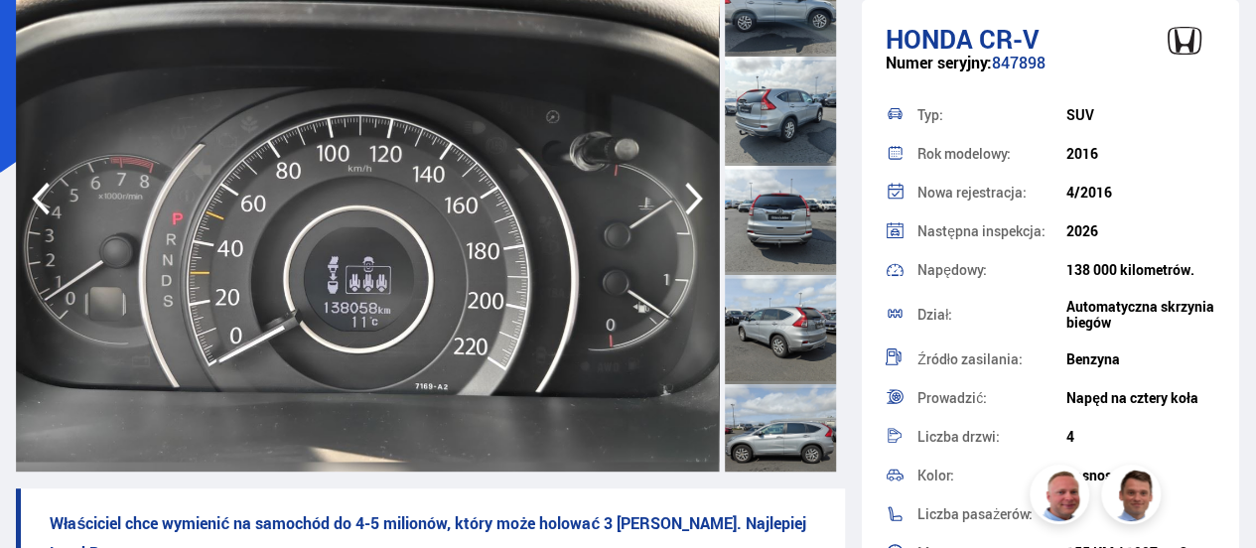
click at [694, 200] on icon "button" at bounding box center [694, 199] width 40 height 48
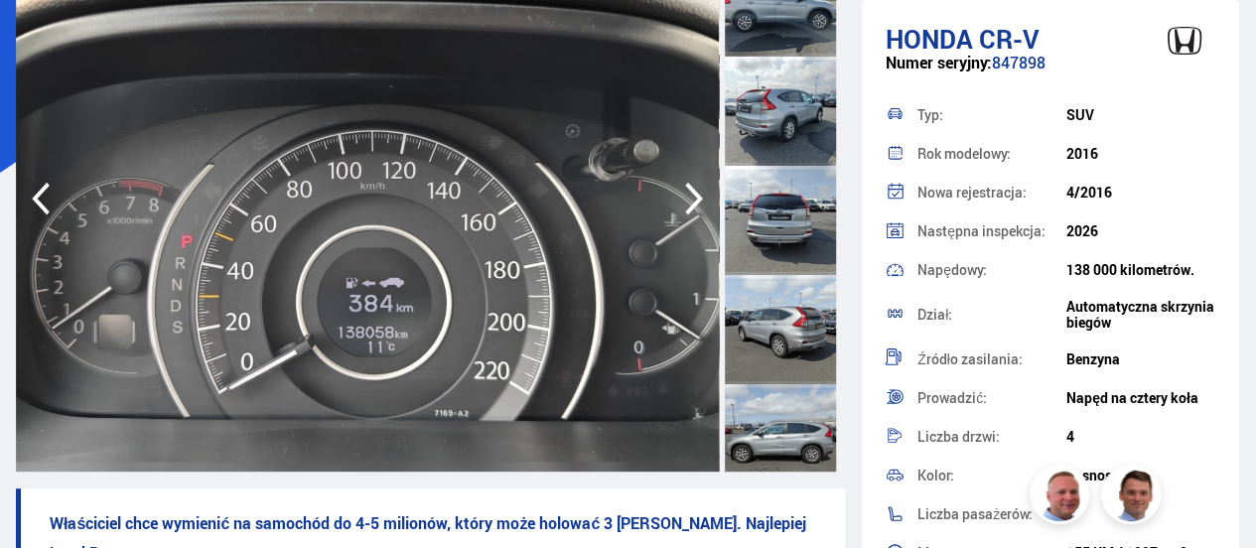
click at [694, 200] on icon "button" at bounding box center [694, 199] width 40 height 48
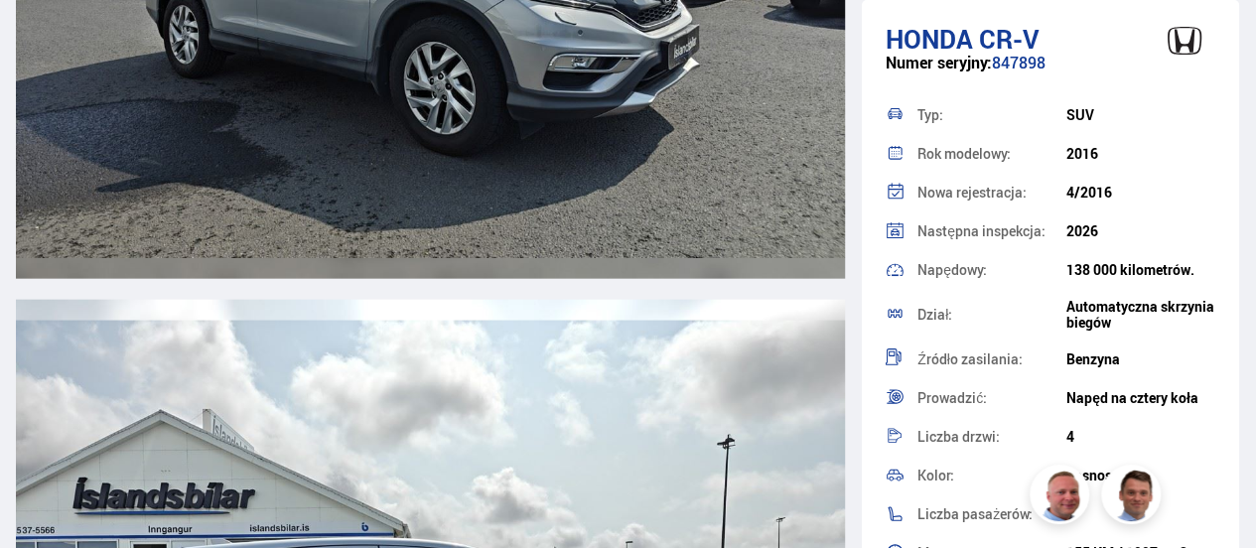
scroll to position [0, 0]
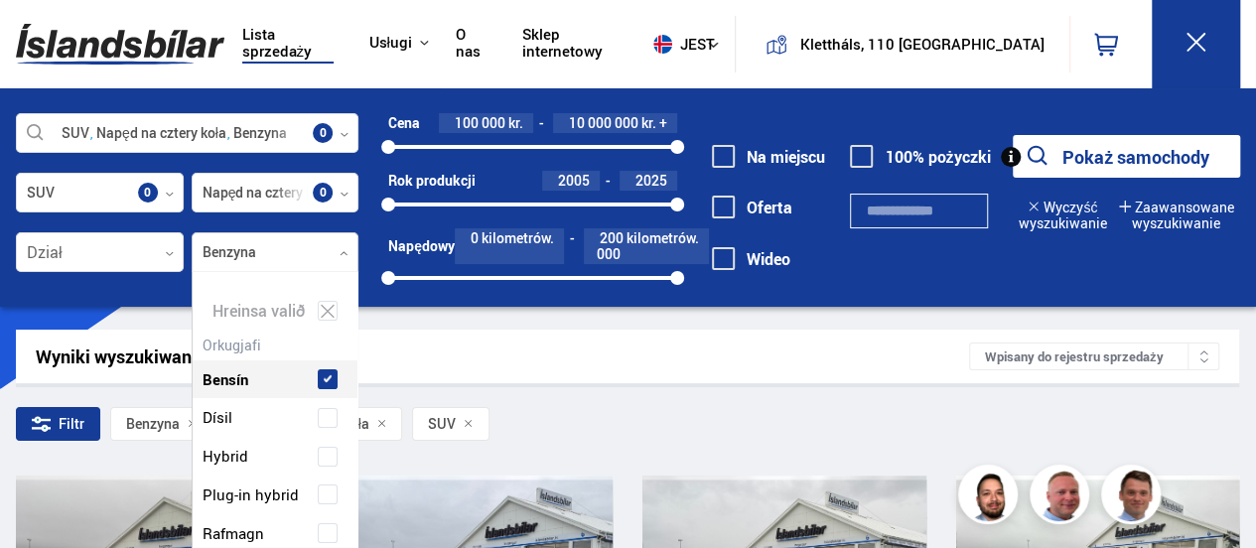
click at [346, 247] on div at bounding box center [276, 253] width 168 height 40
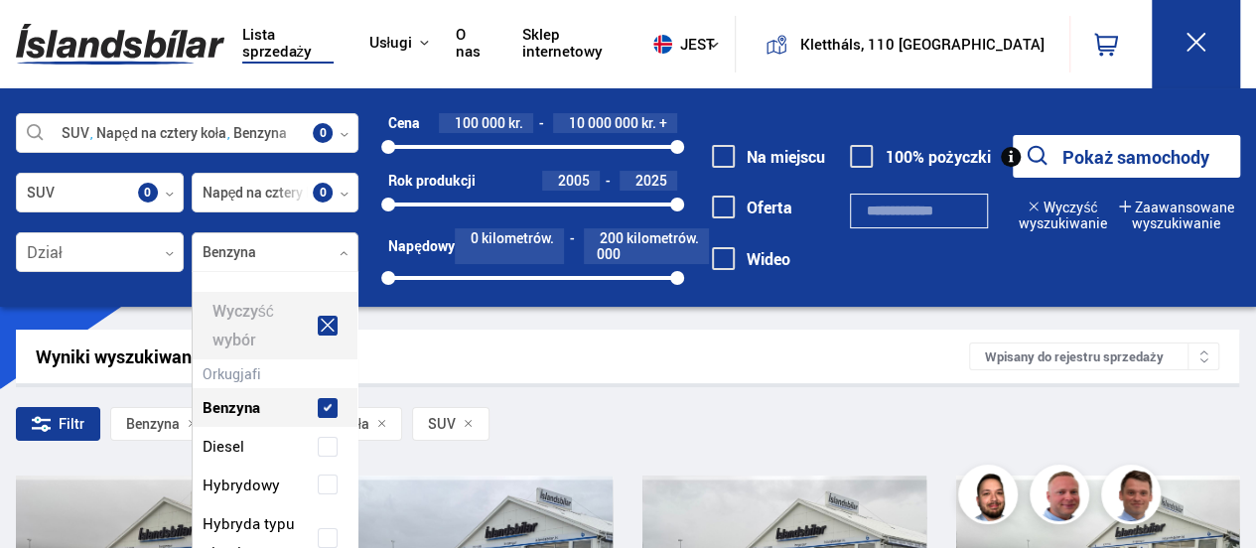
click at [321, 319] on icon at bounding box center [328, 325] width 14 height 13
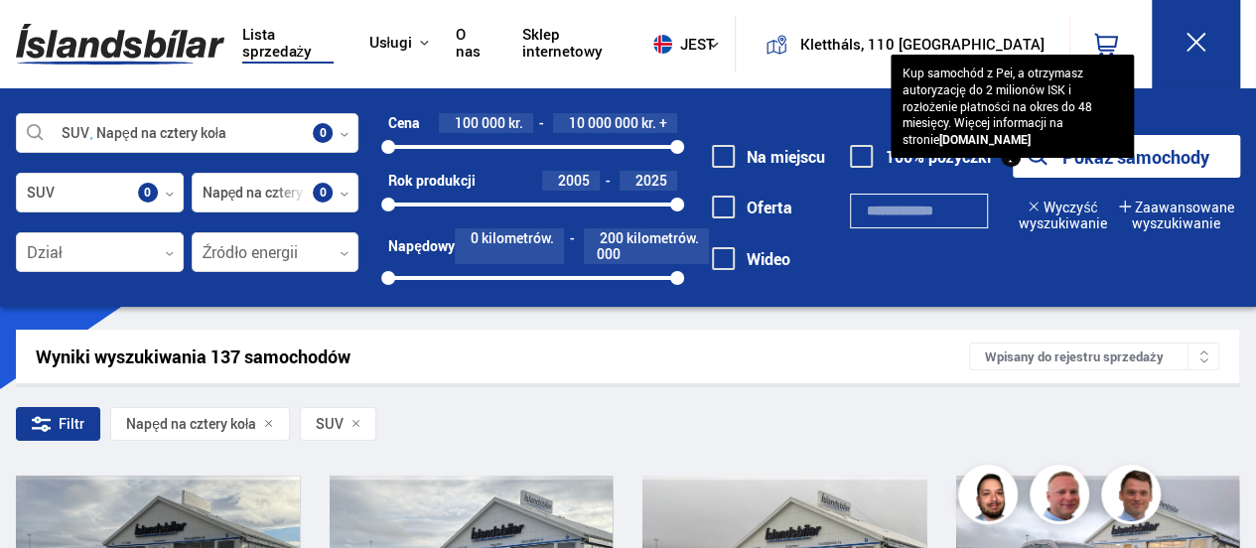
click at [1034, 150] on div "Kup samochód z Pei, a otrzymasz autoryzację do 2 milionów ISK i rozłożenie płat…" at bounding box center [1012, 106] width 243 height 103
click at [1102, 158] on div "Kup samochód z Pei, a otrzymasz autoryzację do 2 milionów ISK i rozłożenie płat…" at bounding box center [1012, 106] width 243 height 103
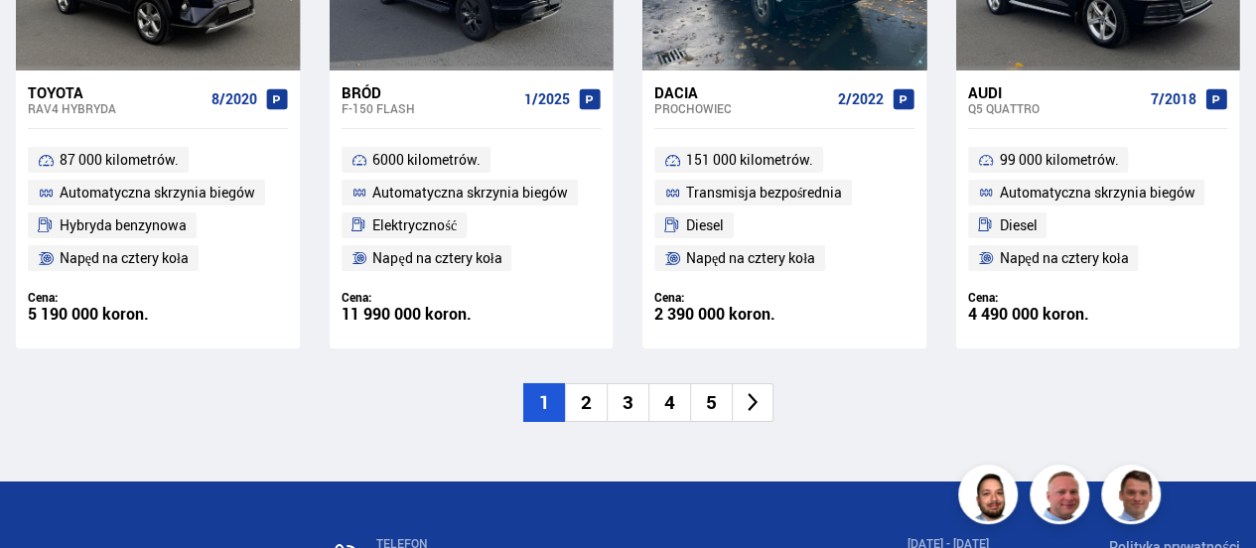
scroll to position [3310, 0]
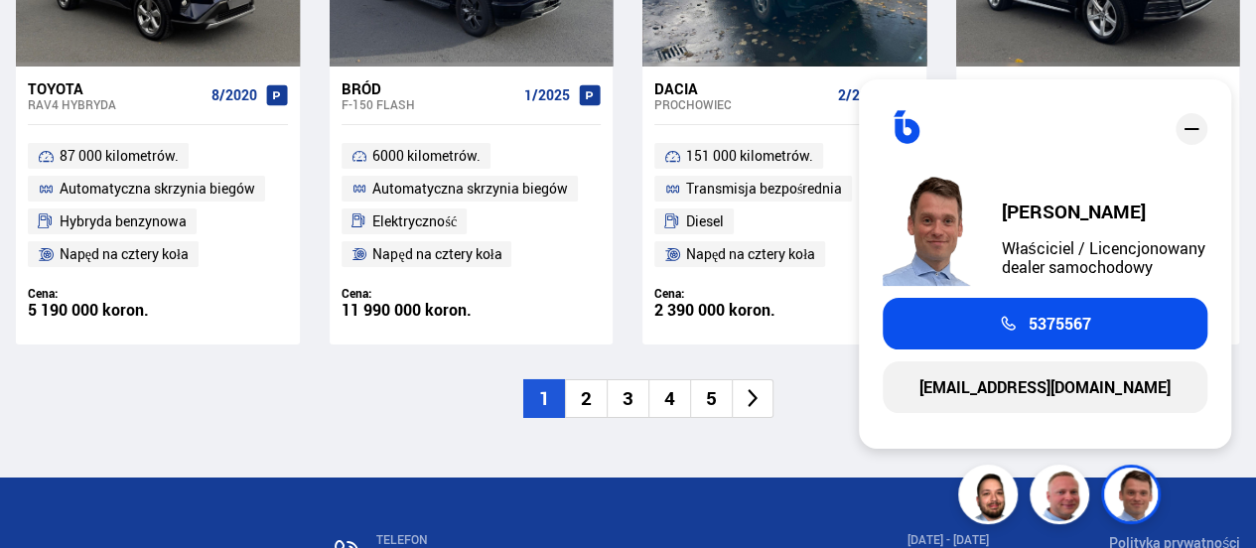
click at [584, 396] on font "2" at bounding box center [586, 398] width 11 height 26
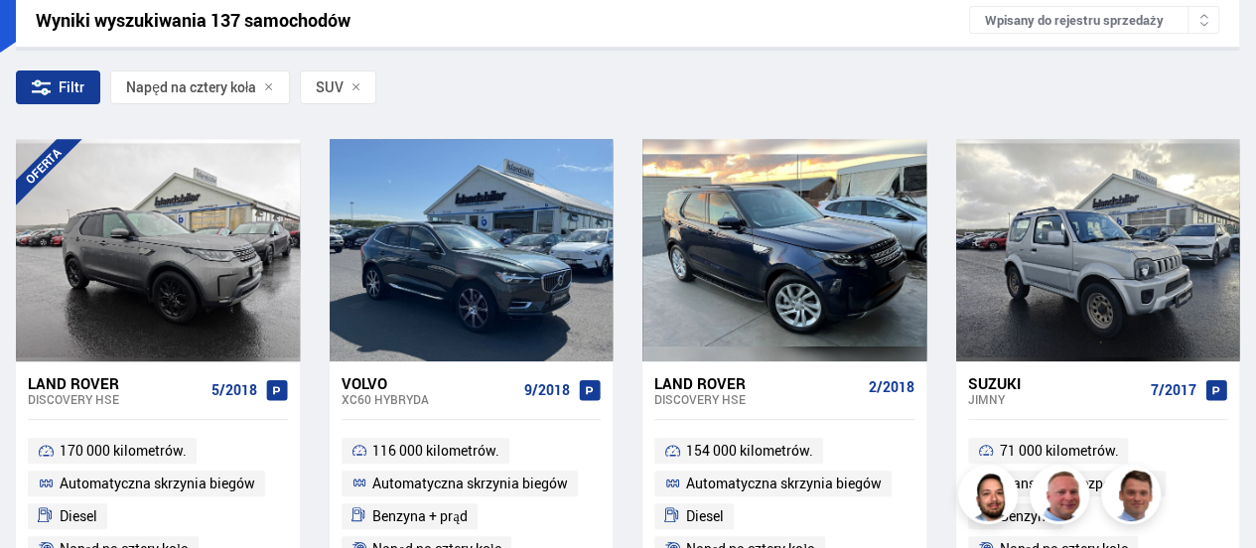
scroll to position [346, 0]
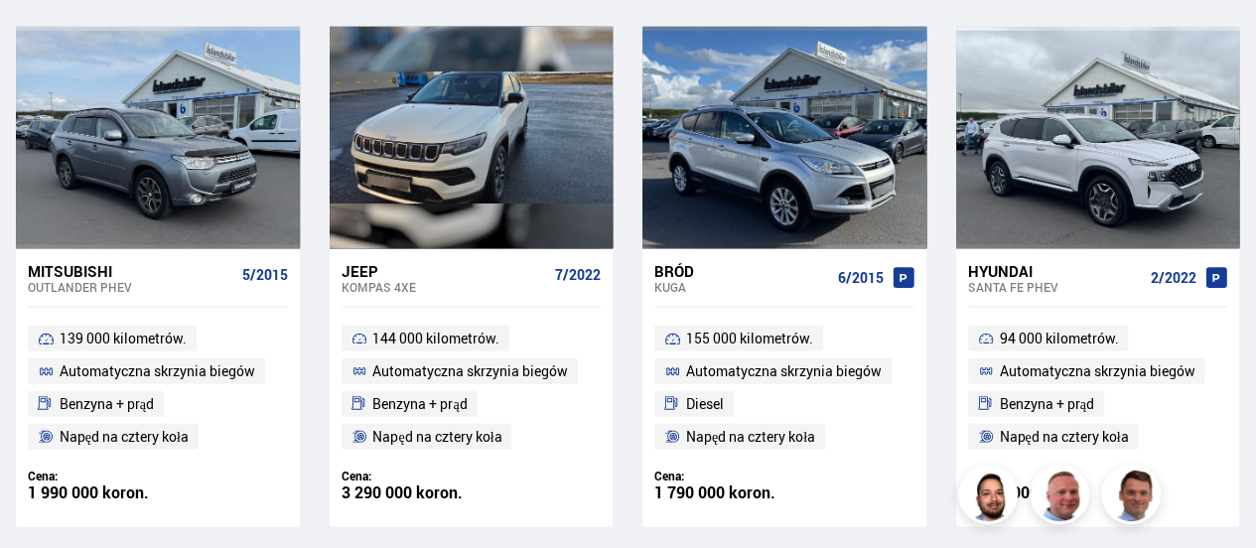
scroll to position [2044, 0]
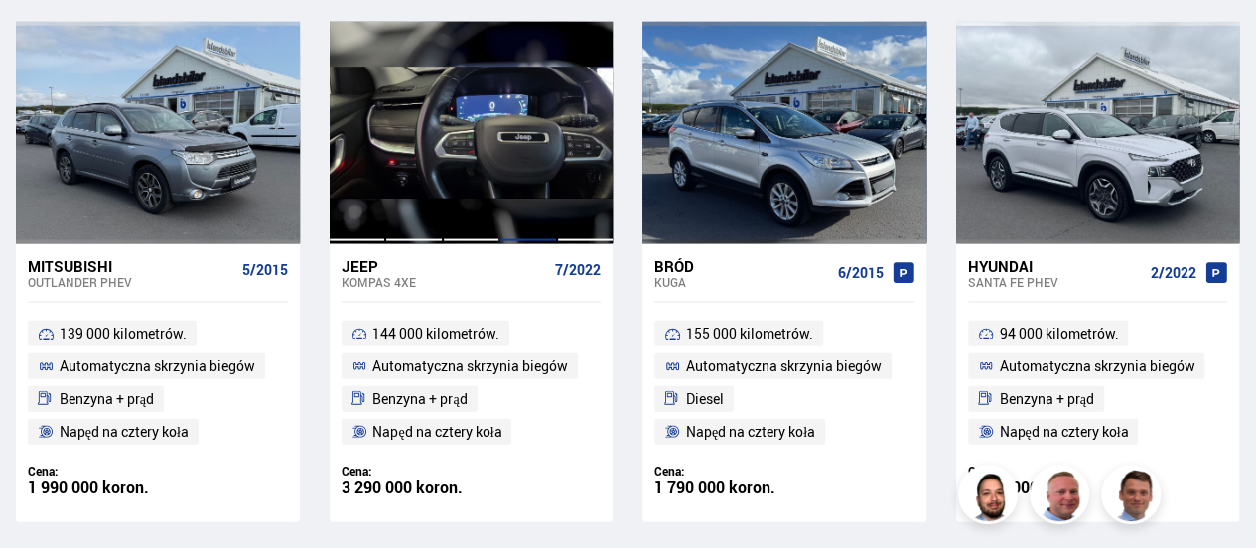
click at [514, 196] on div at bounding box center [528, 133] width 58 height 222
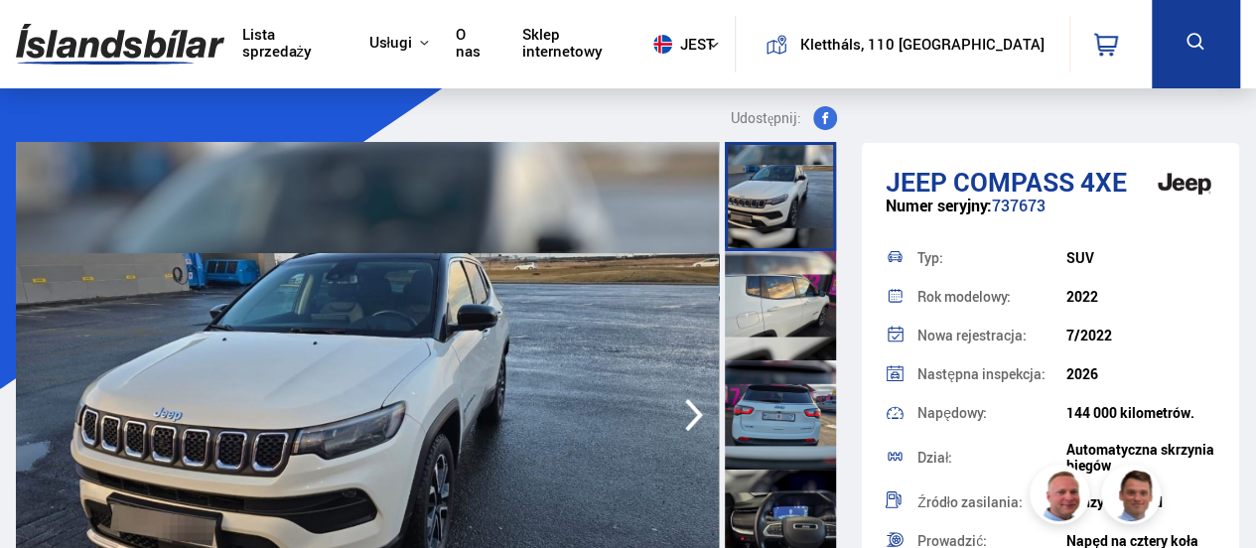
click at [694, 408] on icon "button" at bounding box center [694, 415] width 18 height 33
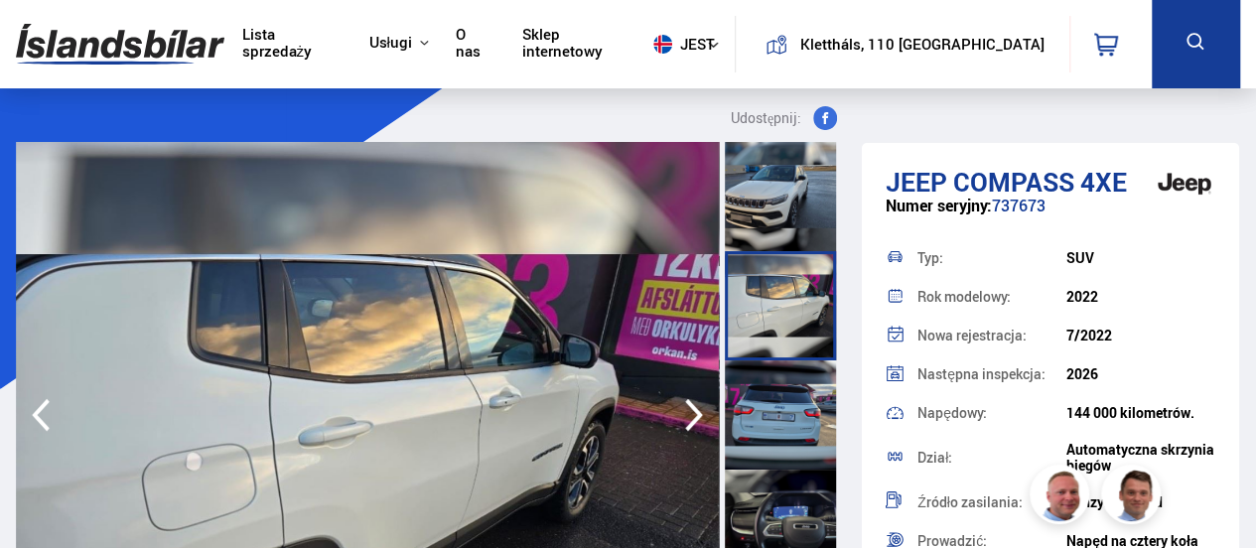
drag, startPoint x: 845, startPoint y: 216, endPoint x: 996, endPoint y: 192, distance: 153.0
click at [842, 242] on div at bounding box center [783, 415] width 123 height 546
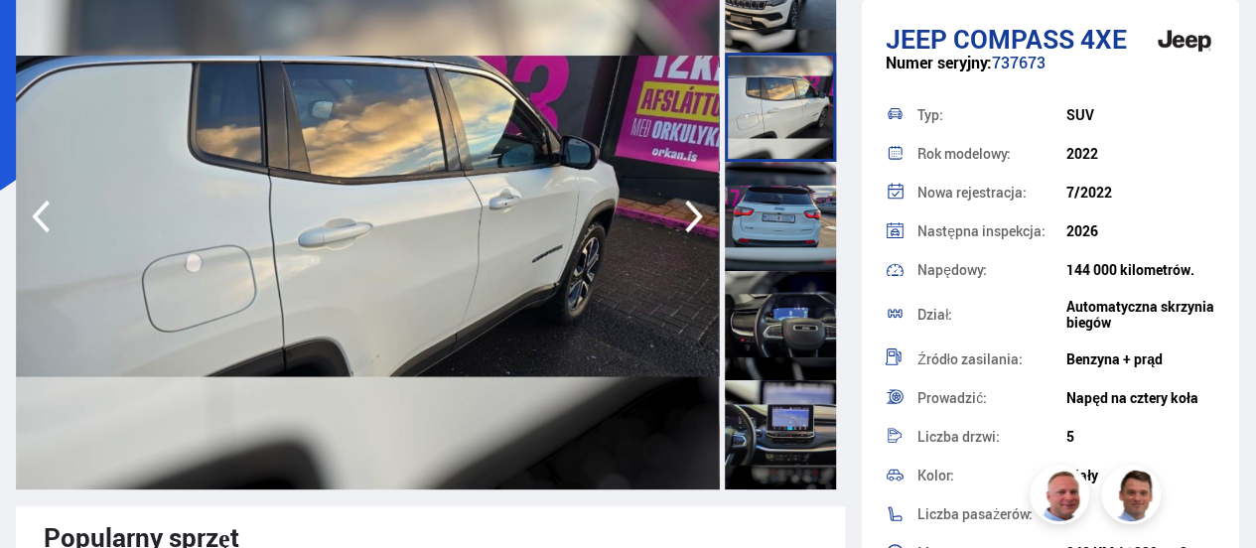
scroll to position [181, 0]
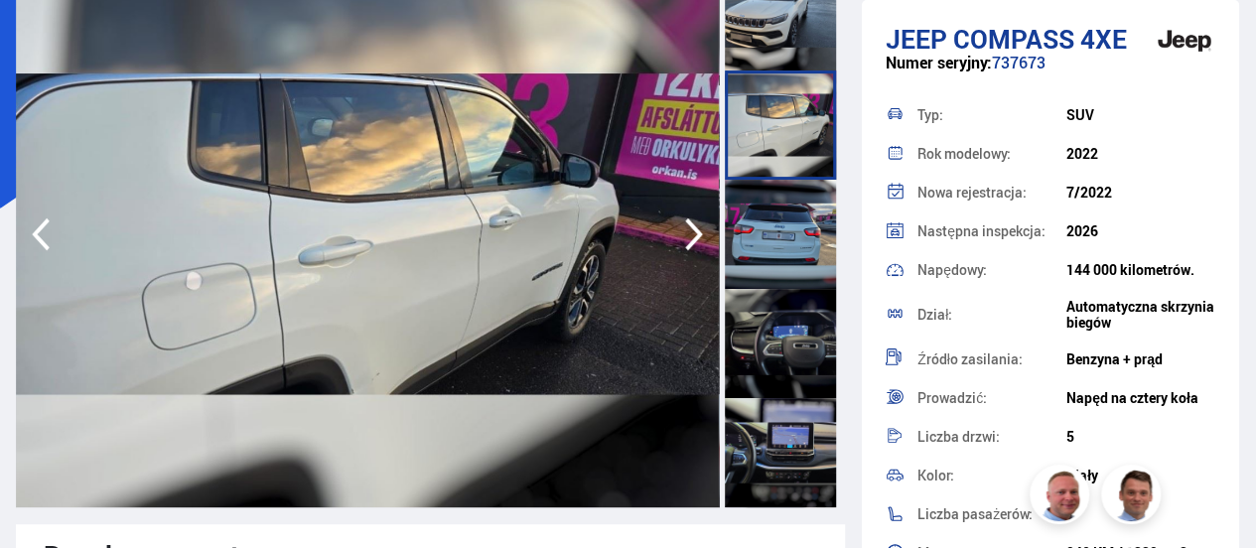
click at [691, 232] on icon "button" at bounding box center [694, 235] width 40 height 48
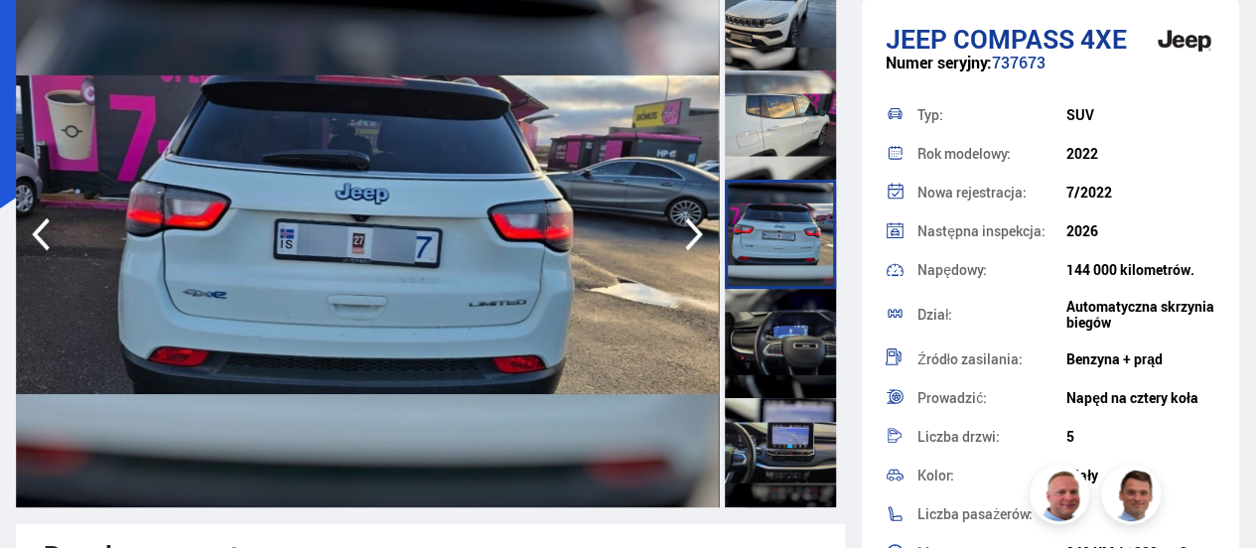
click at [691, 232] on icon "button" at bounding box center [694, 235] width 40 height 48
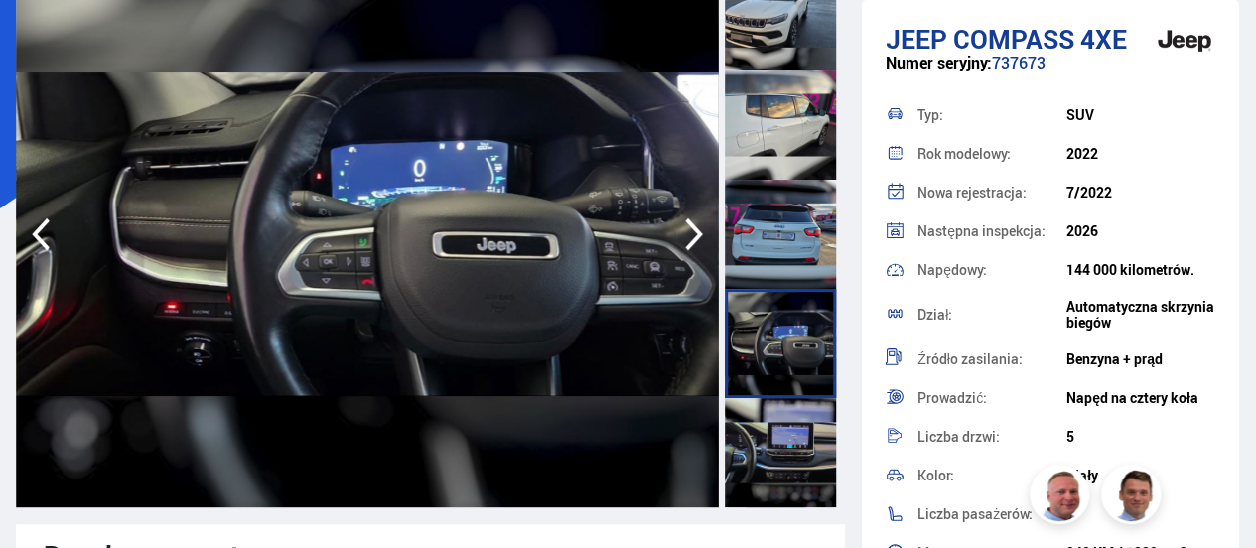
click at [691, 232] on icon "button" at bounding box center [694, 235] width 40 height 48
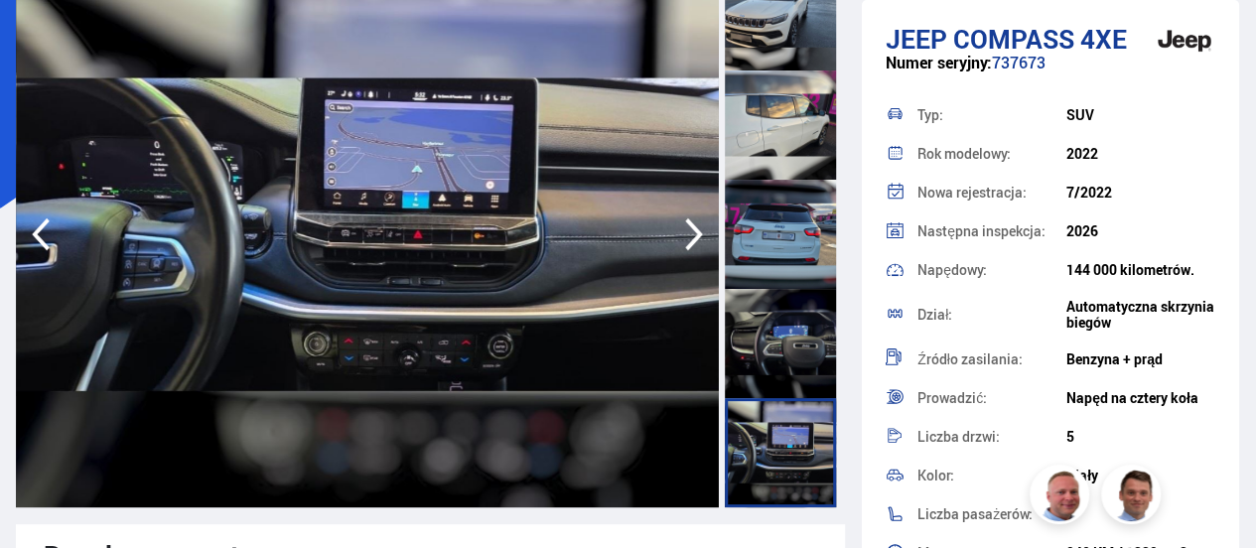
click at [691, 232] on icon "button" at bounding box center [694, 235] width 40 height 48
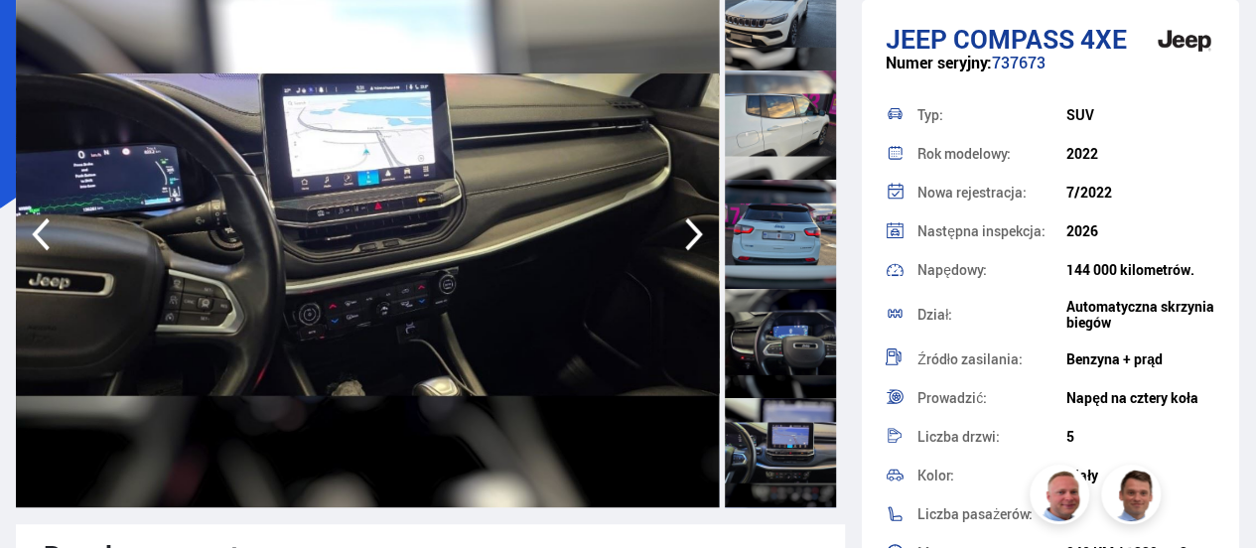
click at [691, 232] on icon "button" at bounding box center [694, 235] width 40 height 48
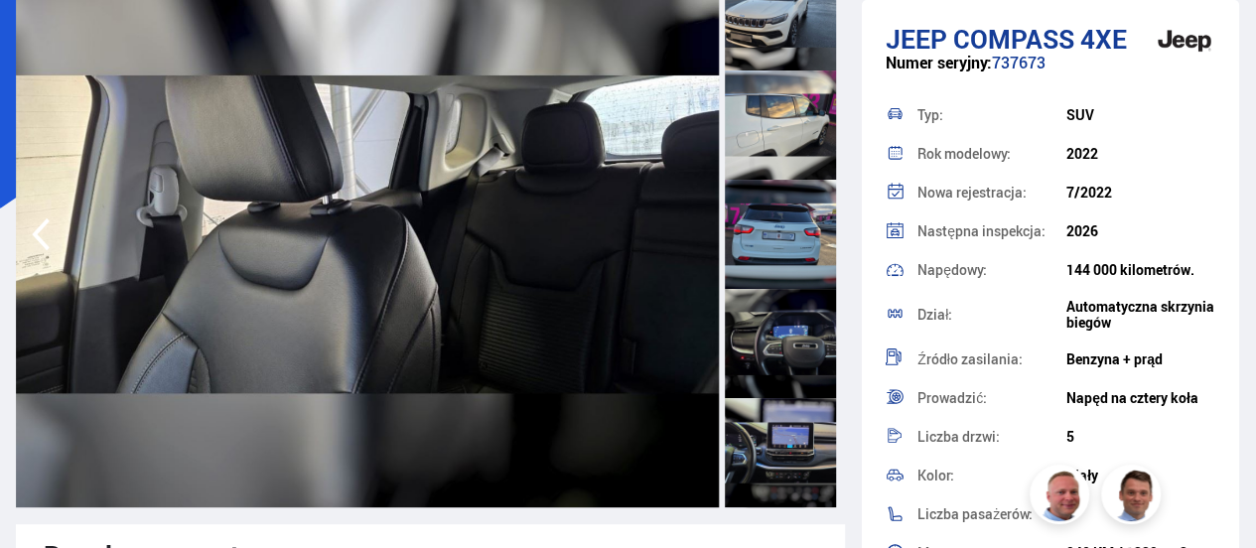
click at [691, 232] on img at bounding box center [367, 234] width 703 height 546
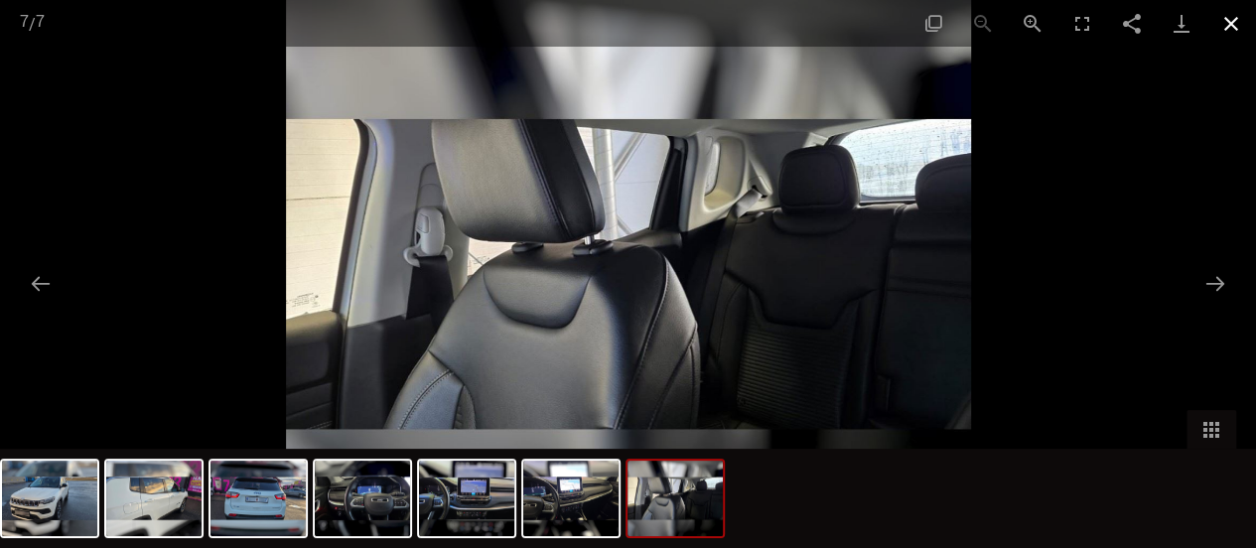
click at [1229, 21] on button "Zamknij galerię" at bounding box center [1231, 23] width 50 height 47
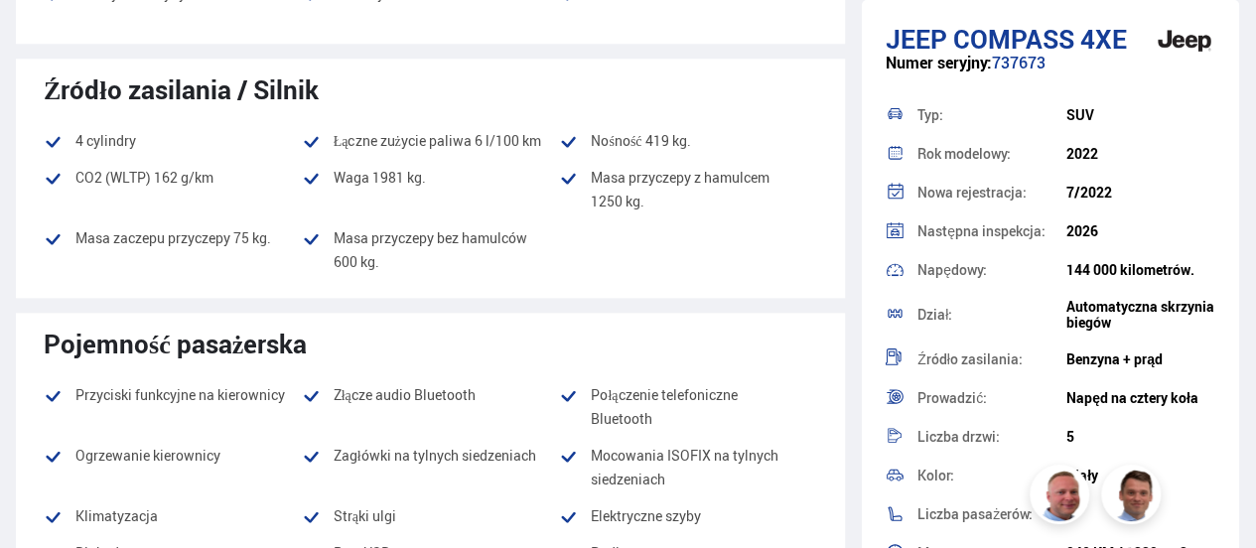
scroll to position [0, 0]
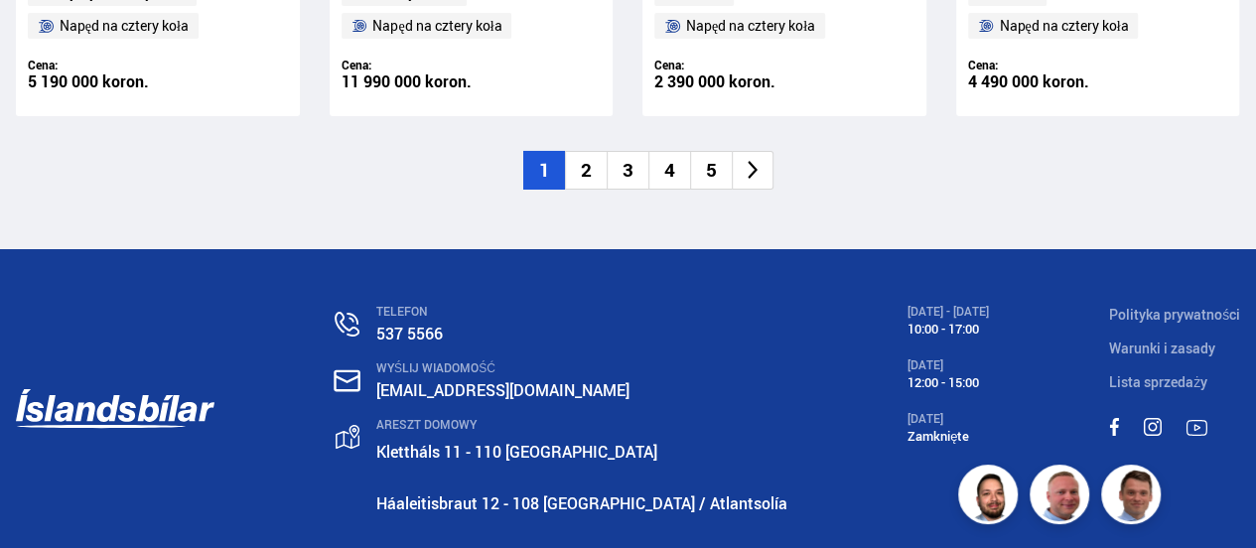
scroll to position [3549, 0]
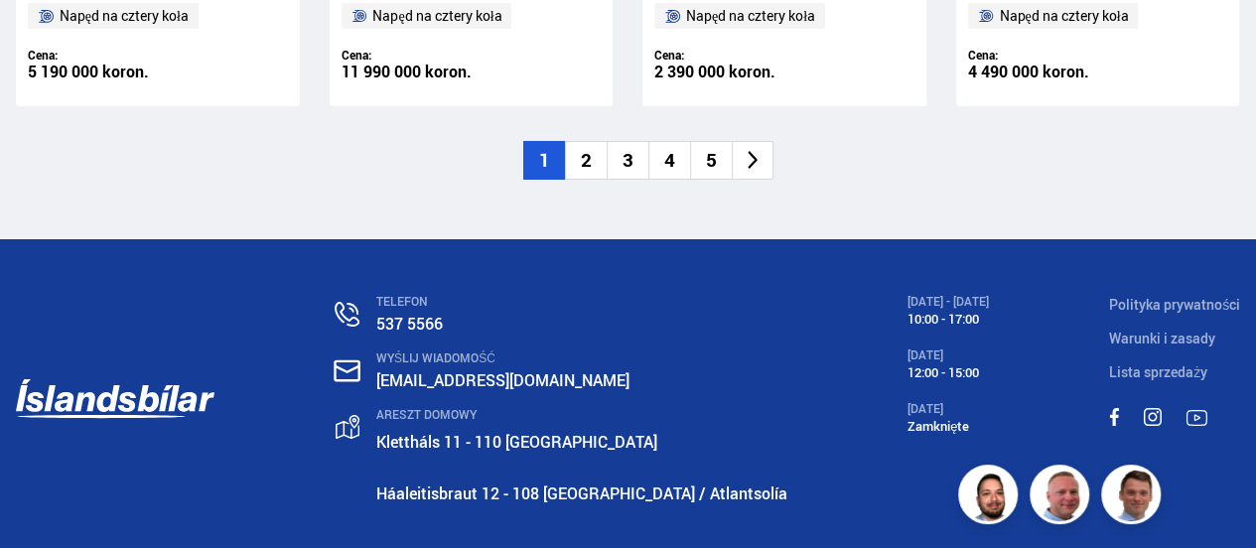
click at [709, 159] on font "5" at bounding box center [711, 160] width 11 height 26
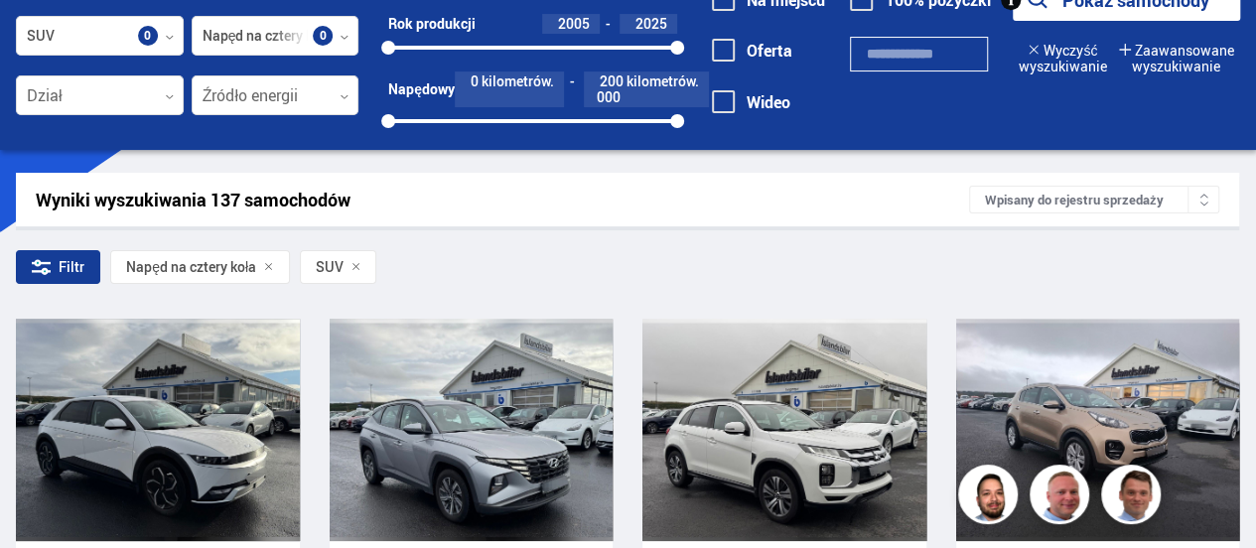
scroll to position [70, 0]
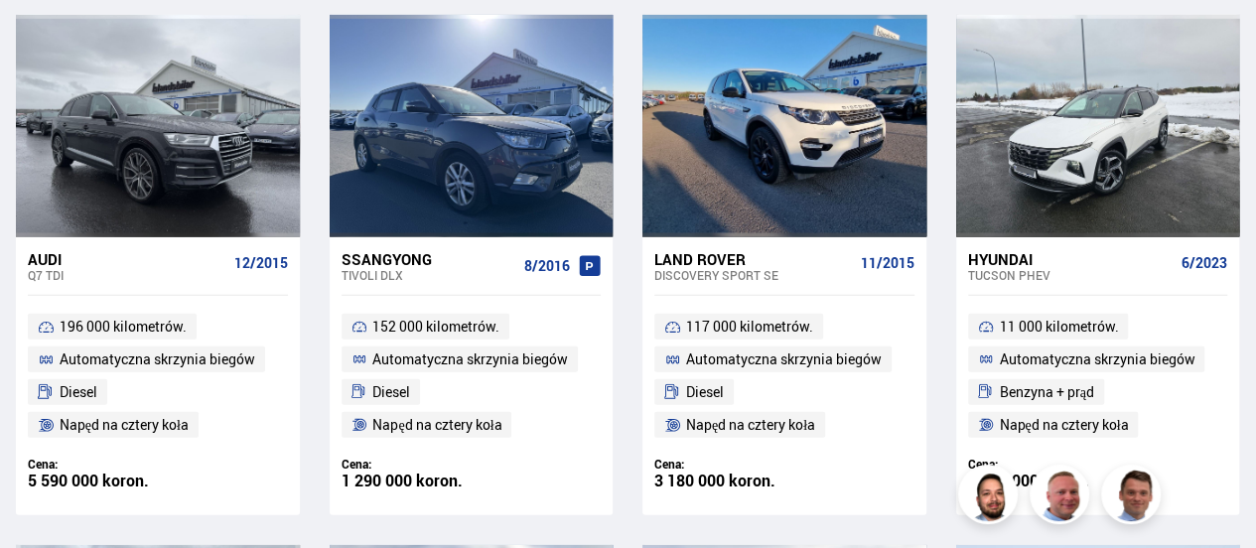
scroll to position [2572, 0]
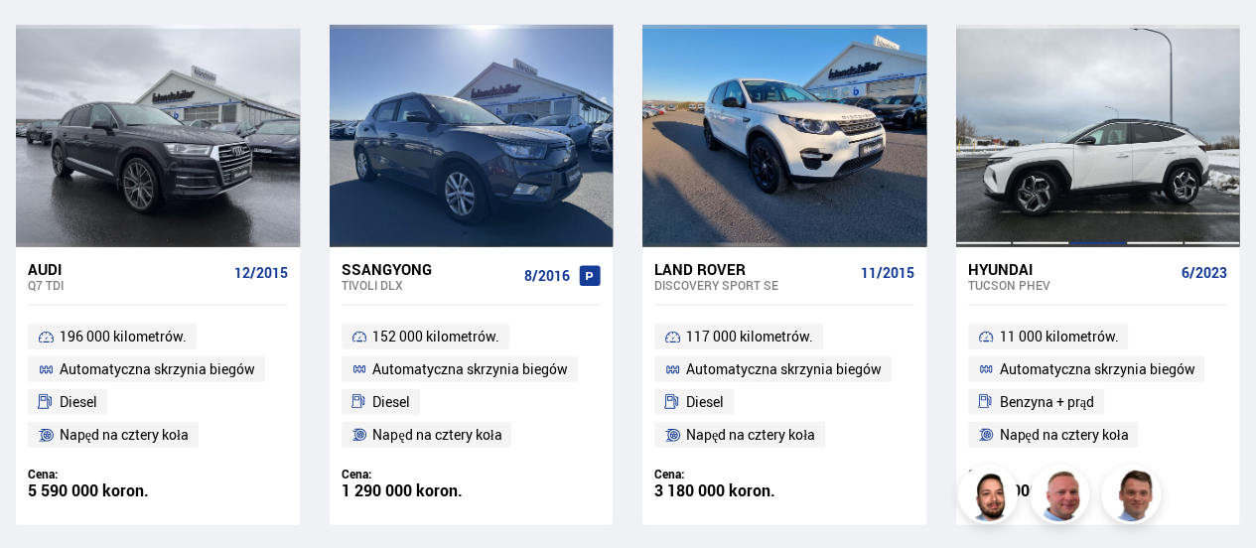
click at [1088, 203] on div at bounding box center [1098, 136] width 58 height 222
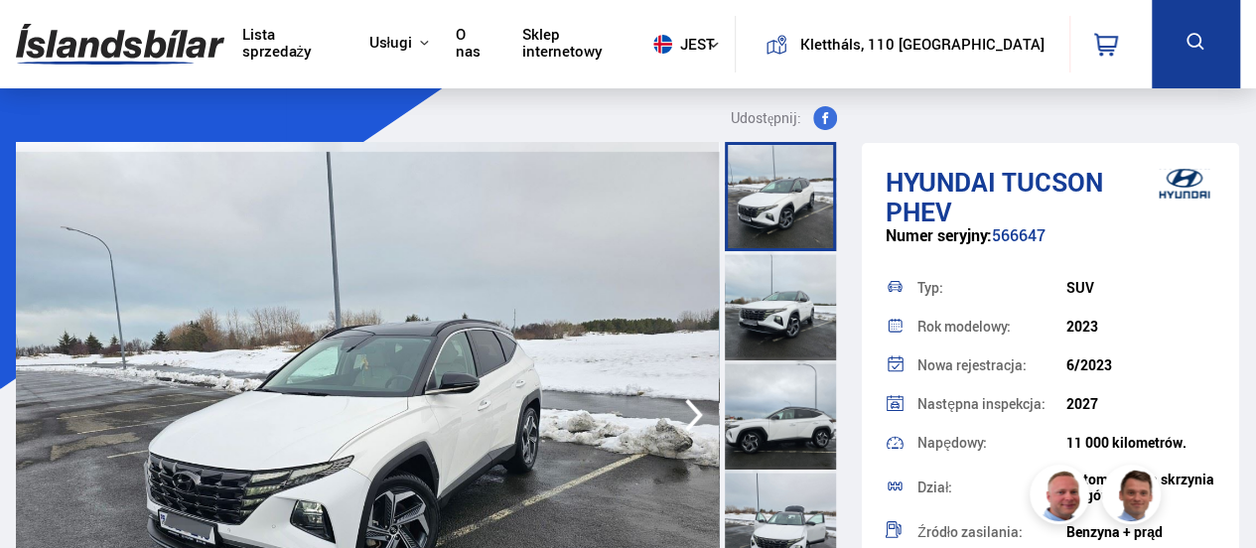
click at [770, 321] on div at bounding box center [780, 305] width 111 height 109
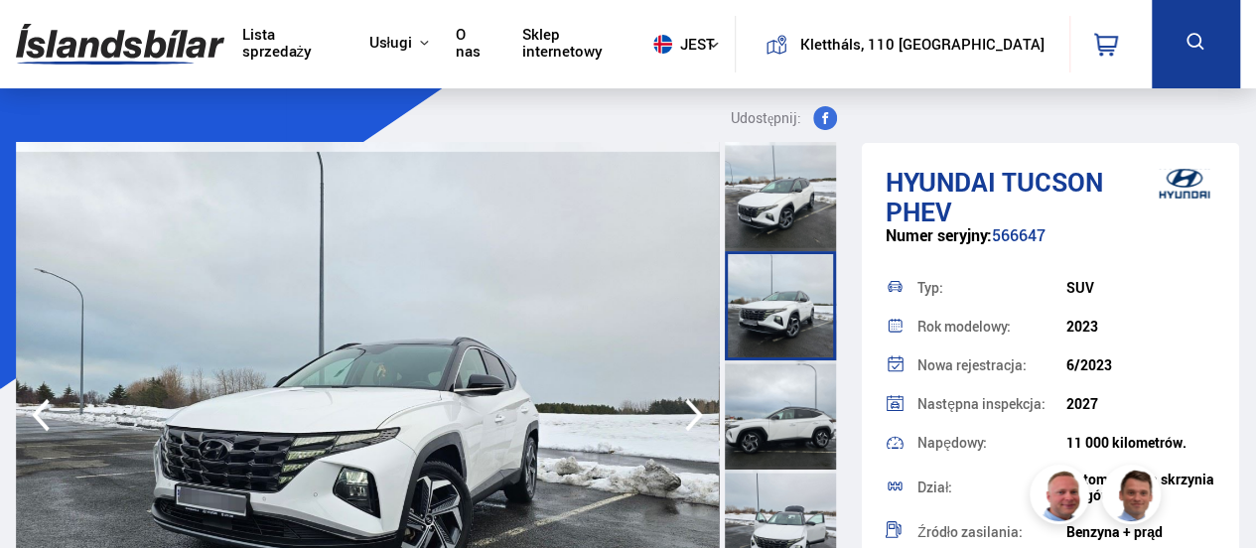
click at [811, 430] on div at bounding box center [780, 414] width 111 height 109
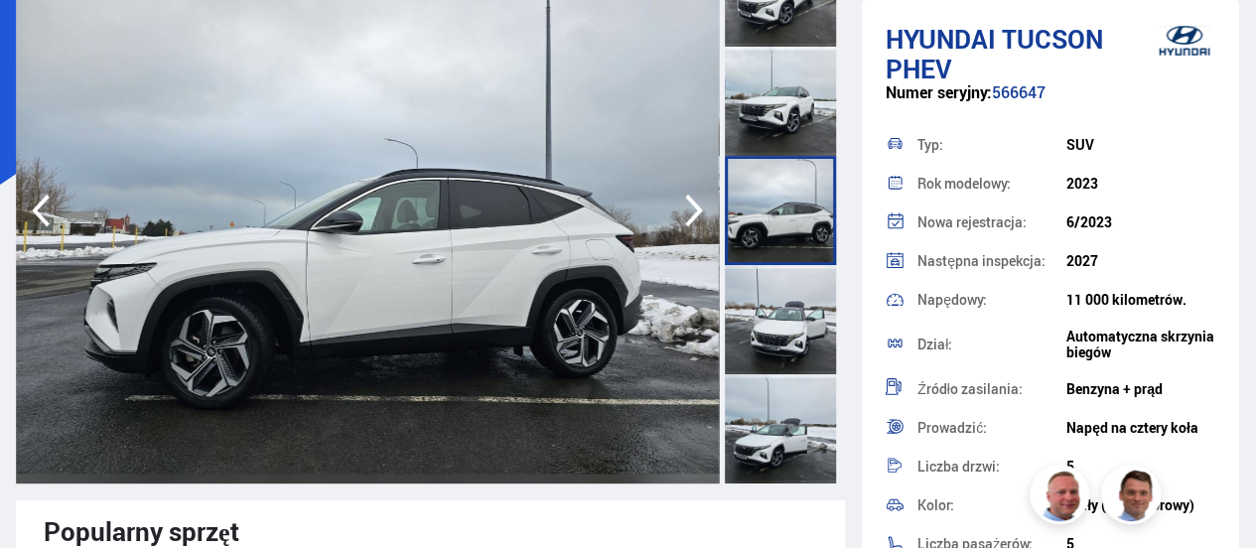
scroll to position [263, 0]
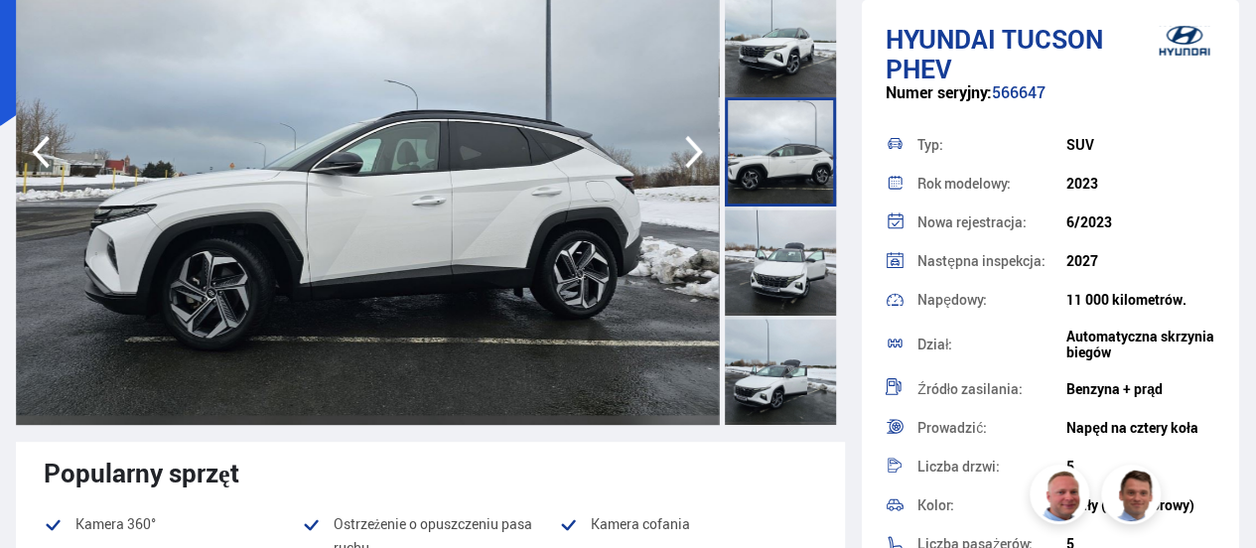
click at [693, 144] on icon "button" at bounding box center [694, 152] width 18 height 33
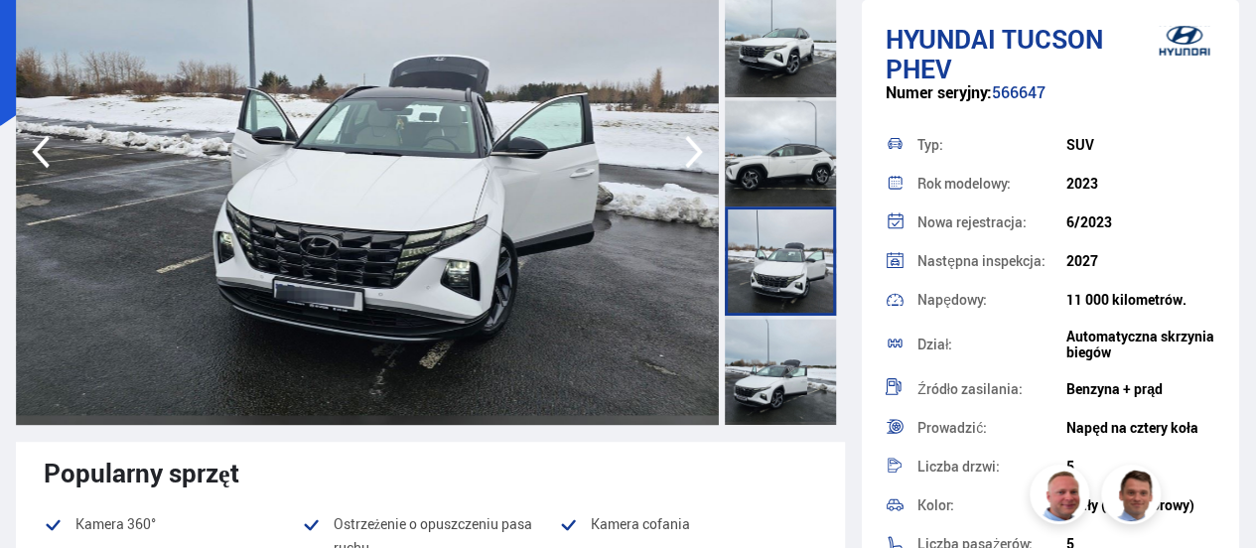
click at [693, 144] on icon "button" at bounding box center [694, 152] width 18 height 33
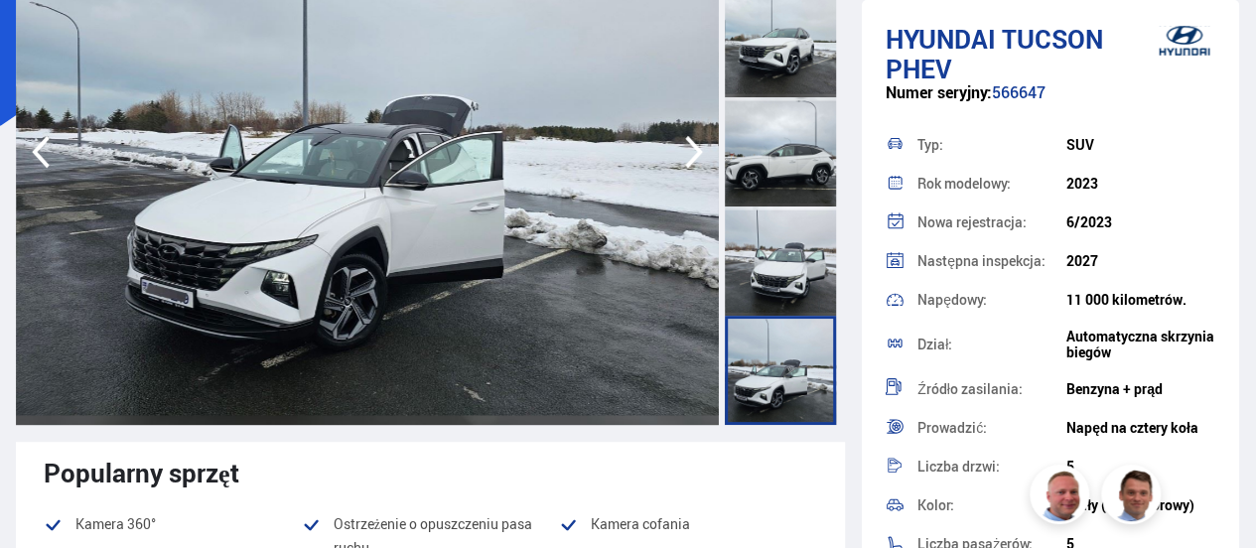
click at [693, 144] on icon "button" at bounding box center [694, 152] width 18 height 33
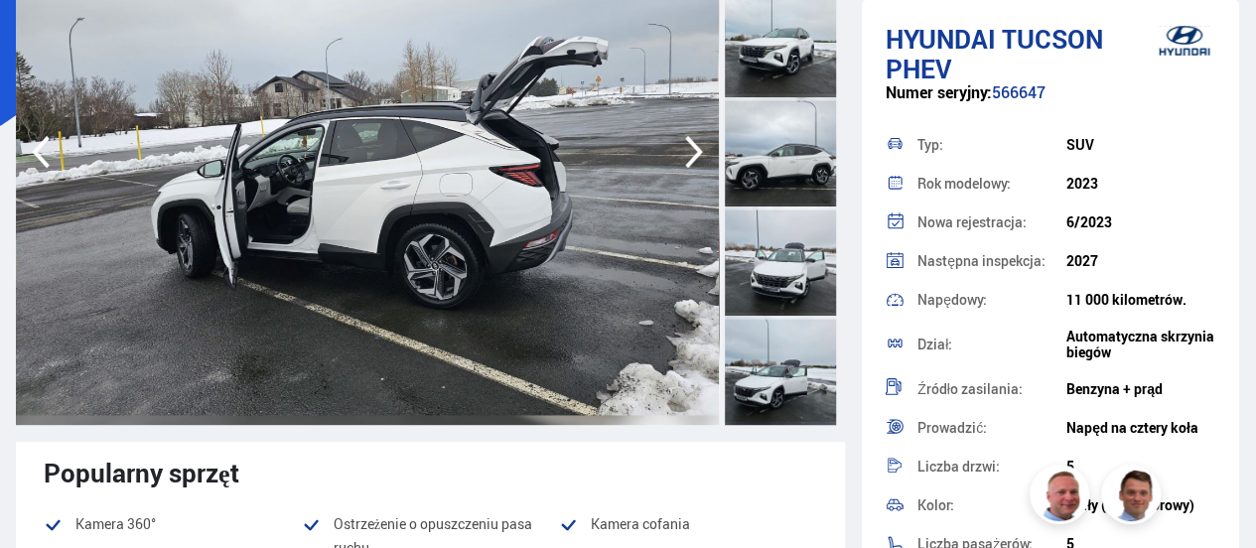
click at [693, 144] on icon "button" at bounding box center [694, 152] width 18 height 33
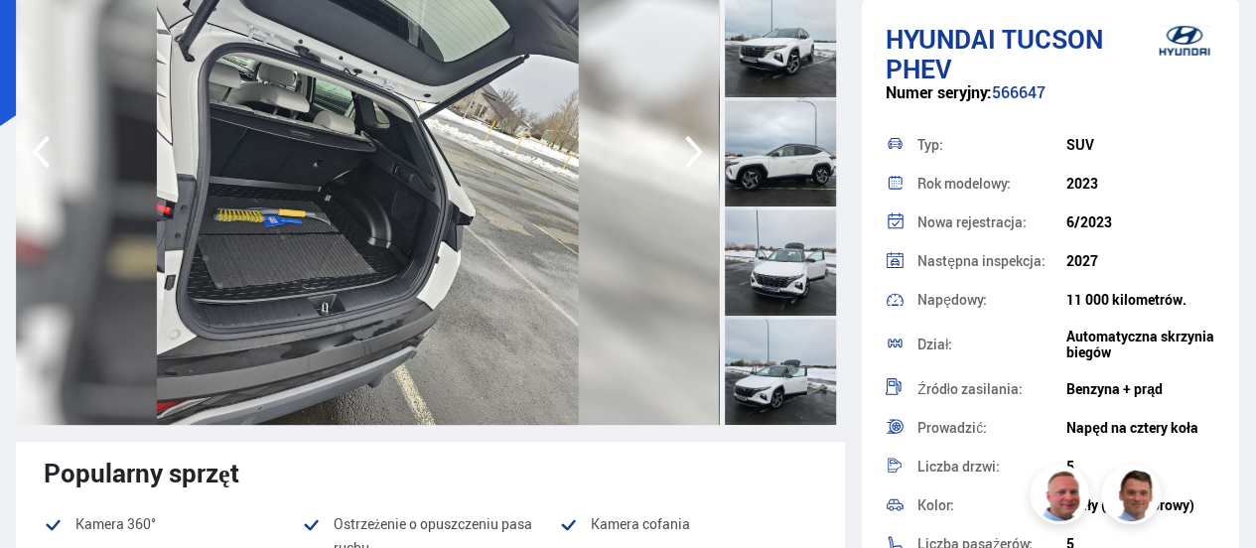
click at [693, 144] on icon "button" at bounding box center [694, 152] width 18 height 33
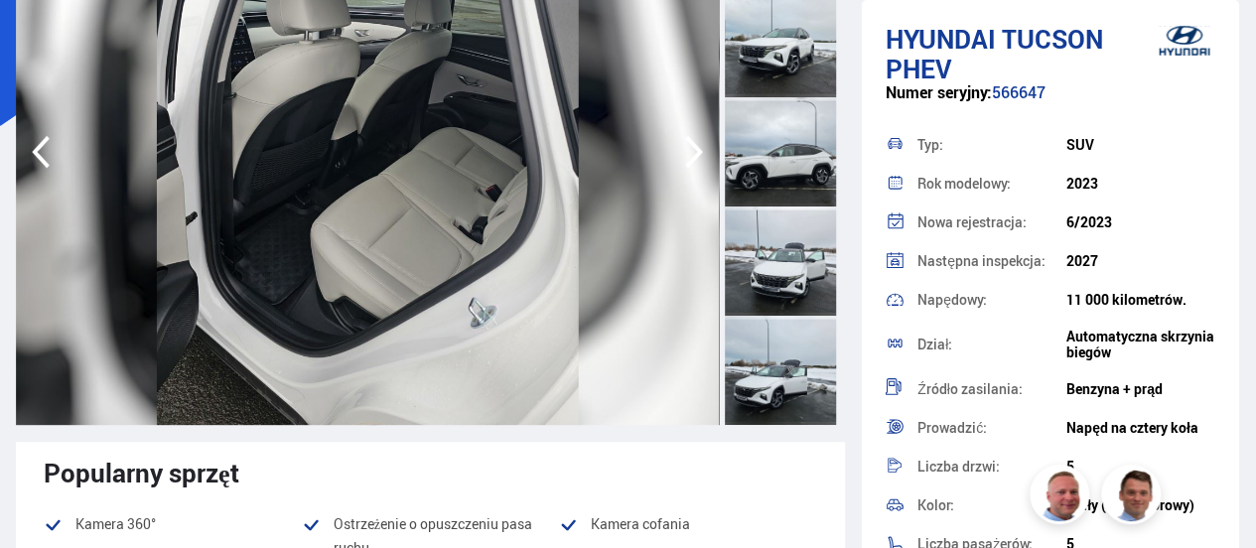
click at [693, 144] on icon "button" at bounding box center [694, 152] width 18 height 33
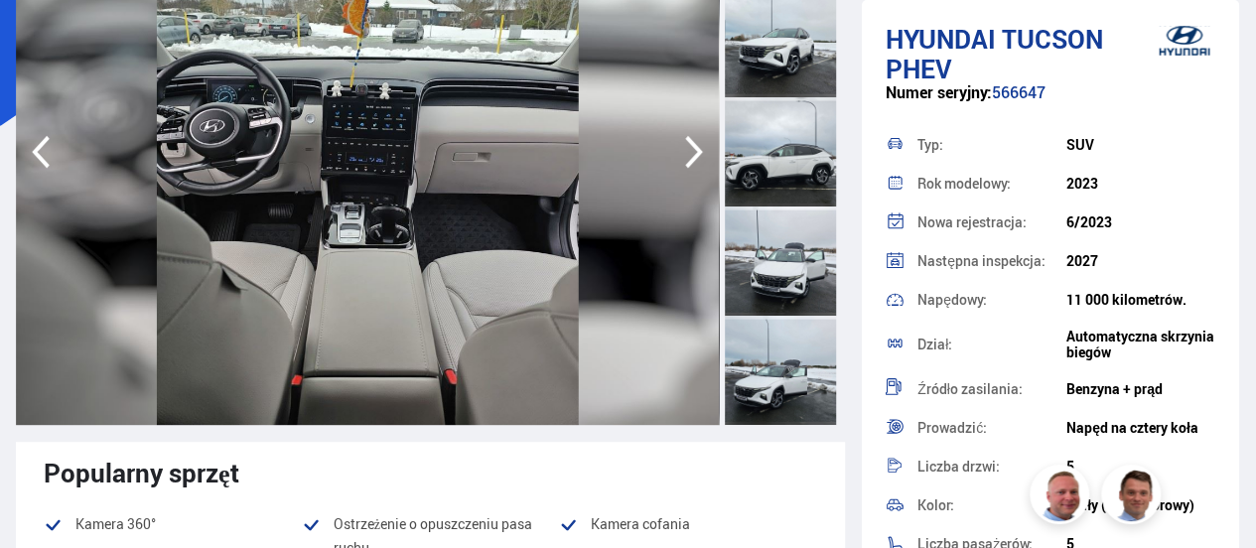
click at [693, 144] on icon "button" at bounding box center [694, 152] width 18 height 33
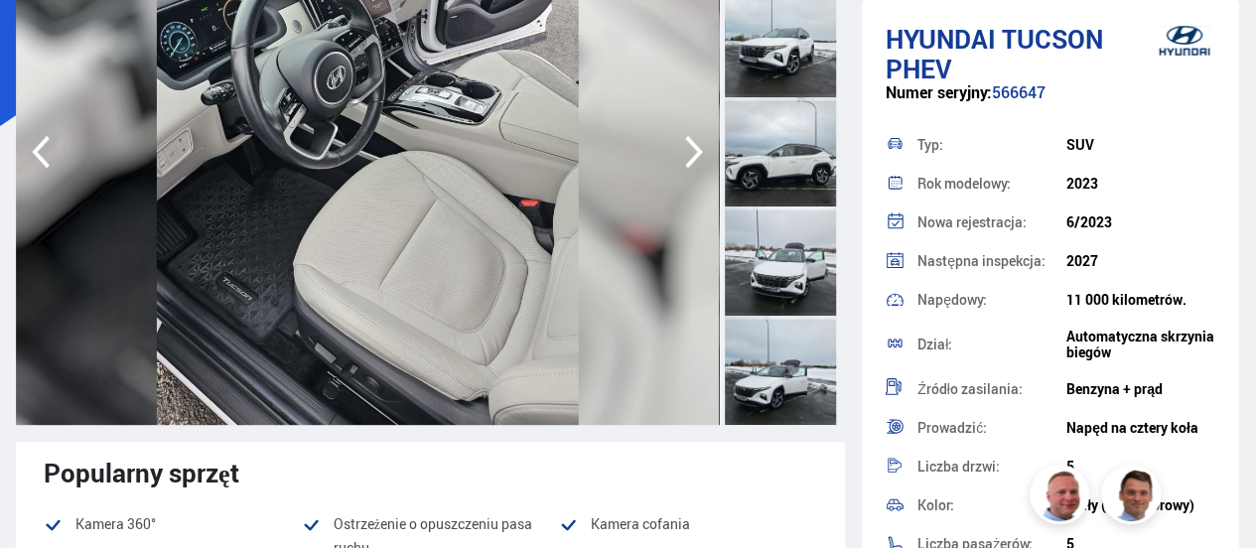
click at [693, 144] on icon "button" at bounding box center [694, 152] width 18 height 33
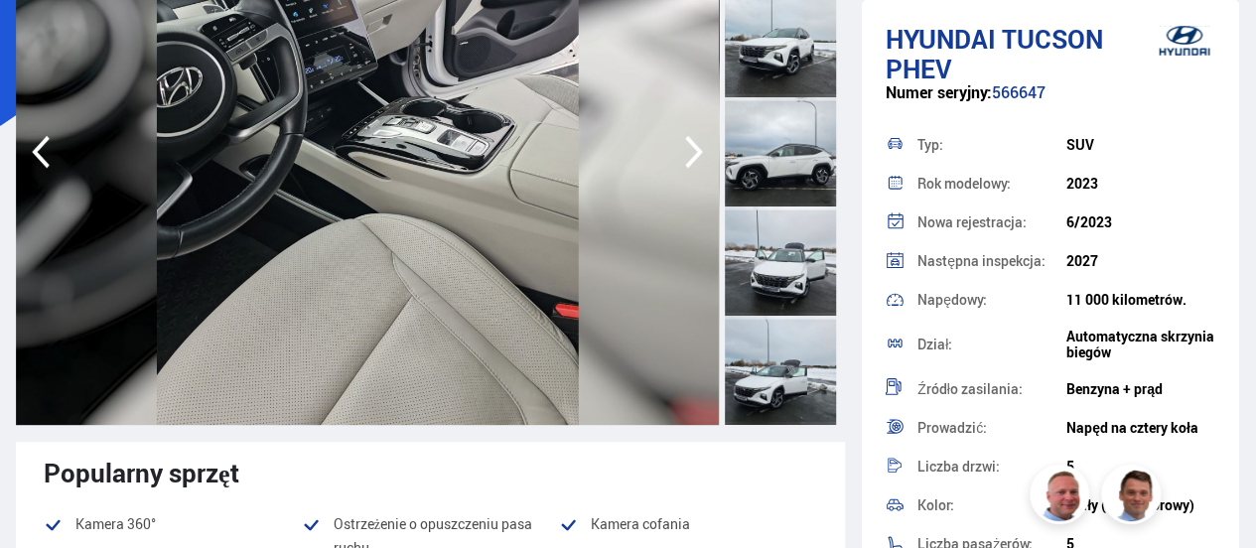
click at [693, 144] on icon "button" at bounding box center [694, 152] width 18 height 33
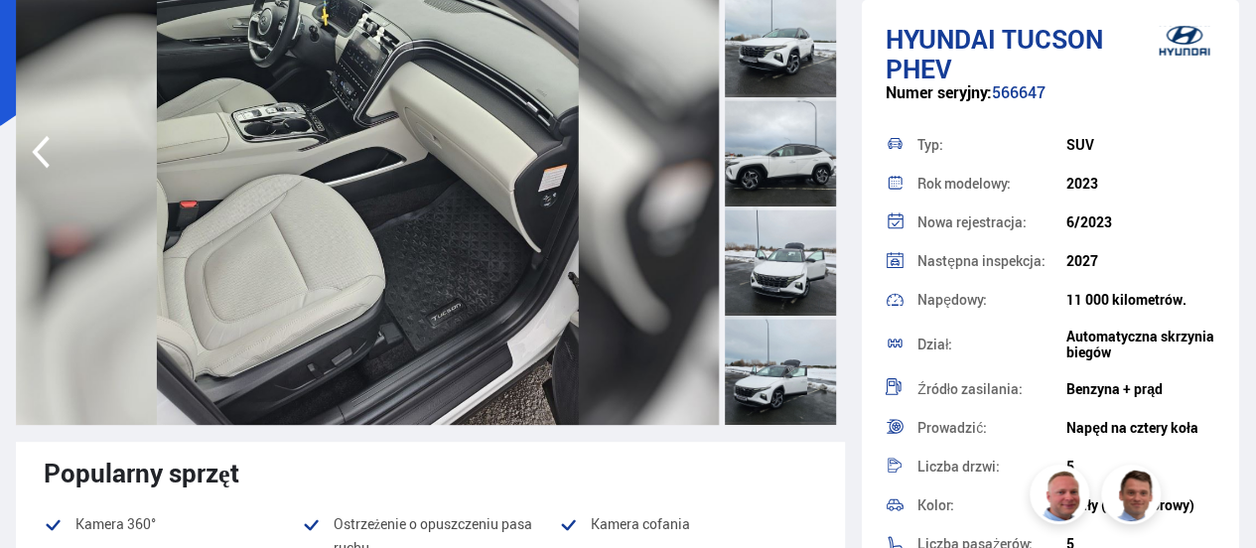
click at [693, 144] on img at bounding box center [367, 152] width 703 height 546
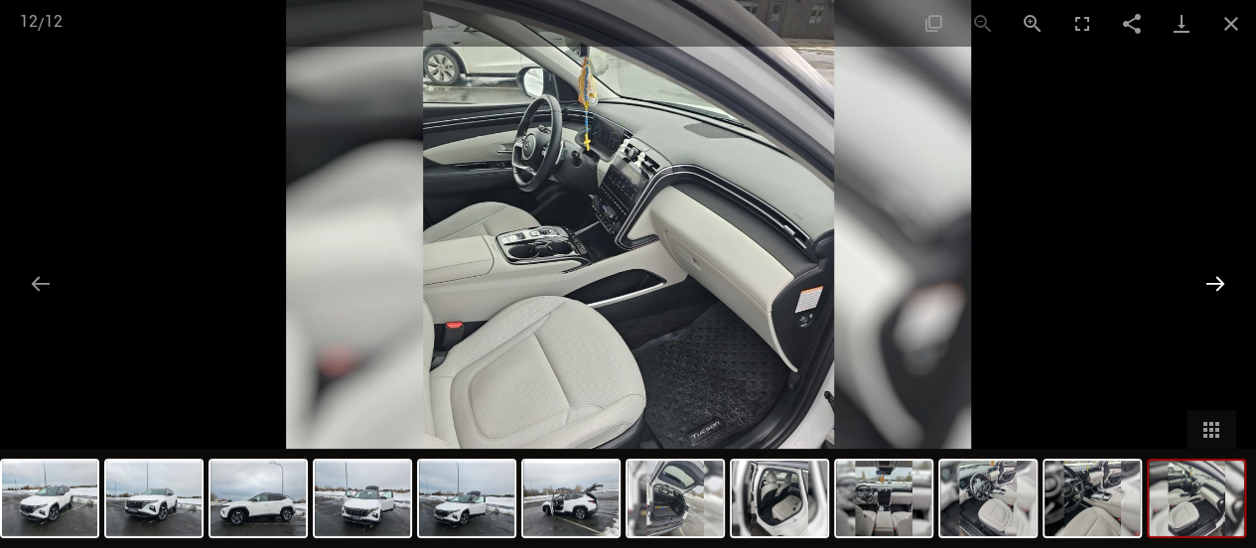
click at [1213, 283] on button "Następny slajd" at bounding box center [1215, 283] width 42 height 39
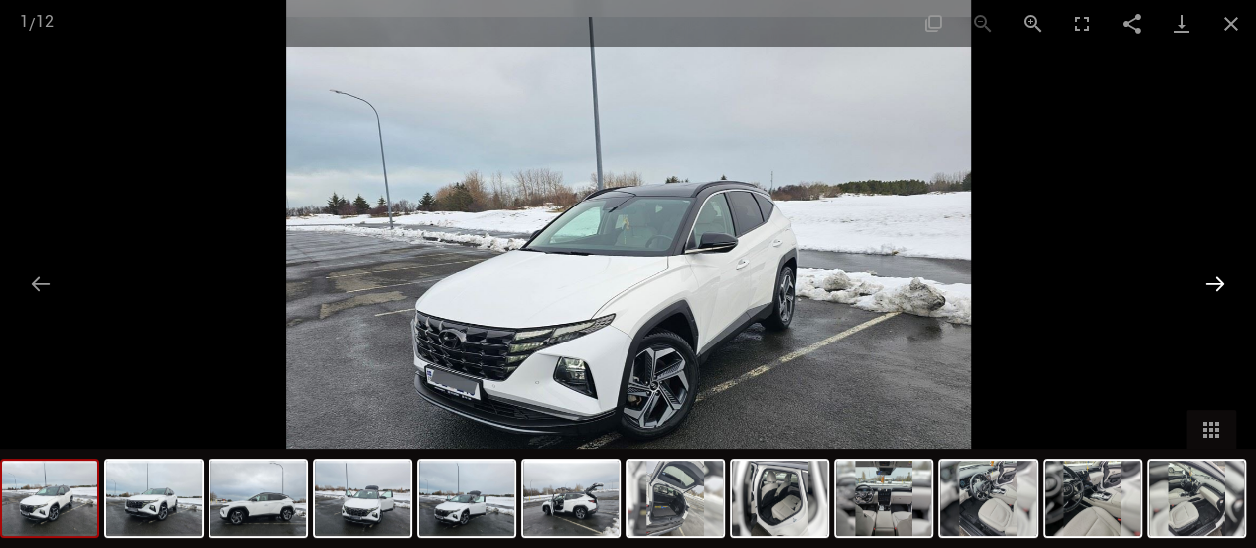
click at [1213, 283] on button "Następny slajd" at bounding box center [1215, 283] width 42 height 39
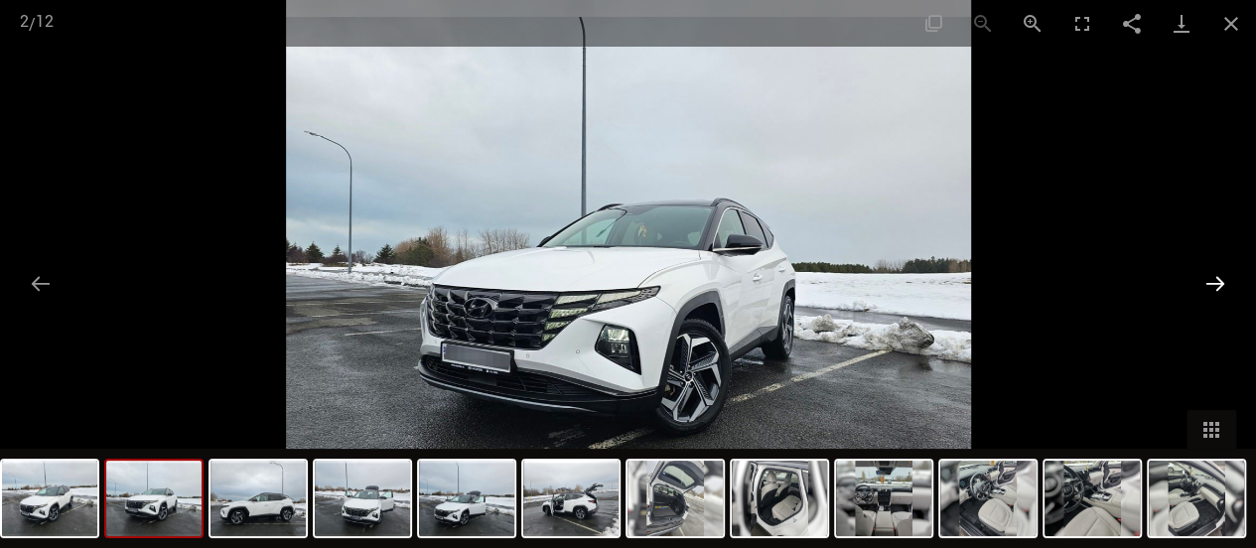
click at [1213, 283] on button "Następny slajd" at bounding box center [1215, 283] width 42 height 39
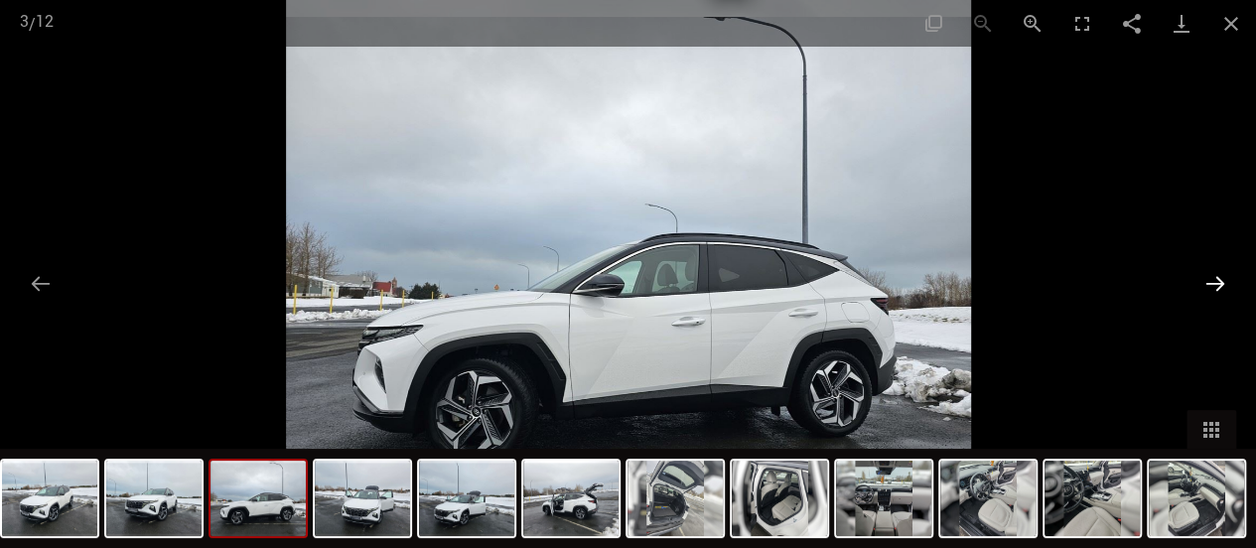
click at [1213, 283] on button "Następny slajd" at bounding box center [1215, 283] width 42 height 39
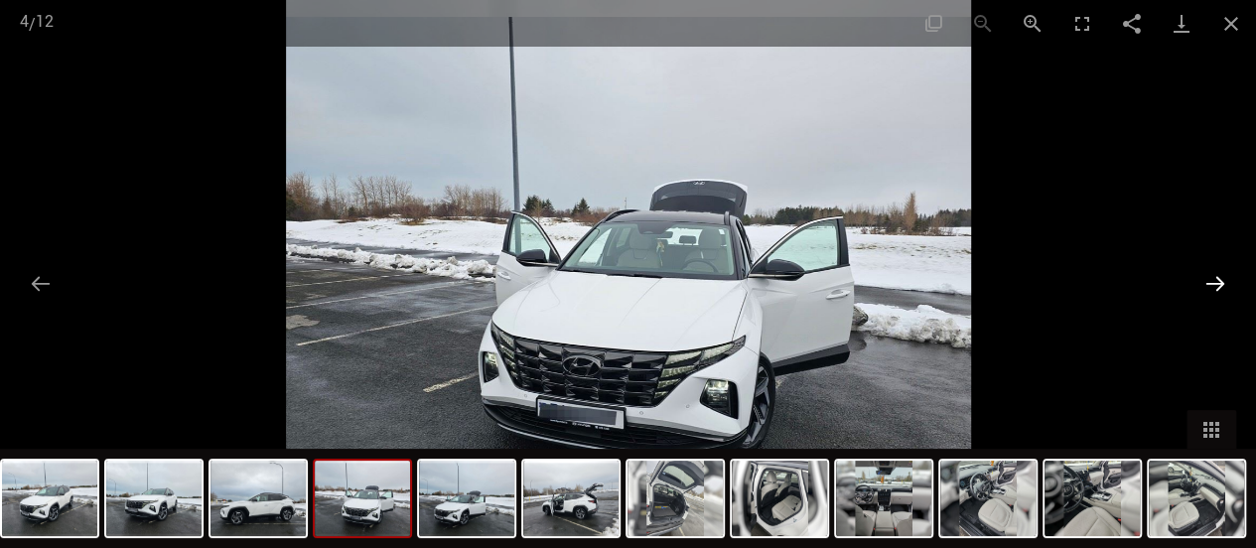
click at [1213, 283] on button "Następny slajd" at bounding box center [1215, 283] width 42 height 39
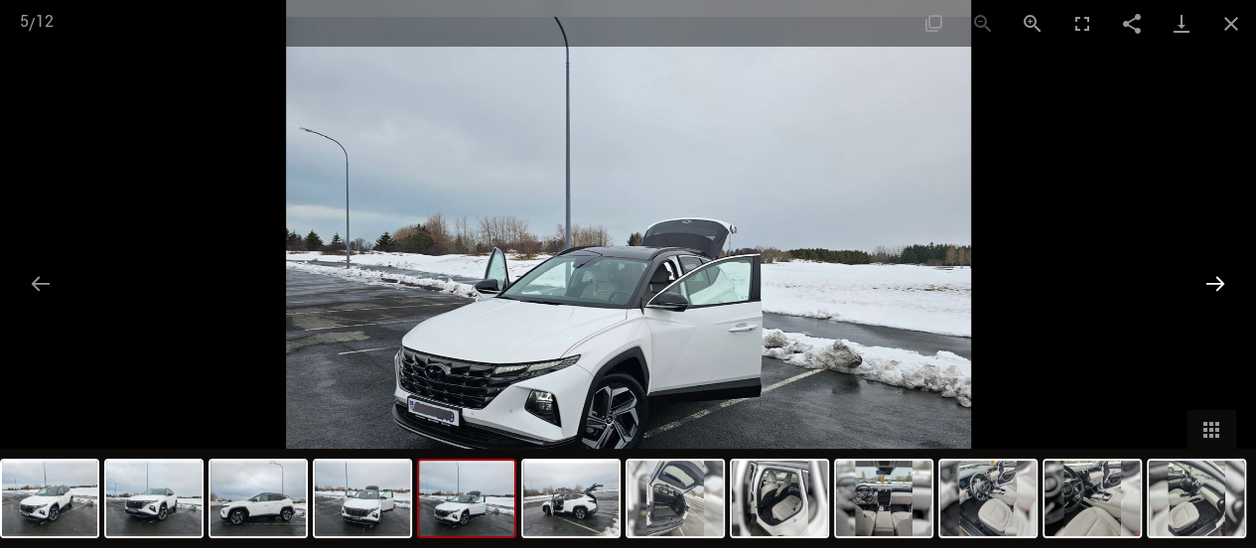
click at [1213, 283] on button "Następny slajd" at bounding box center [1215, 283] width 42 height 39
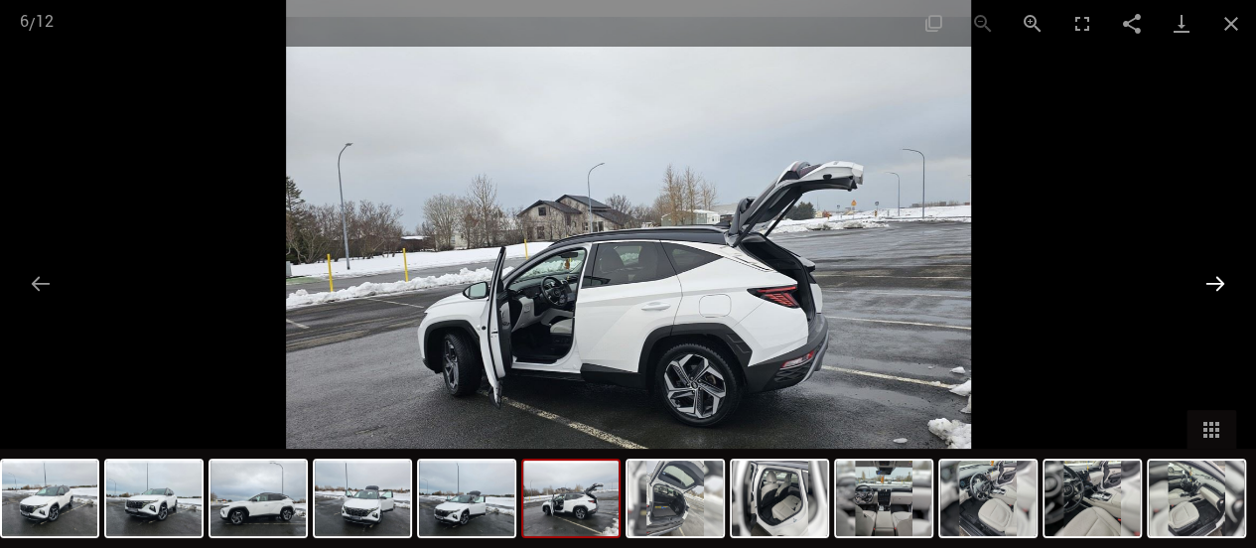
click at [1213, 283] on button "Następny slajd" at bounding box center [1215, 283] width 42 height 39
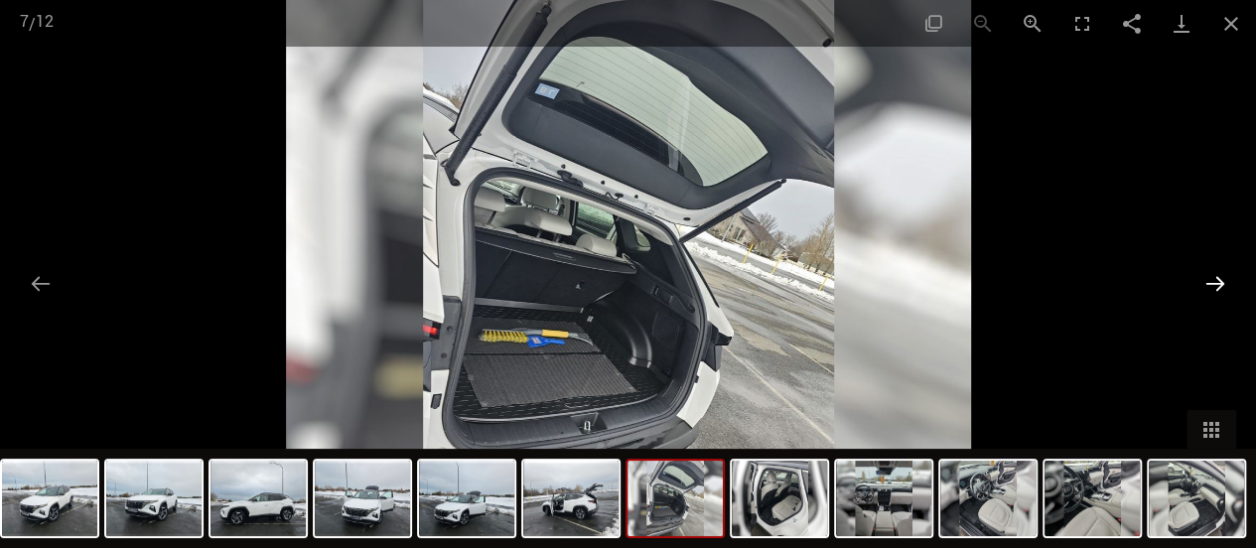
click at [1213, 283] on button "Następny slajd" at bounding box center [1215, 283] width 42 height 39
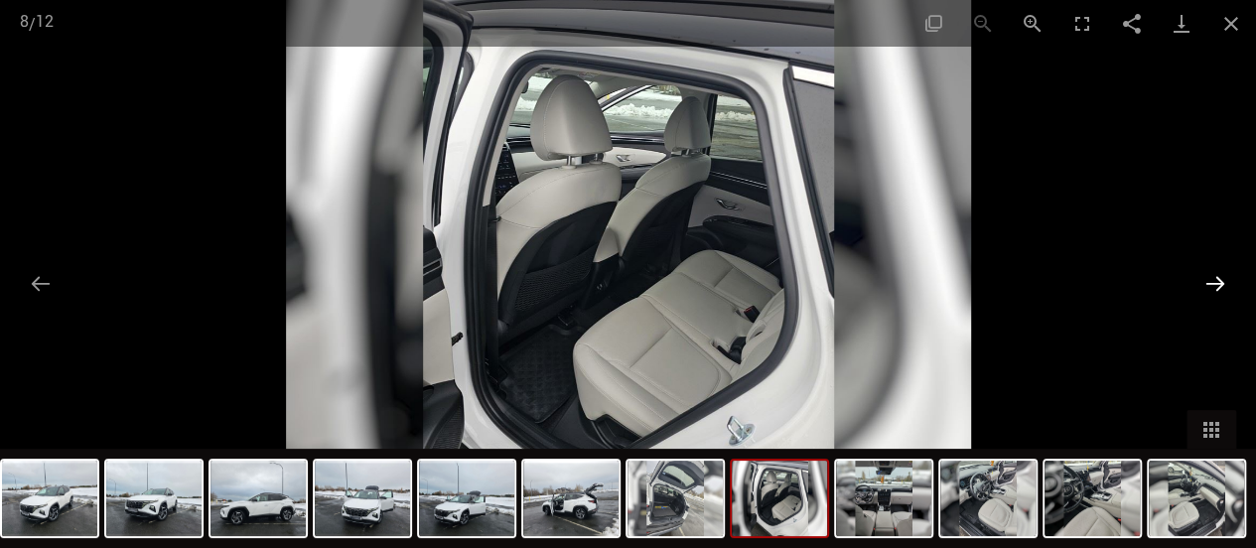
click at [1213, 283] on button "Następny slajd" at bounding box center [1215, 283] width 42 height 39
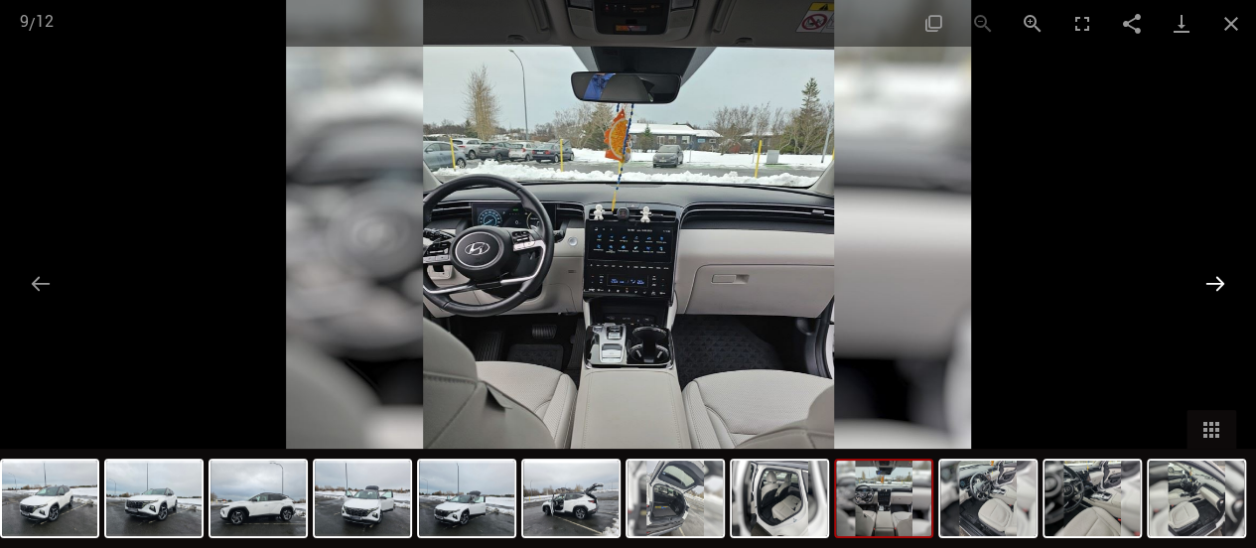
click at [1213, 283] on button "Następny slajd" at bounding box center [1215, 283] width 42 height 39
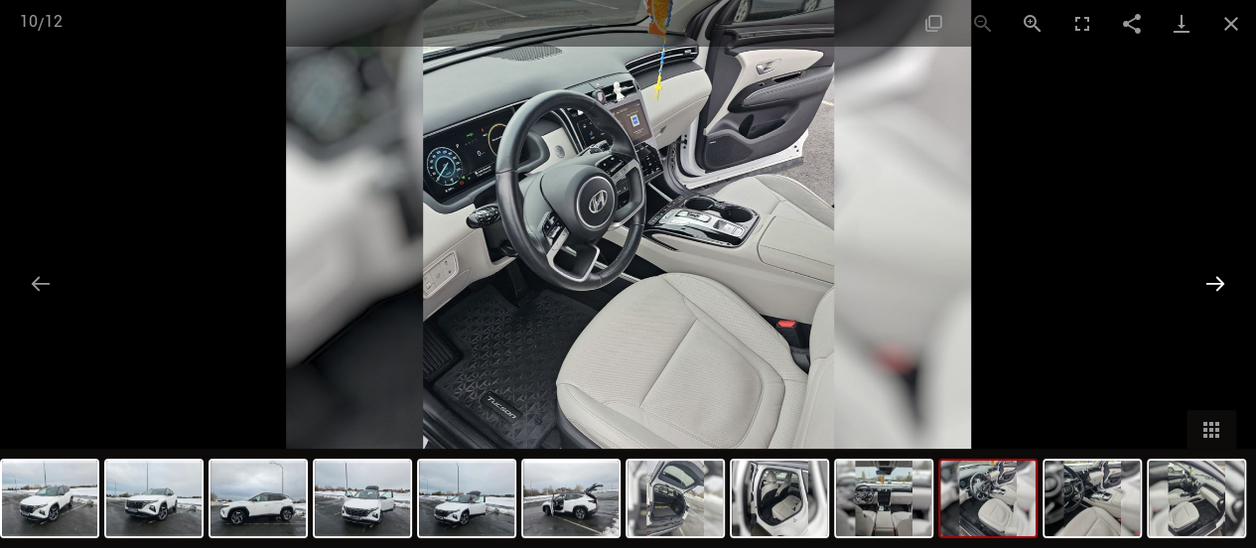
click at [1213, 283] on button "Następny slajd" at bounding box center [1215, 283] width 42 height 39
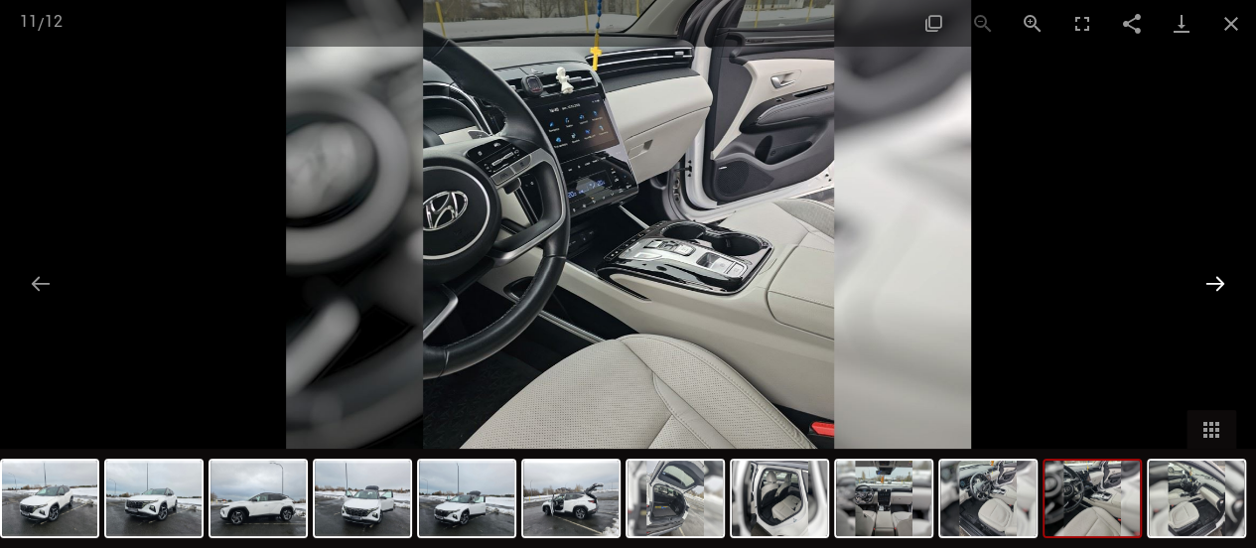
click at [1213, 283] on button "Następny slajd" at bounding box center [1215, 283] width 42 height 39
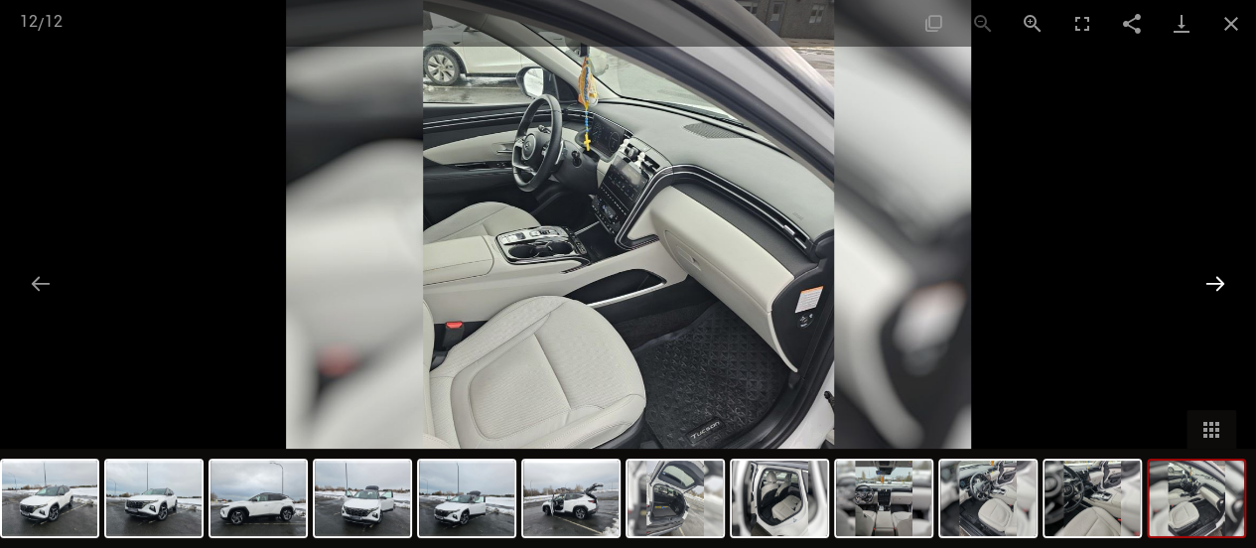
click at [1213, 283] on button "Następny slajd" at bounding box center [1215, 283] width 42 height 39
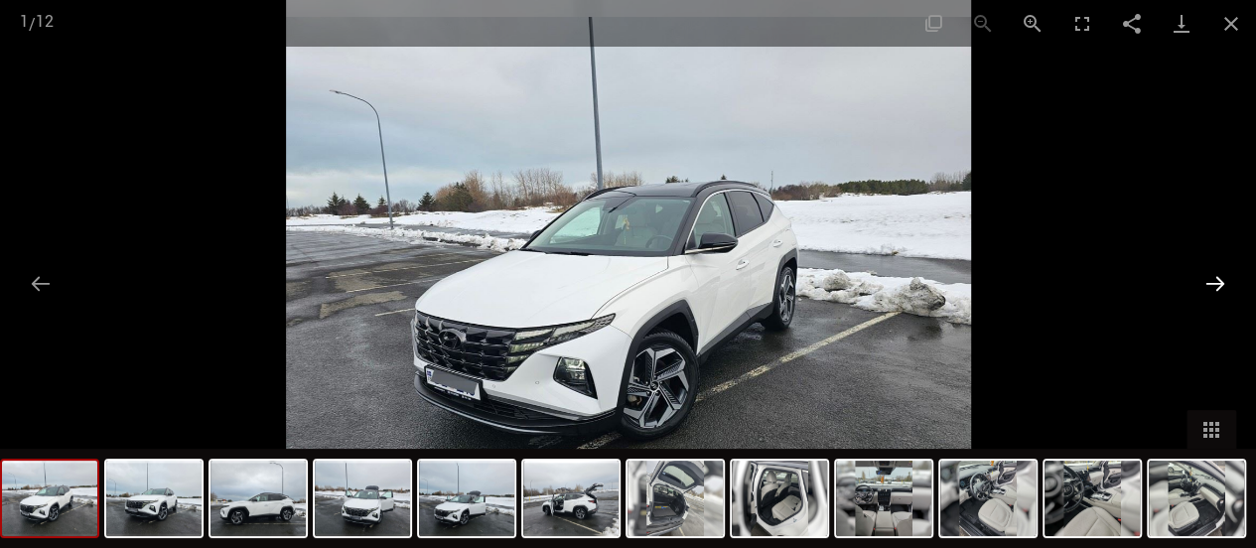
click at [1213, 283] on button "Następny slajd" at bounding box center [1215, 283] width 42 height 39
